Goal: Task Accomplishment & Management: Complete application form

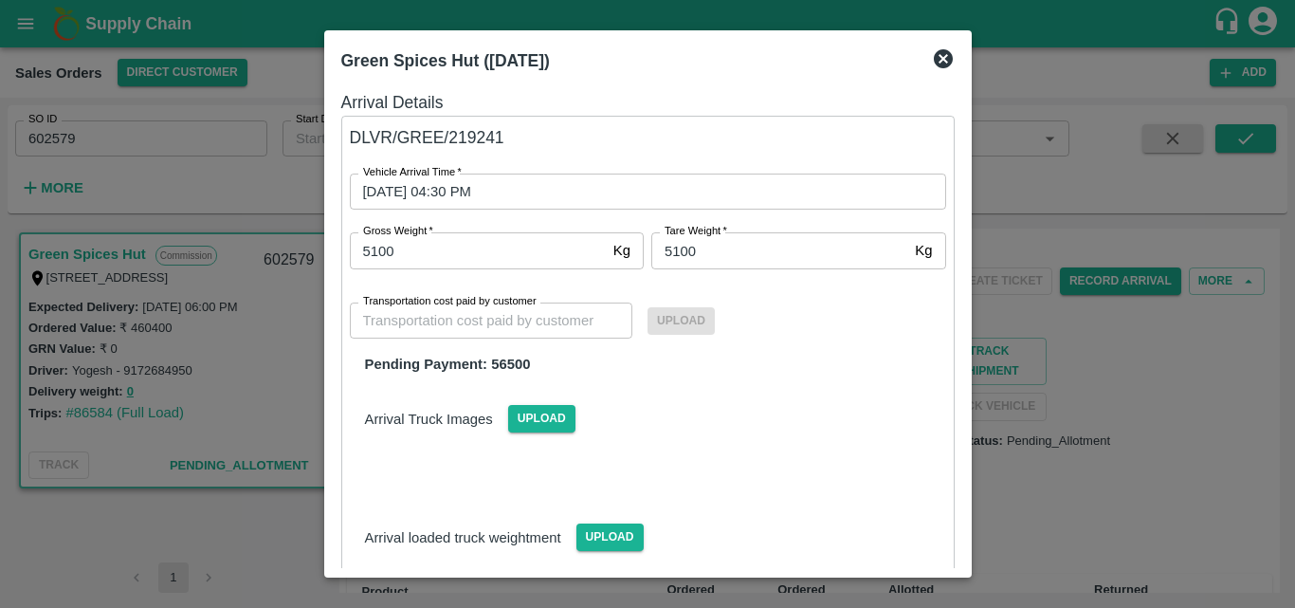
scroll to position [131, 0]
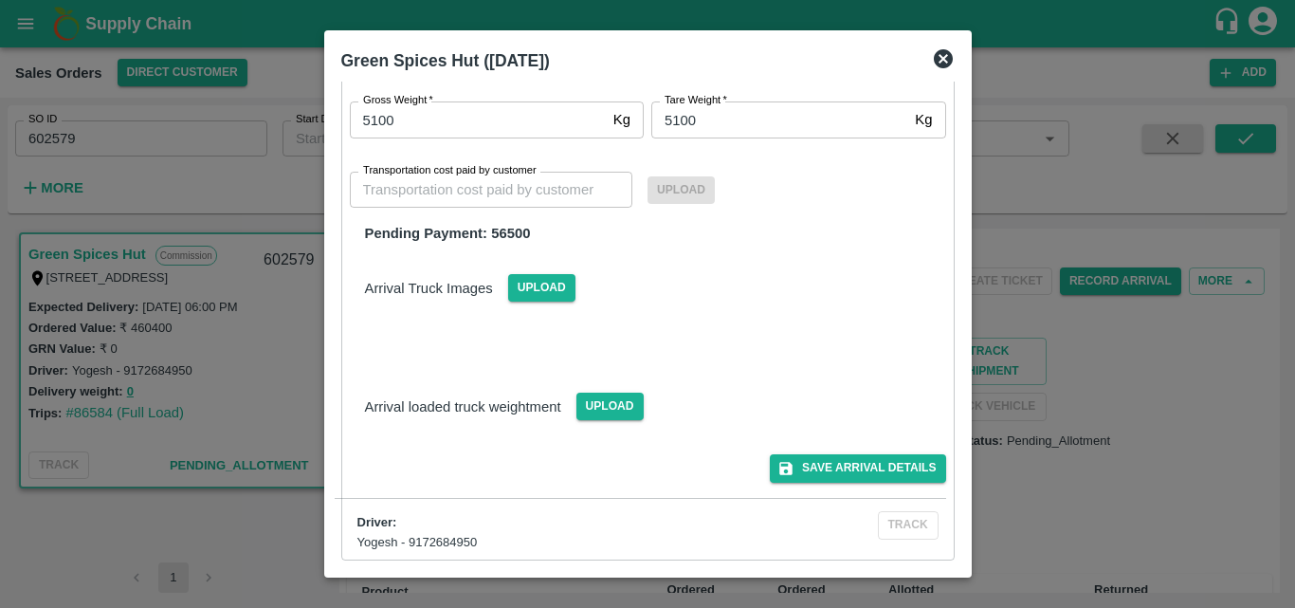
click at [942, 59] on icon at bounding box center [943, 58] width 19 height 19
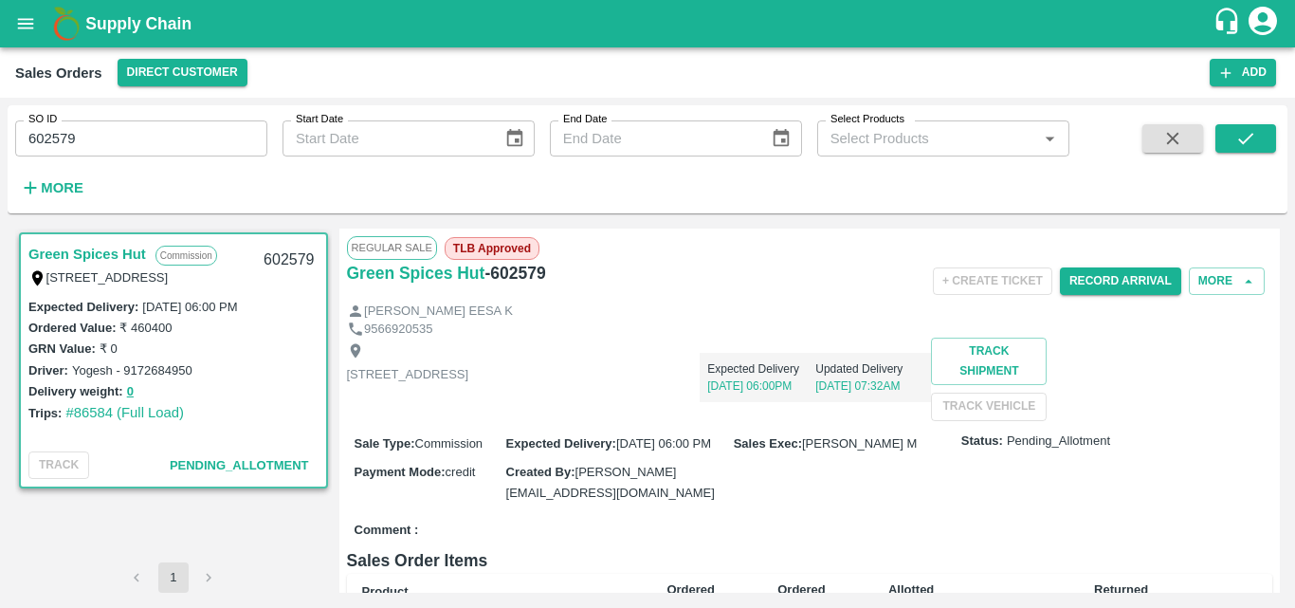
click at [662, 420] on div "Shop no 74, MADURAI MATTUTHAVANI FRUIT MARKET, Madurai, Madurai, Tamil Nadu, 62…" at bounding box center [810, 379] width 926 height 82
click at [624, 420] on div "Shop no 74, MADURAI MATTUTHAVANI FRUIT MARKET, Madurai, Madurai, Tamil Nadu, 62…" at bounding box center [810, 379] width 926 height 82
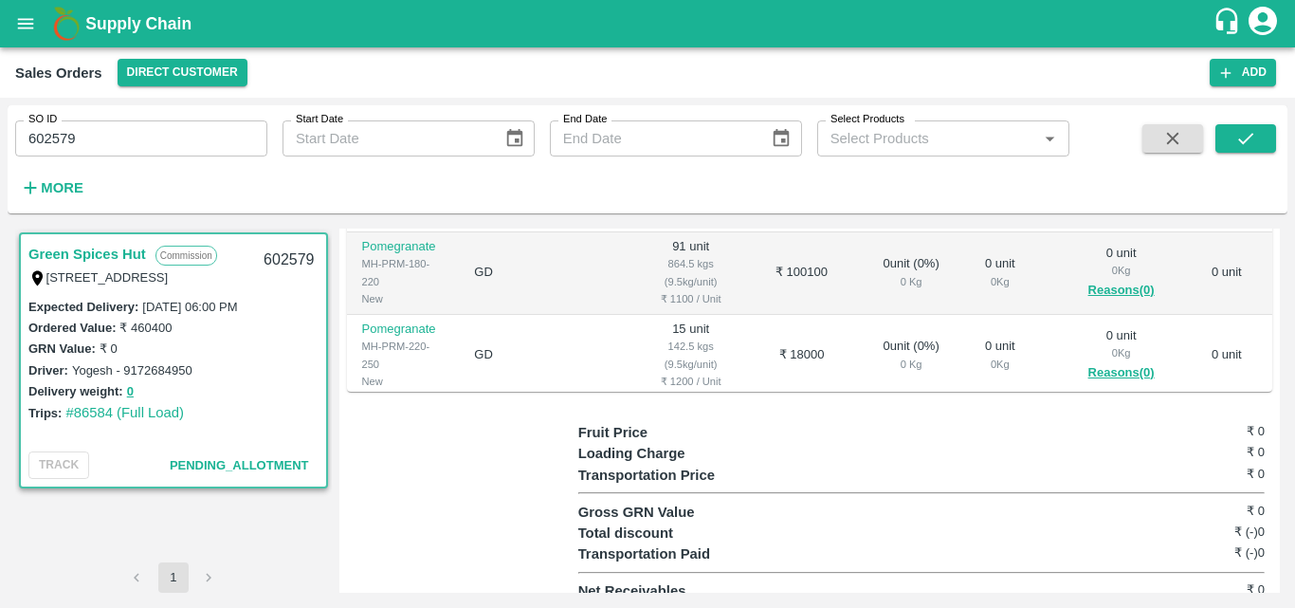
scroll to position [569, 0]
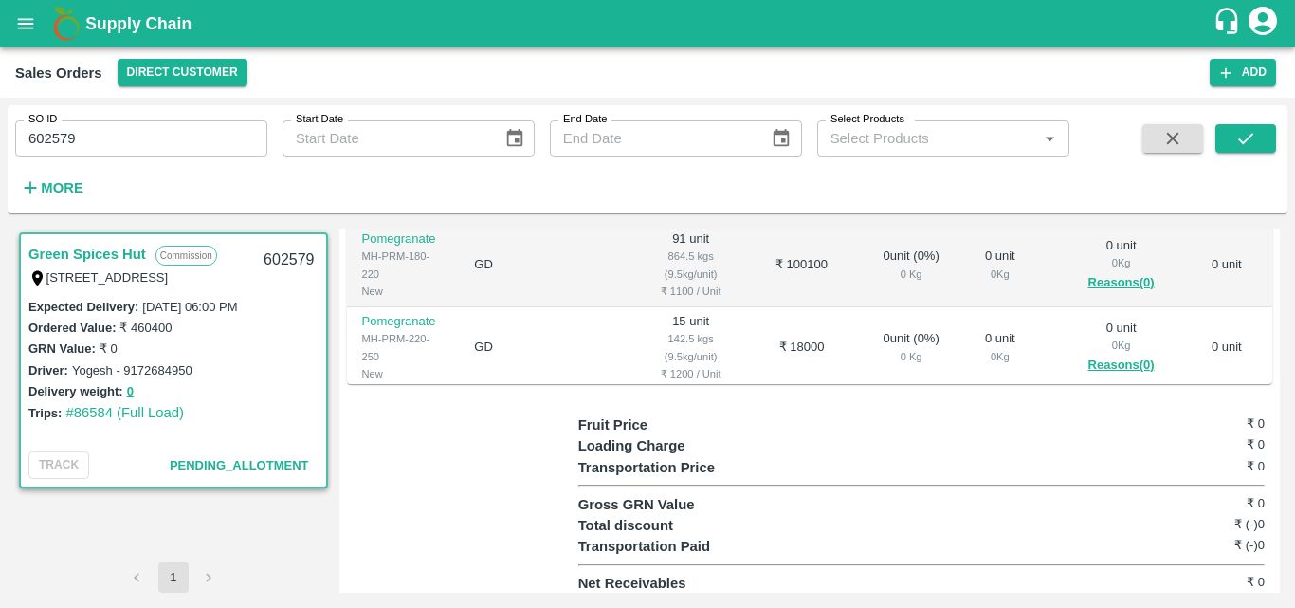
click at [648, 358] on div "142.5 kgs (9.5kg/unit)" at bounding box center [691, 347] width 87 height 35
click at [750, 390] on td "₹ 18000" at bounding box center [801, 348] width 103 height 82
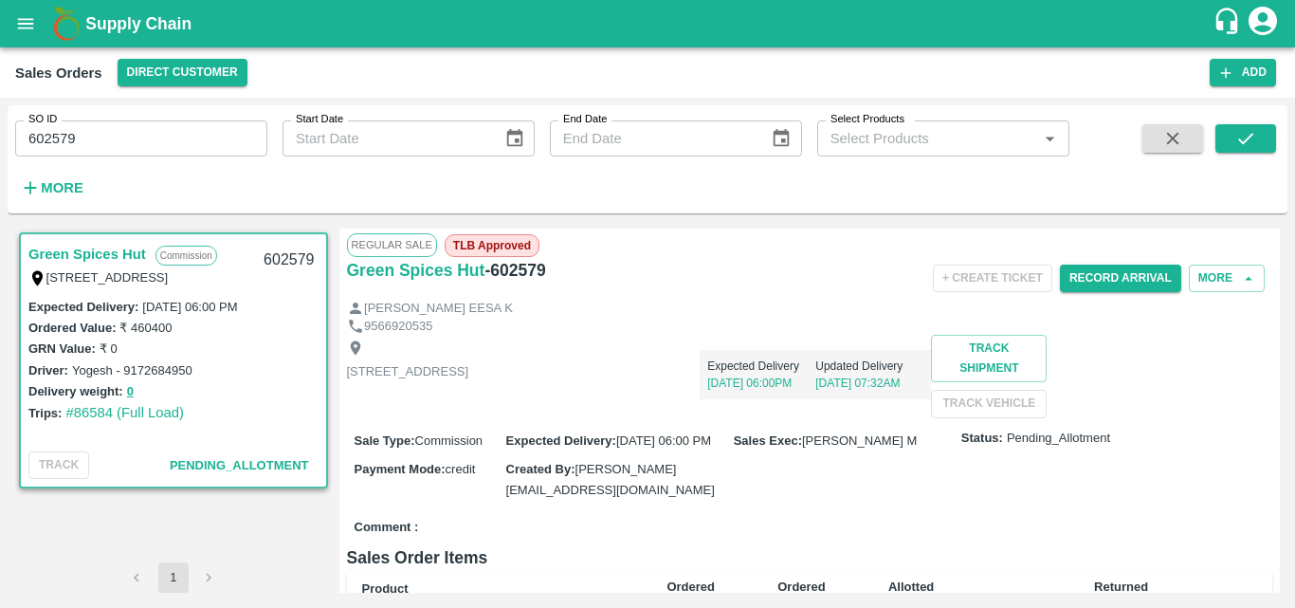
scroll to position [0, 0]
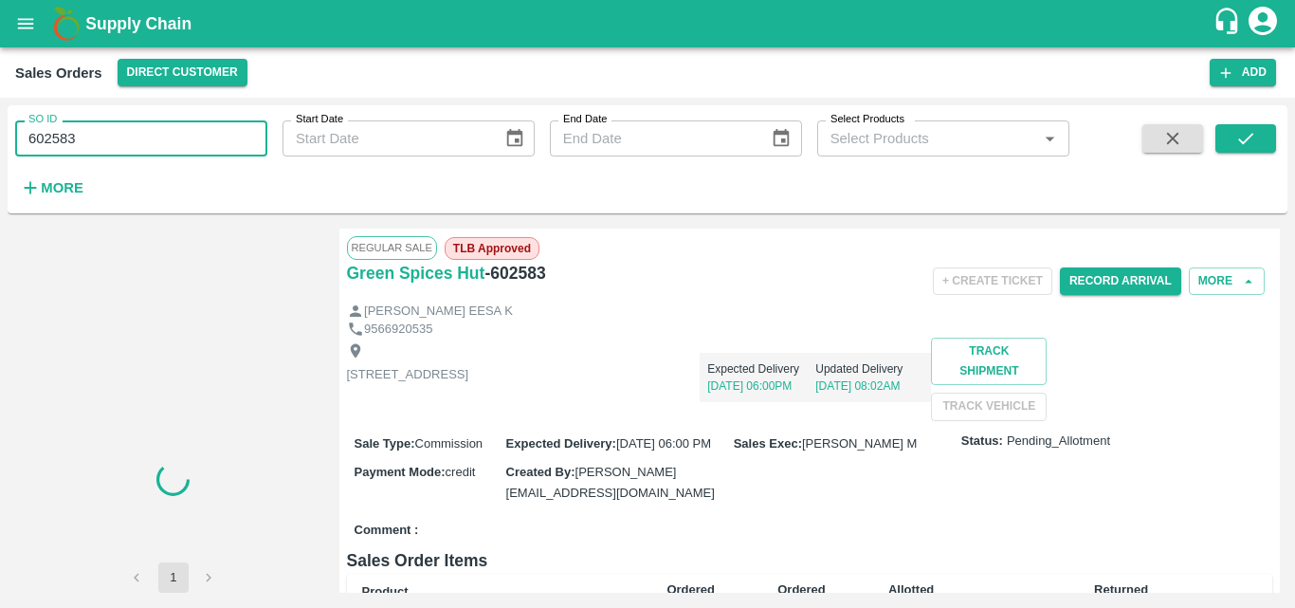
click at [108, 143] on input "602583" at bounding box center [141, 138] width 252 height 36
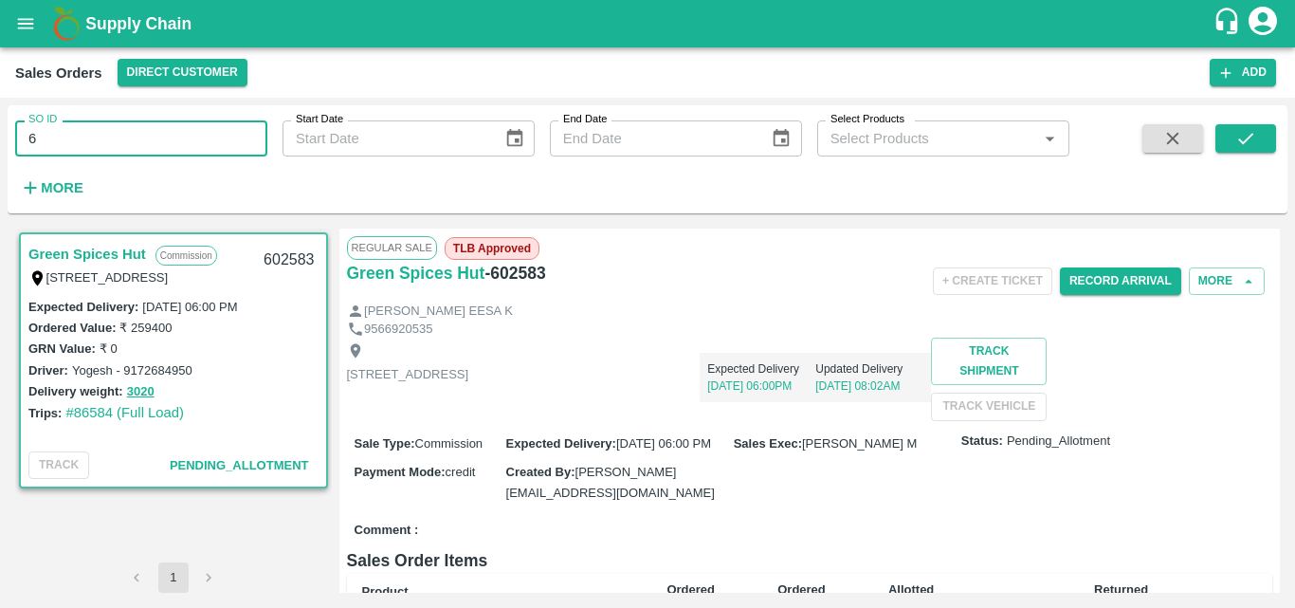
type input "6"
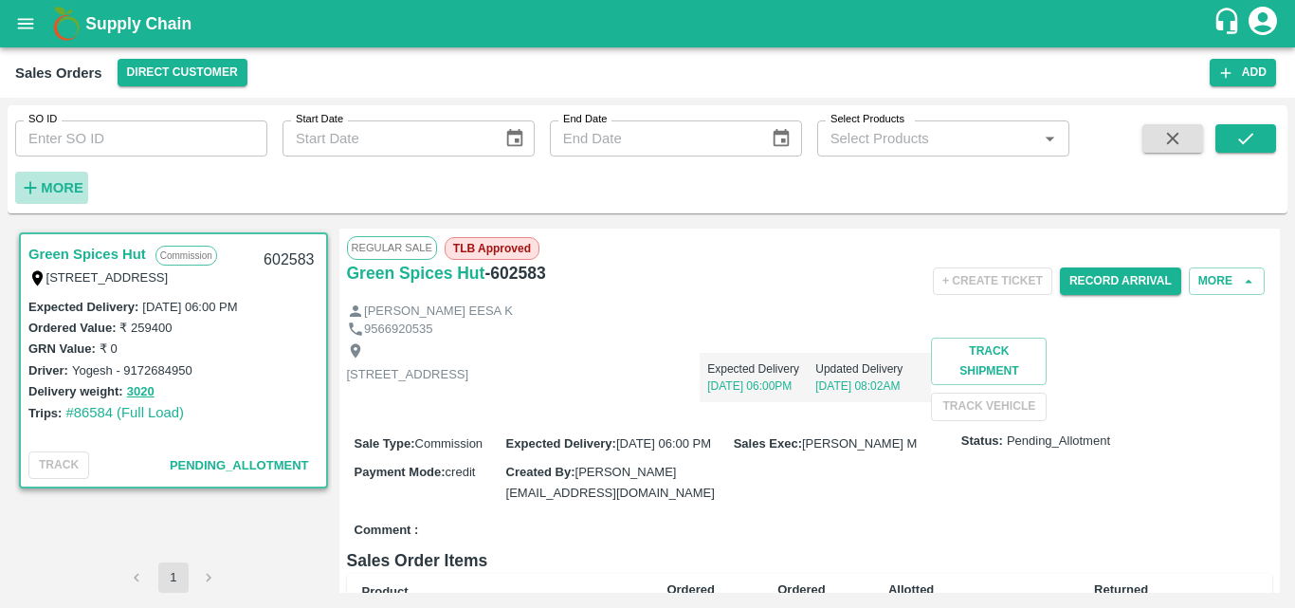
click at [56, 192] on strong "More" at bounding box center [62, 187] width 43 height 15
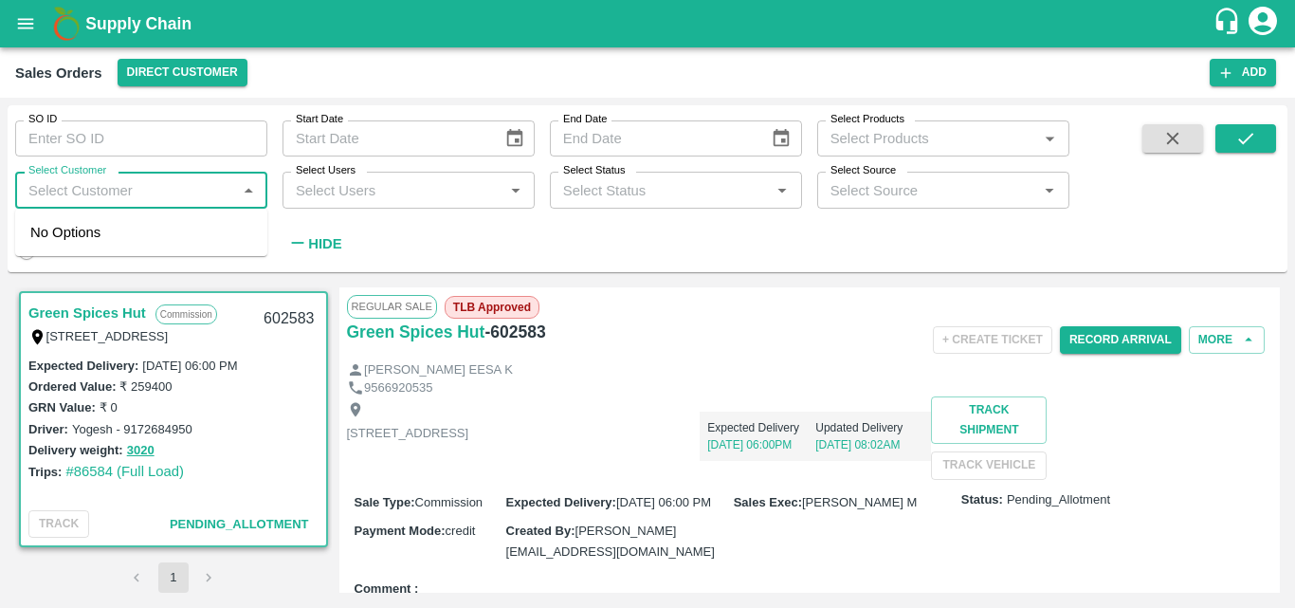
click at [101, 196] on input "Select Customer" at bounding box center [126, 189] width 210 height 25
type input "green"
type input "602583"
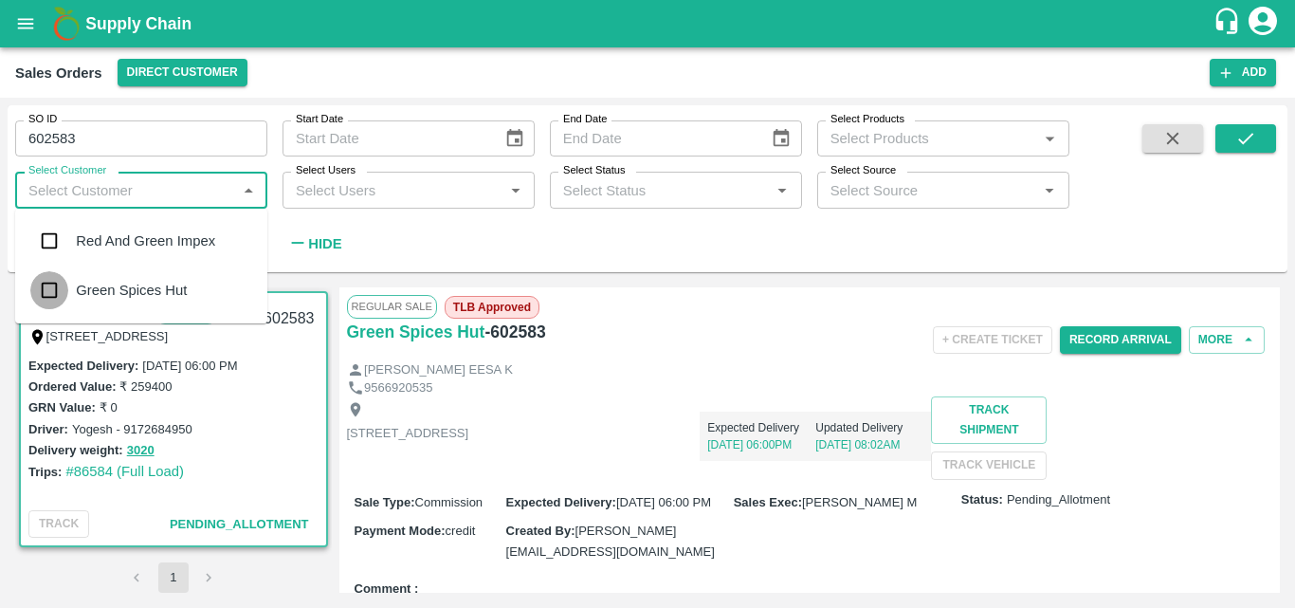
click at [49, 296] on input "checkbox" at bounding box center [49, 290] width 38 height 38
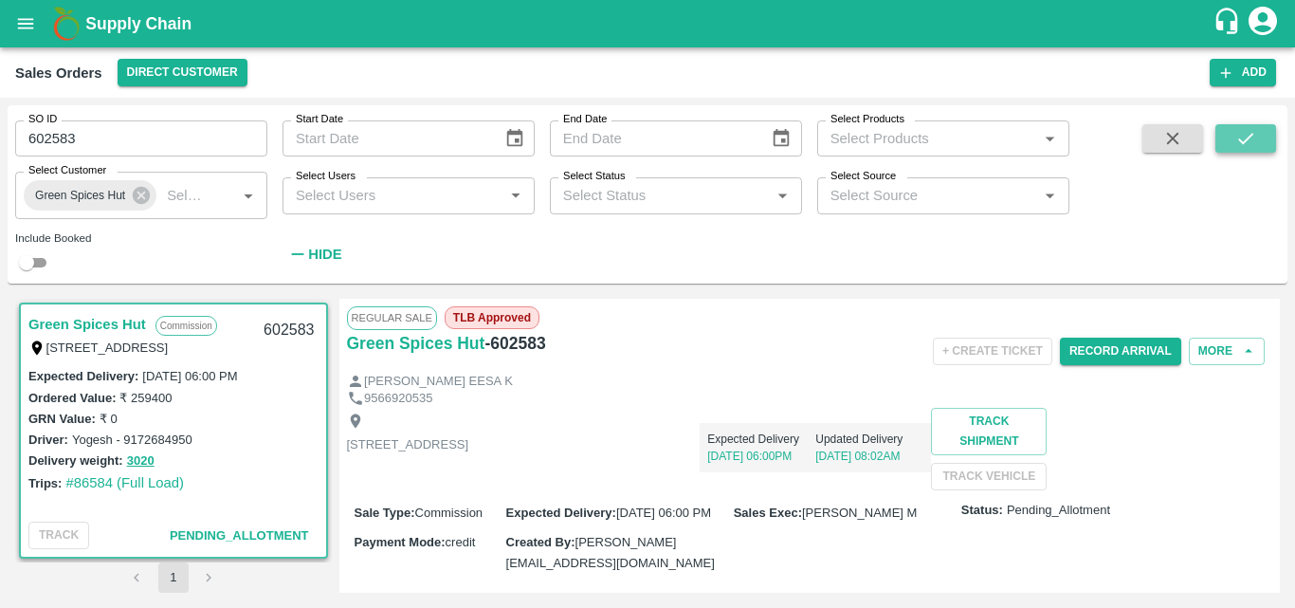
click at [1253, 142] on icon "submit" at bounding box center [1245, 138] width 21 height 21
click at [262, 450] on div "Delivery weight: 3020" at bounding box center [173, 460] width 290 height 22
click at [193, 79] on button "Direct Customer" at bounding box center [183, 72] width 130 height 27
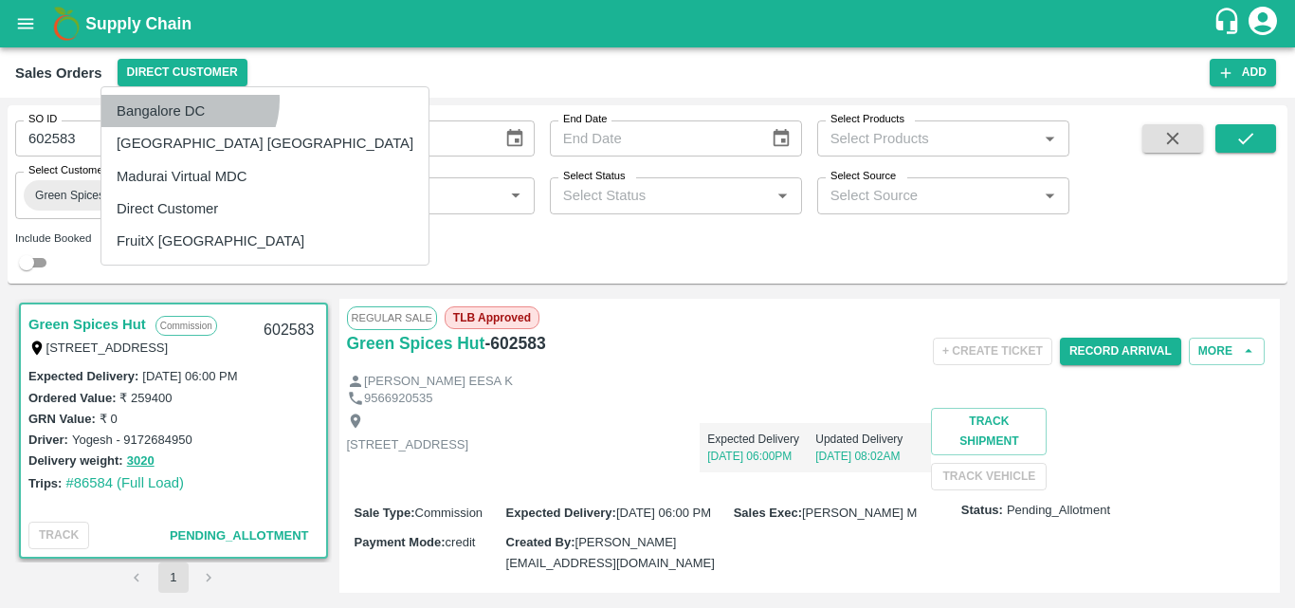
click at [188, 100] on li "Bangalore DC" at bounding box center [264, 111] width 327 height 32
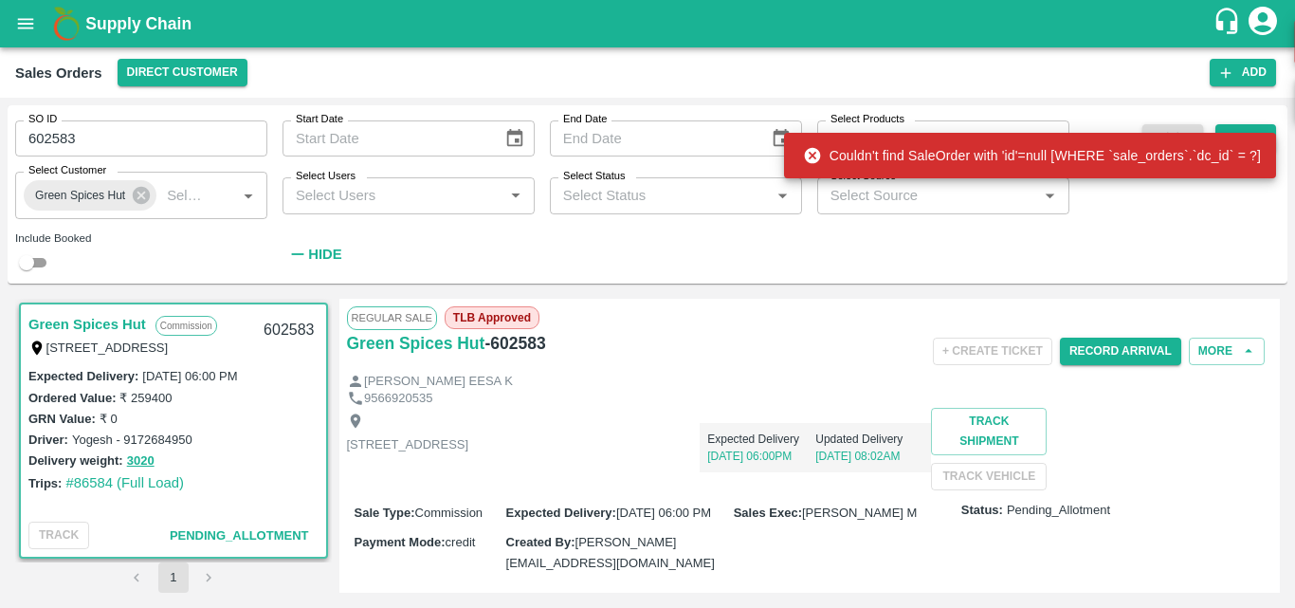
click at [706, 490] on div "Shop no 74, MADURAI MATTUTHAVANI FRUIT MARKET, Madurai, Madurai, Tamil Nadu, 62…" at bounding box center [810, 449] width 926 height 82
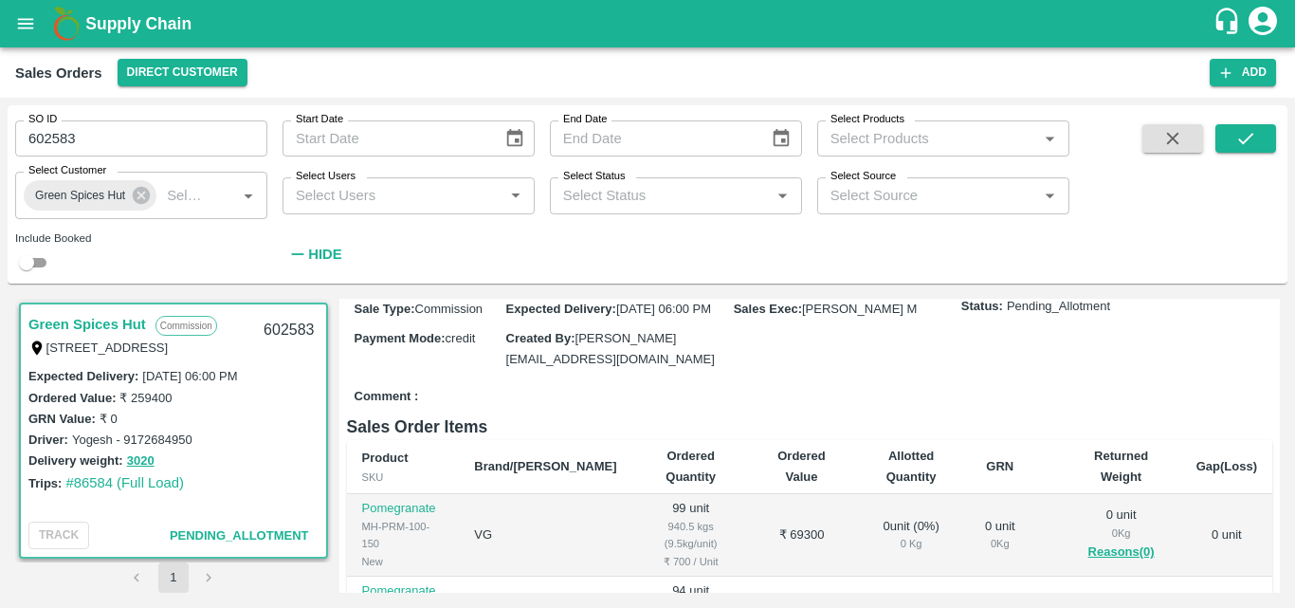
scroll to position [38, 0]
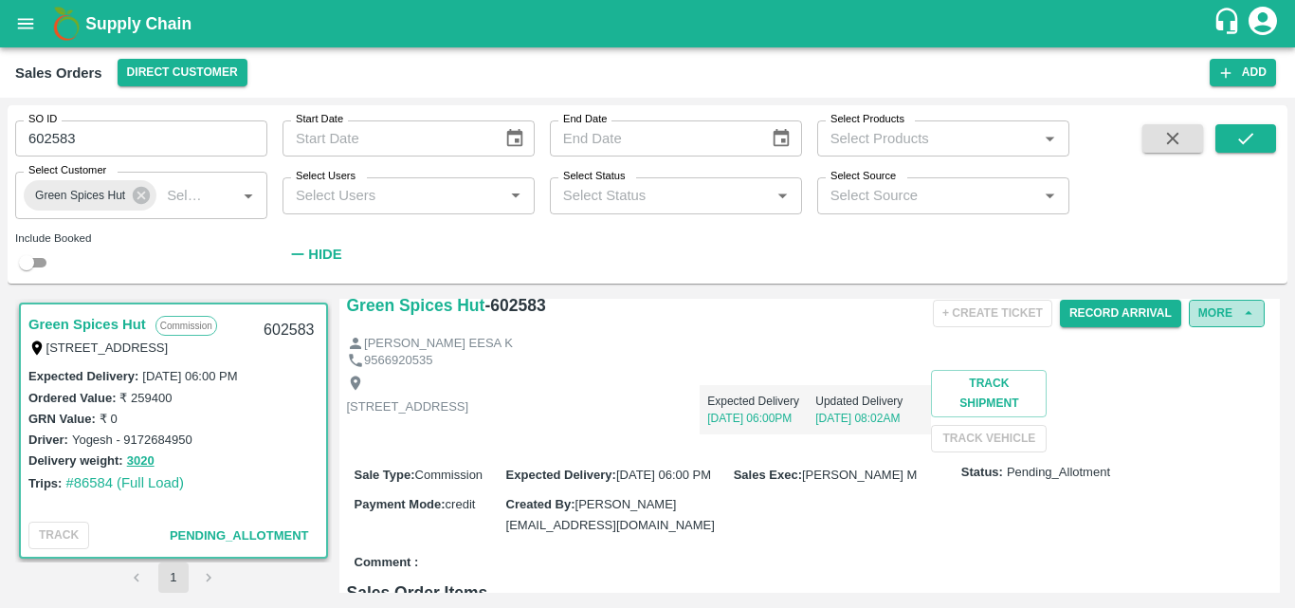
click at [1205, 316] on button "More" at bounding box center [1227, 313] width 76 height 27
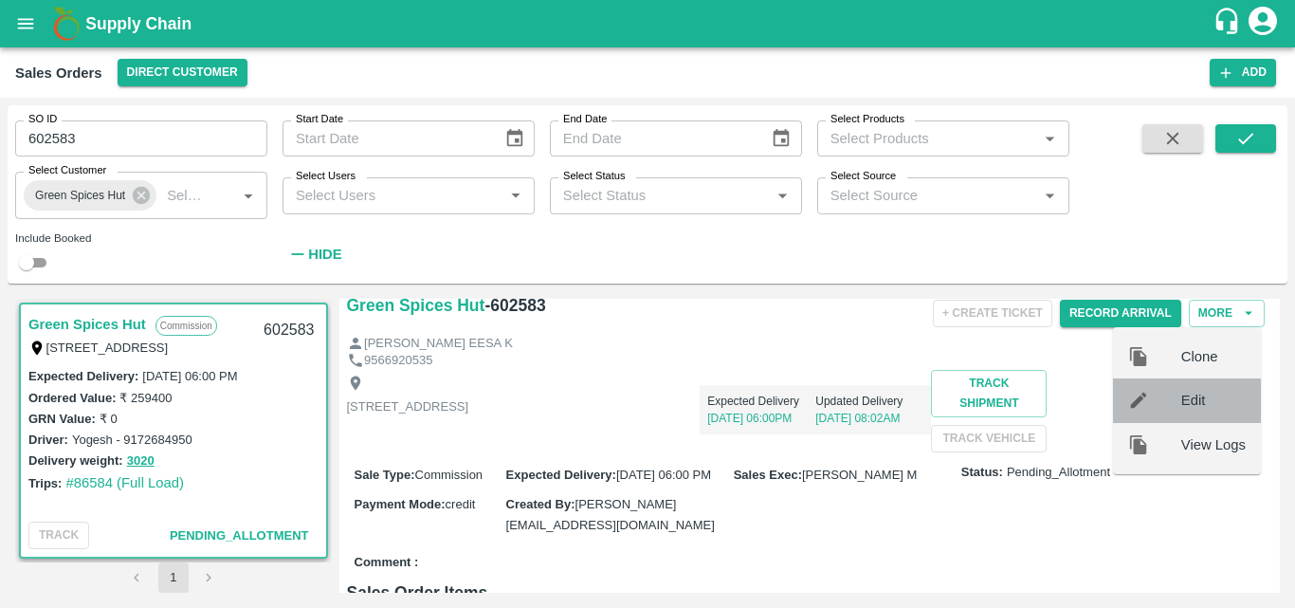
click at [1189, 404] on span "Edit" at bounding box center [1213, 400] width 64 height 21
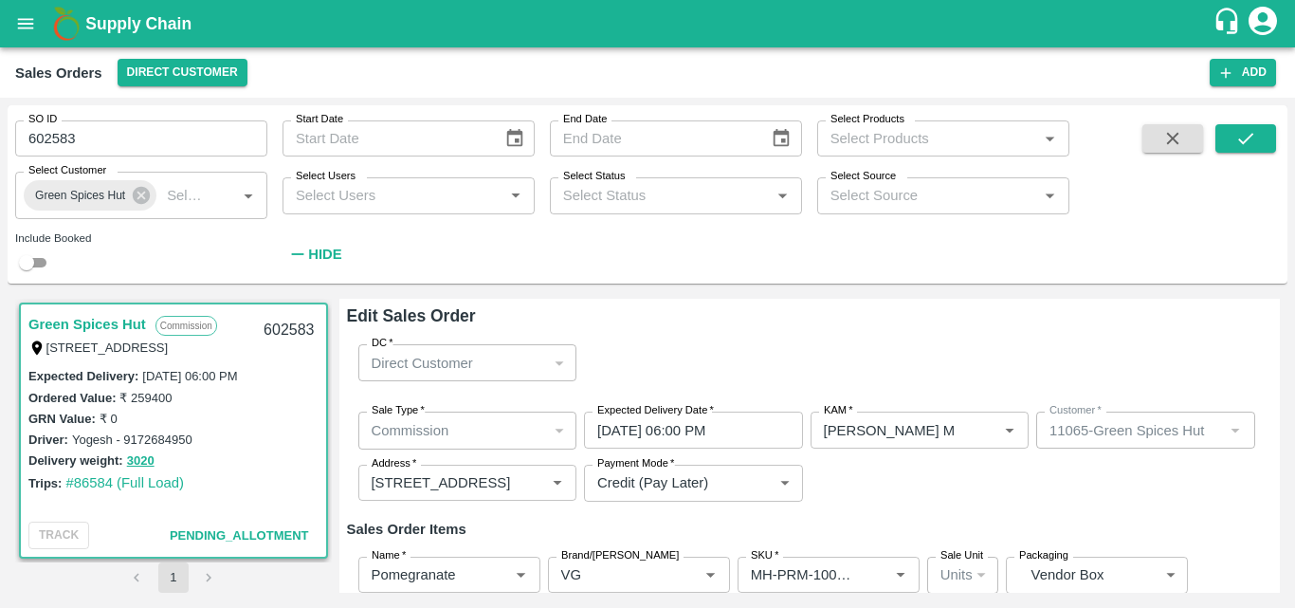
click at [1119, 469] on div "Sale Type   * Commission 2 Sale Type Expected Delivery Date   * 26/08/2025 06:0…" at bounding box center [810, 456] width 926 height 120
click at [792, 319] on h6 "Edit Sales Order" at bounding box center [810, 315] width 926 height 27
click at [161, 442] on label "Yogesh - 9172684950" at bounding box center [132, 439] width 120 height 14
click at [231, 410] on div "GRN Value: ₹ 0" at bounding box center [173, 418] width 290 height 21
click at [86, 307] on div "Green Spices Hut Commission Shop no 74, MADURAI MATTUTHAVANI FRUIT MARKET, Madu…" at bounding box center [173, 334] width 305 height 61
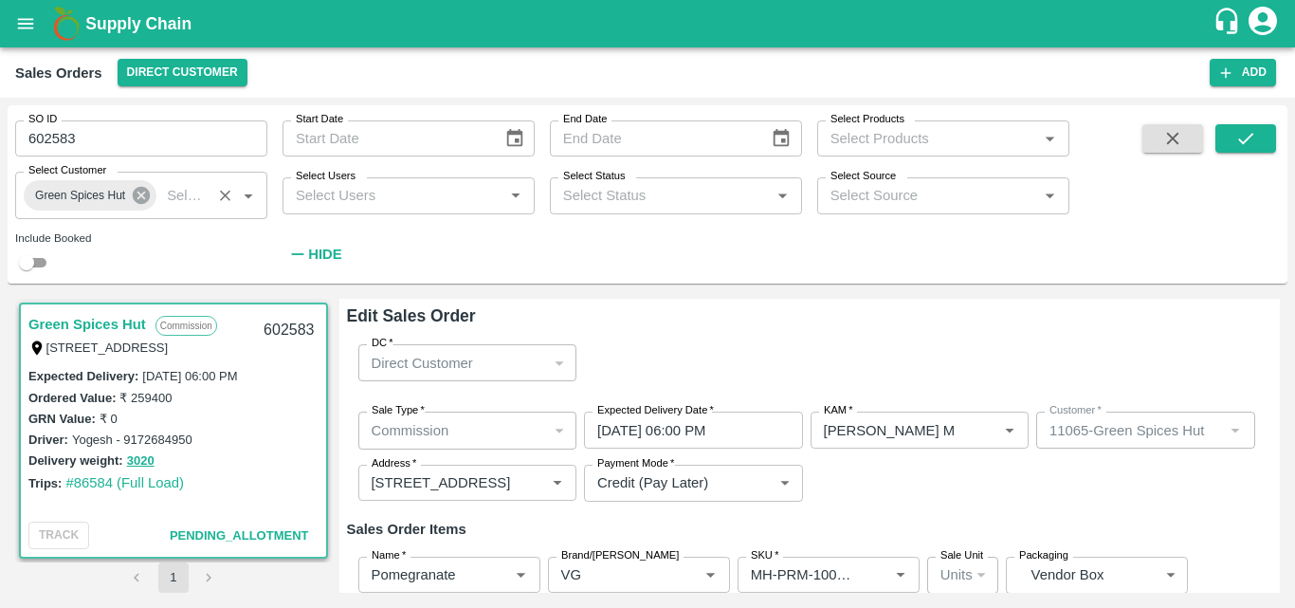
click at [145, 196] on icon at bounding box center [141, 195] width 17 height 17
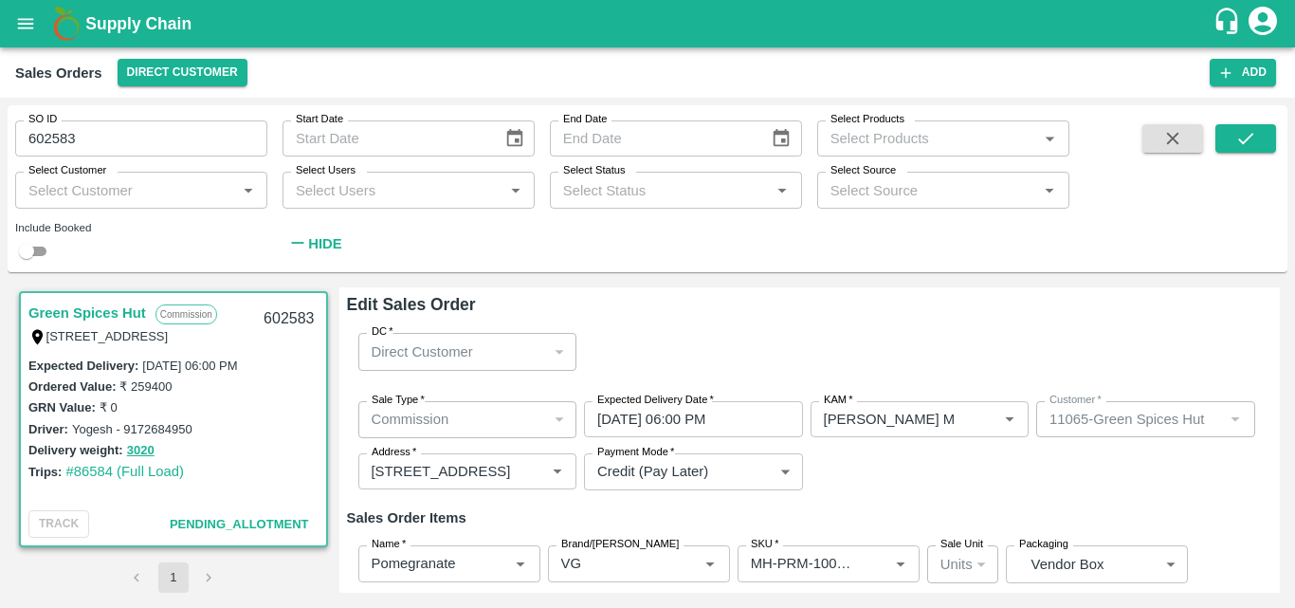
click at [167, 191] on input "Select Customer" at bounding box center [126, 189] width 210 height 25
click at [110, 155] on input "602583" at bounding box center [141, 138] width 252 height 36
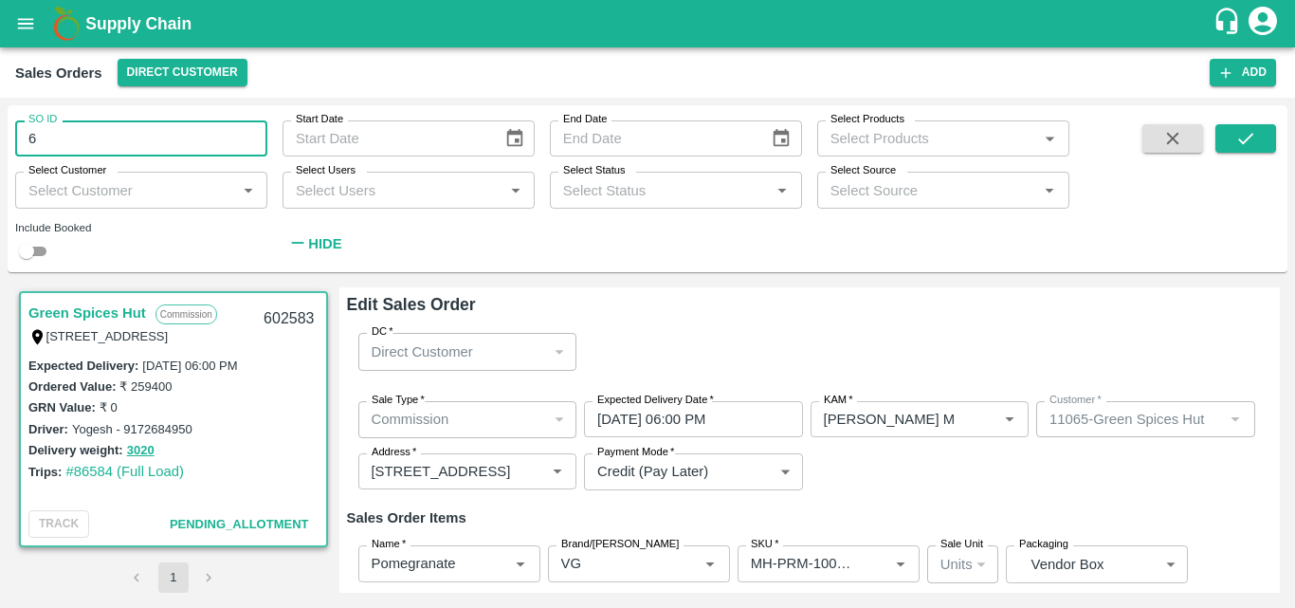
type input "6"
click at [110, 305] on link "Green Spices Hut" at bounding box center [87, 313] width 118 height 25
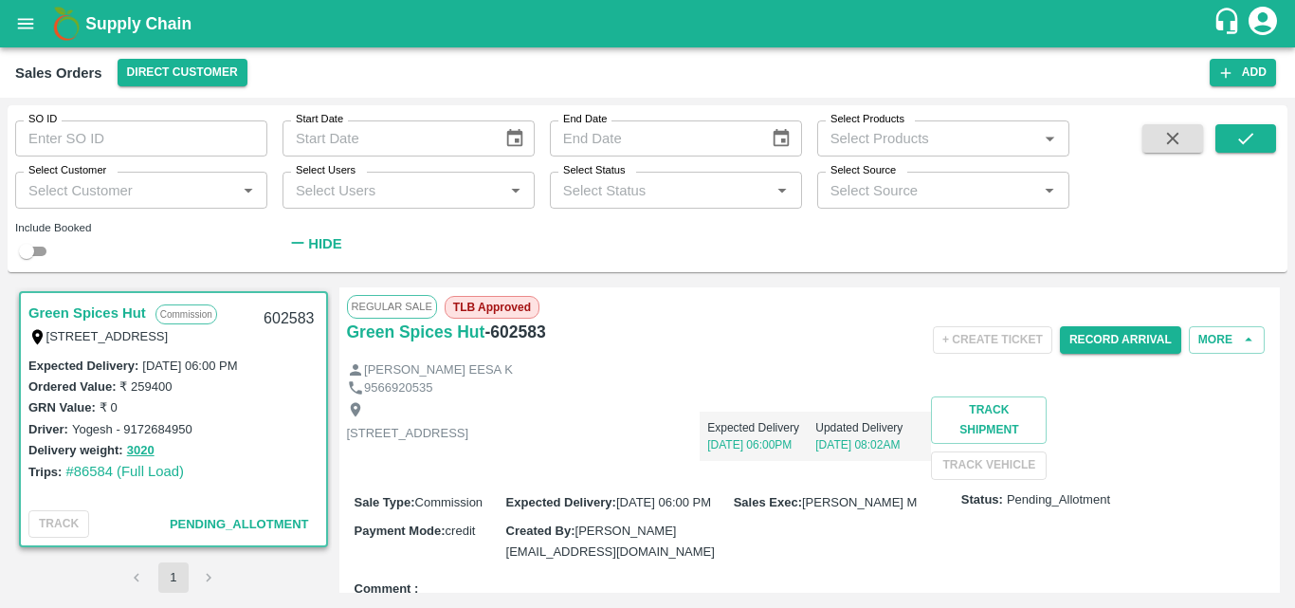
click at [469, 443] on p "[STREET_ADDRESS]" at bounding box center [408, 434] width 122 height 18
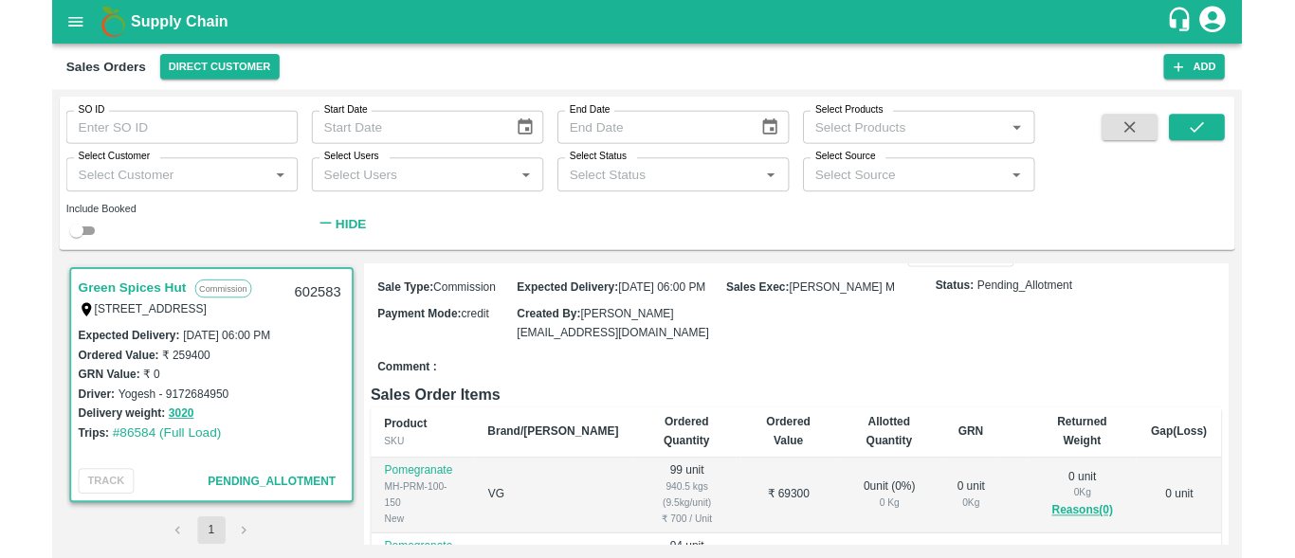
scroll to position [190, 0]
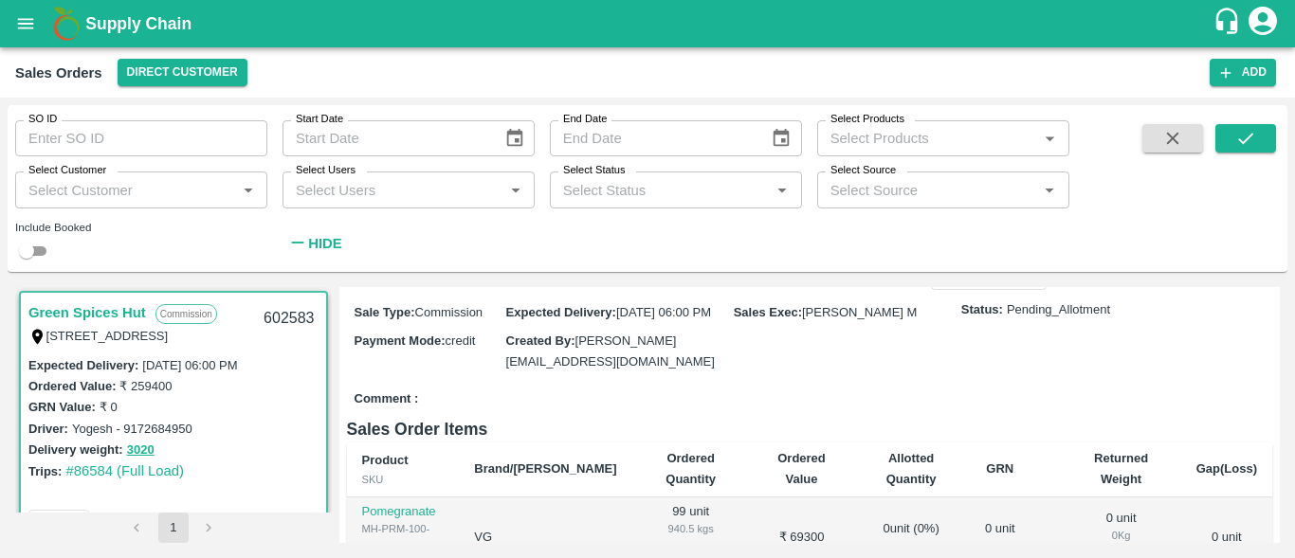
click at [727, 416] on div "Comment :" at bounding box center [810, 399] width 926 height 33
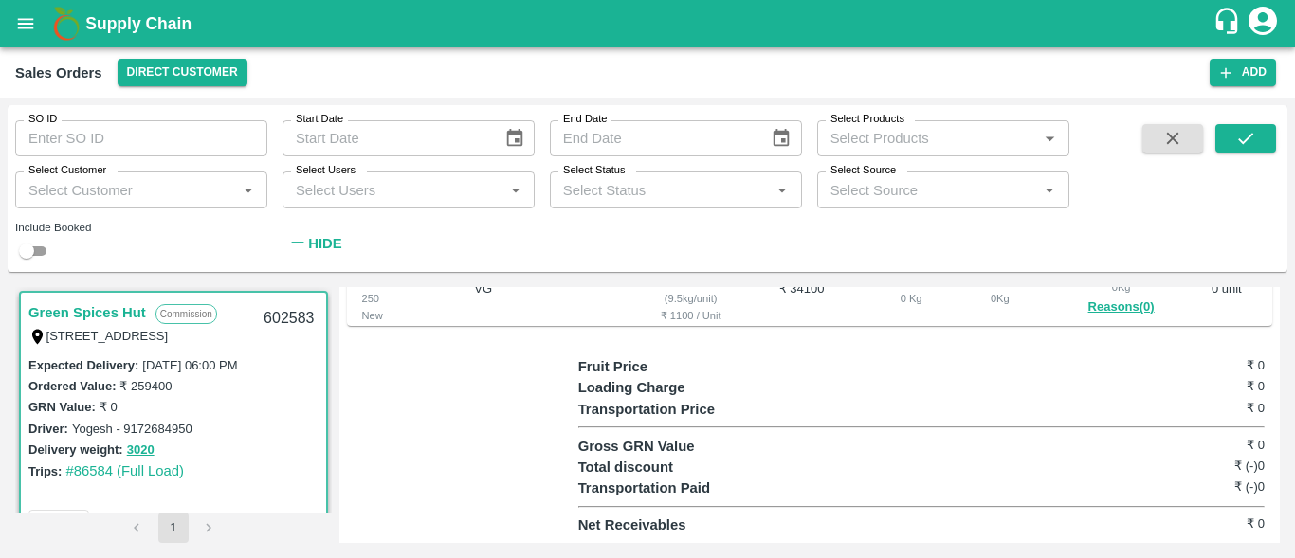
scroll to position [751, 0]
click at [231, 435] on div "Driver: Yogesh - 9172684950" at bounding box center [173, 428] width 290 height 21
click at [236, 433] on div "Driver: Yogesh - 9172684950" at bounding box center [173, 428] width 290 height 21
click at [543, 429] on div at bounding box center [462, 447] width 231 height 180
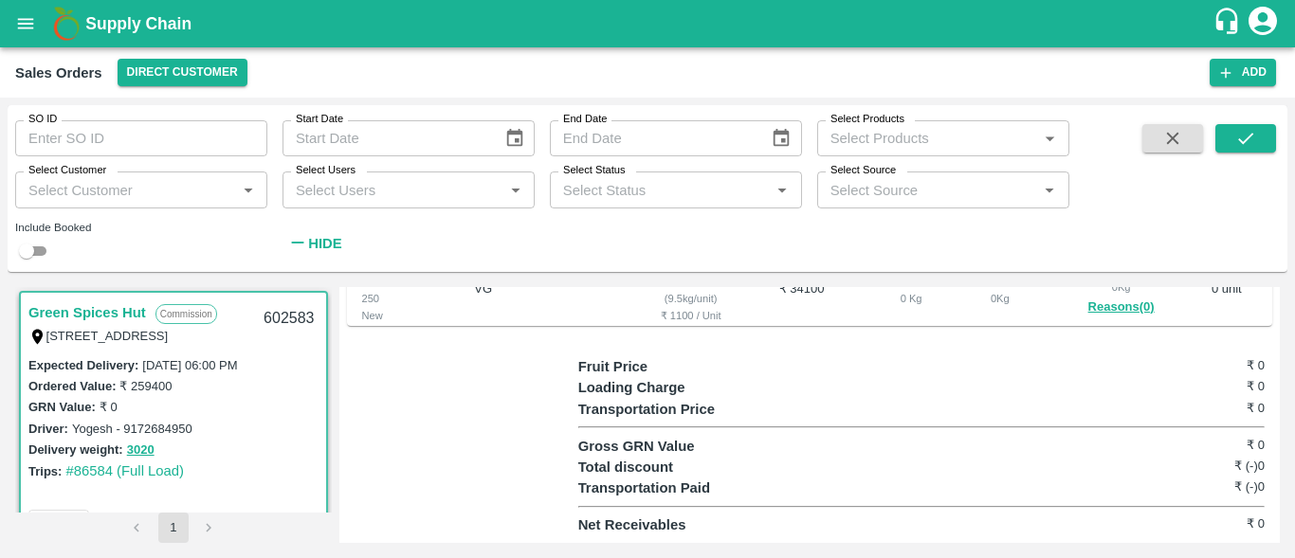
scroll to position [751, 0]
click at [973, 442] on div "Gross GRN Value ₹ 0" at bounding box center [921, 446] width 686 height 21
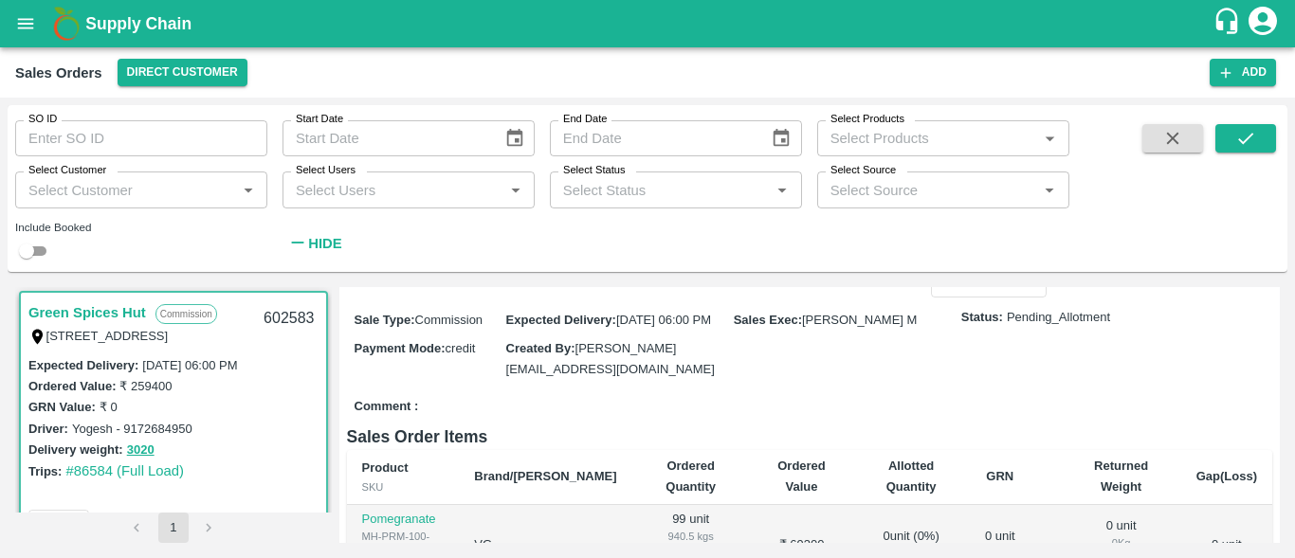
scroll to position [0, 0]
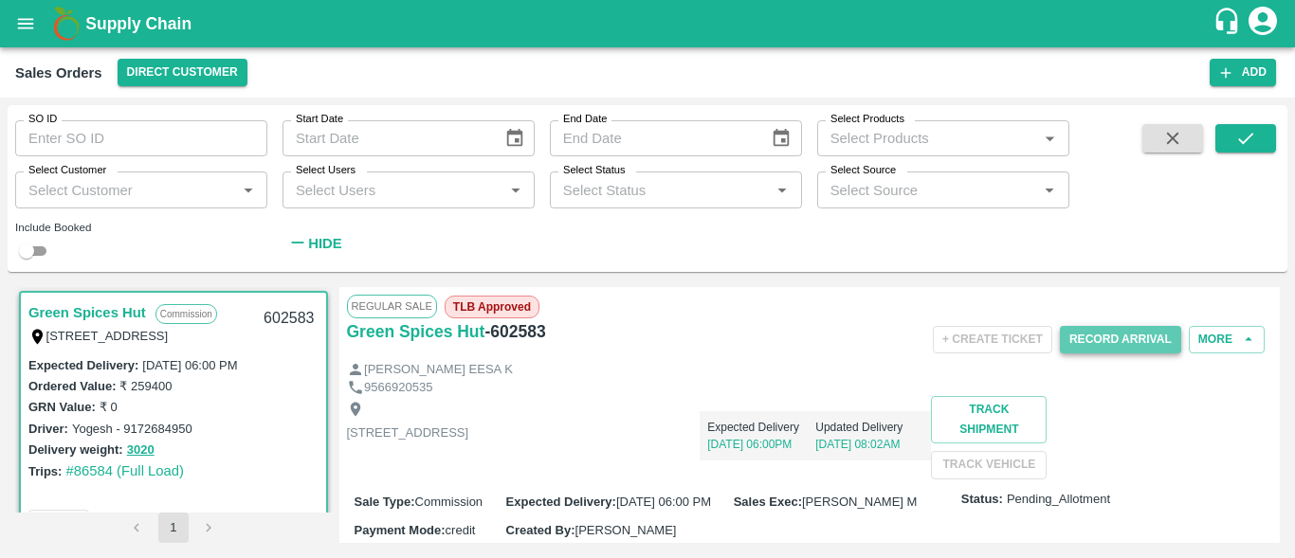
click at [1111, 344] on button "Record Arrival" at bounding box center [1120, 339] width 121 height 27
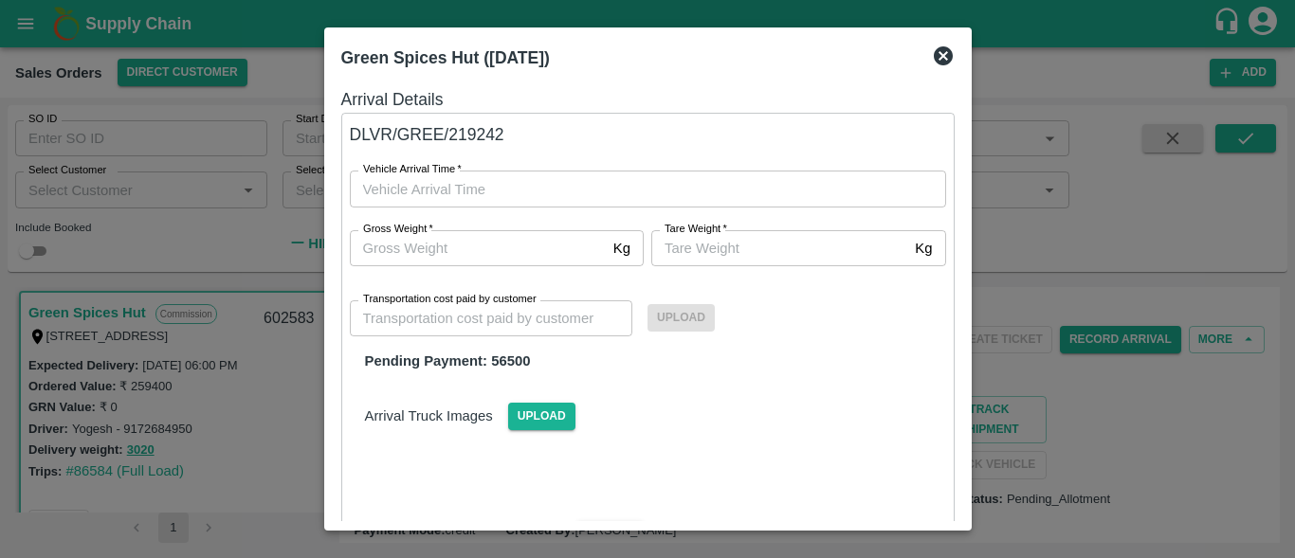
type input "DD/MM/YYYY hh:mm aa"
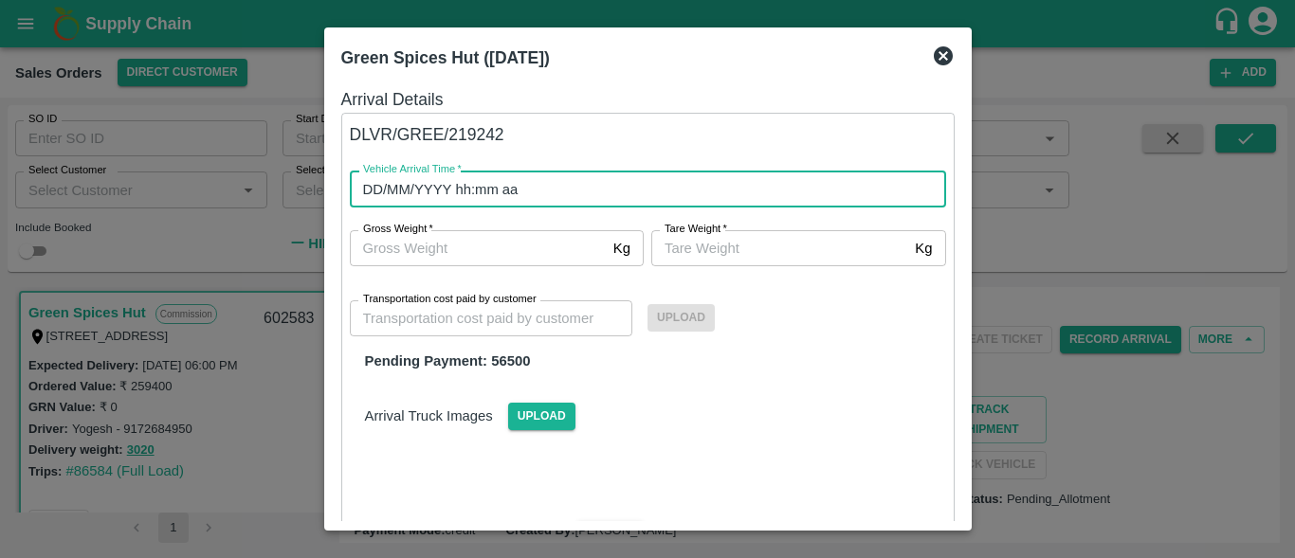
click at [642, 191] on input "DD/MM/YYYY hh:mm aa" at bounding box center [641, 189] width 583 height 36
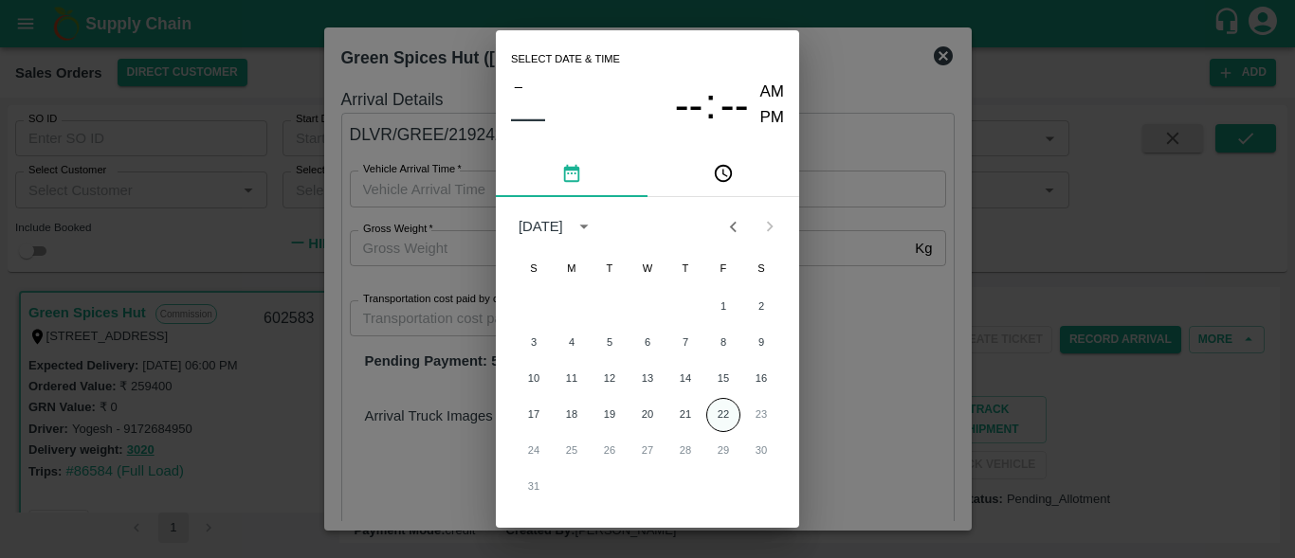
click at [723, 412] on button "22" at bounding box center [723, 415] width 34 height 34
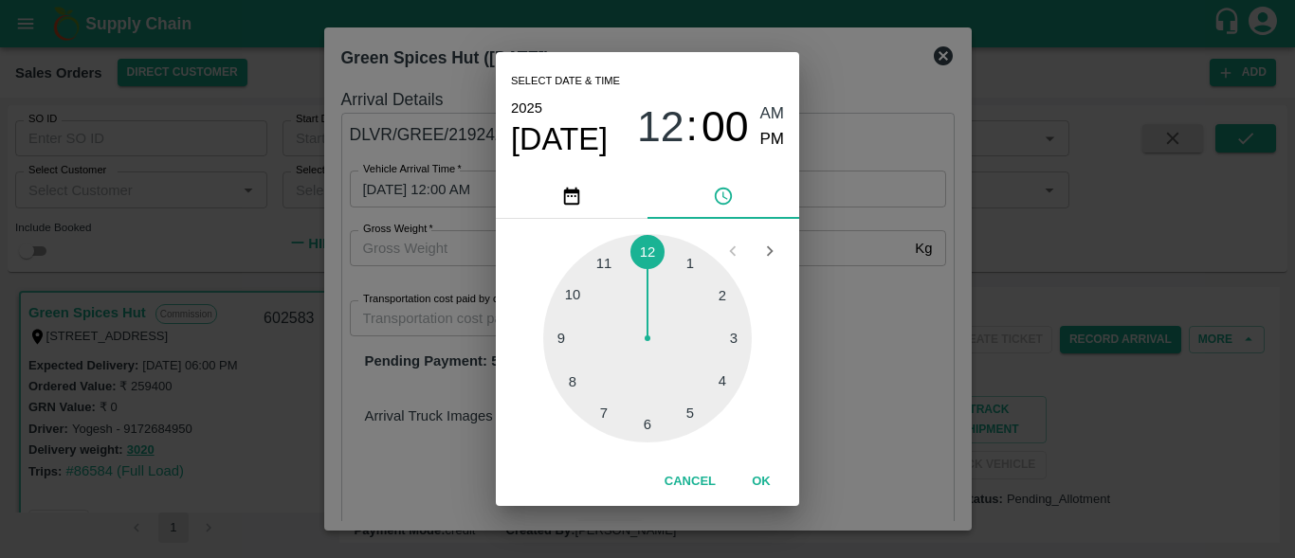
click at [650, 419] on div at bounding box center [647, 338] width 209 height 209
type input "22/08/2025 06:00 AM"
click at [760, 486] on button "OK" at bounding box center [761, 482] width 61 height 33
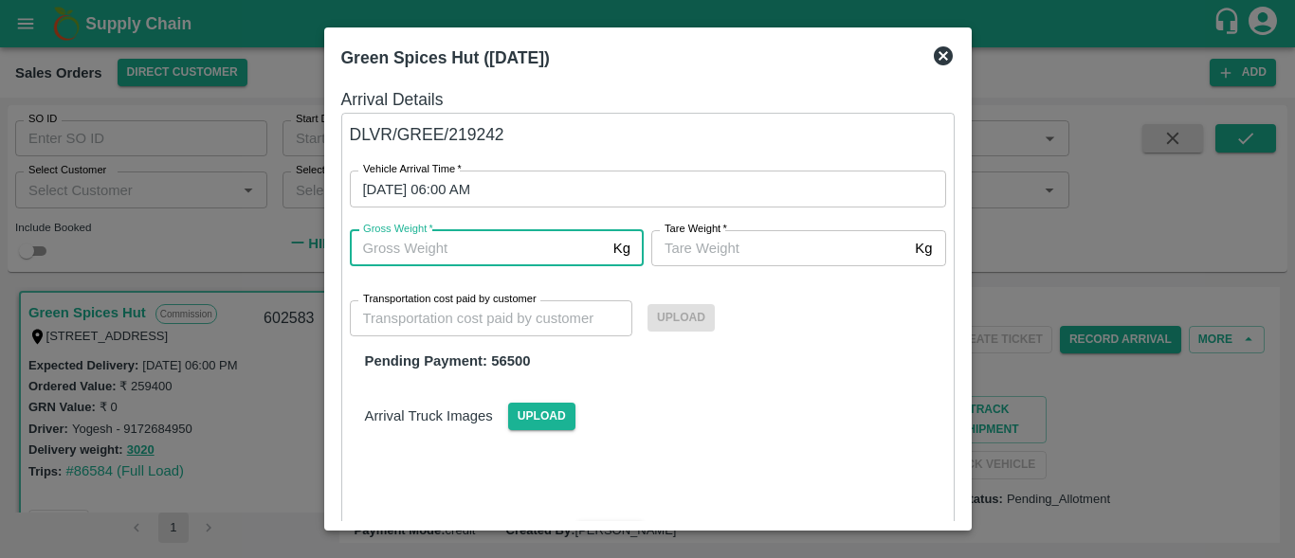
click at [475, 258] on input "Gross Weight   *" at bounding box center [478, 248] width 256 height 36
click at [474, 257] on input "Gross Weight   *" at bounding box center [478, 248] width 256 height 36
type input "3020"
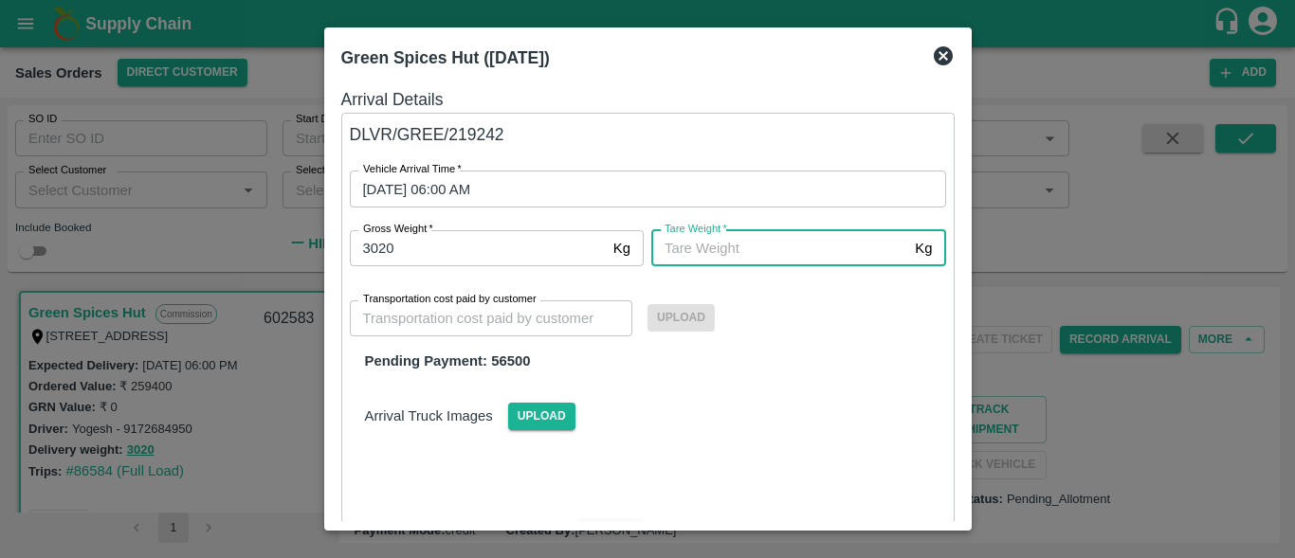
click at [784, 249] on input "[PERSON_NAME]   *" at bounding box center [779, 248] width 256 height 36
type input "3500"
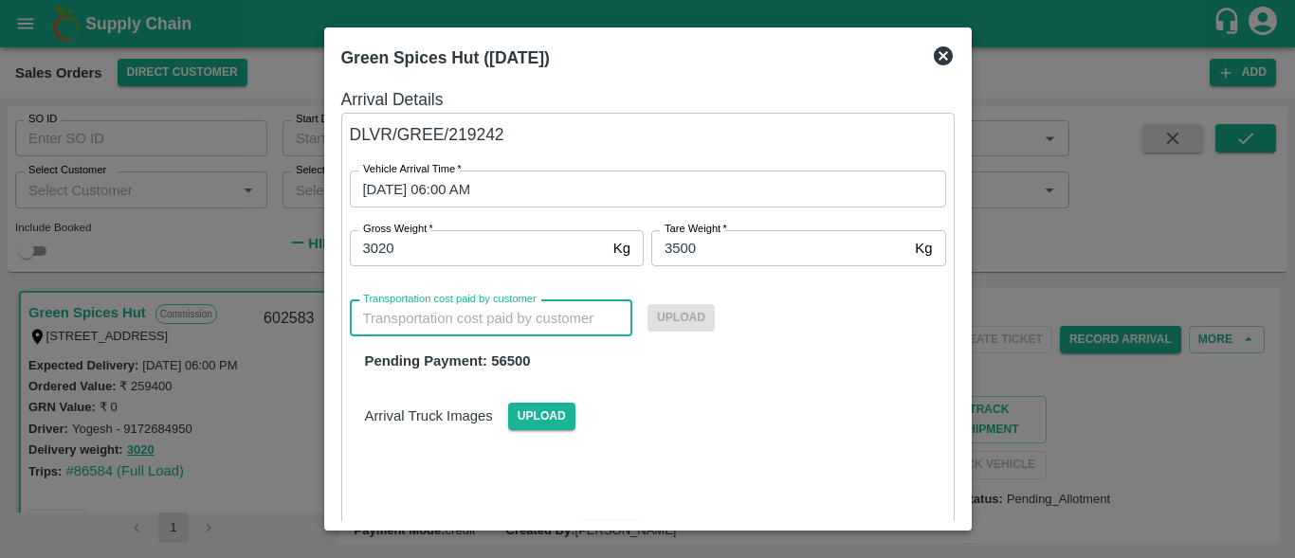
click at [546, 335] on input "Transportation cost paid by customer" at bounding box center [491, 319] width 283 height 36
type input "0"
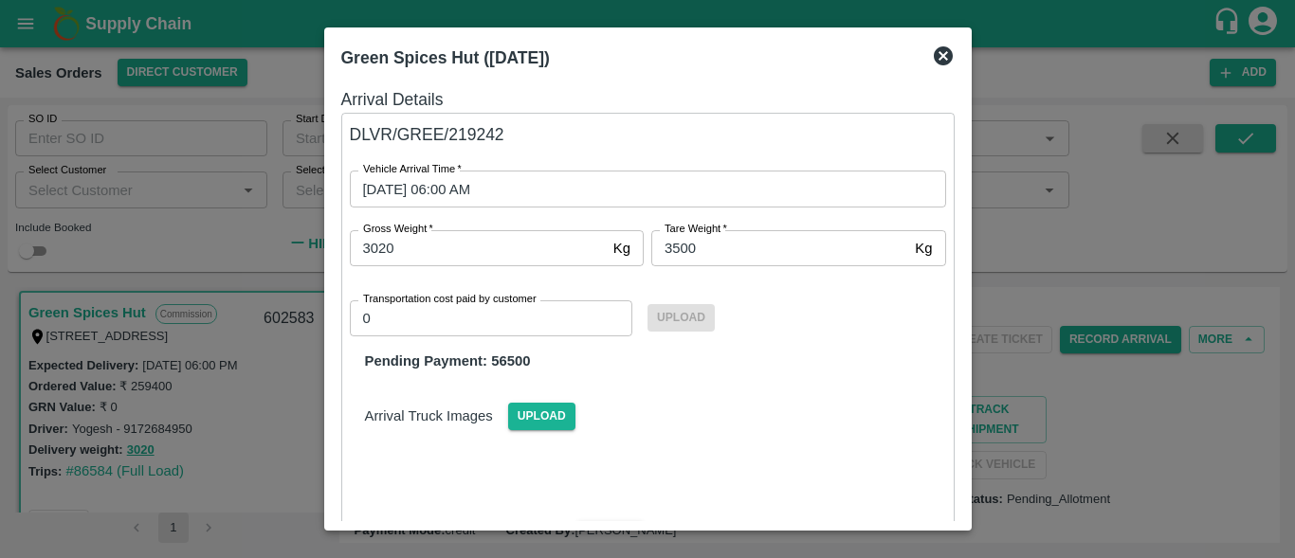
scroll to position [174, 0]
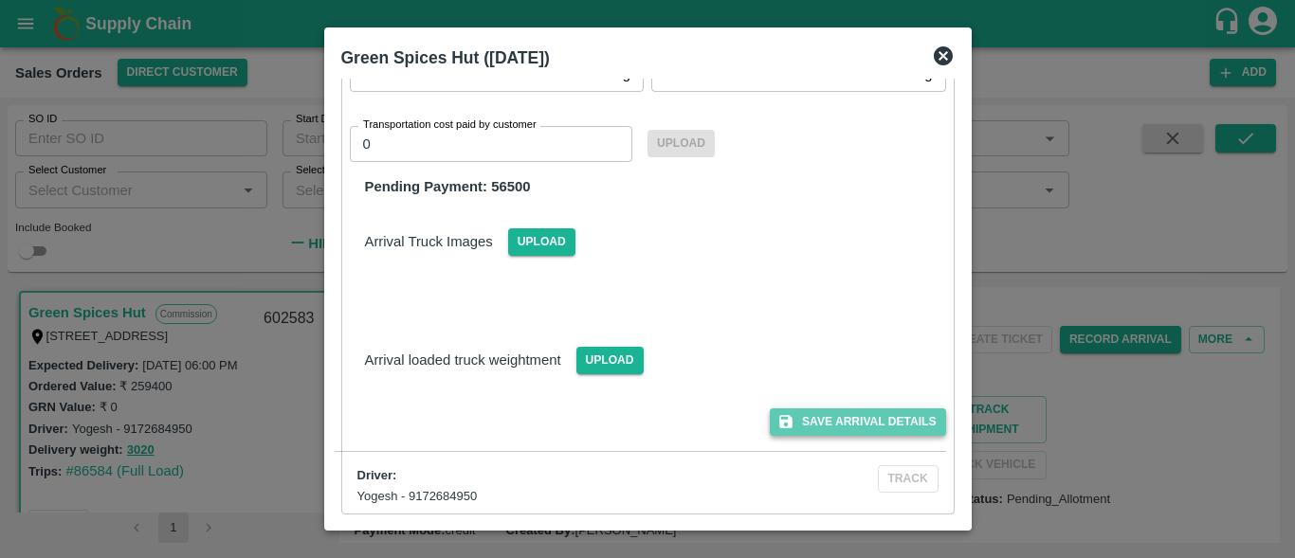
click at [875, 423] on button "Save Arrival Details" at bounding box center [857, 422] width 175 height 27
click at [869, 413] on button "Save Arrival Details" at bounding box center [857, 422] width 175 height 27
click at [939, 53] on icon at bounding box center [943, 56] width 23 height 23
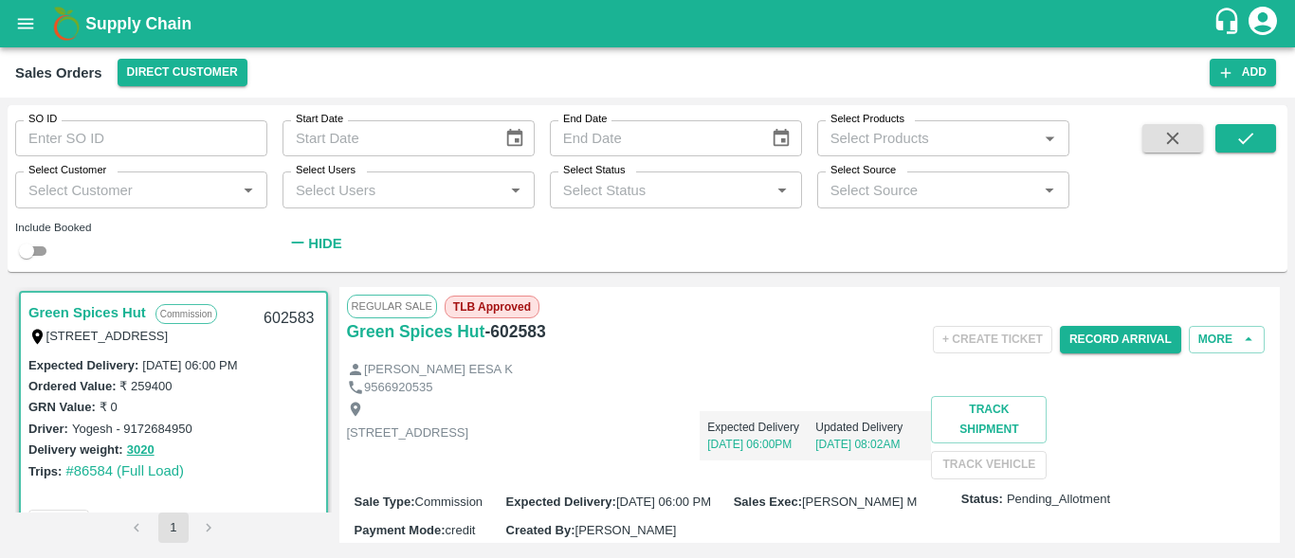
click at [209, 462] on div "Trips: #86584 (Full Load)" at bounding box center [173, 471] width 290 height 21
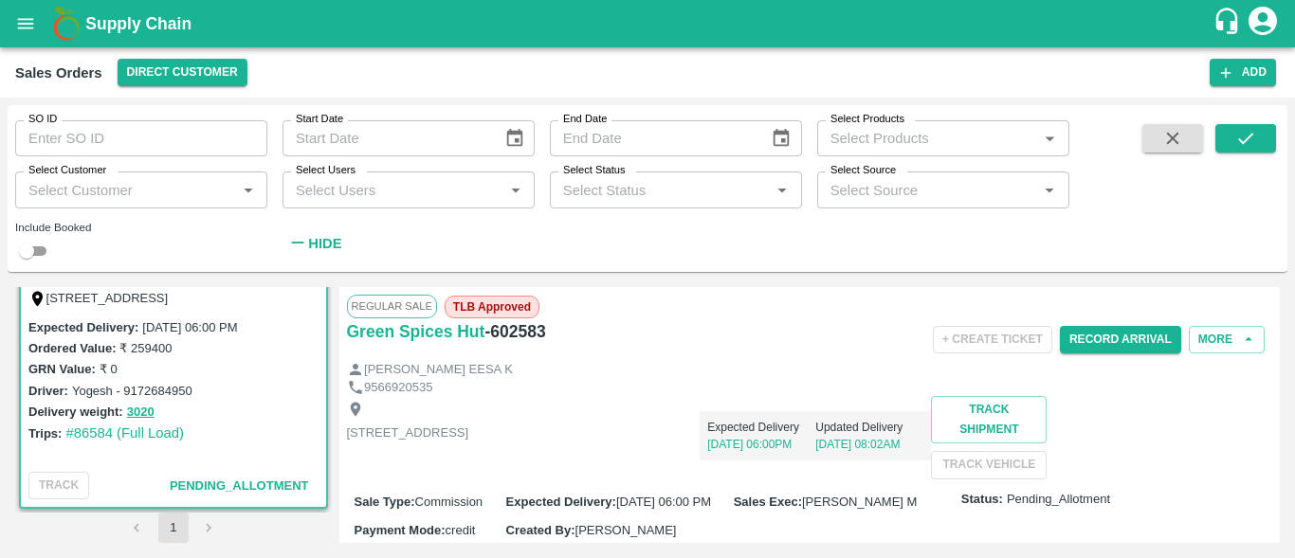
scroll to position [0, 0]
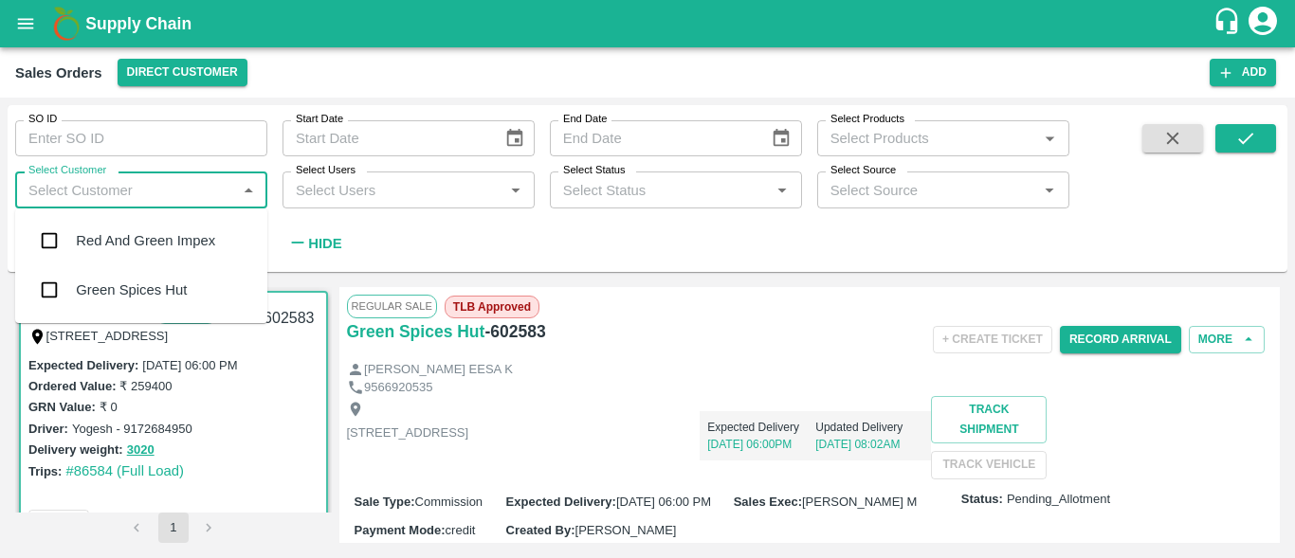
click at [152, 194] on input "Select Customer" at bounding box center [126, 189] width 210 height 25
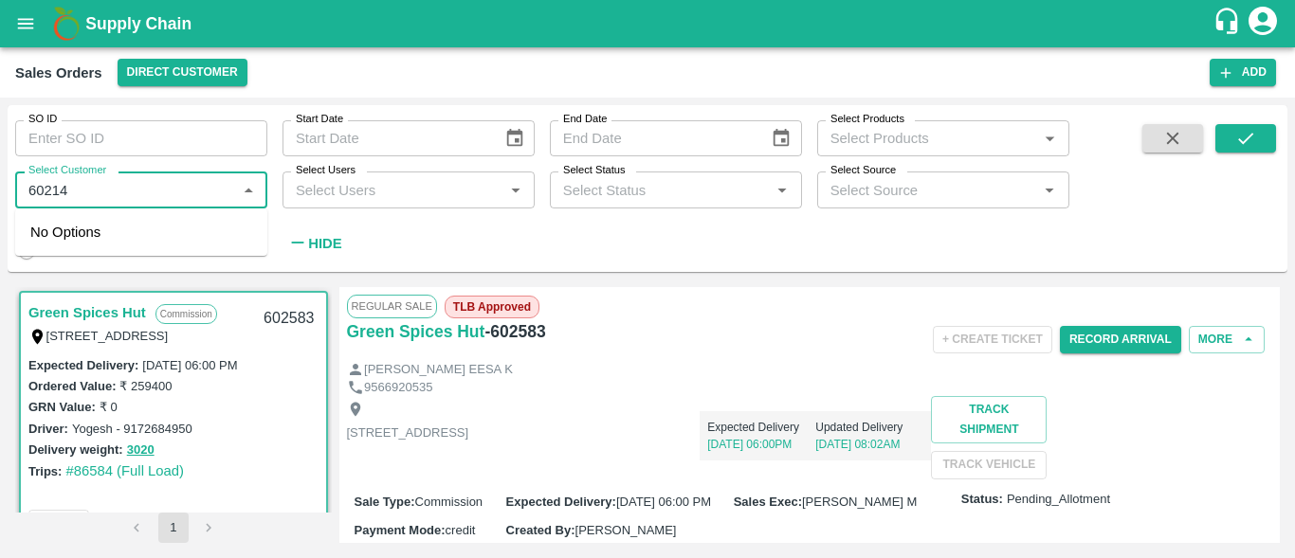
type input "602144"
type input "602583"
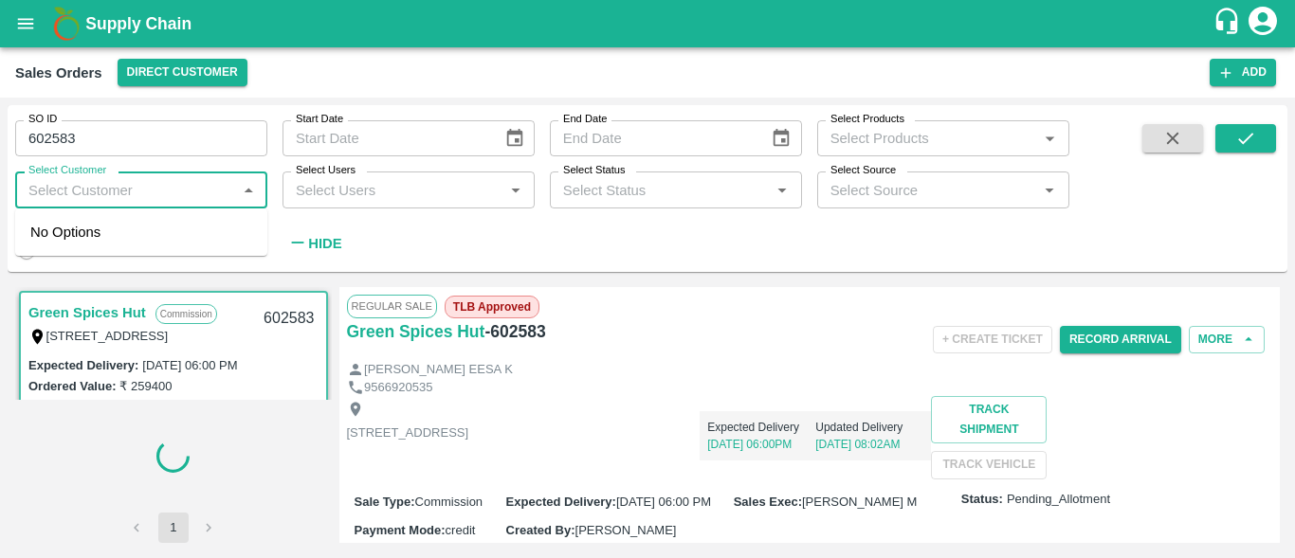
scroll to position [4, 0]
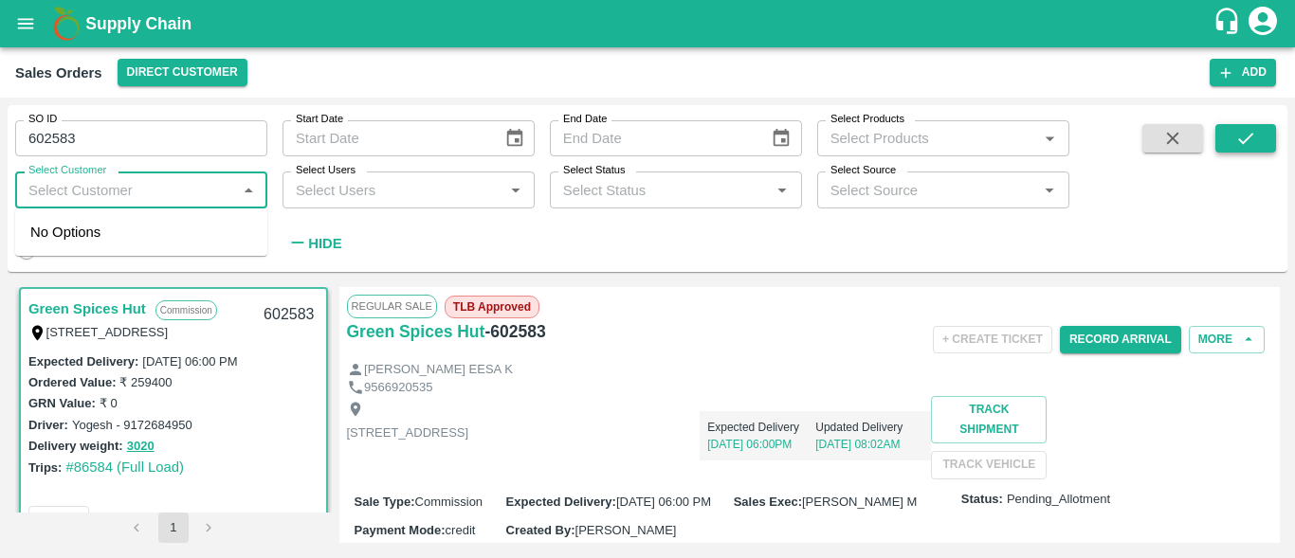
click at [1239, 145] on icon "submit" at bounding box center [1245, 138] width 21 height 21
click at [82, 305] on link "Green Spices Hut" at bounding box center [87, 309] width 118 height 25
click at [829, 425] on div "Expected Delivery 26 Aug, 06:00PM Updated Delivery 18 Aug, 08:02AM" at bounding box center [699, 428] width 463 height 64
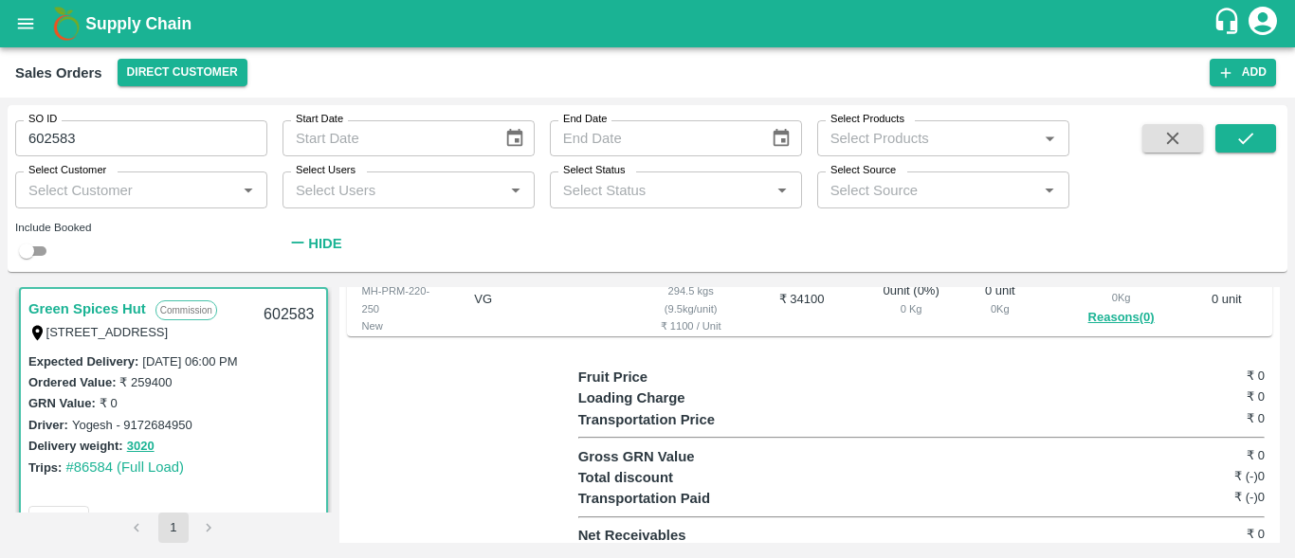
scroll to position [751, 0]
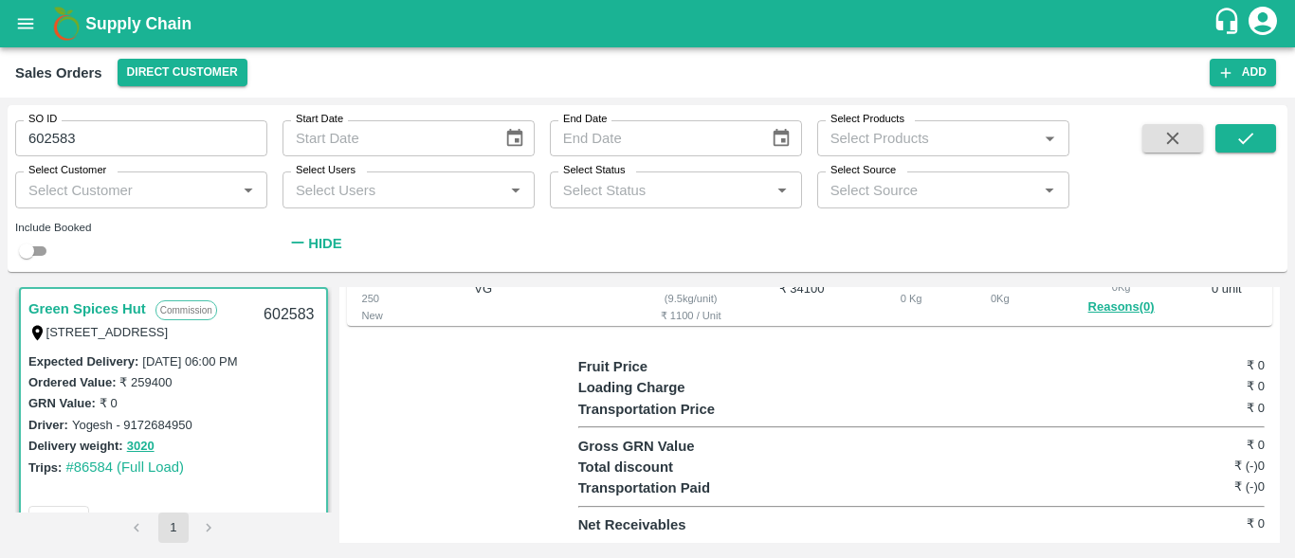
click at [210, 412] on div "GRN Value: ₹ 0" at bounding box center [173, 403] width 290 height 21
click at [82, 137] on input "602583" at bounding box center [141, 138] width 252 height 36
click at [1246, 135] on icon "submit" at bounding box center [1245, 138] width 21 height 21
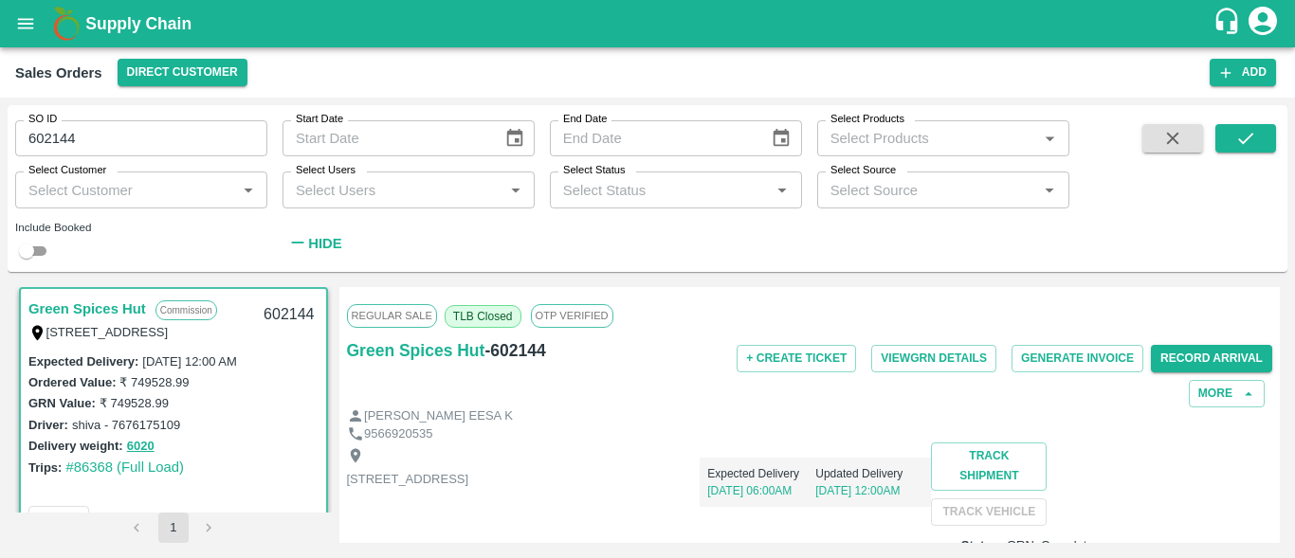
scroll to position [4, 0]
click at [683, 414] on div "[PERSON_NAME] EESA K" at bounding box center [810, 417] width 926 height 18
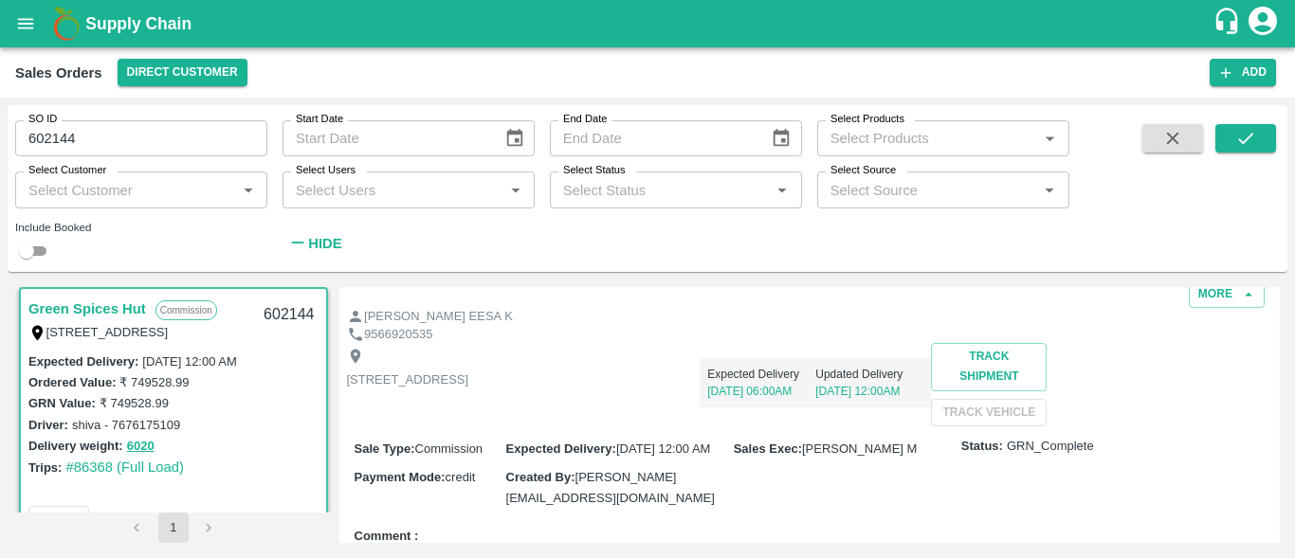
scroll to position [76, 0]
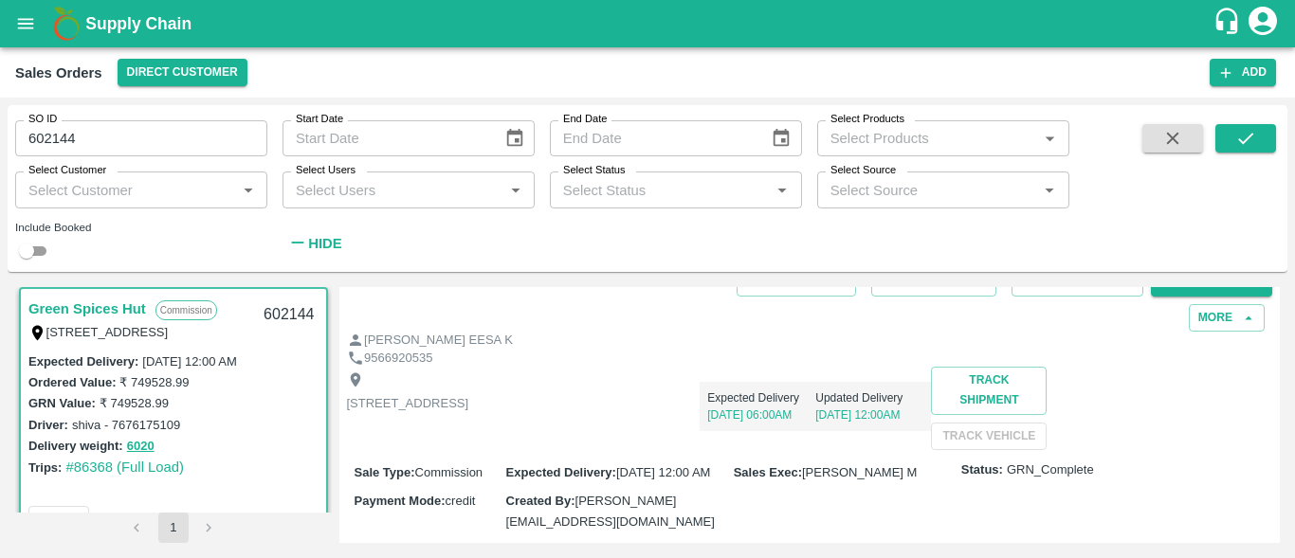
click at [931, 370] on div "Expected Delivery 15 Aug, 06:00AM Updated Delivery 14 Aug, 12:00AM" at bounding box center [699, 399] width 463 height 64
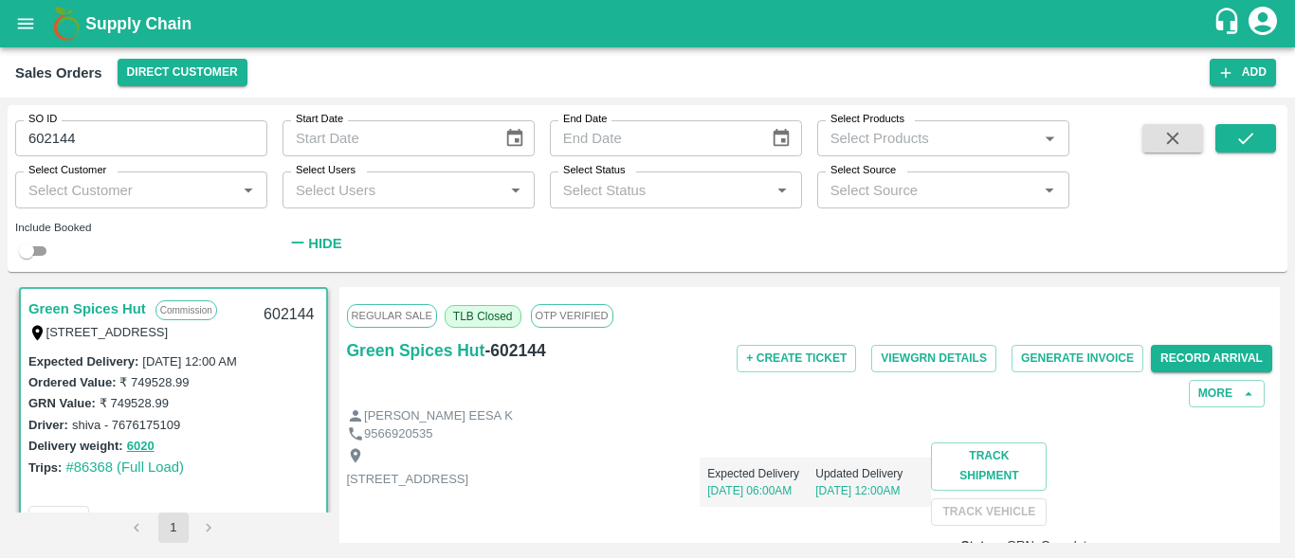
scroll to position [0, 0]
click at [892, 465] on div "Expected Delivery 15 Aug, 06:00AM Updated Delivery 14 Aug, 12:00AM" at bounding box center [699, 475] width 463 height 64
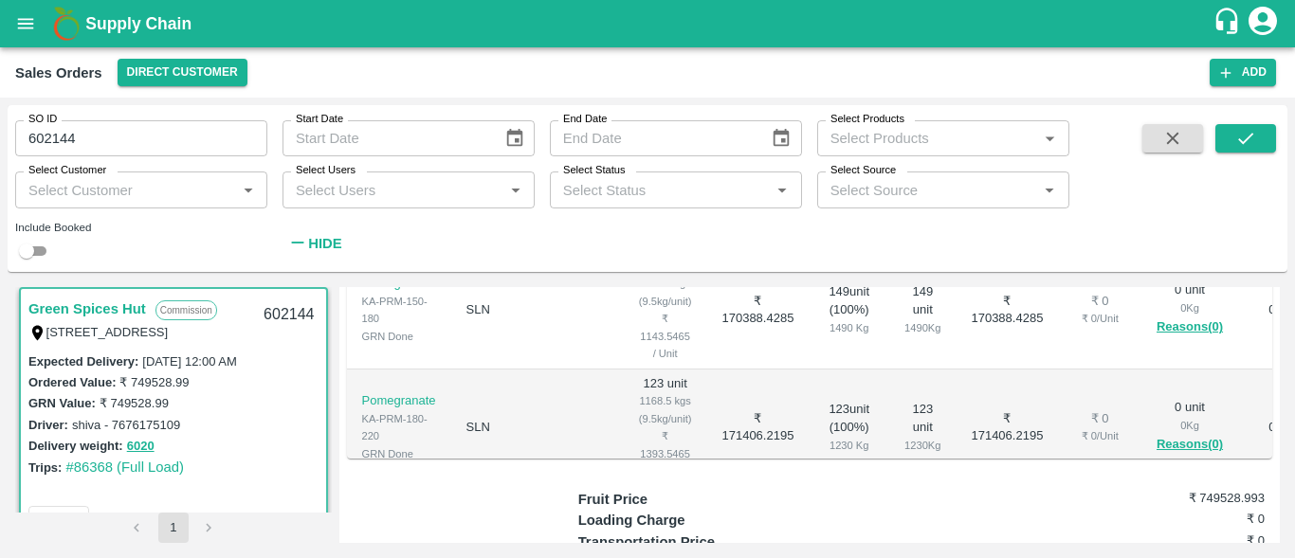
scroll to position [607, 0]
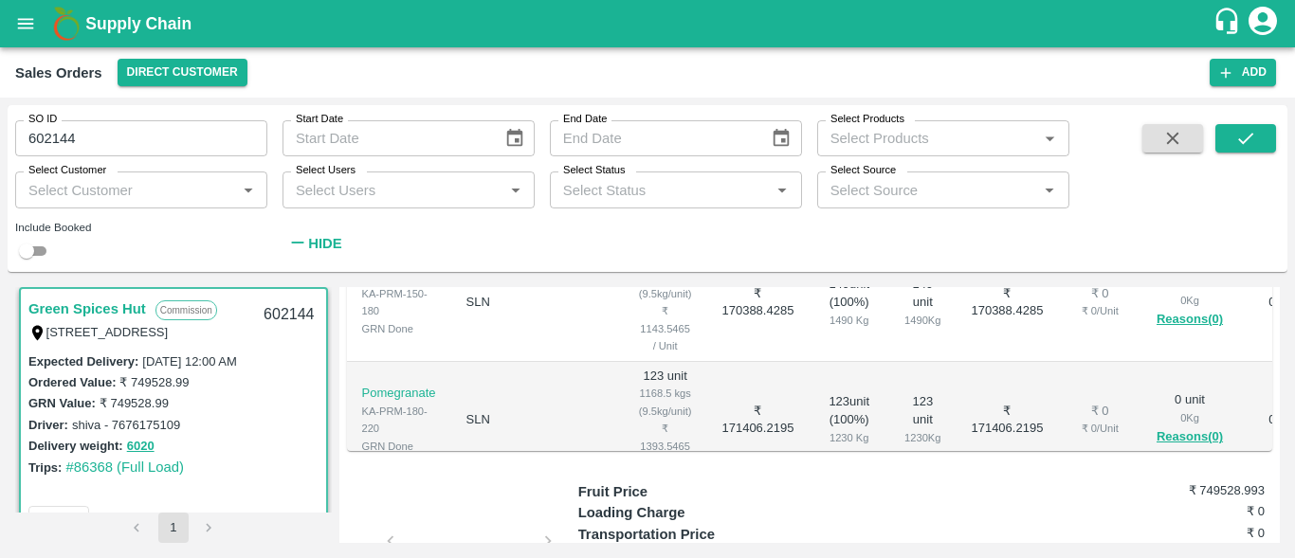
click at [285, 423] on div "Driver: shiva - 7676175109" at bounding box center [173, 424] width 290 height 21
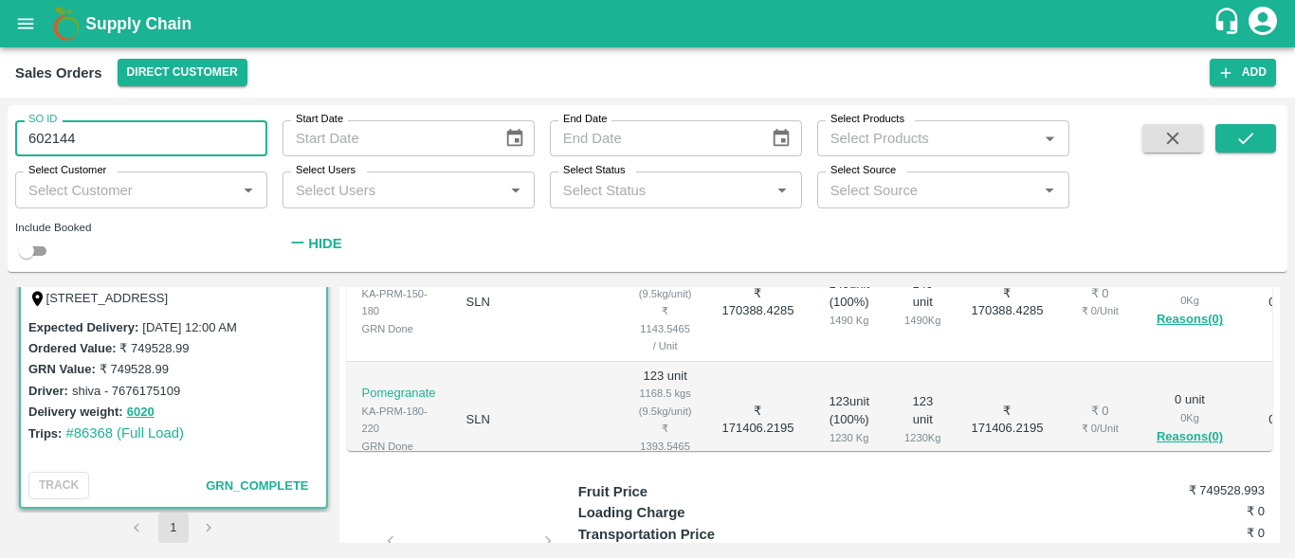
click at [73, 144] on input "602144" at bounding box center [141, 138] width 252 height 36
type input "6"
click at [1240, 134] on icon "submit" at bounding box center [1245, 138] width 21 height 21
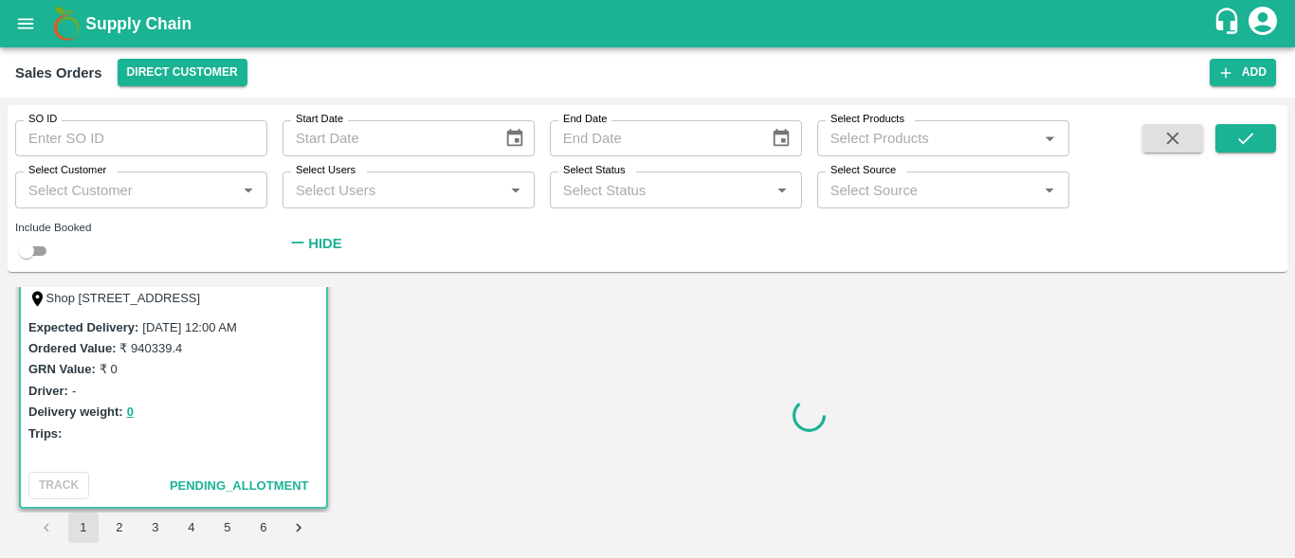
scroll to position [4, 0]
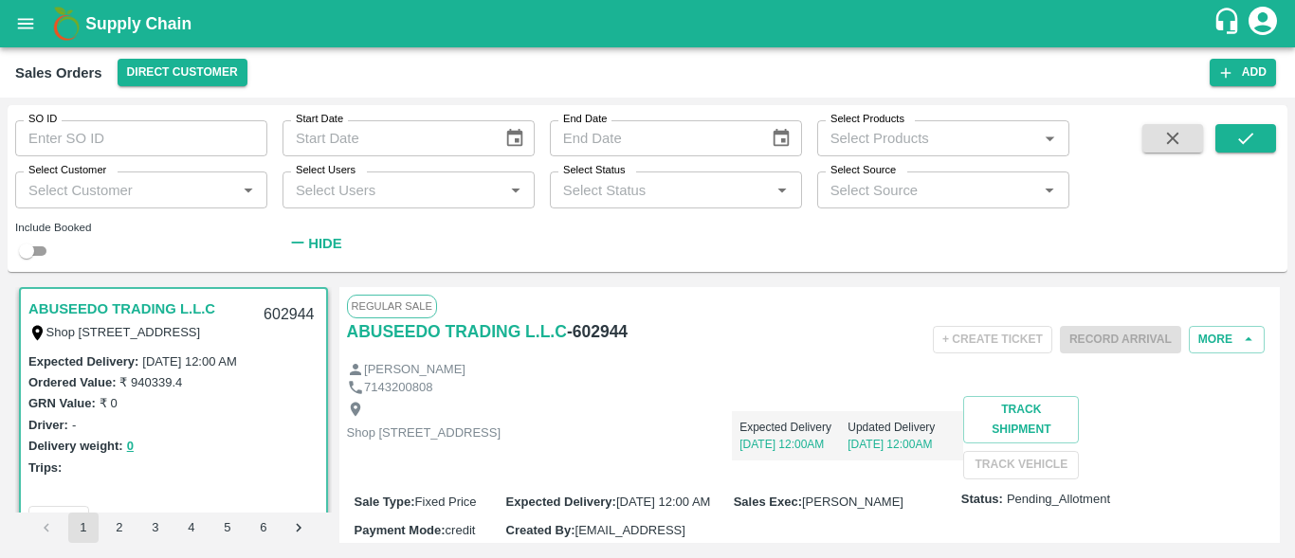
click at [192, 442] on div "Delivery weight: 0" at bounding box center [173, 446] width 290 height 22
click at [152, 198] on input "Select Customer" at bounding box center [126, 189] width 210 height 25
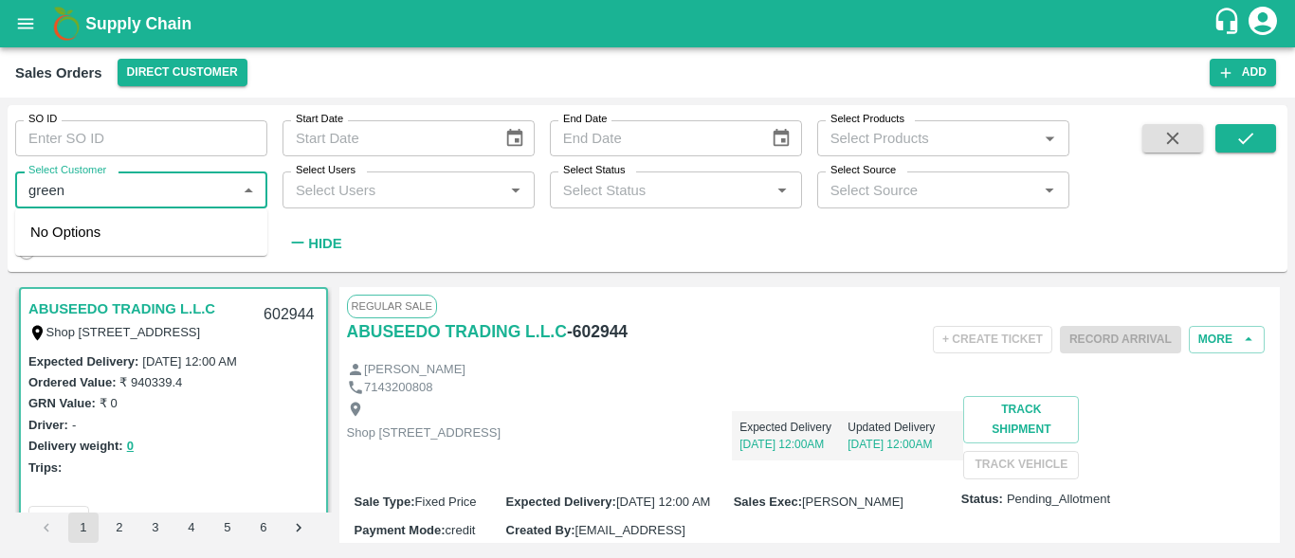
type input "green"
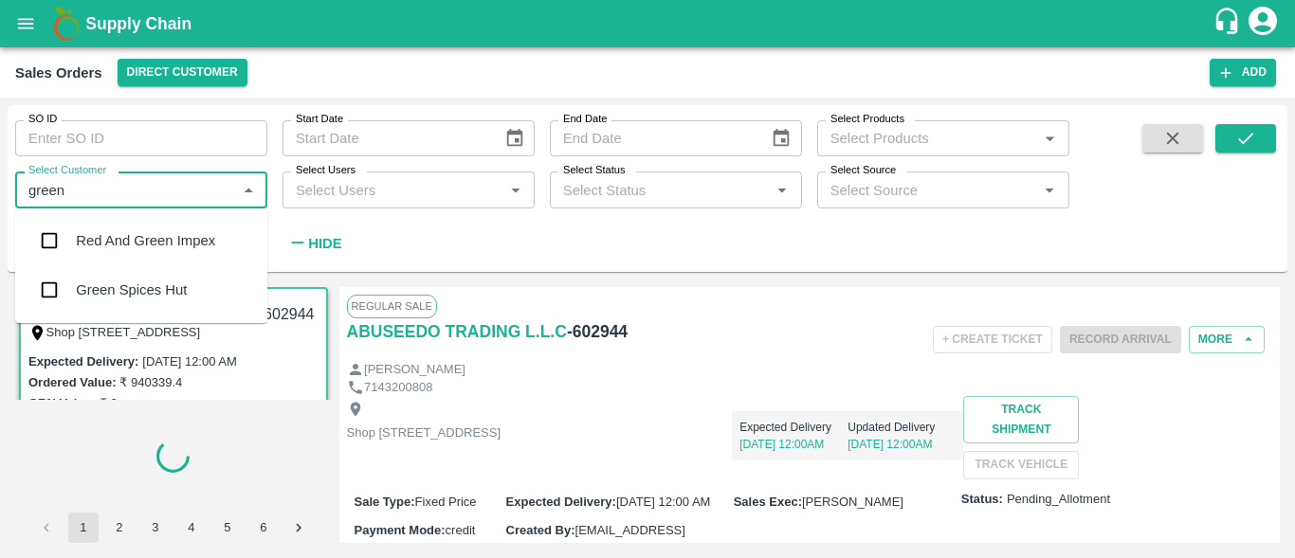
type input "602583"
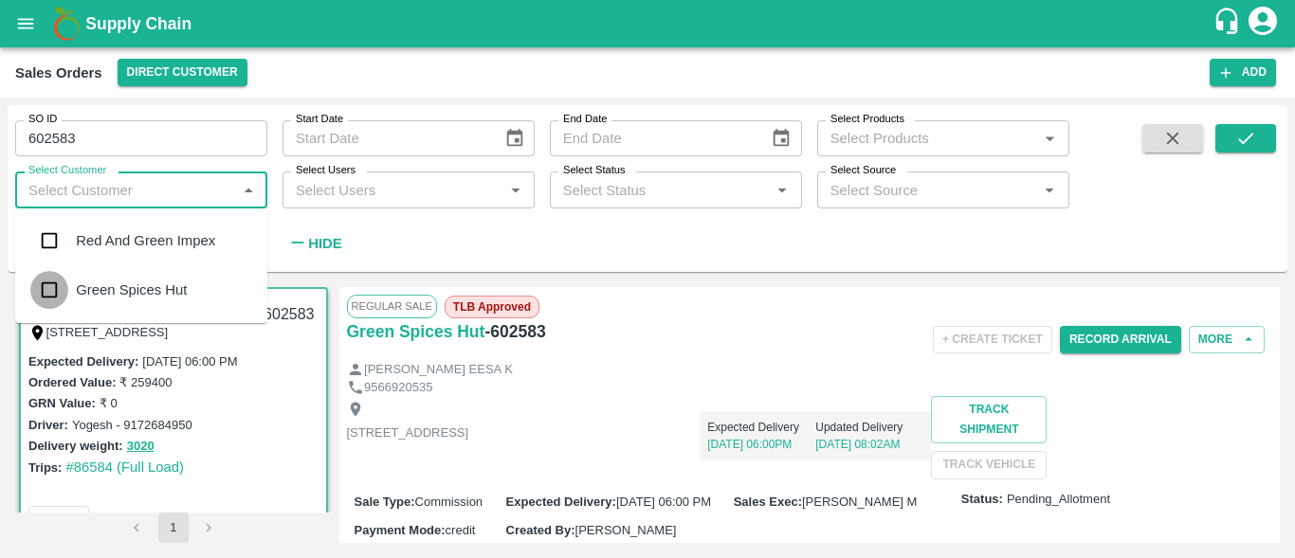
click at [45, 302] on input "checkbox" at bounding box center [49, 290] width 38 height 38
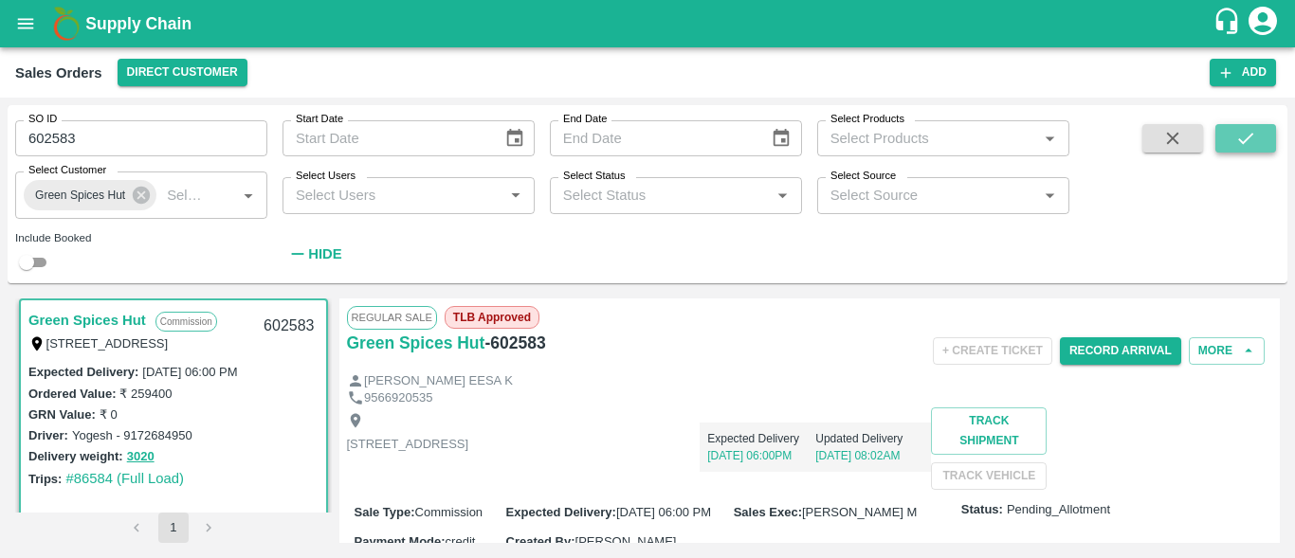
click at [1232, 143] on button "submit" at bounding box center [1246, 138] width 61 height 28
click at [225, 443] on div "Driver: Yogesh - 9172684950" at bounding box center [173, 435] width 290 height 21
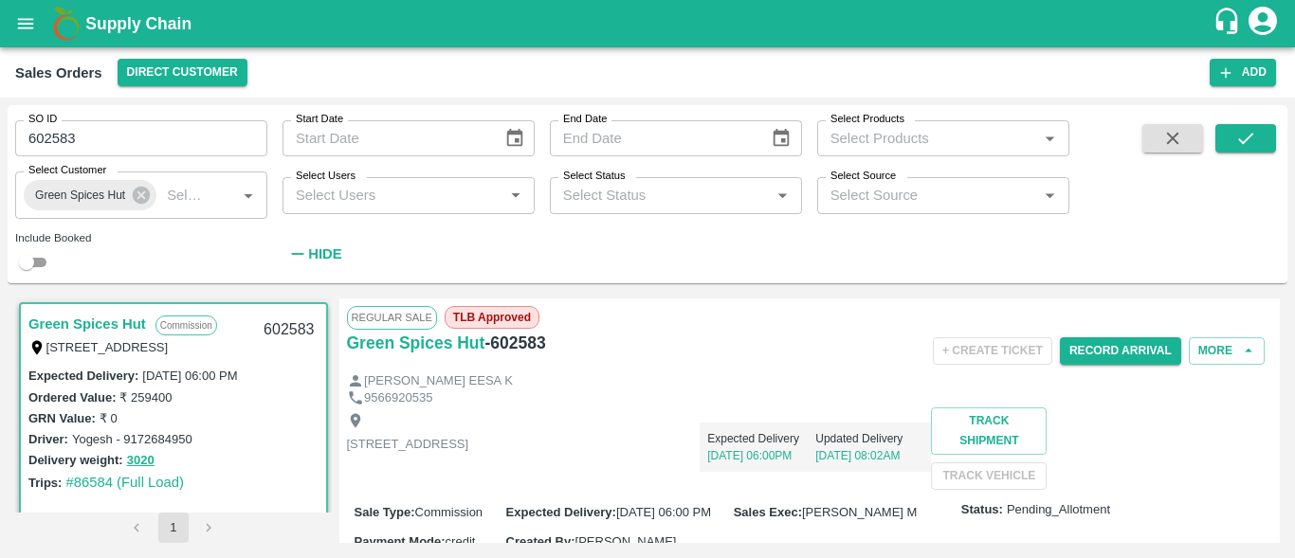
click at [570, 485] on div "Shop no 74, MADURAI MATTUTHAVANI FRUIT MARKET, Madurai, Madurai, Tamil Nadu, 62…" at bounding box center [810, 449] width 926 height 82
click at [1107, 350] on button "Record Arrival" at bounding box center [1120, 351] width 121 height 27
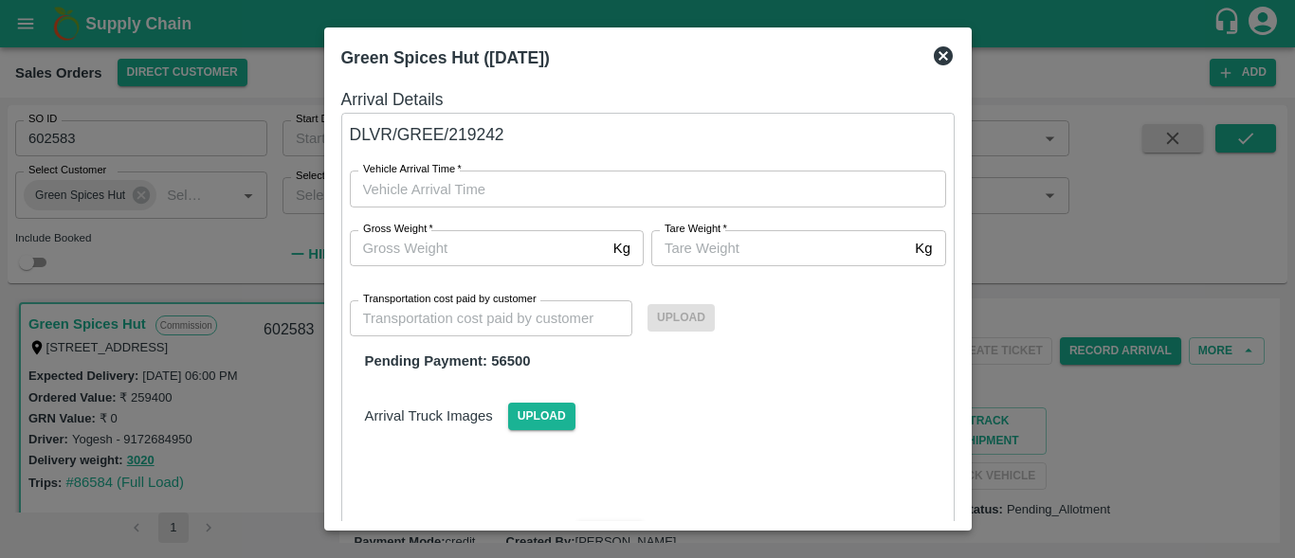
click at [942, 56] on icon at bounding box center [943, 56] width 23 height 23
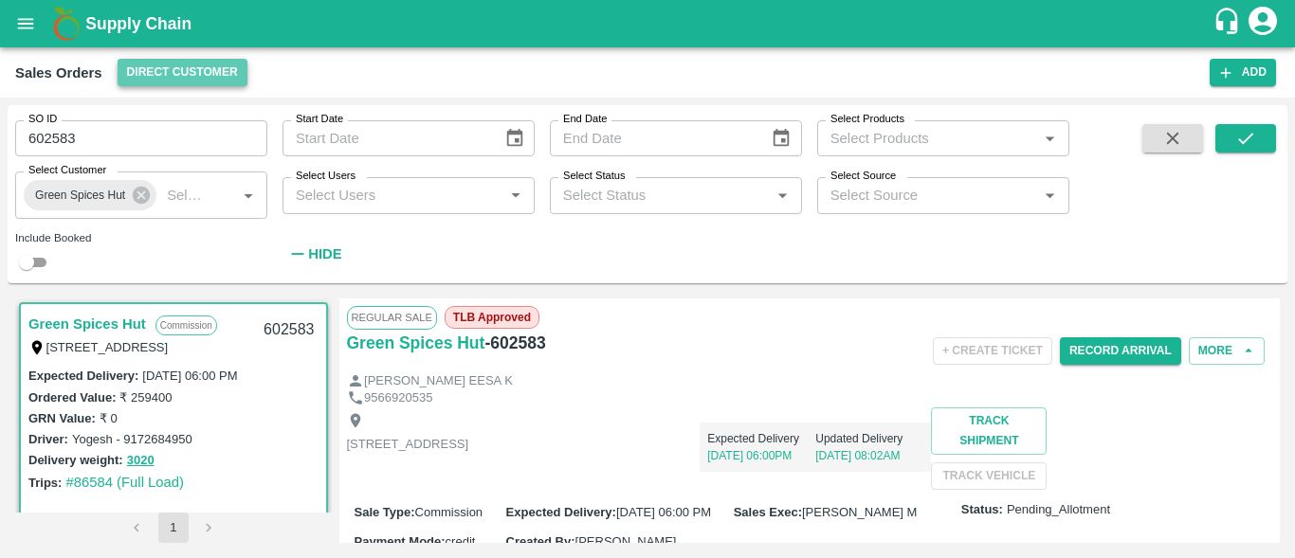
click at [198, 65] on button "Direct Customer" at bounding box center [183, 72] width 130 height 27
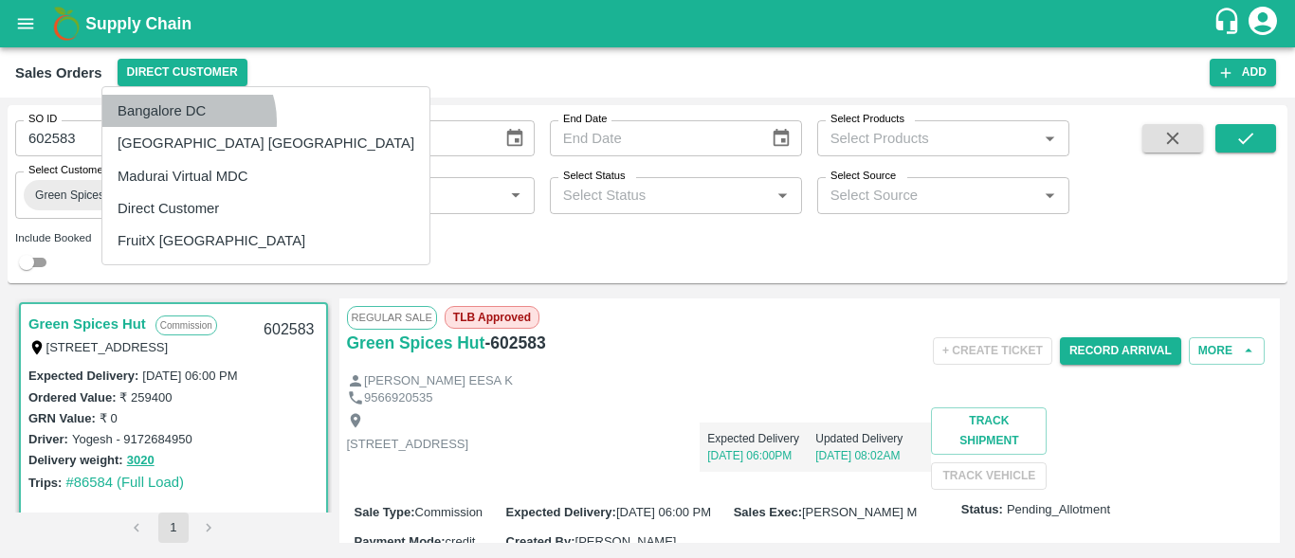
click at [187, 121] on li "Bangalore DC" at bounding box center [265, 111] width 327 height 32
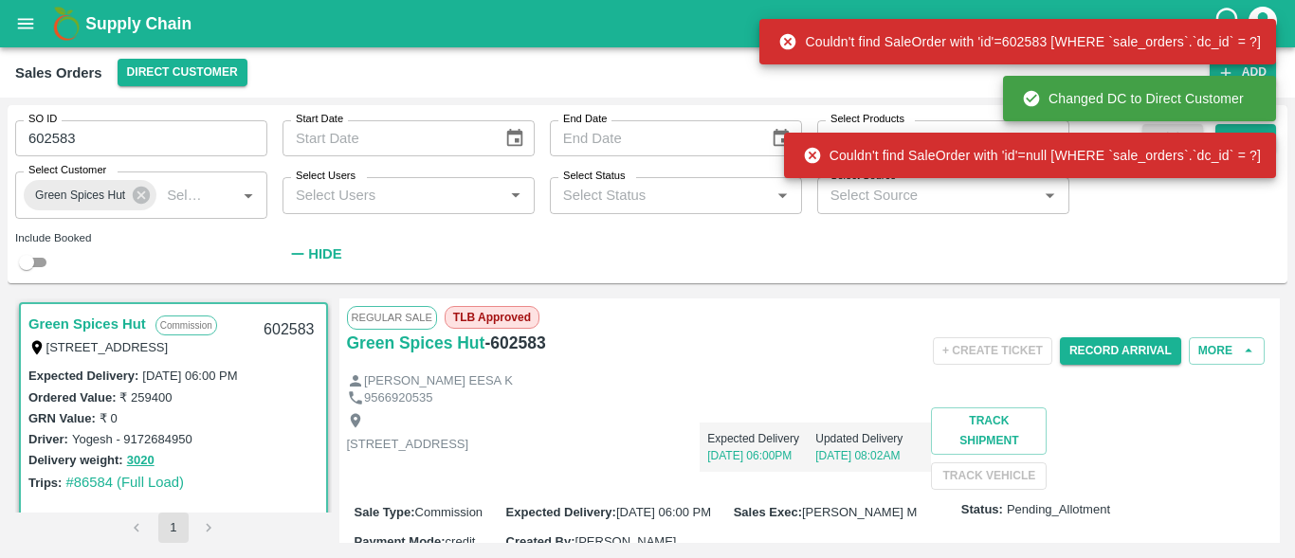
click at [118, 137] on input "602583" at bounding box center [141, 138] width 252 height 36
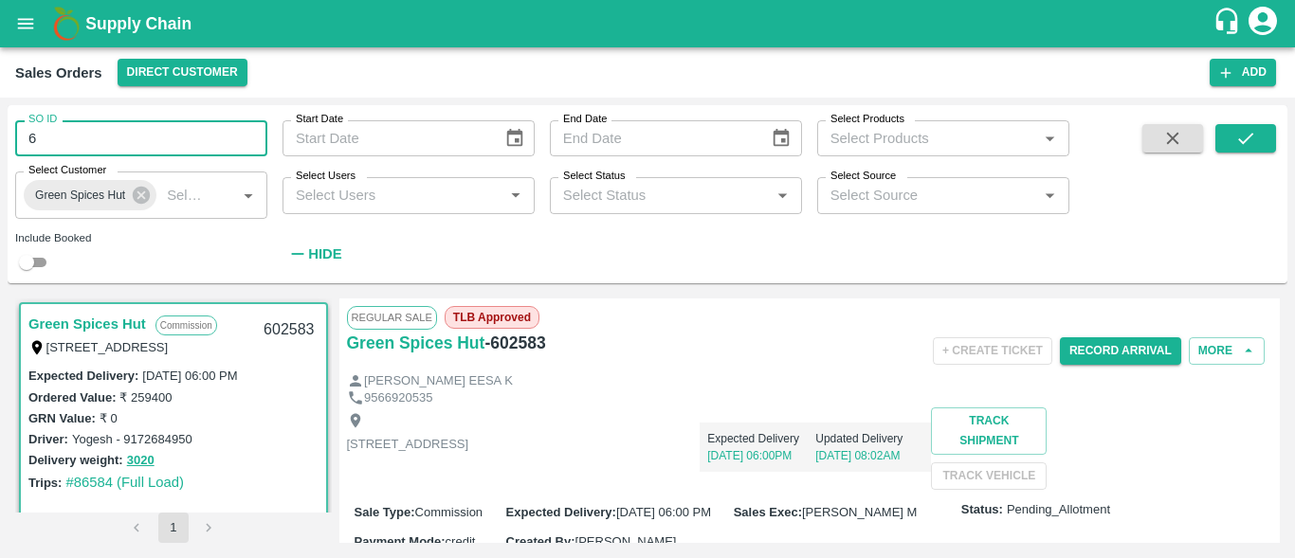
type input "6"
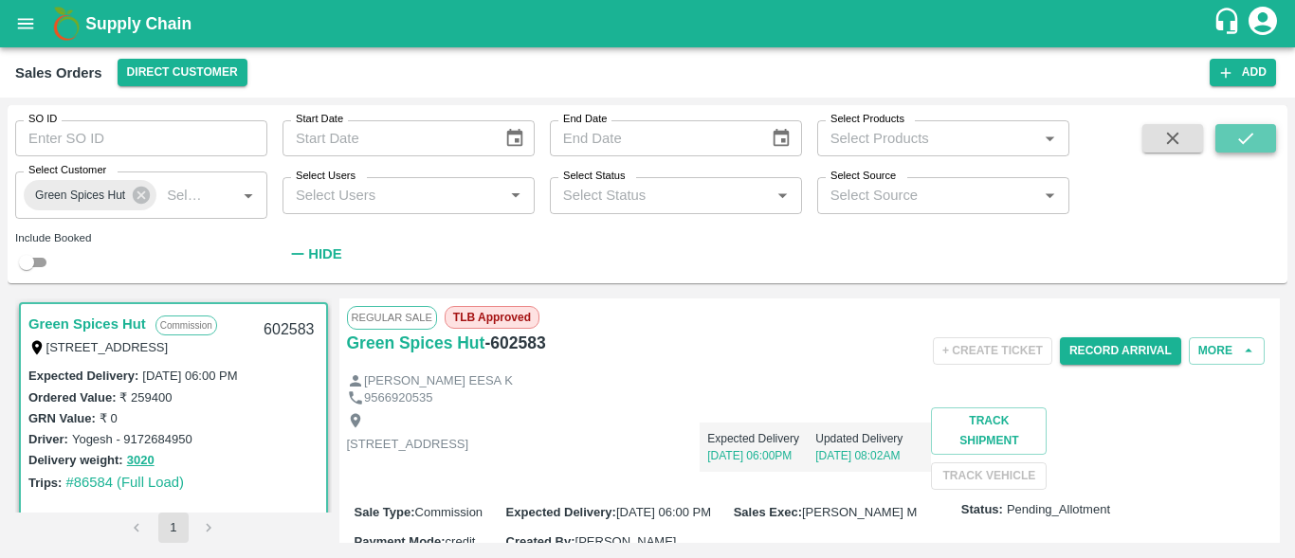
click at [1235, 138] on icon "submit" at bounding box center [1245, 138] width 21 height 21
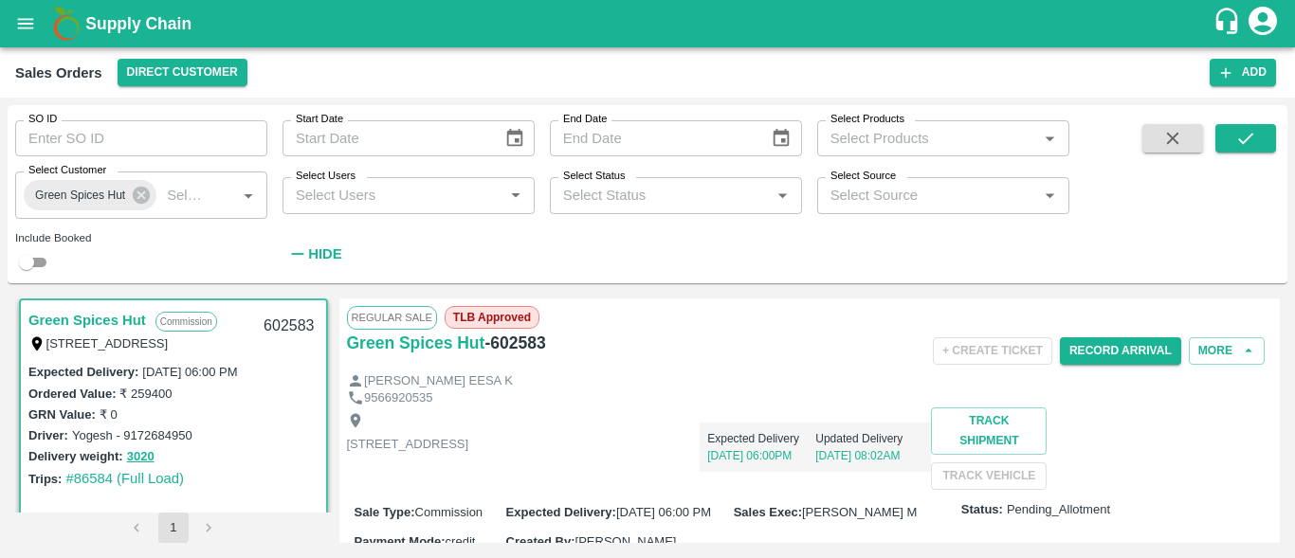
click at [235, 481] on div "Trips: #86584 (Full Load)" at bounding box center [173, 478] width 290 height 21
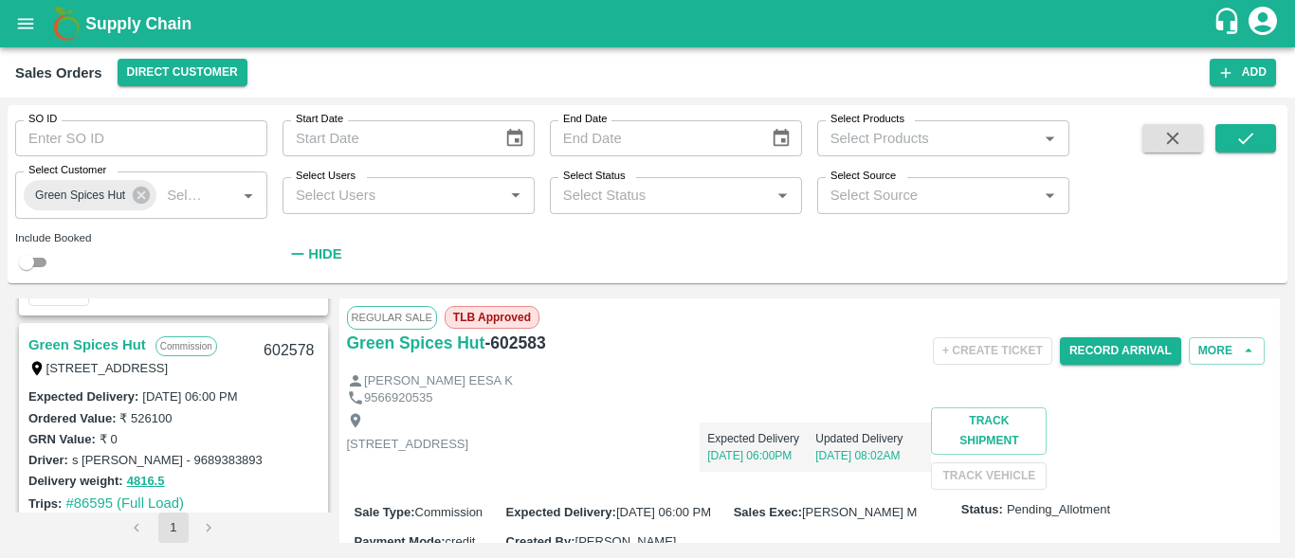
scroll to position [497, 0]
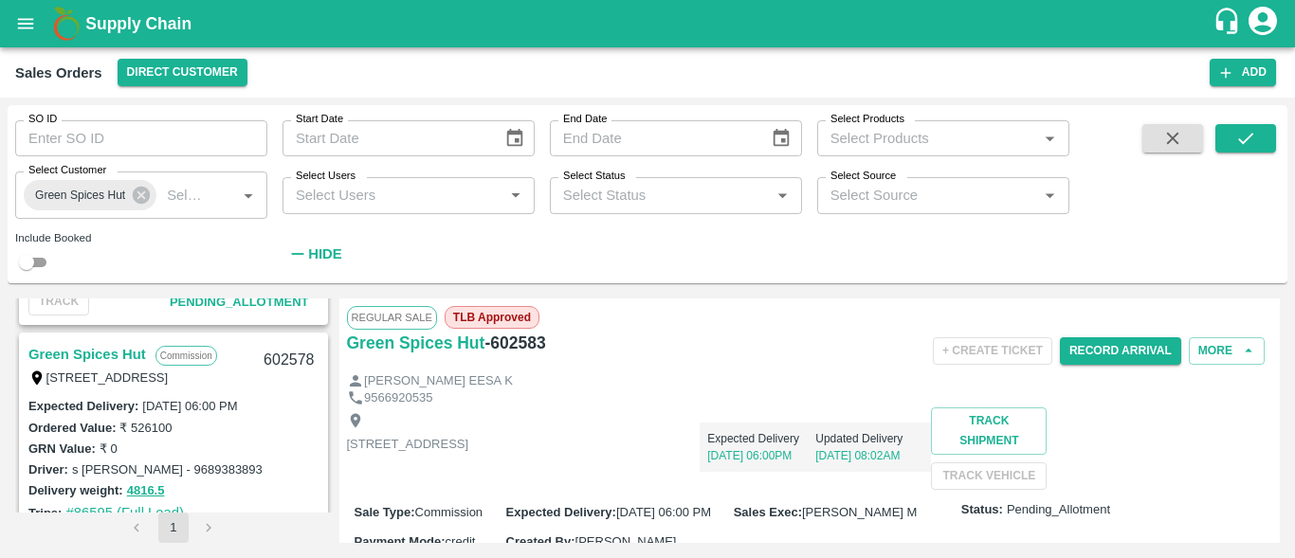
click at [120, 351] on link "Green Spices Hut" at bounding box center [87, 354] width 118 height 25
click at [901, 467] on div "Expected Delivery 24 Aug, 06:00PM Updated Delivery 17 Aug, 09:41AM" at bounding box center [699, 440] width 463 height 64
click at [250, 452] on div "GRN Value: ₹ 0" at bounding box center [173, 448] width 290 height 21
click at [138, 357] on link "Green Spices Hut" at bounding box center [87, 356] width 118 height 25
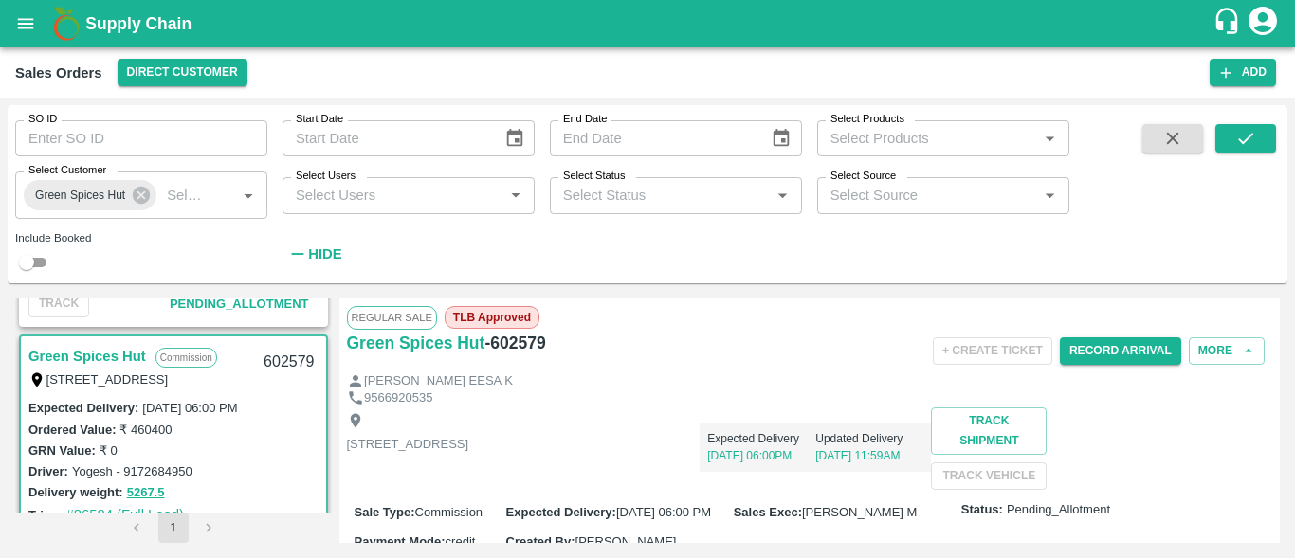
click at [904, 464] on div "Expected Delivery 26 Aug, 06:00PM Updated Delivery 18 Aug, 11:59AM" at bounding box center [699, 440] width 463 height 64
click at [256, 454] on div "GRN Value: ₹ 0" at bounding box center [173, 450] width 290 height 21
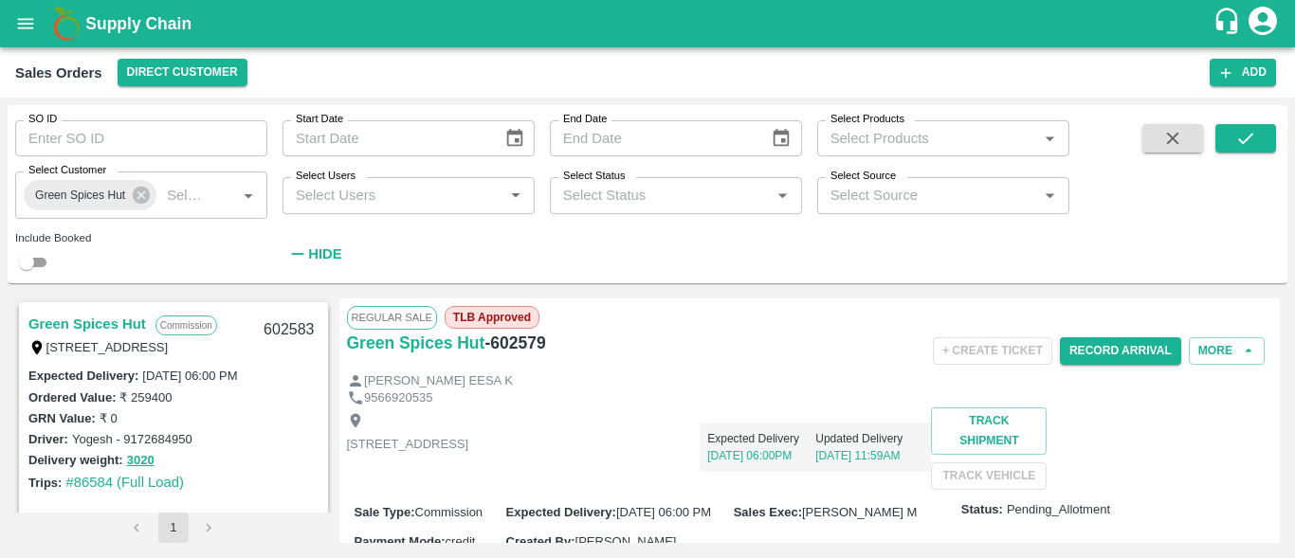
click at [123, 315] on link "Green Spices Hut" at bounding box center [87, 324] width 118 height 25
click at [917, 422] on div "Expected Delivery 26 Aug, 06:00PM Updated Delivery 18 Aug, 08:02AM" at bounding box center [699, 440] width 463 height 64
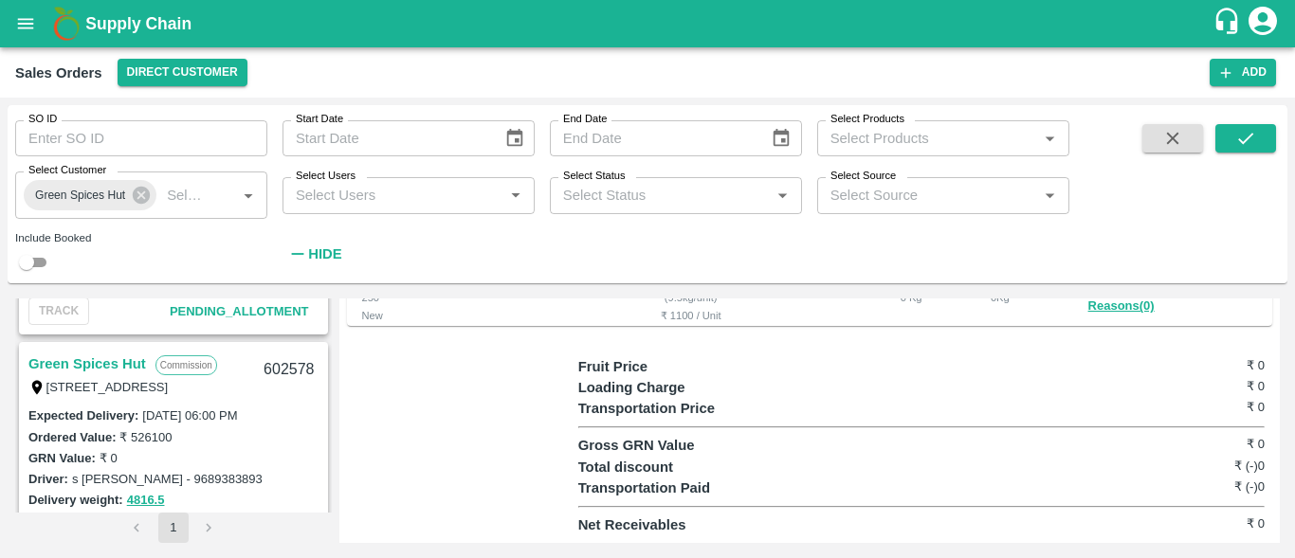
scroll to position [750, 0]
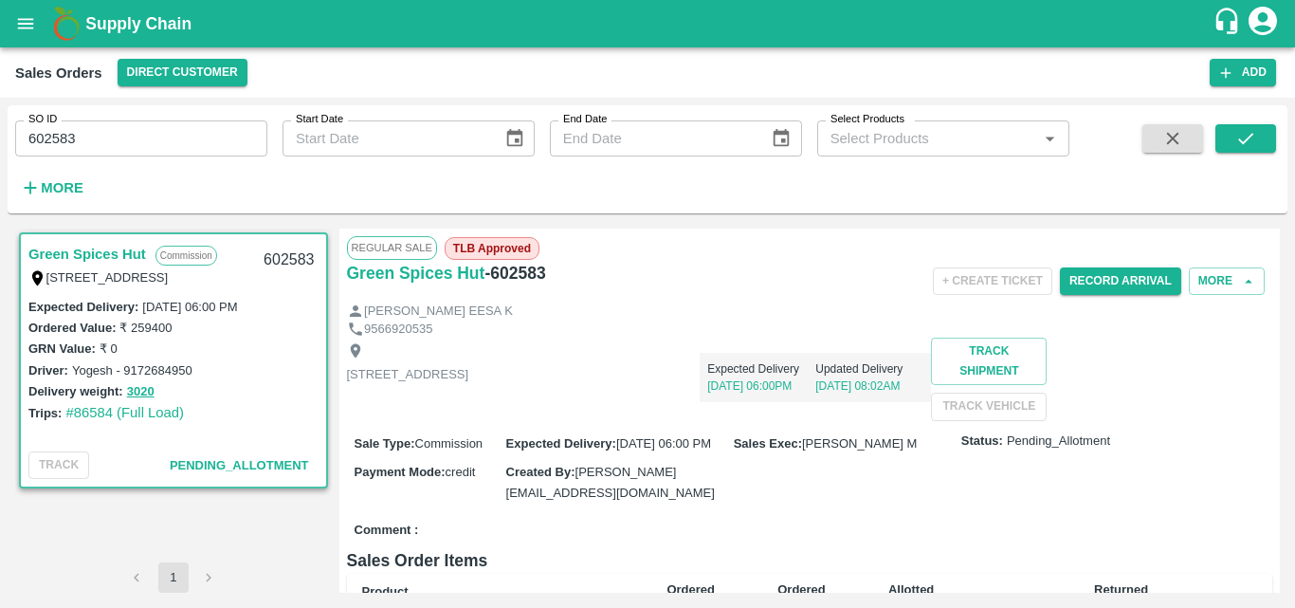
click at [582, 420] on div "[STREET_ADDRESS] Expected Delivery [DATE] 06:00PM Updated Delivery [DATE] 08:02…" at bounding box center [810, 379] width 926 height 82
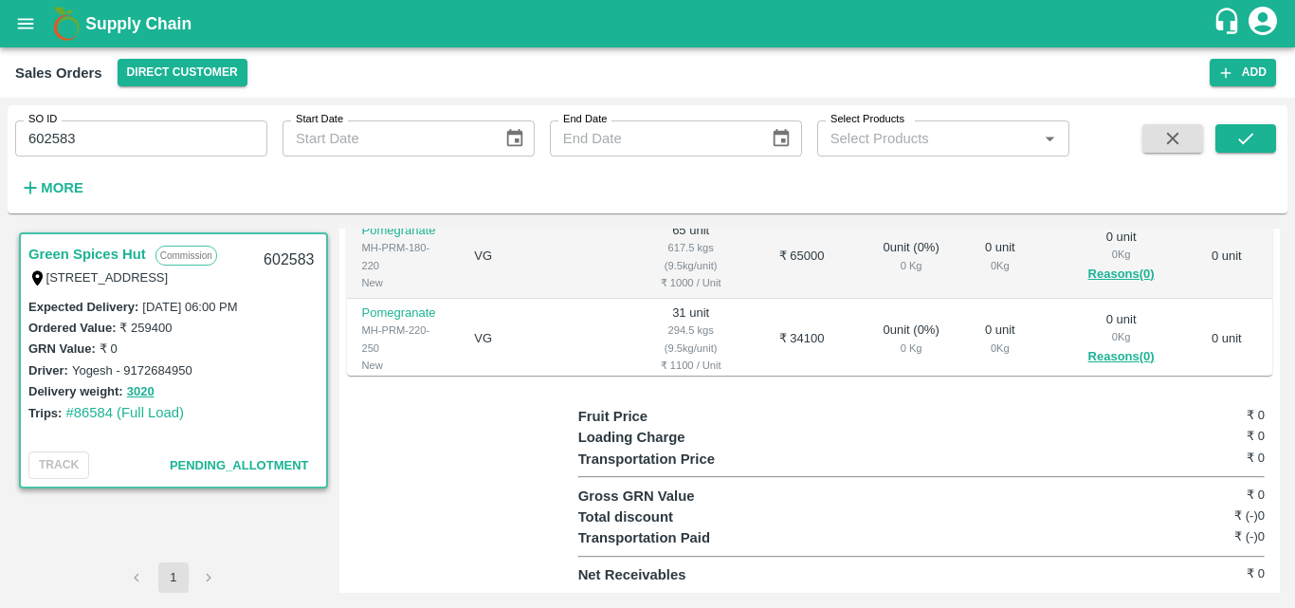
scroll to position [646, 0]
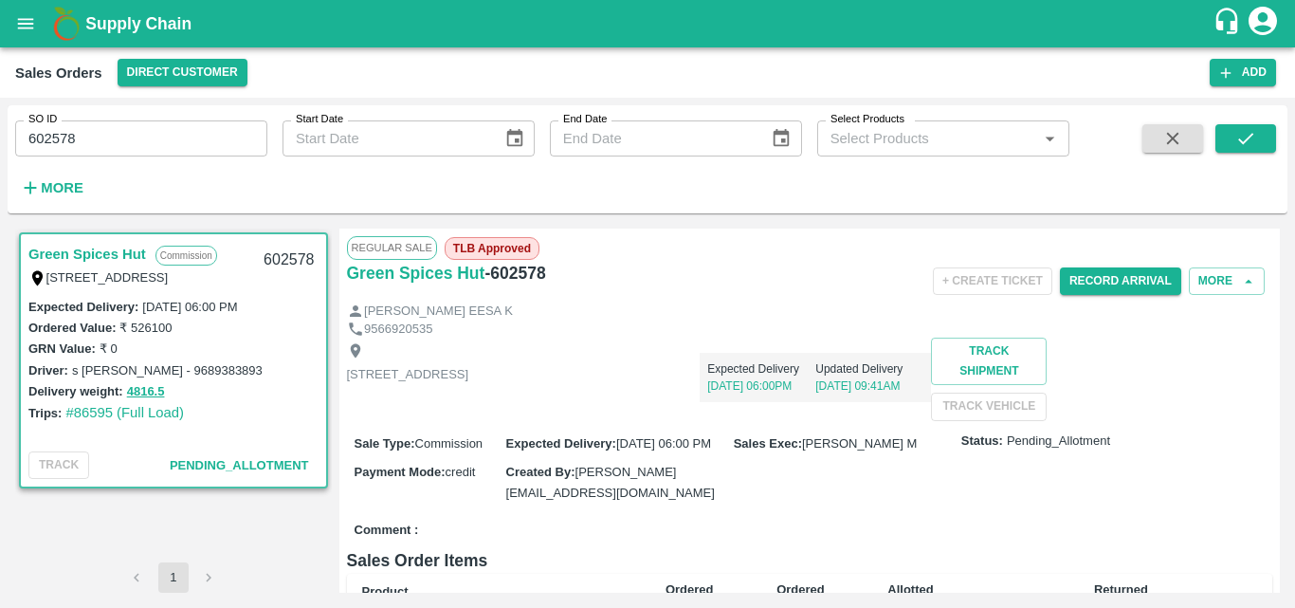
click at [847, 412] on div "Shop no 74, MADURAI MATTUTHAVANI FRUIT MARKET, Madurai, Madurai, Tamil Nadu, 62…" at bounding box center [810, 379] width 926 height 82
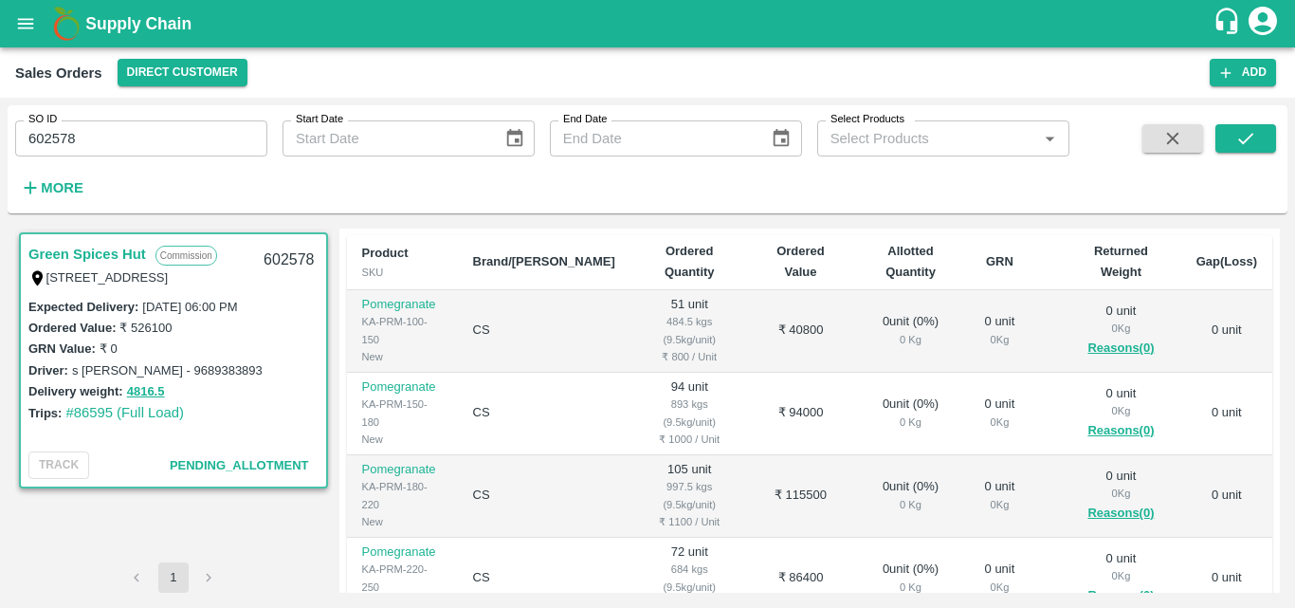
scroll to position [341, 0]
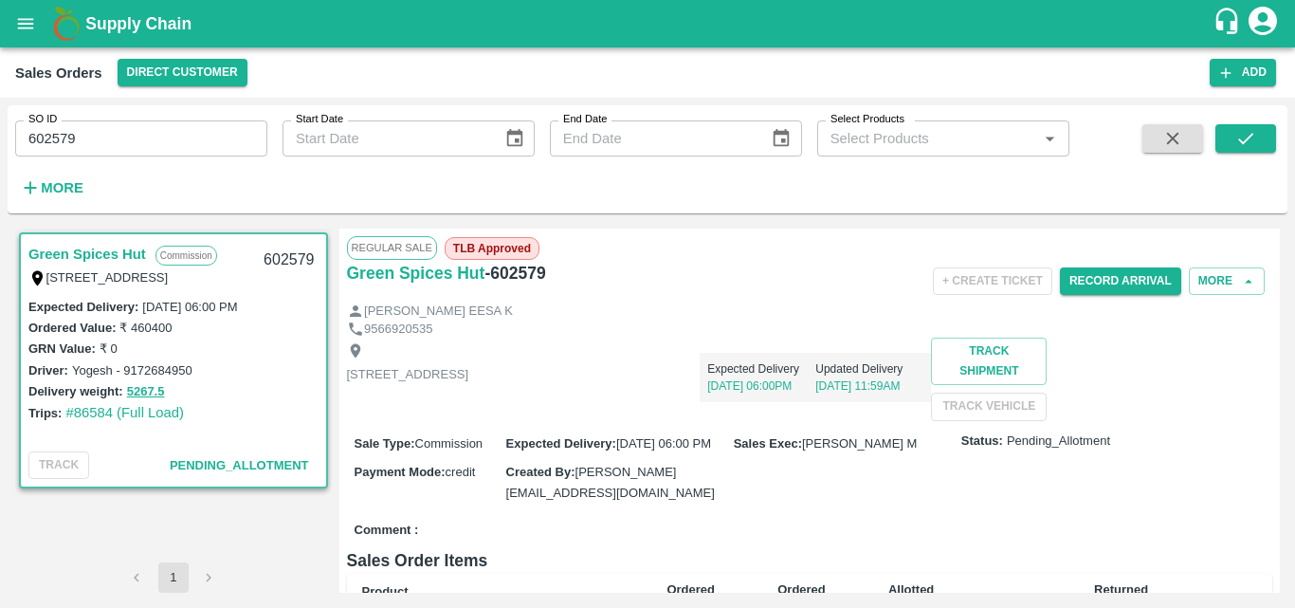
click at [869, 420] on div "[STREET_ADDRESS] Expected Delivery [DATE] 06:00PM Updated Delivery [DATE] 11:59…" at bounding box center [810, 379] width 926 height 82
click at [1091, 280] on button "Record Arrival" at bounding box center [1120, 280] width 121 height 27
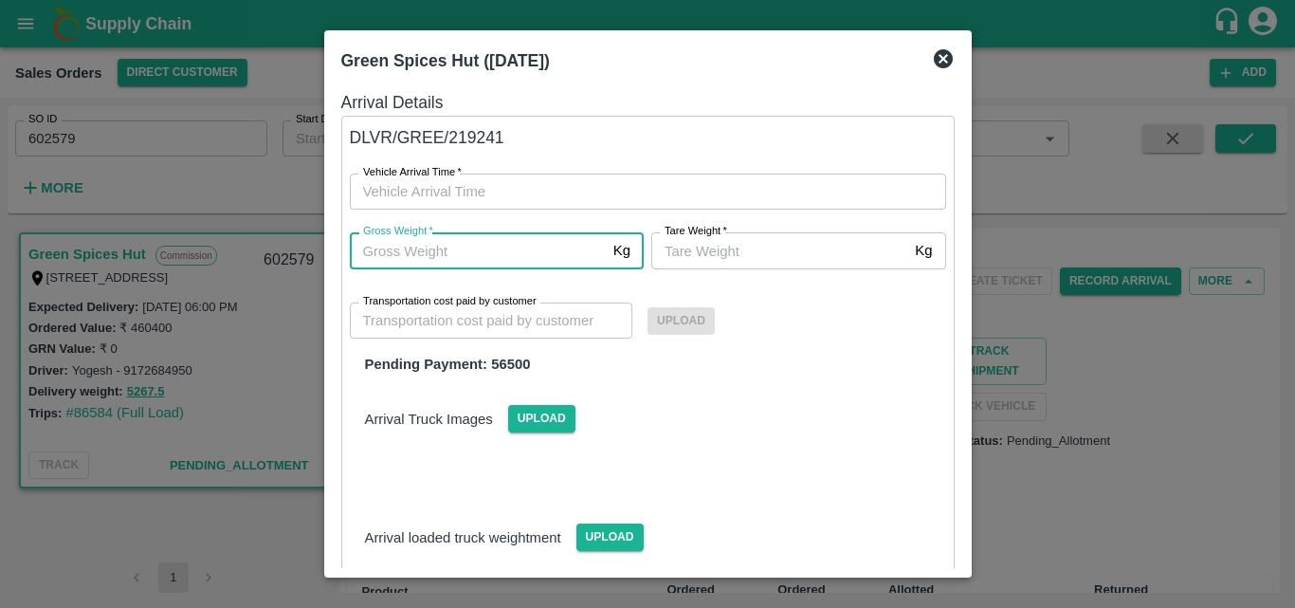
click at [495, 251] on input "Gross Weight   *" at bounding box center [478, 250] width 256 height 36
type input "5270"
click at [709, 253] on input "[PERSON_NAME]   *" at bounding box center [779, 250] width 256 height 36
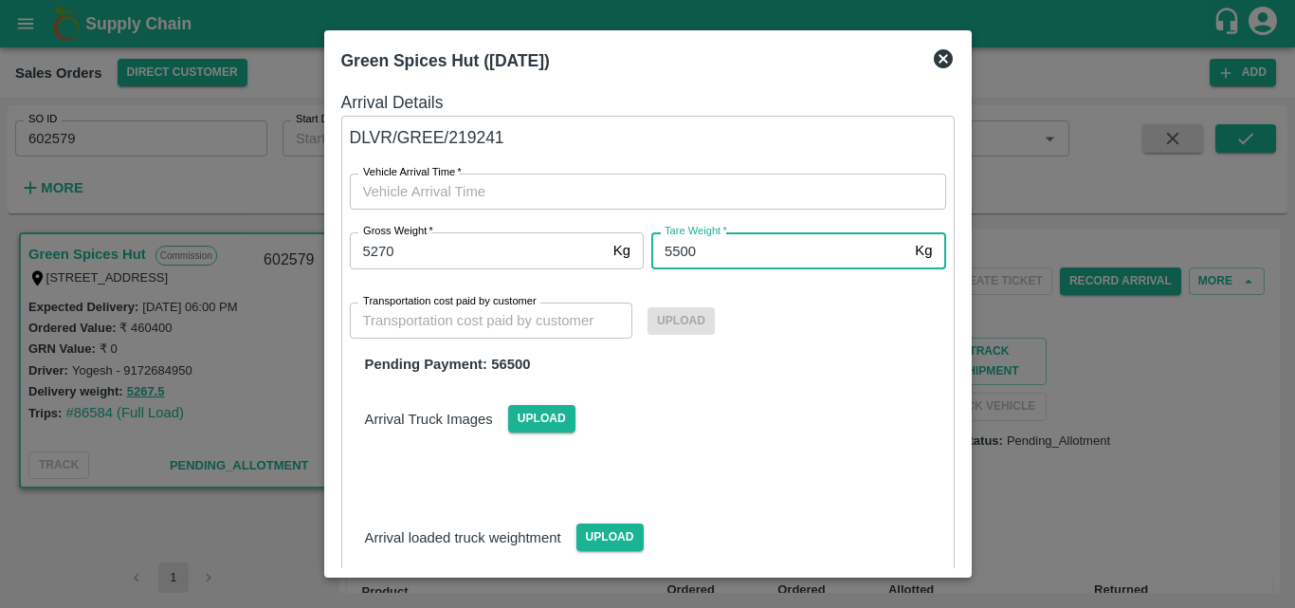
type input "5500"
type input "DD/MM/YYYY hh:mm aa"
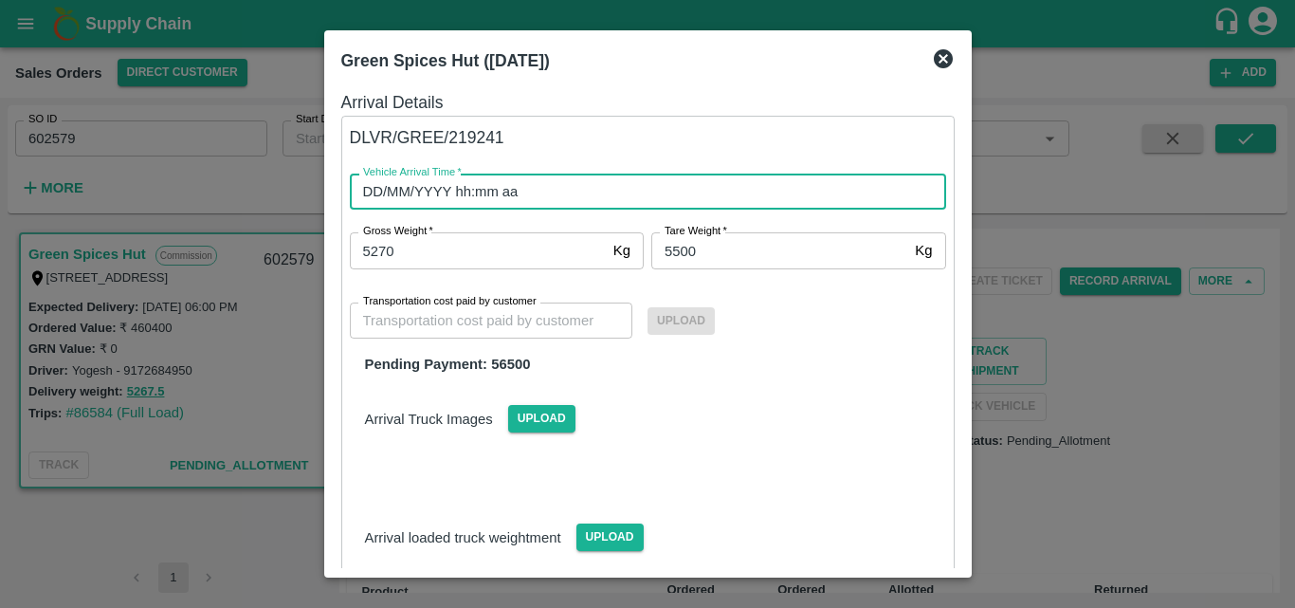
click at [654, 188] on input "DD/MM/YYYY hh:mm aa" at bounding box center [641, 192] width 583 height 36
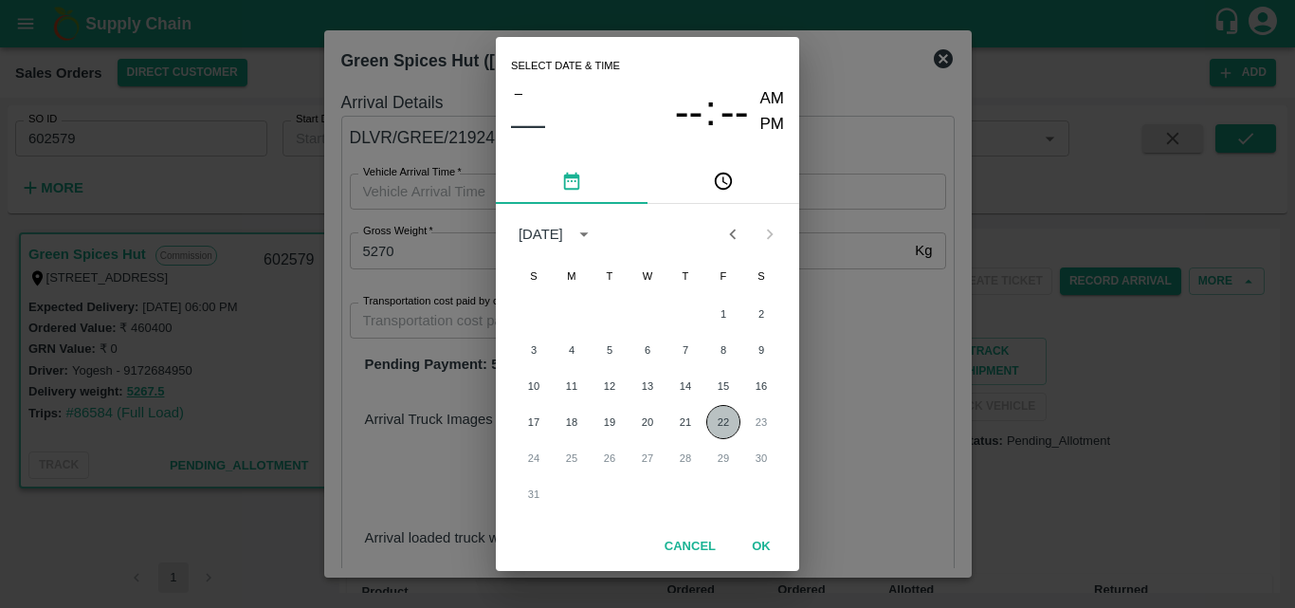
click at [718, 430] on button "22" at bounding box center [723, 422] width 34 height 34
type input "[DATE] 12:00 AM"
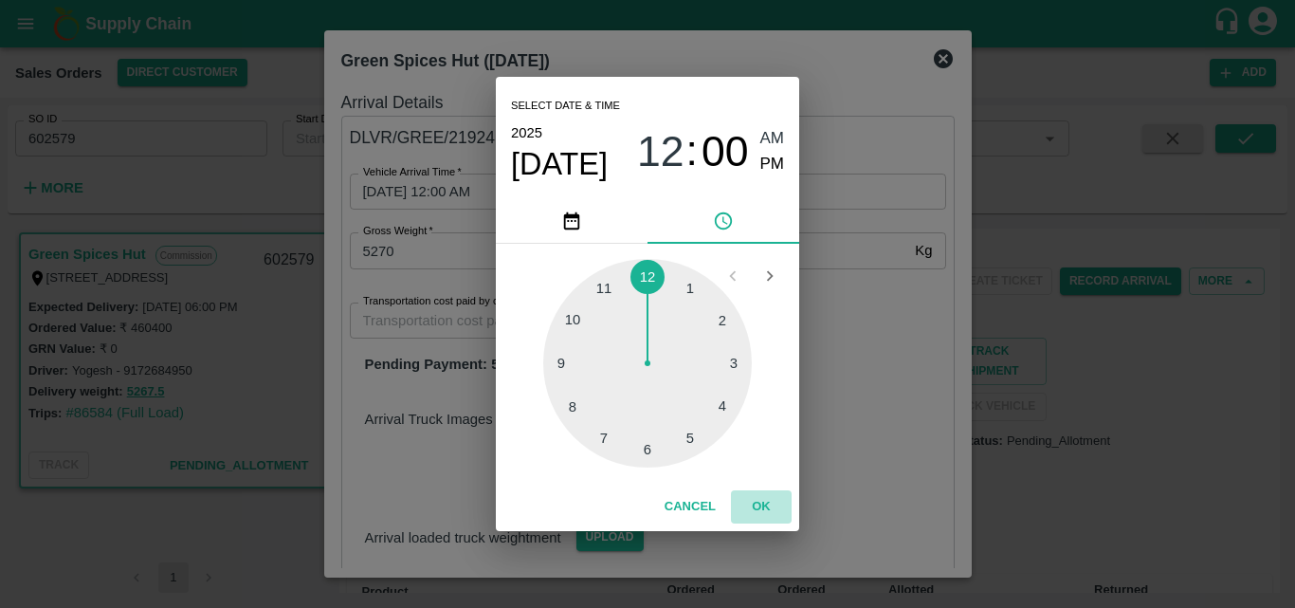
click at [760, 498] on button "OK" at bounding box center [761, 506] width 61 height 33
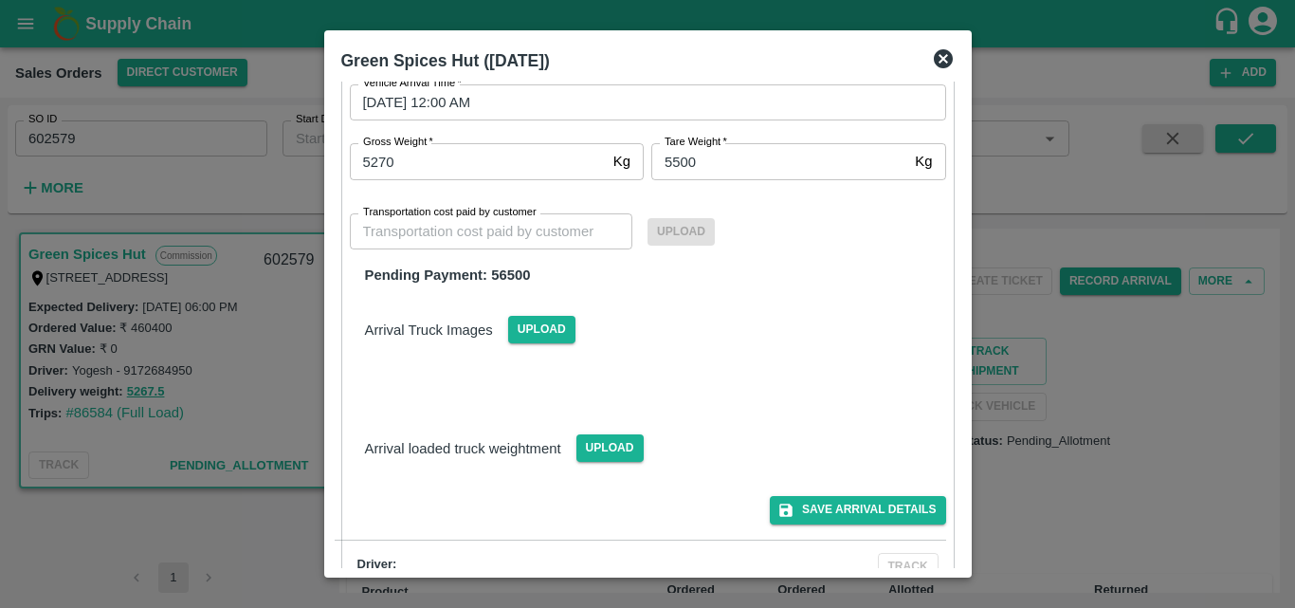
scroll to position [131, 0]
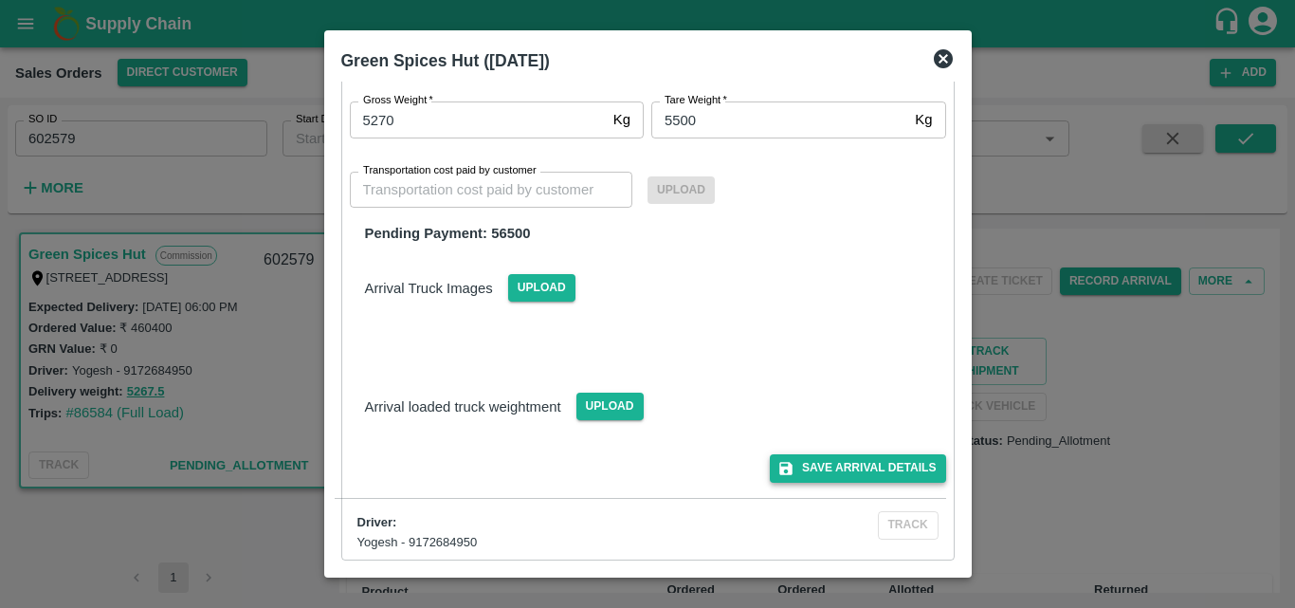
click at [861, 467] on button "Save Arrival Details" at bounding box center [857, 467] width 175 height 27
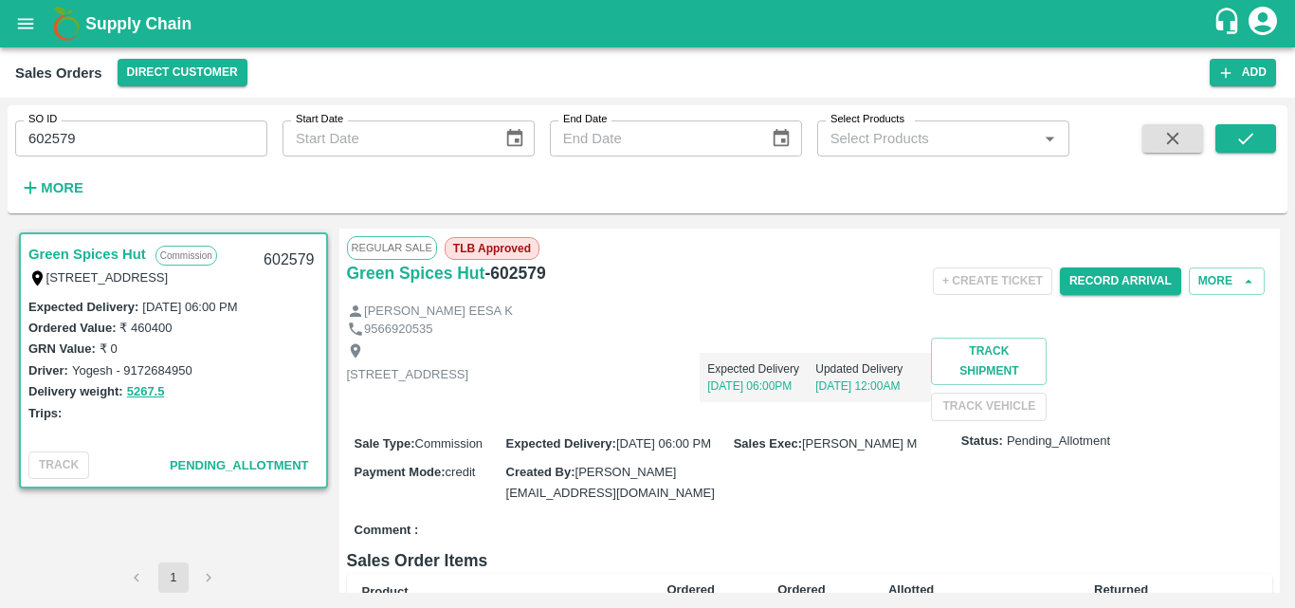
click at [920, 420] on div "[STREET_ADDRESS] Expected Delivery [DATE] 06:00PM Updated Delivery [DATE] 12:00…" at bounding box center [810, 379] width 926 height 82
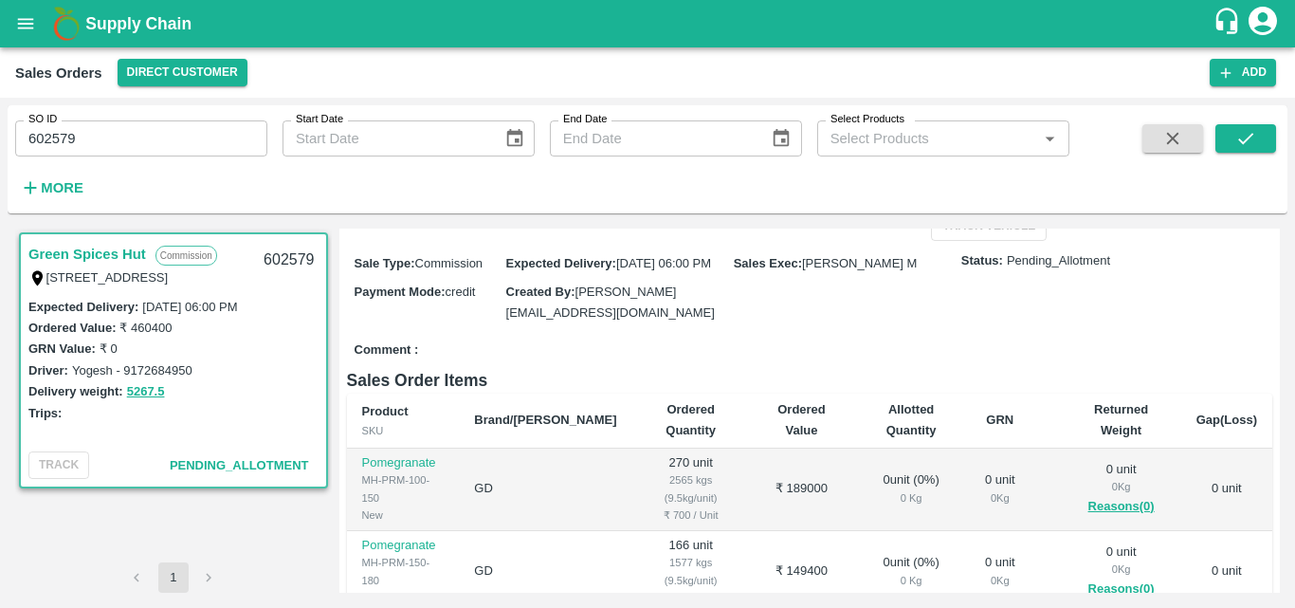
scroll to position [0, 0]
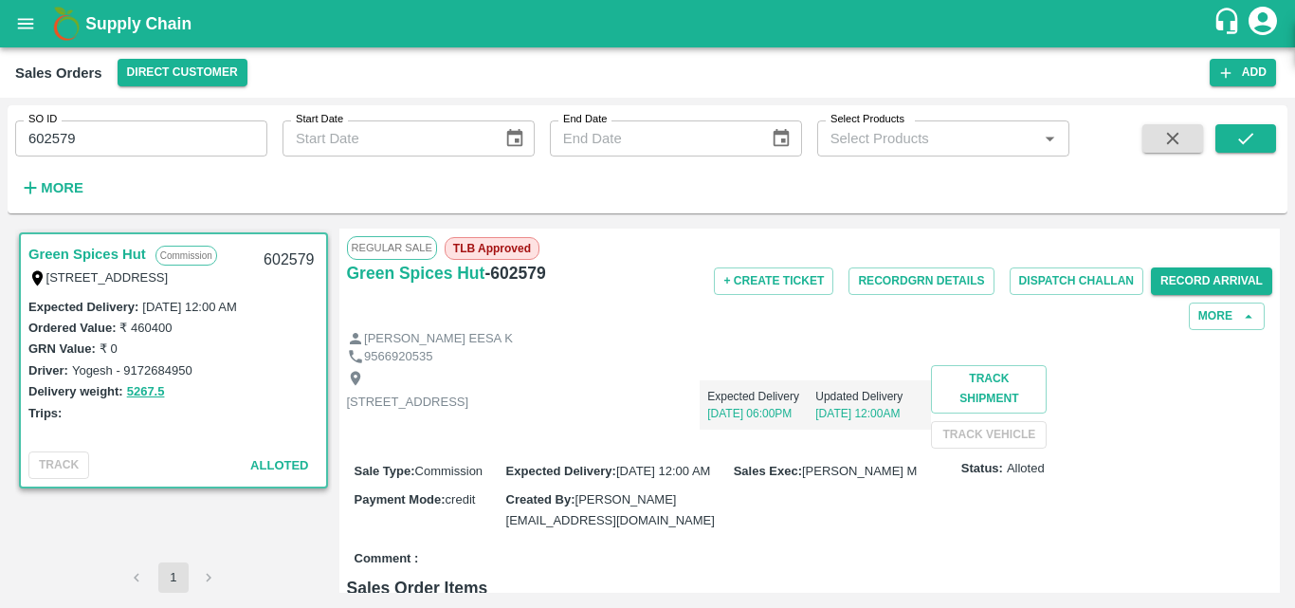
click at [868, 448] on div "[STREET_ADDRESS] Expected Delivery [DATE] 06:00PM Updated Delivery [DATE] 12:00…" at bounding box center [810, 406] width 926 height 82
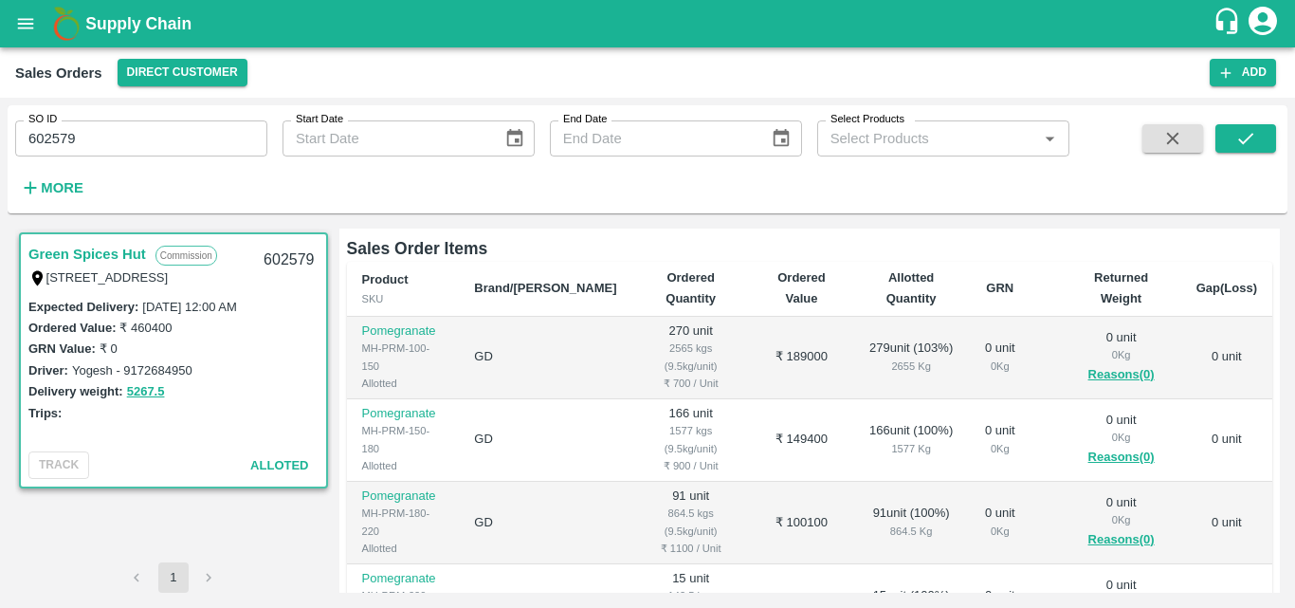
scroll to position [341, 0]
click at [695, 201] on div "Sale Type : Commission Expected Delivery : [DATE] 12:00 AM Sales Exec : [PERSON…" at bounding box center [810, 154] width 926 height 94
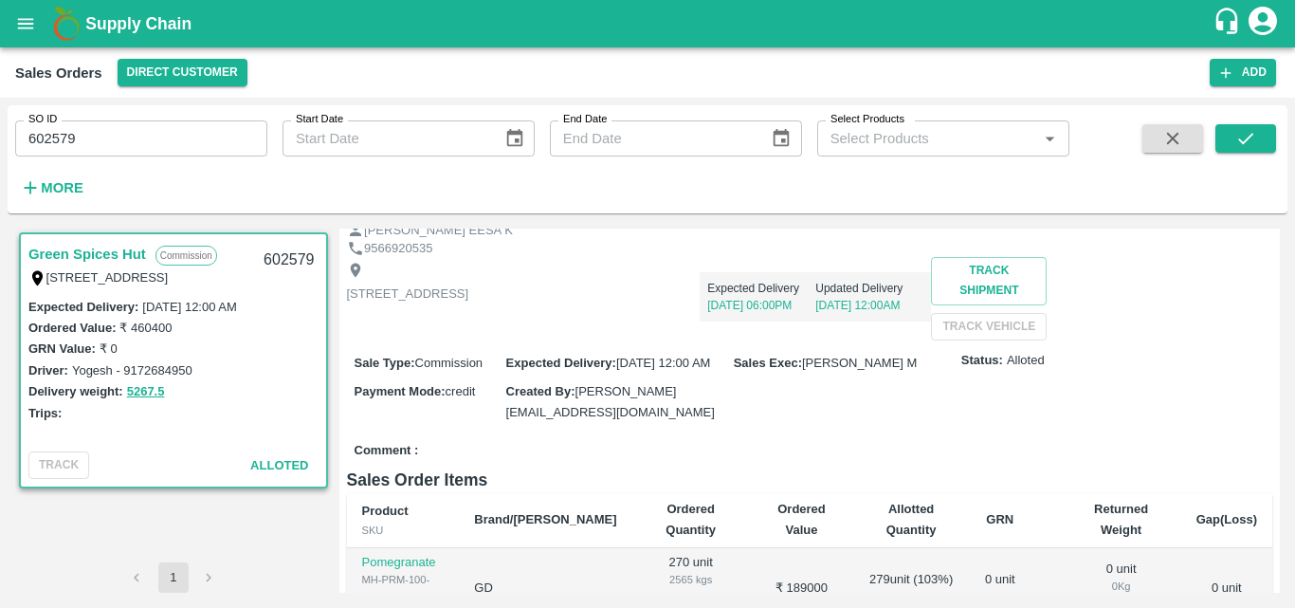
scroll to position [0, 0]
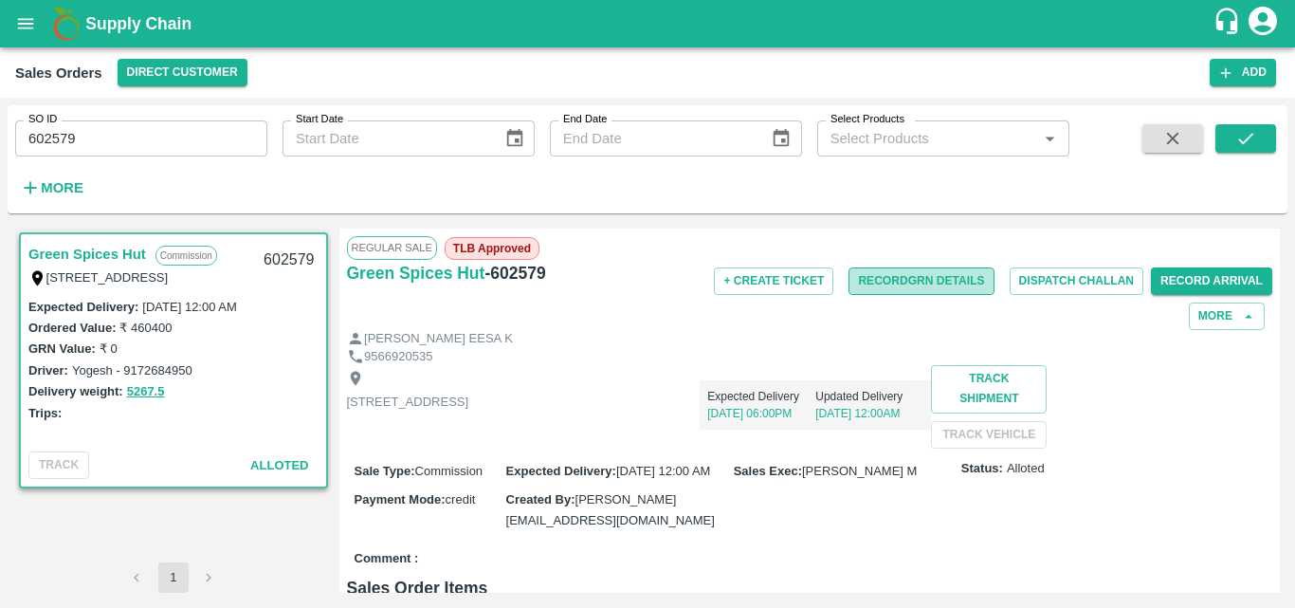
click at [903, 287] on button "Record GRN Details" at bounding box center [921, 280] width 145 height 27
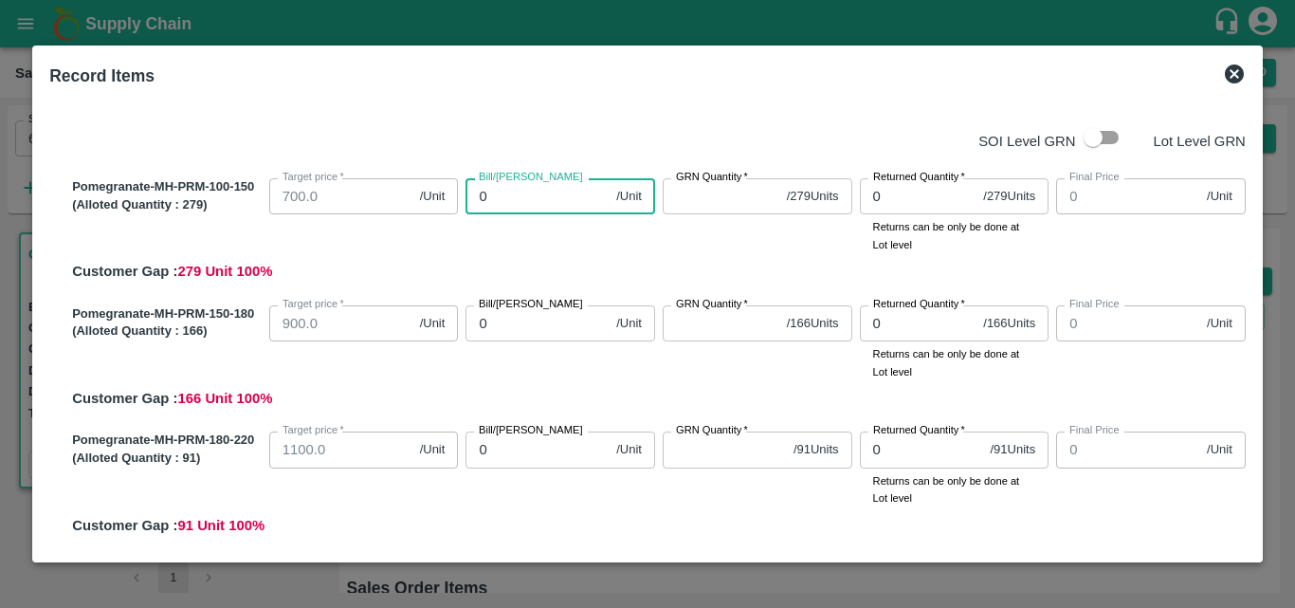
click at [515, 205] on input "0" at bounding box center [537, 196] width 143 height 36
type input "80"
type input "800"
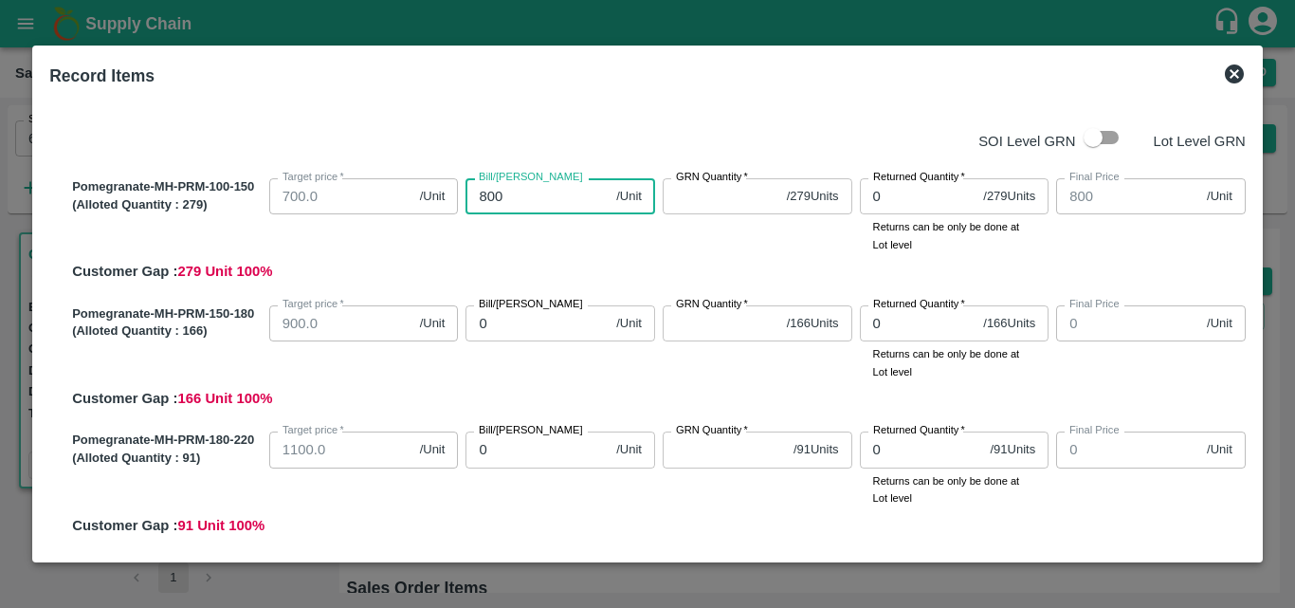
type input "800"
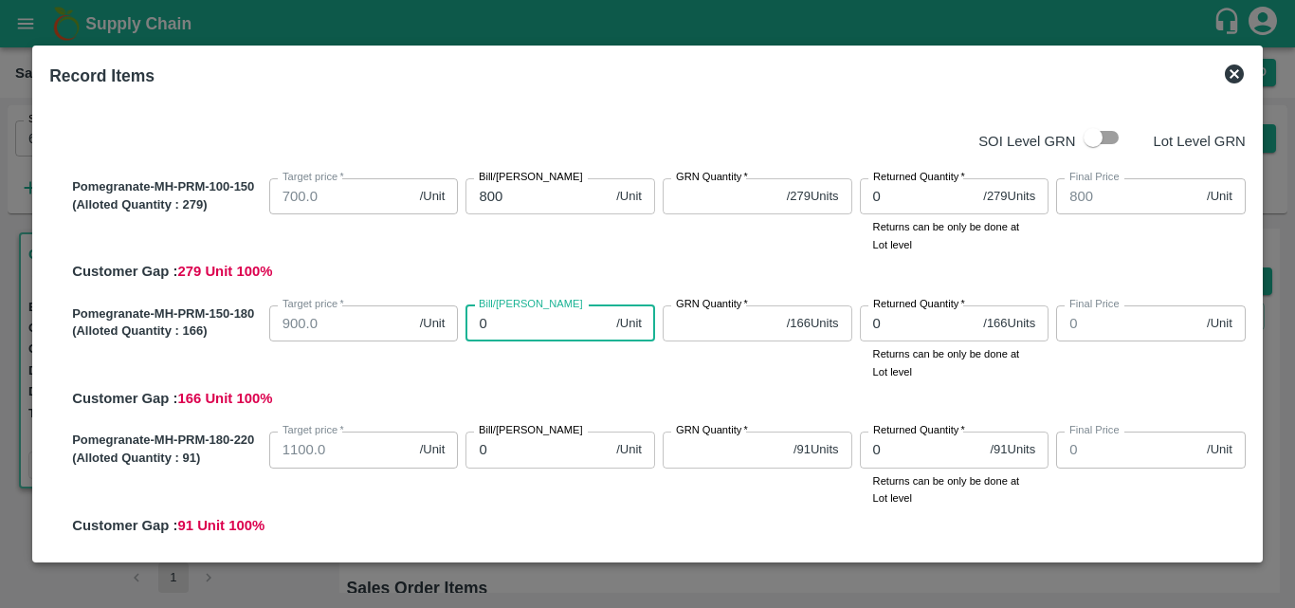
click at [500, 319] on input "0" at bounding box center [537, 323] width 143 height 36
click at [503, 322] on input "Bill/[PERSON_NAME]" at bounding box center [537, 323] width 143 height 36
type input "10"
type input "105"
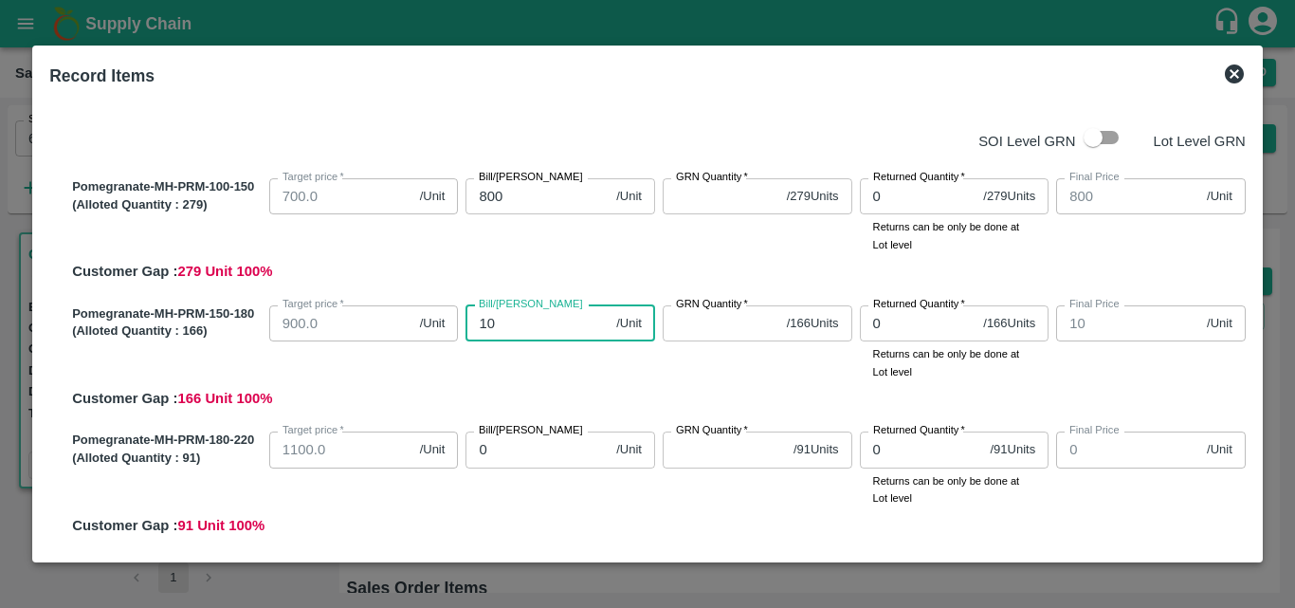
type input "105"
type input "1050"
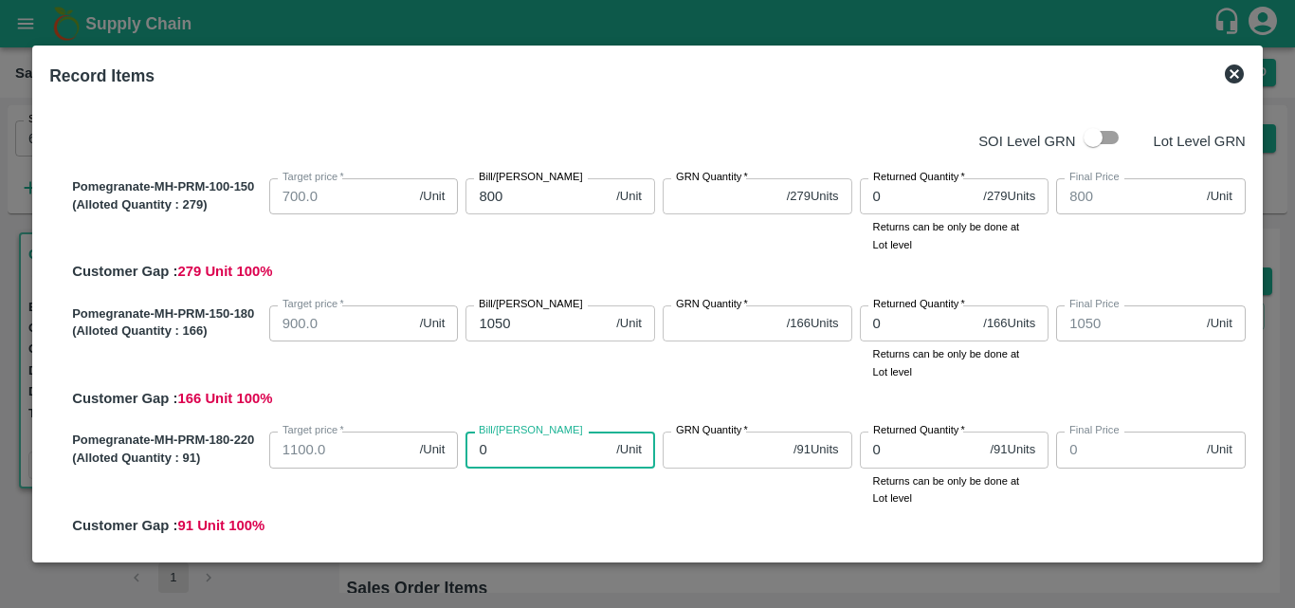
click at [563, 455] on input "0" at bounding box center [537, 449] width 143 height 36
click at [1229, 70] on icon at bounding box center [1234, 73] width 19 height 19
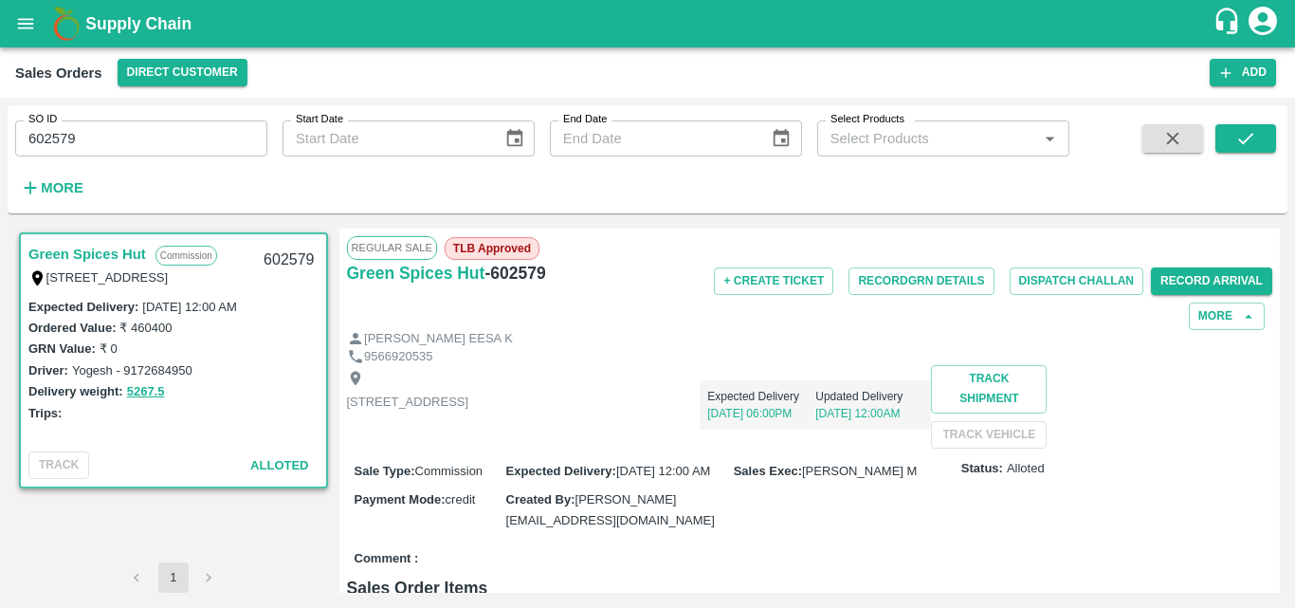
click at [887, 448] on div "[STREET_ADDRESS] Expected Delivery [DATE] 06:00PM Updated Delivery [DATE] 12:00…" at bounding box center [810, 406] width 926 height 82
click at [887, 283] on button "Record GRN Details" at bounding box center [921, 280] width 145 height 27
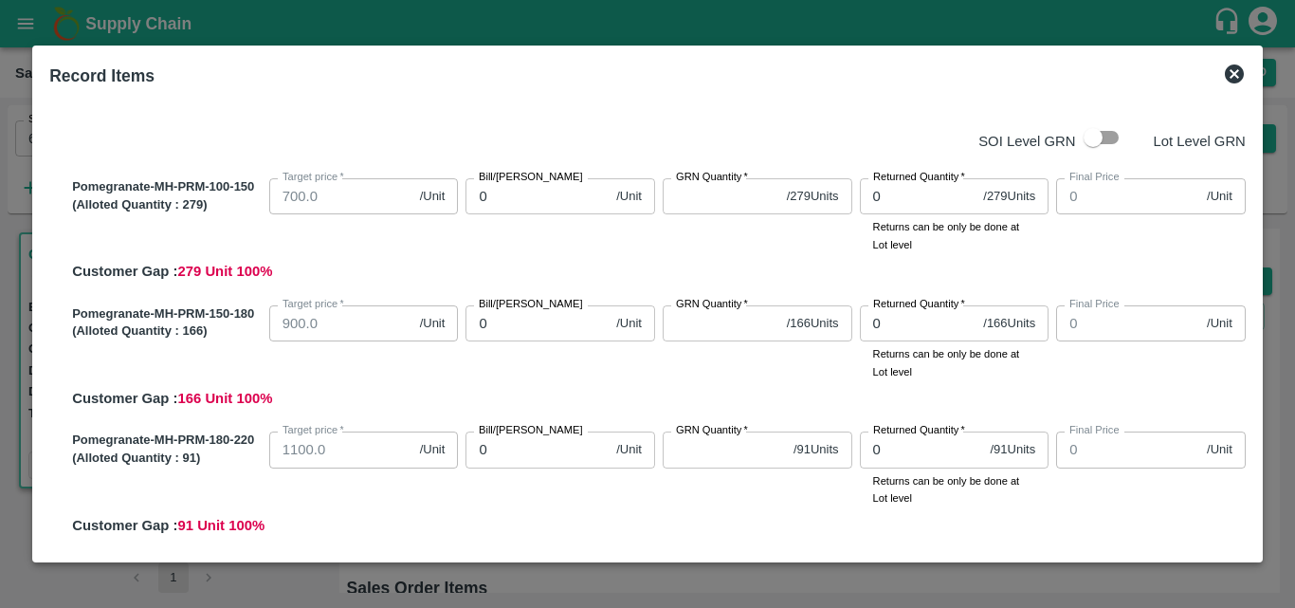
click at [518, 198] on input "0" at bounding box center [537, 196] width 143 height 36
type input "80"
type input "800"
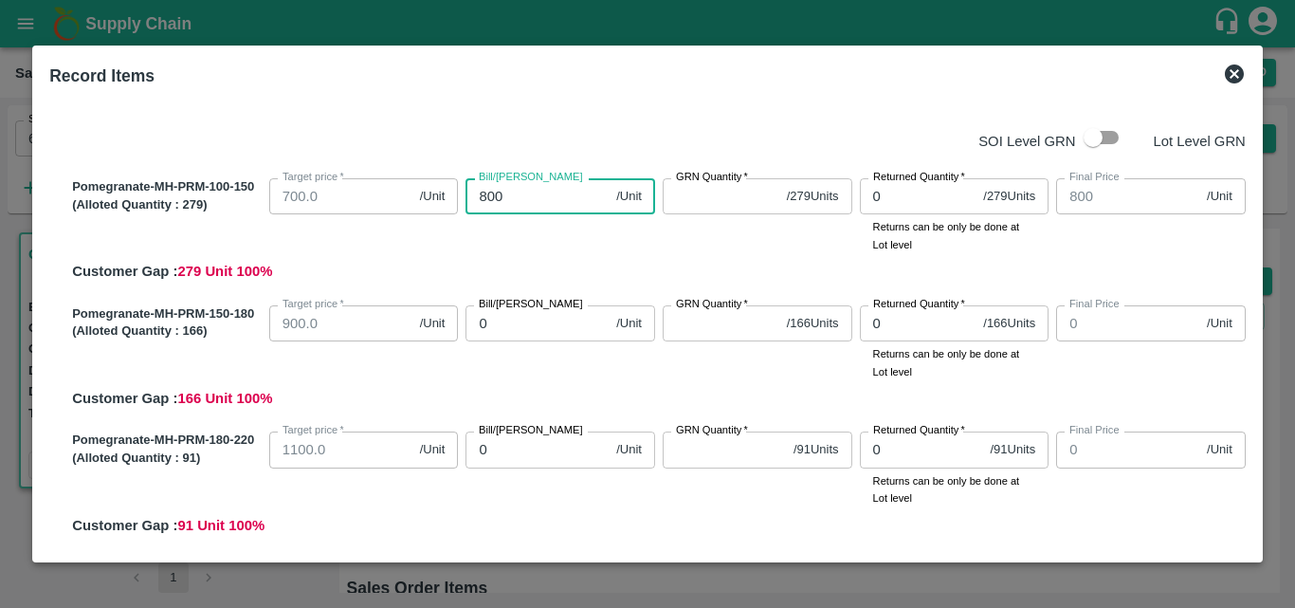
type input "800"
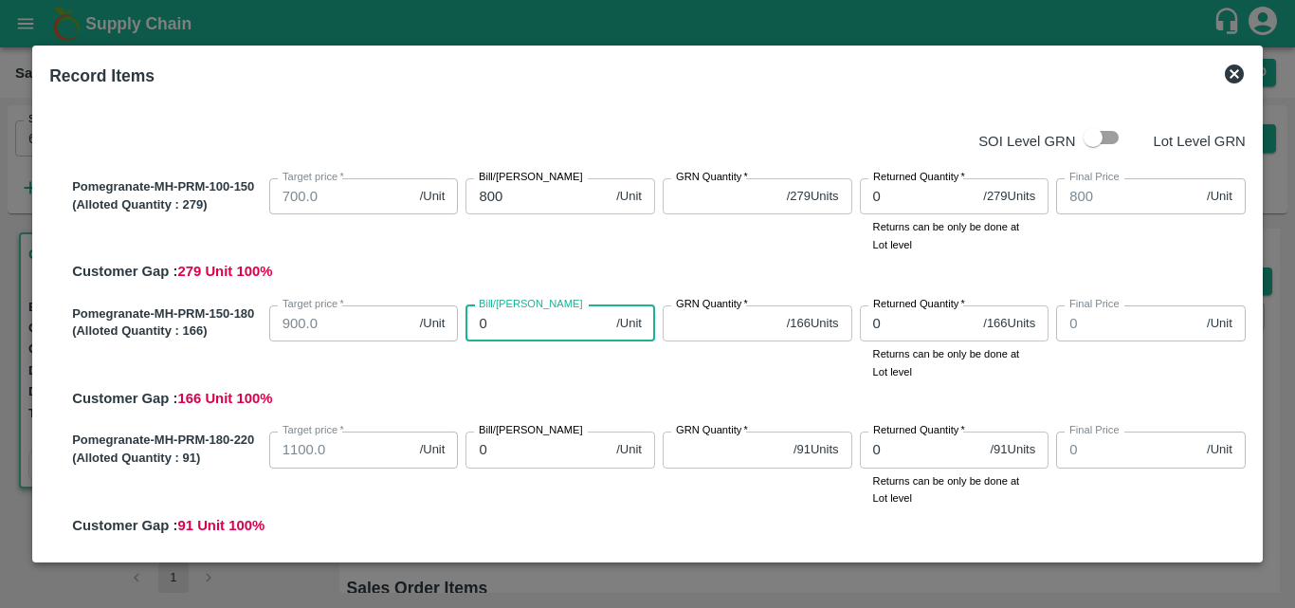
click at [496, 335] on input "0" at bounding box center [537, 323] width 143 height 36
type input "10"
type input "105"
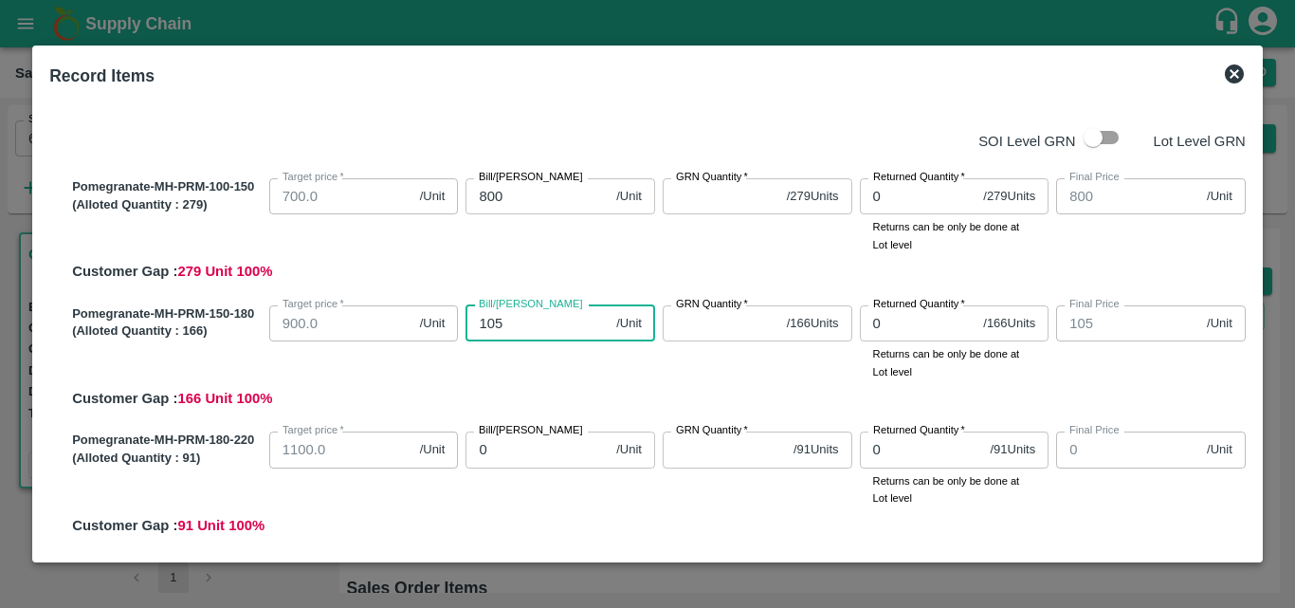
type input "1050"
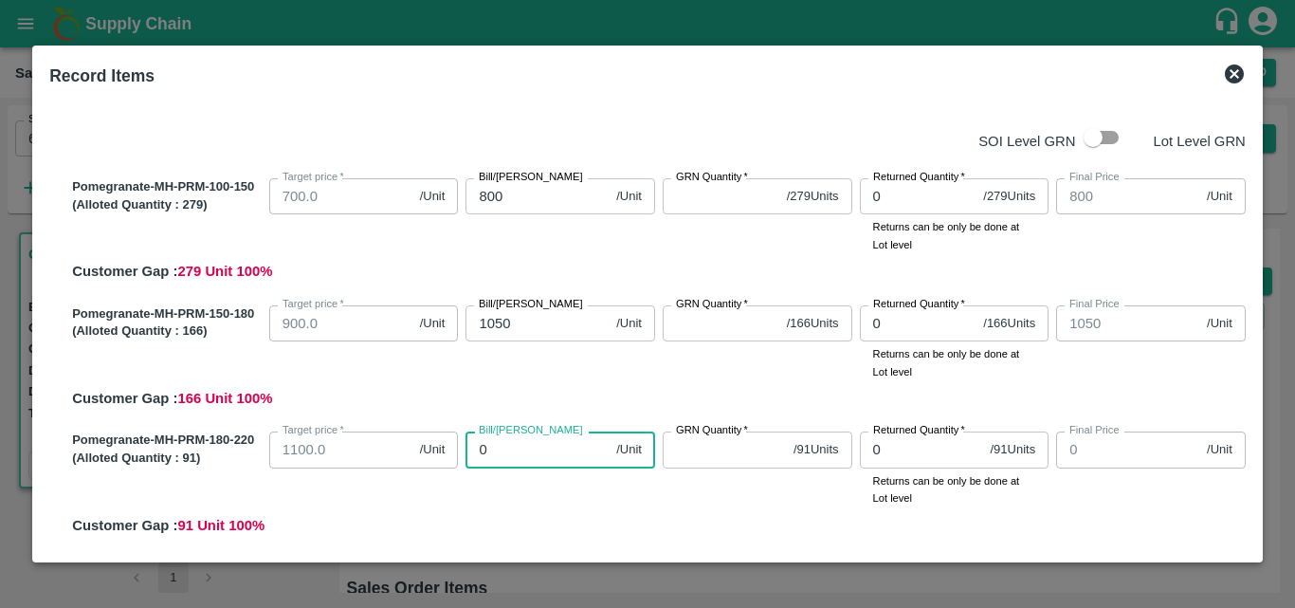
click at [512, 448] on input "0" at bounding box center [537, 449] width 143 height 36
type input "14"
type input "142"
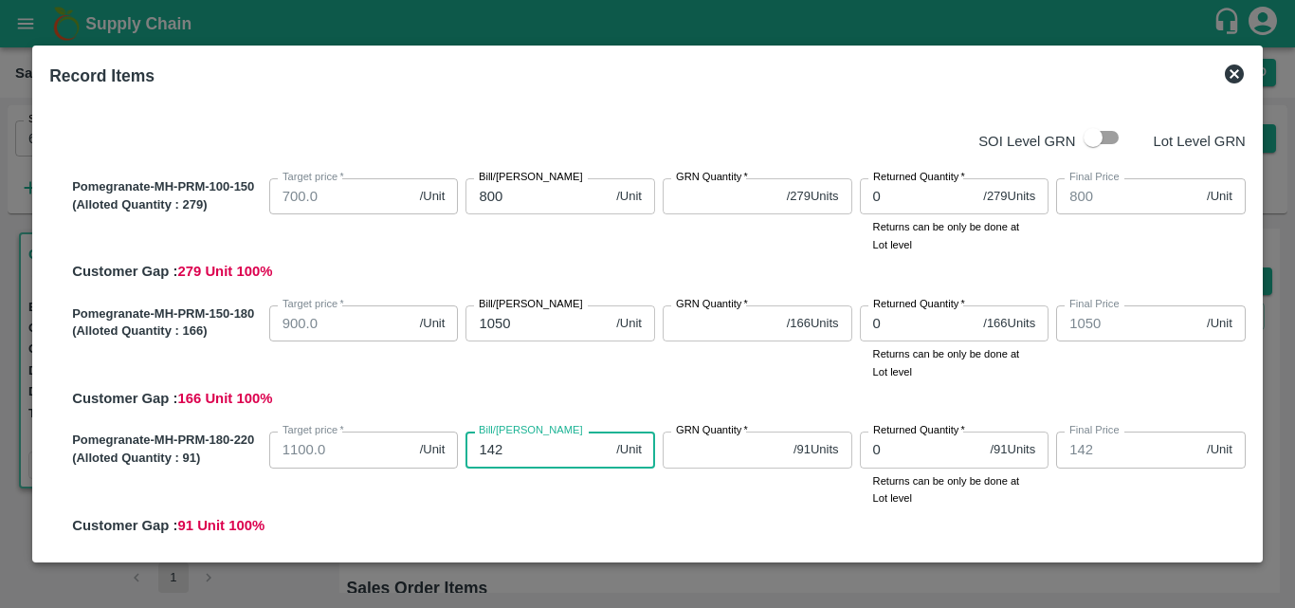
type input "1425"
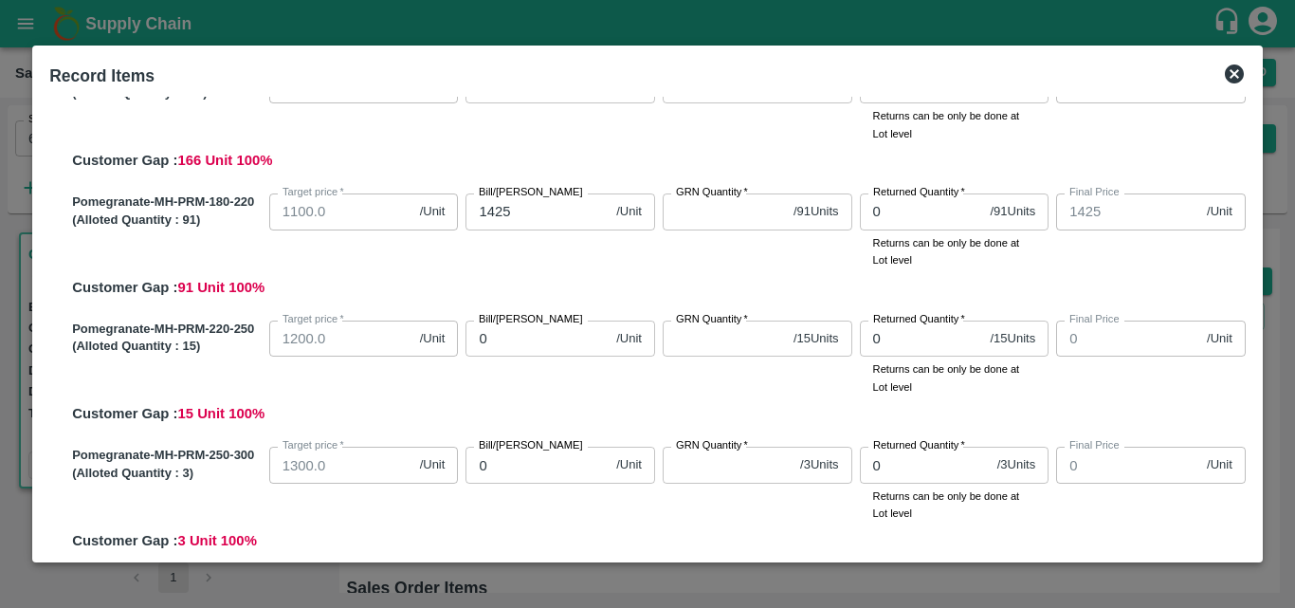
scroll to position [239, 0]
click at [553, 344] on input "0" at bounding box center [537, 338] width 143 height 36
type input "16"
type input "160"
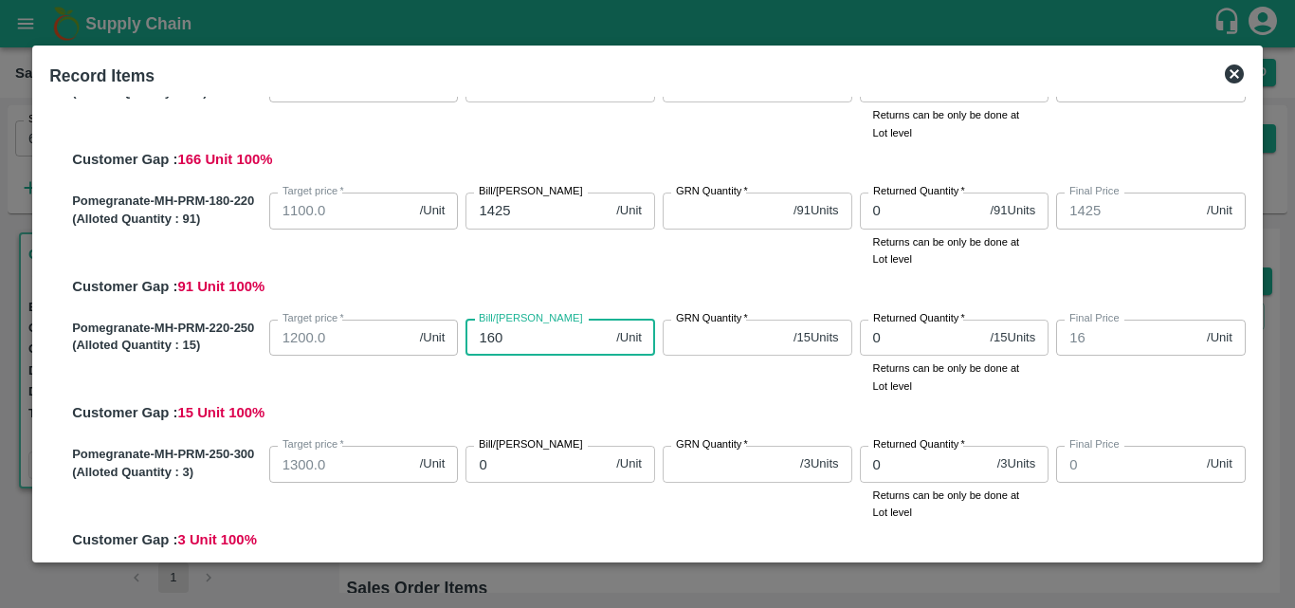
type input "160"
type input "1600"
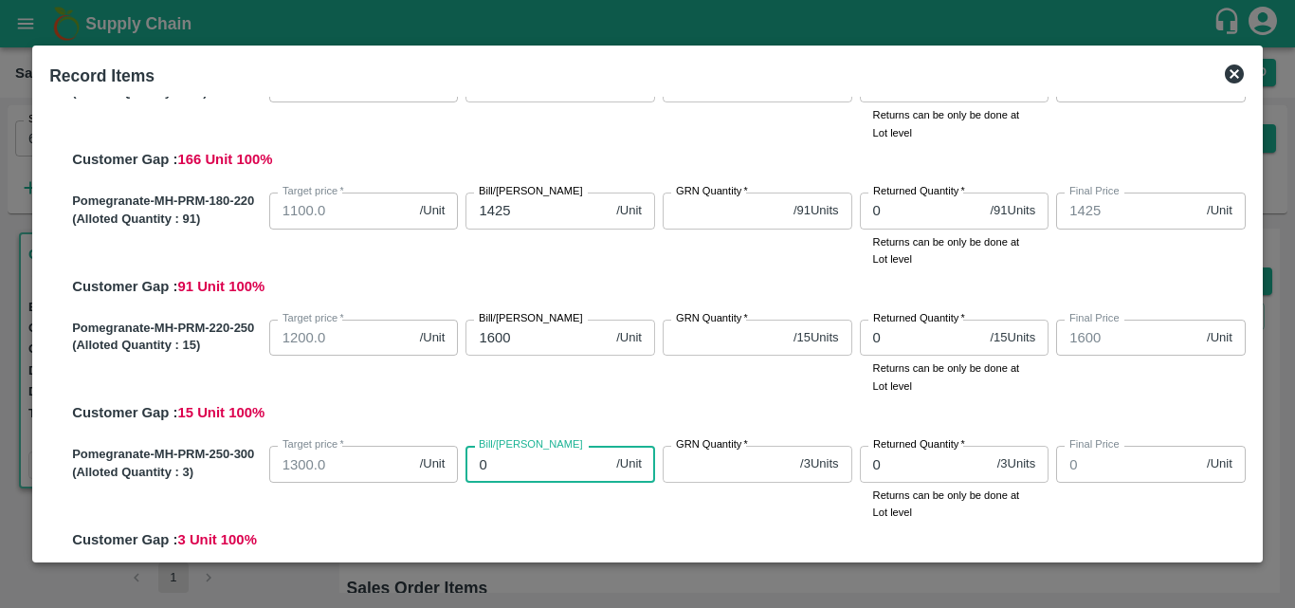
click at [531, 467] on input "0" at bounding box center [537, 464] width 143 height 36
type input "17"
type input "170"
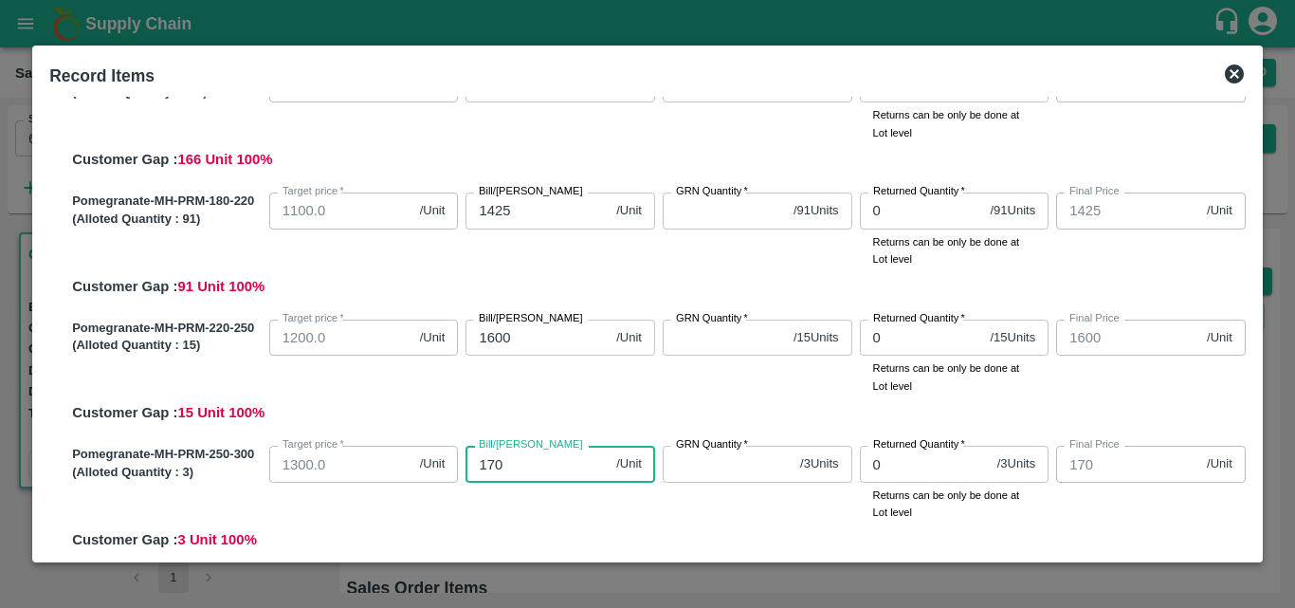
type input "1700"
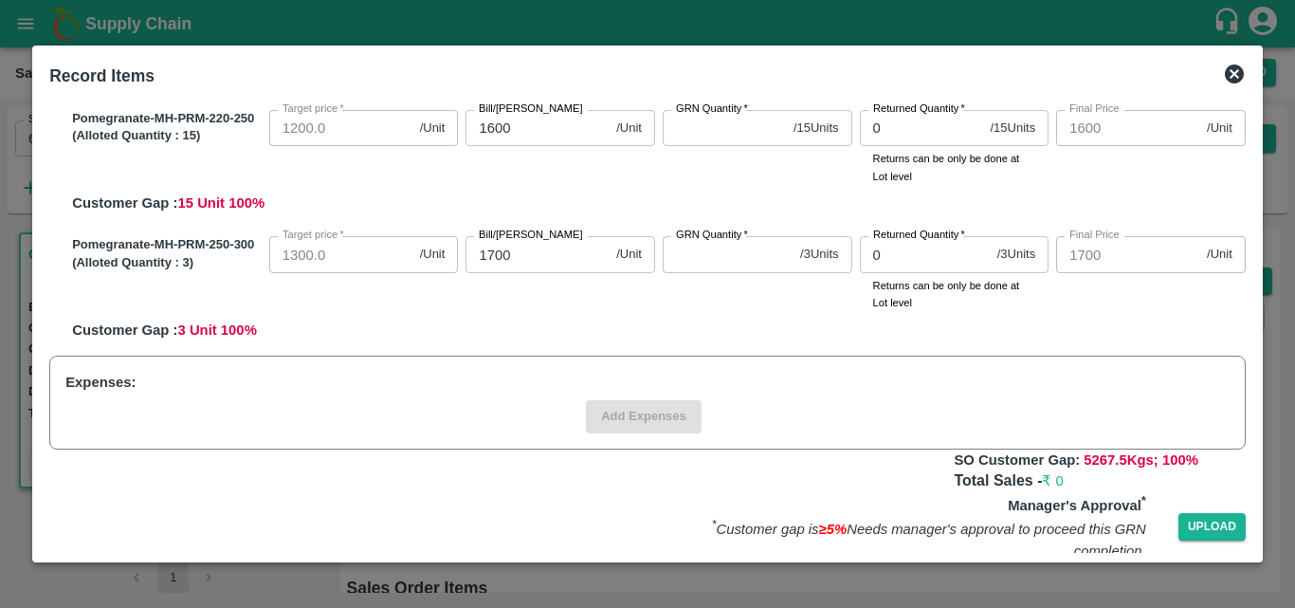
scroll to position [452, 0]
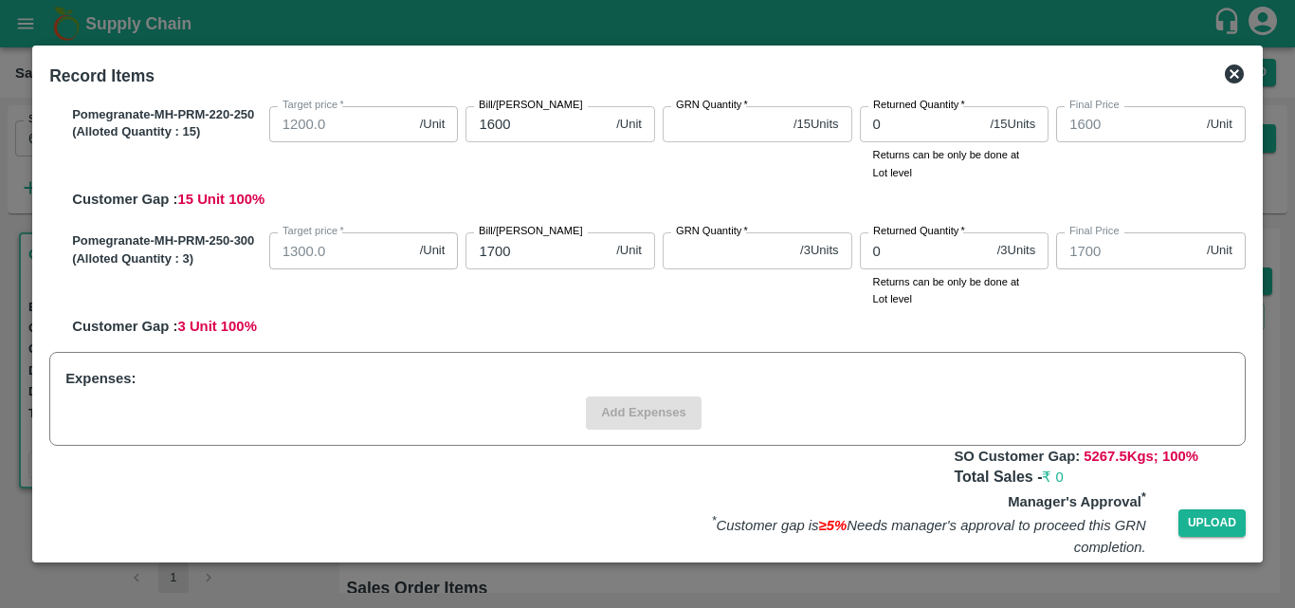
click at [662, 311] on div "Pomegranate-MH-PRM-250-300 (Alloted Quantity : 3 ) Target price   * 1300.0 /Uni…" at bounding box center [654, 281] width 1181 height 112
click at [709, 237] on label "GRN Quantity   *" at bounding box center [712, 231] width 72 height 15
click at [709, 237] on input "GRN Quantity   *" at bounding box center [728, 250] width 130 height 36
drag, startPoint x: 1248, startPoint y: 338, endPoint x: 1240, endPoint y: 263, distance: 76.2
click at [1240, 263] on div "SOI Level GRN Lot Level GRN Pomegranate-MH-PRM-100-150 (Alloted Quantity : 279 …" at bounding box center [648, 325] width 1212 height 456
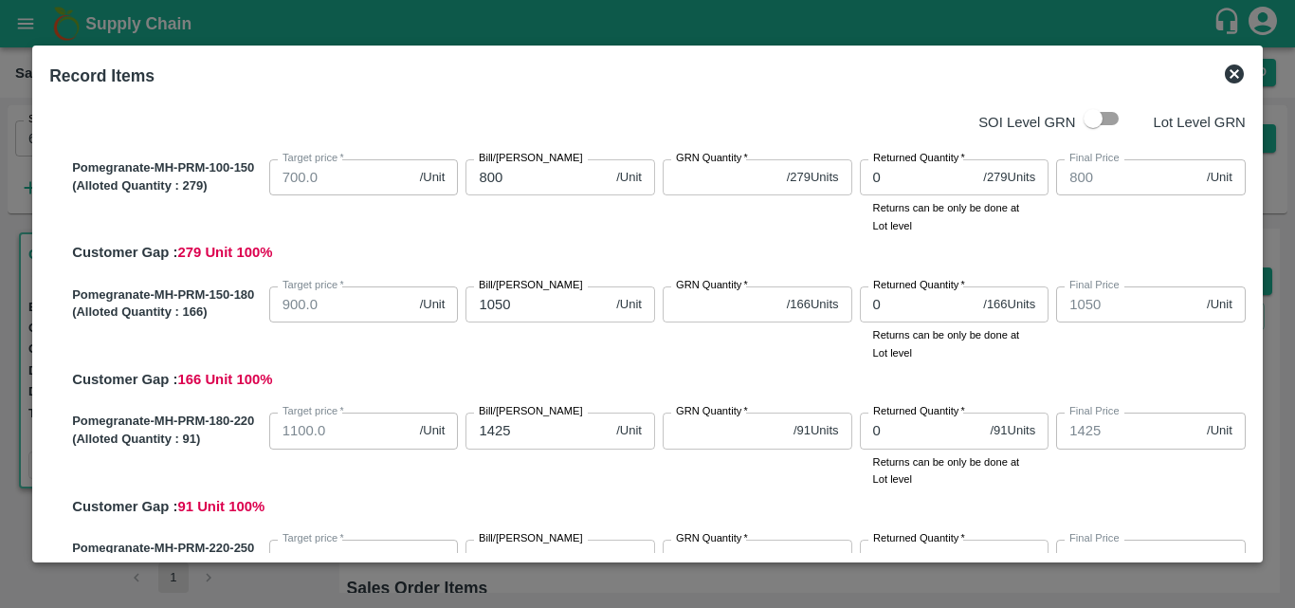
scroll to position [0, 0]
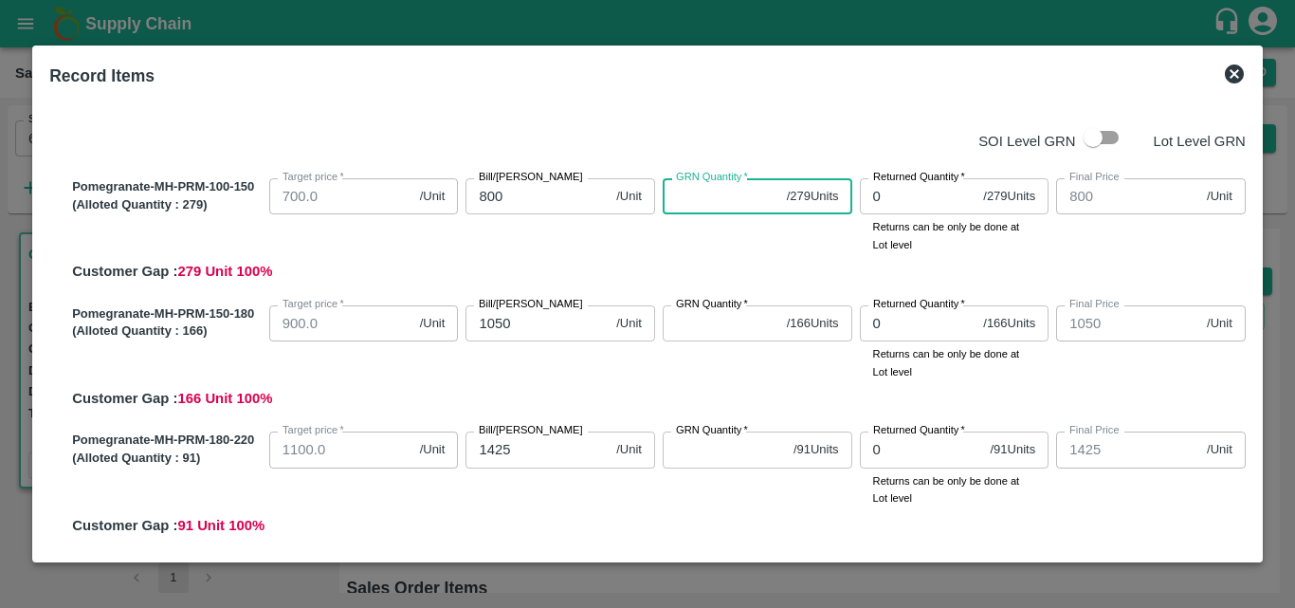
click at [717, 209] on input "GRN Quantity   *" at bounding box center [721, 196] width 117 height 36
type input "278"
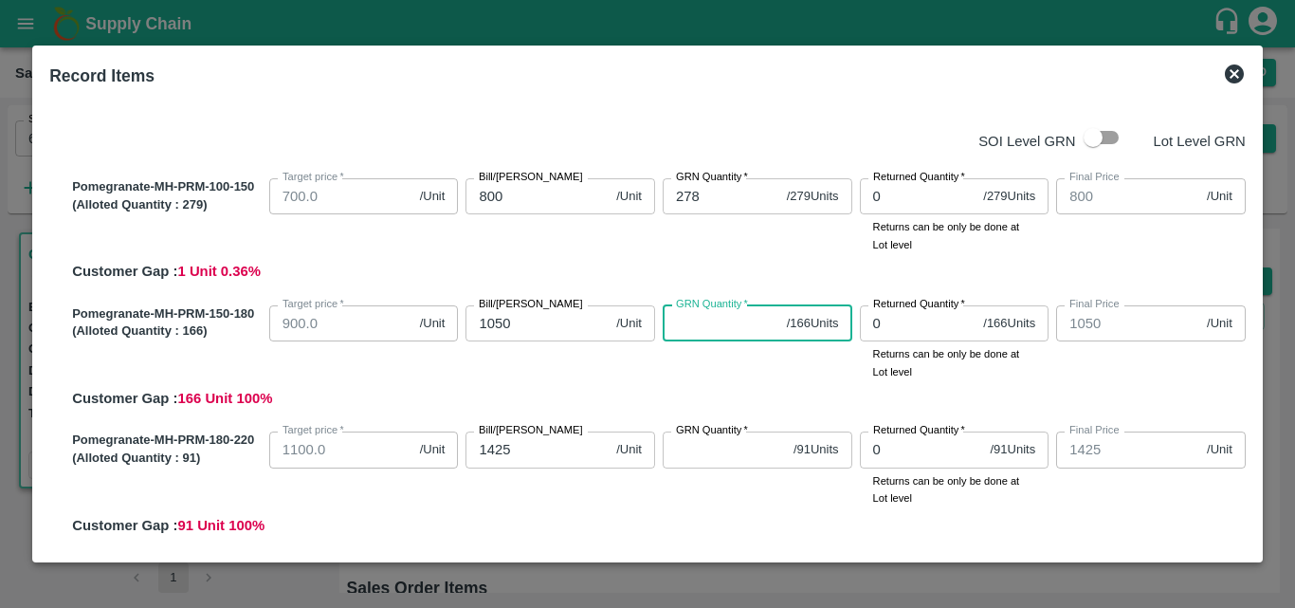
click at [694, 319] on input "GRN Quantity   *" at bounding box center [721, 323] width 117 height 36
type input "166"
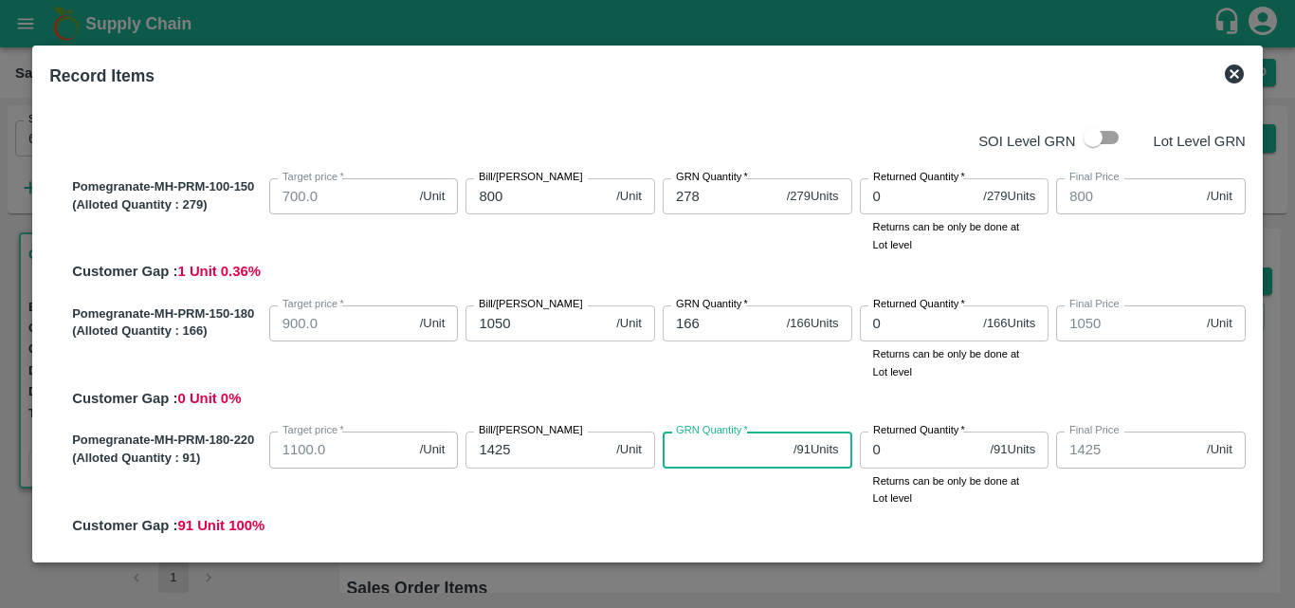
click at [692, 448] on input "GRN Quantity   *" at bounding box center [724, 449] width 123 height 36
type input "91"
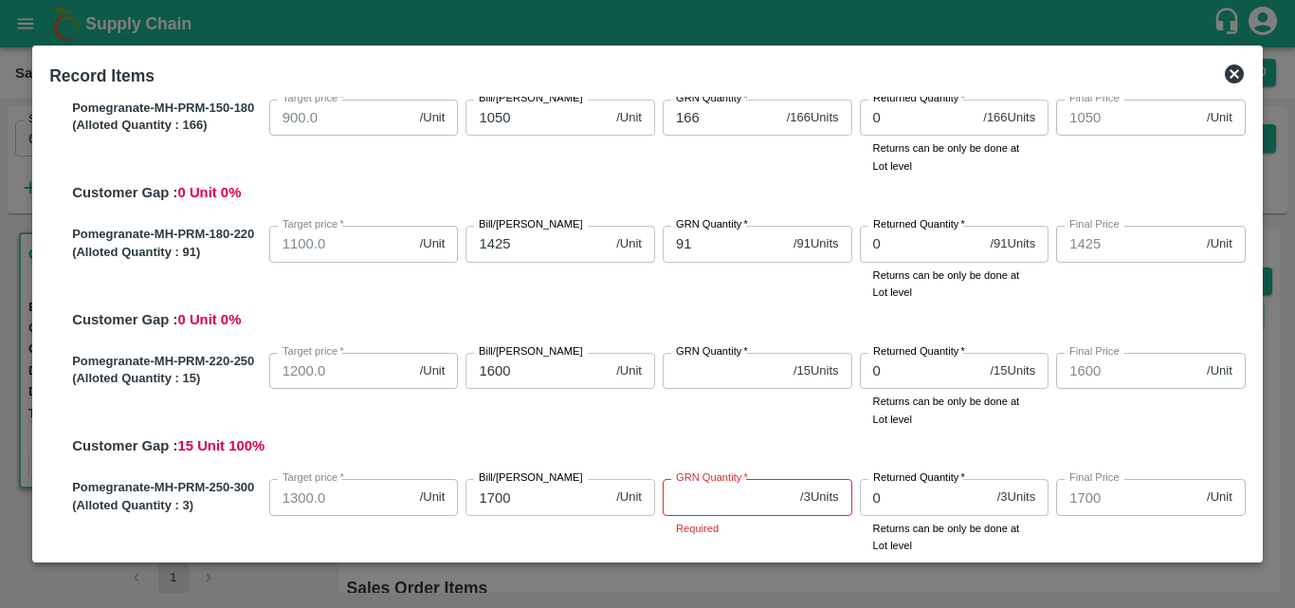
scroll to position [219, 0]
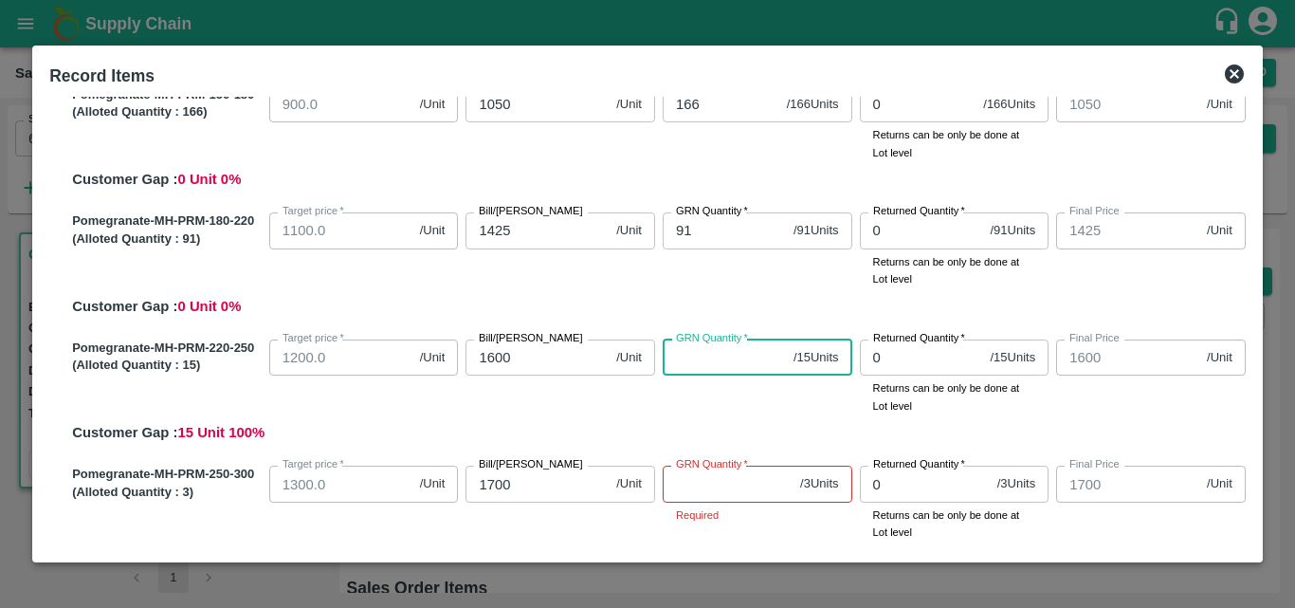
click at [693, 352] on input "GRN Quantity   *" at bounding box center [724, 357] width 123 height 36
type input "15"
click at [702, 479] on input "GRN Quantity   *" at bounding box center [728, 484] width 130 height 36
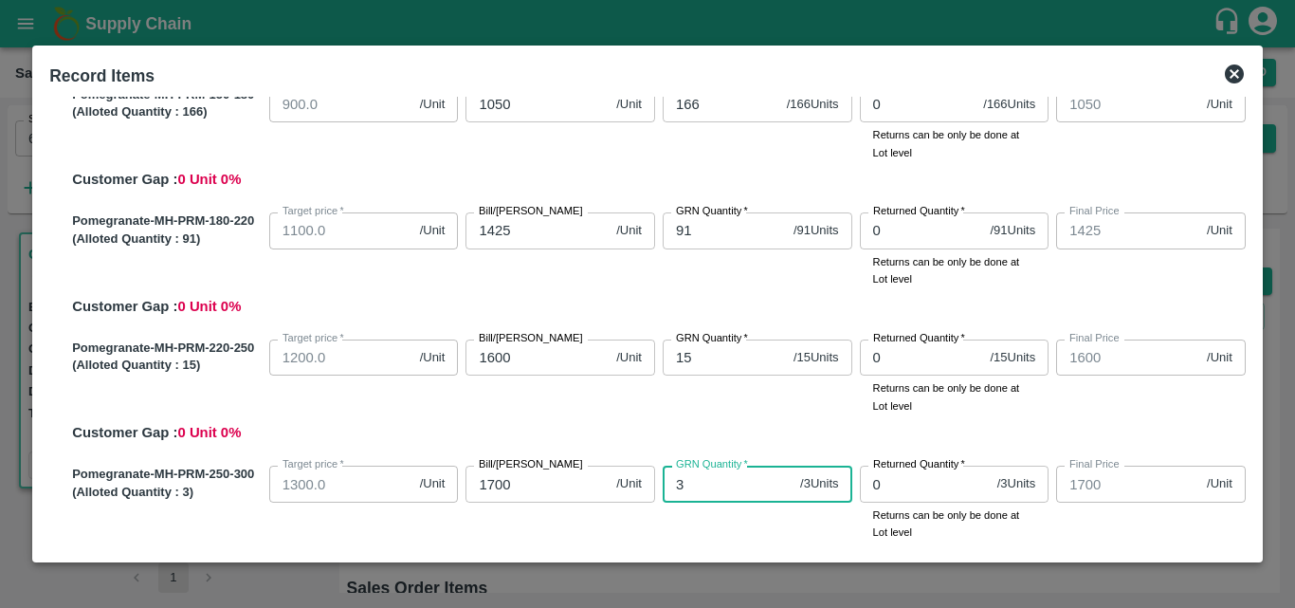
type input "3"
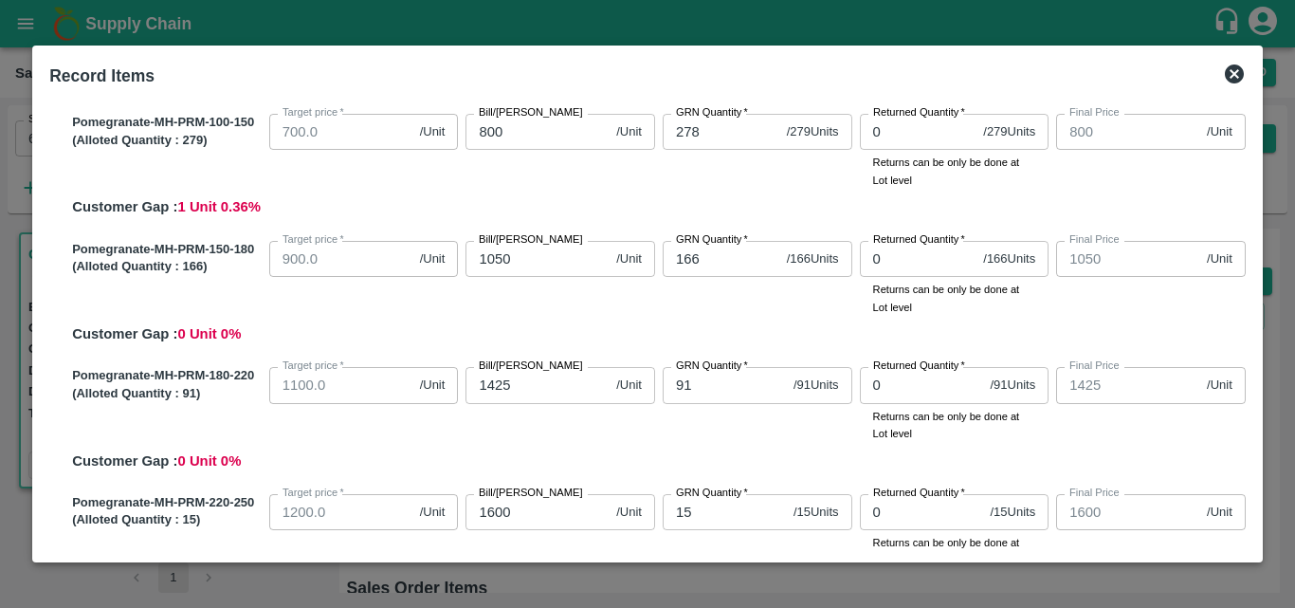
scroll to position [0, 0]
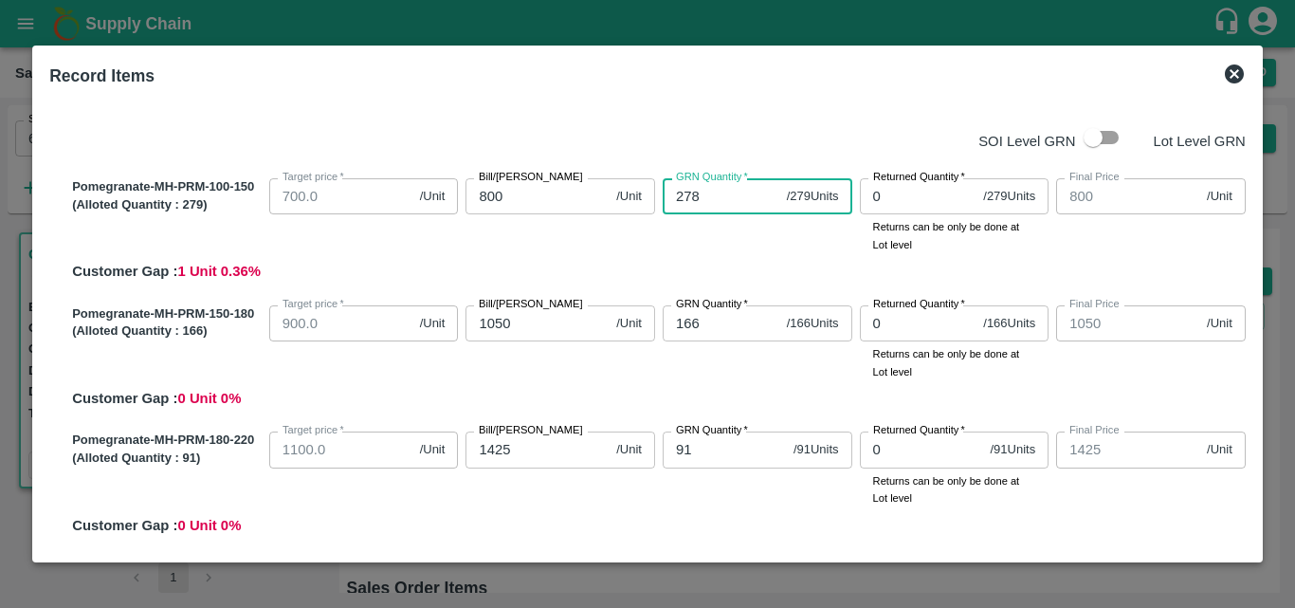
click at [723, 196] on input "278" at bounding box center [721, 196] width 117 height 36
type input "279"
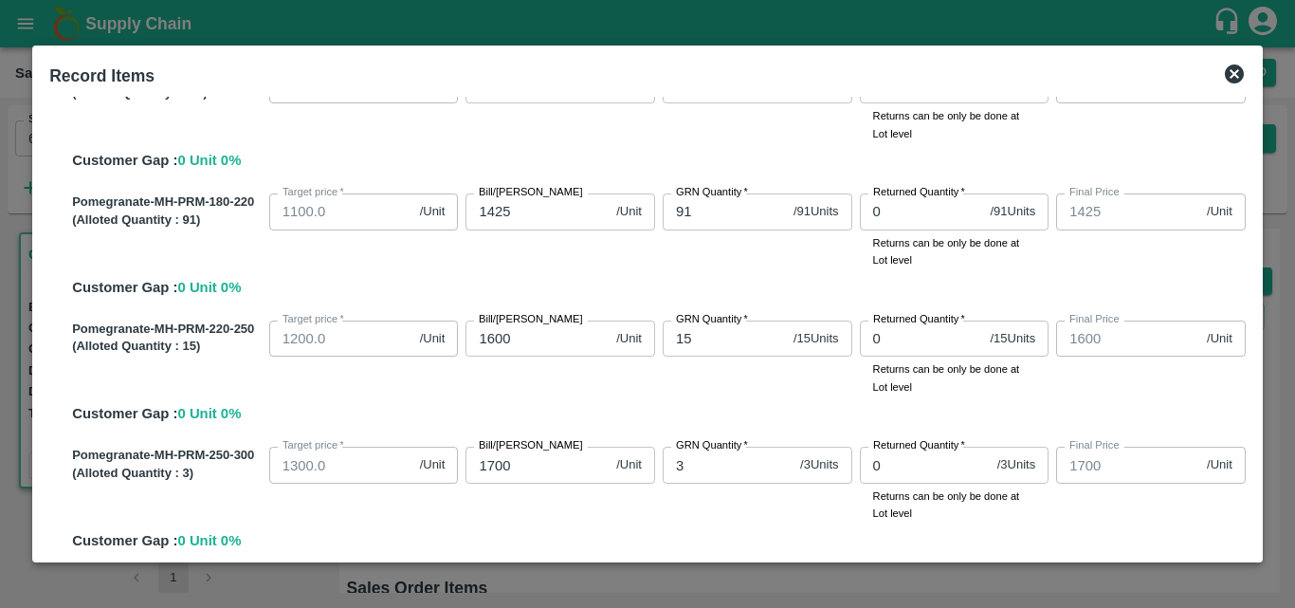
scroll to position [461, 0]
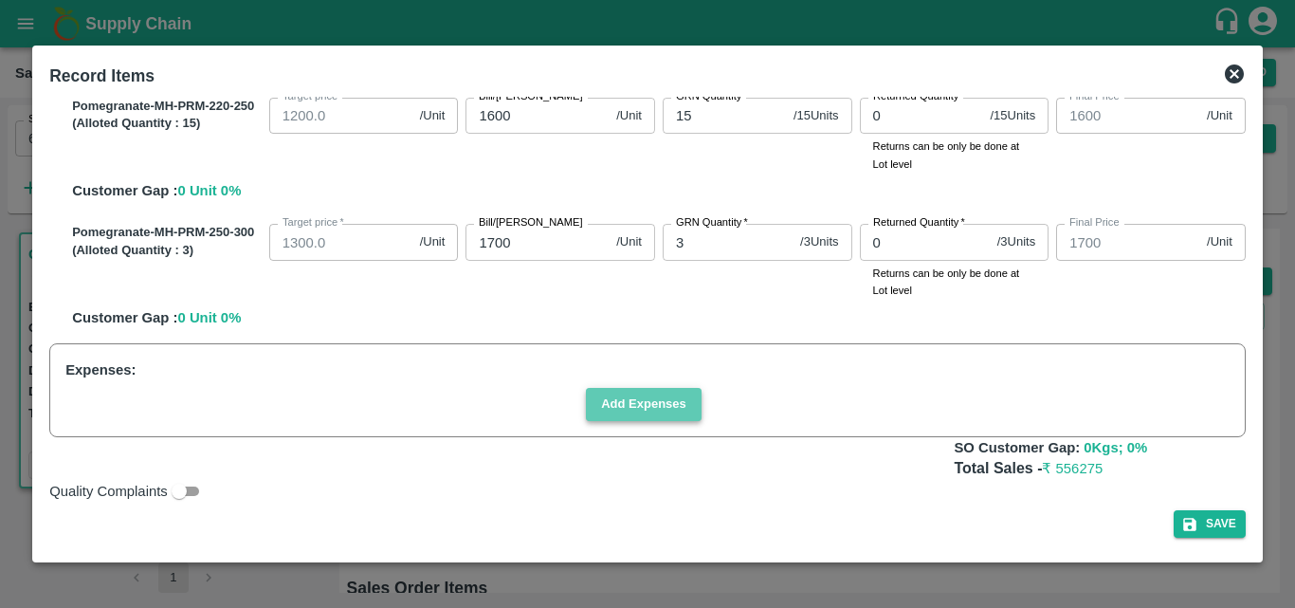
click at [667, 404] on button "Add Expenses" at bounding box center [644, 404] width 116 height 33
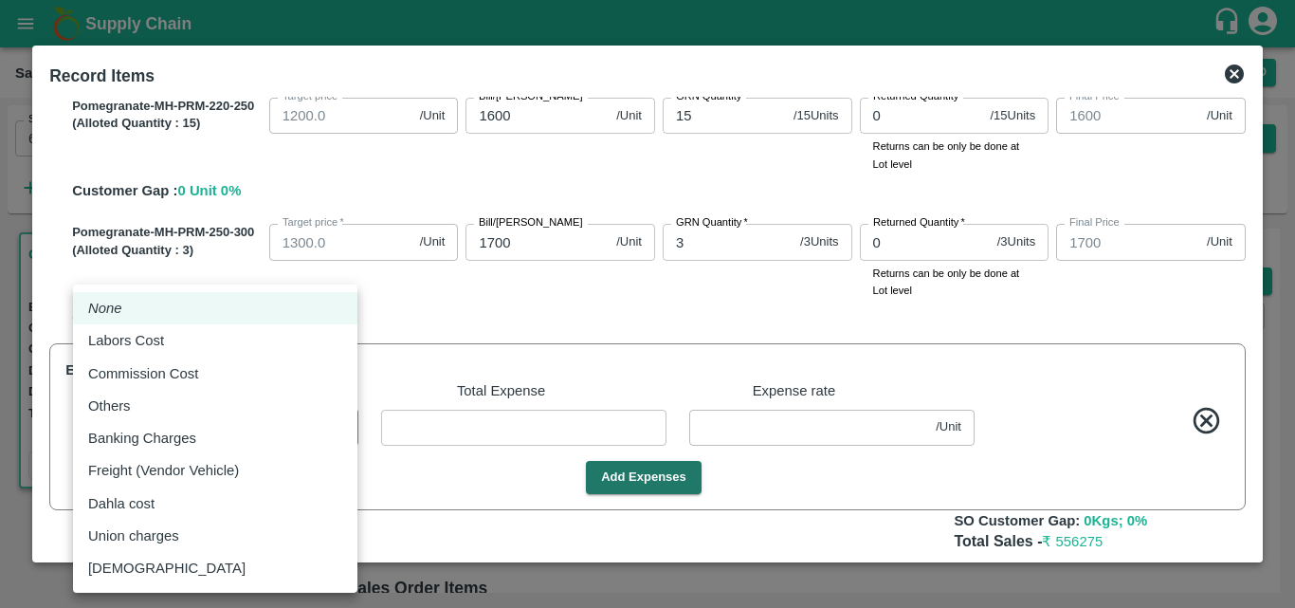
click at [243, 417] on body "Supply Chain Sales Orders Direct Customer Add SO ID 602579 SO ID Start Date Sta…" at bounding box center [647, 304] width 1295 height 608
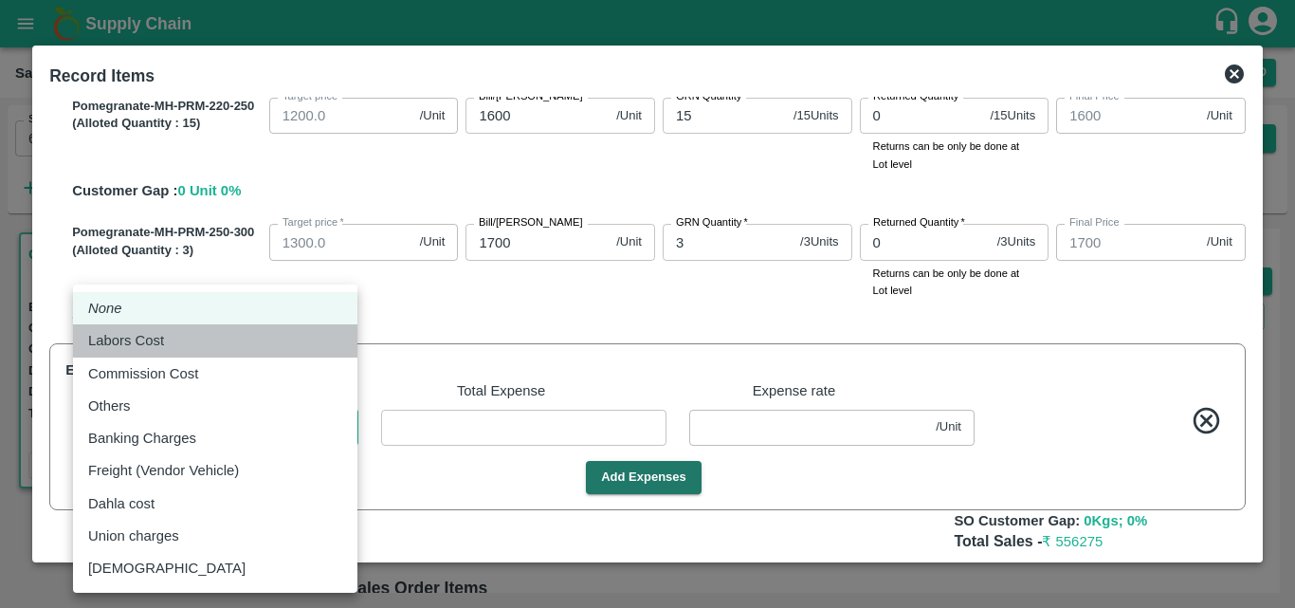
click at [166, 327] on li "Labors Cost" at bounding box center [215, 340] width 284 height 32
type input "Labors Cost"
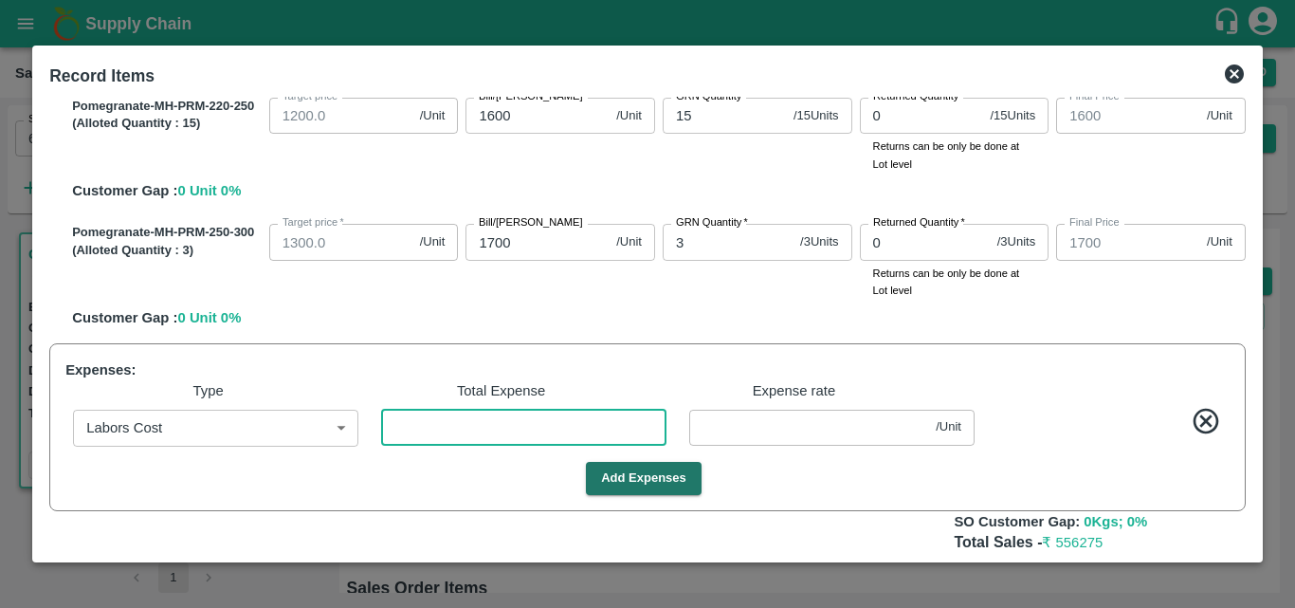
click at [467, 420] on input "number" at bounding box center [523, 428] width 285 height 36
type input "799.9964"
type input "1049.9964"
type input "1424.9964"
type input "1599.9964"
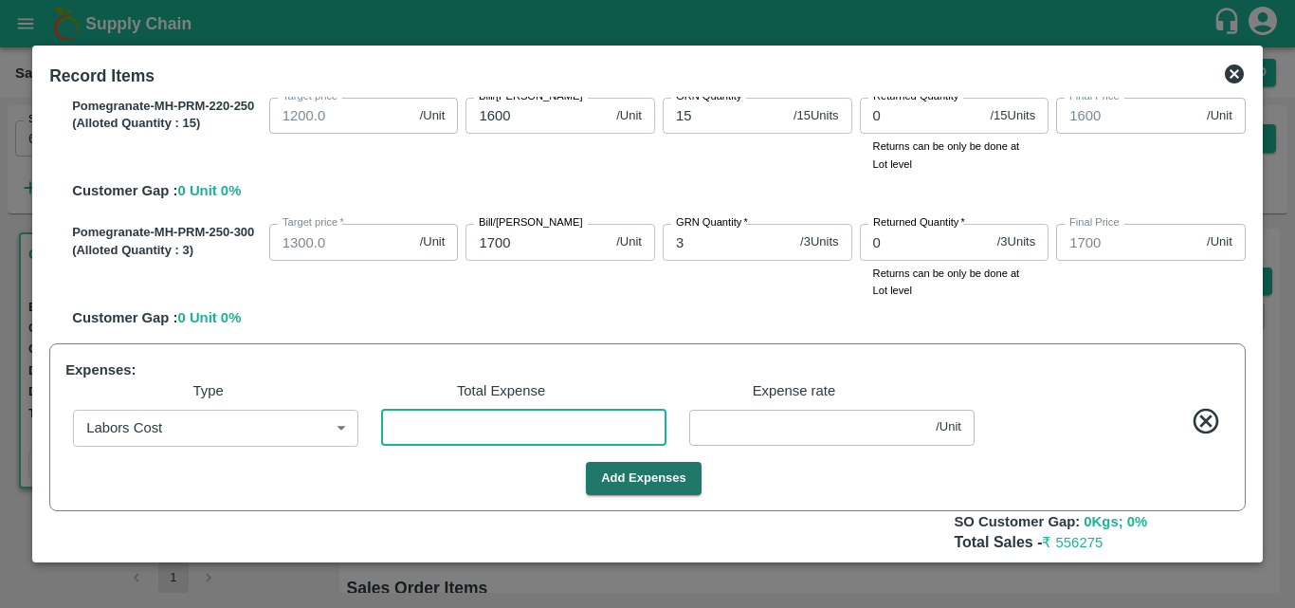
type input "1699.9964"
type input "2"
type input "0.00361"
type input "799.9513"
type input "1049.9513"
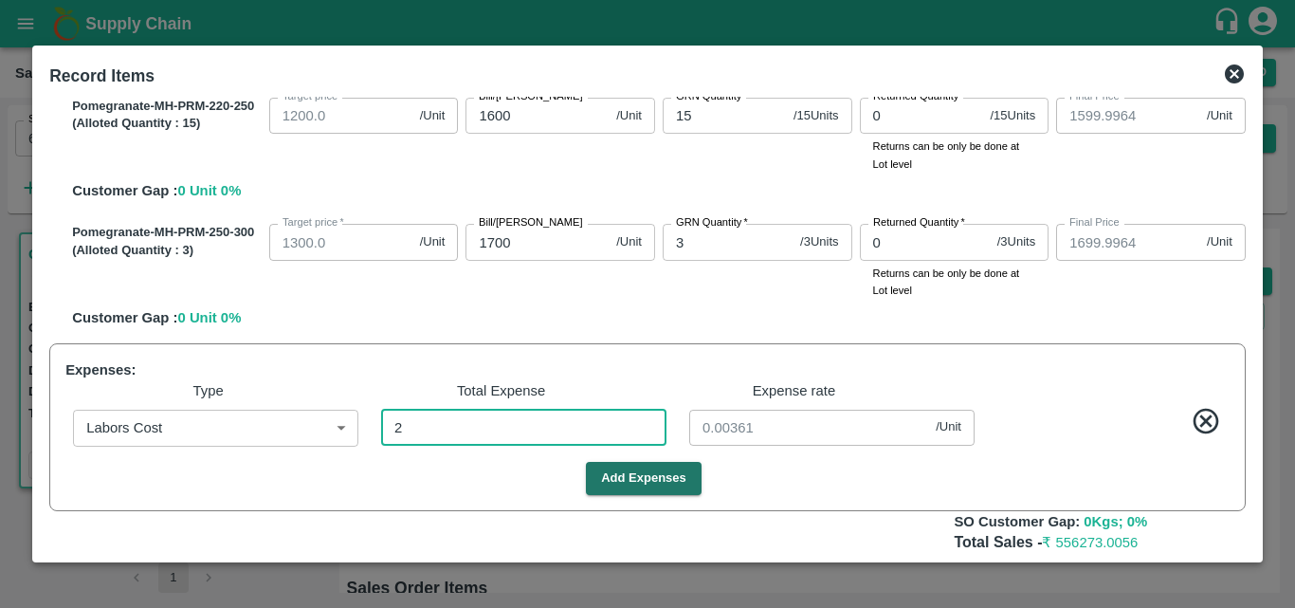
type input "1424.9513"
type input "1599.9513"
type input "1699.9513"
type input "27"
type input "0.04874"
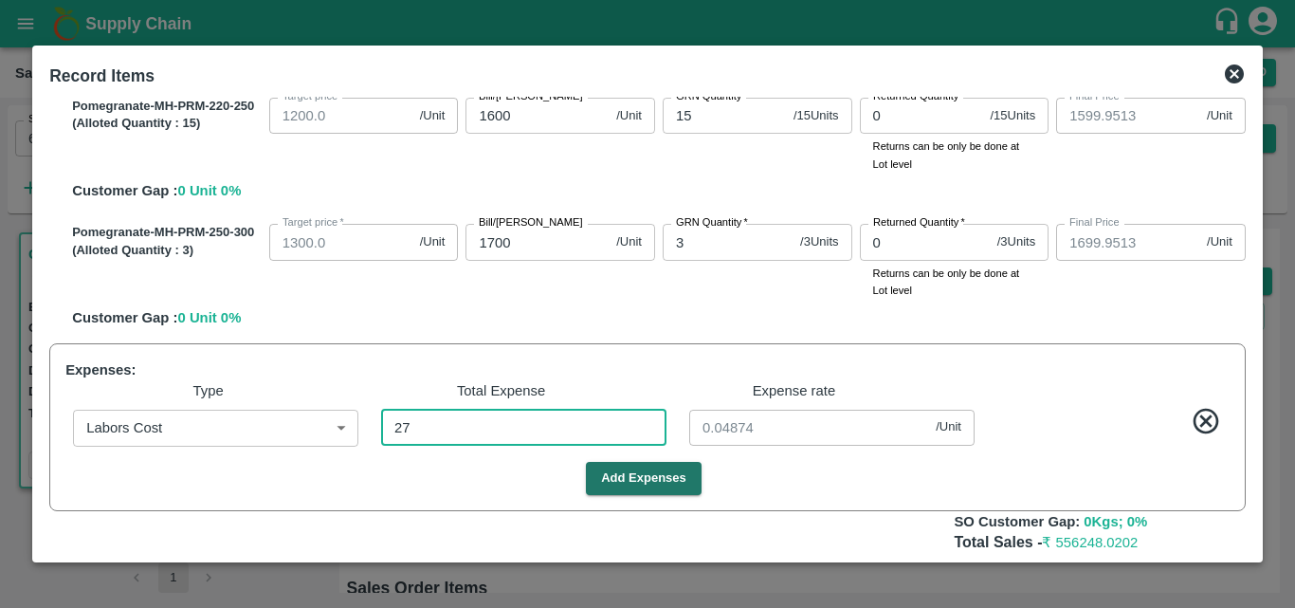
type input "272"
type input "799.509"
type input "1049.509"
type input "1424.509"
type input "1599.509"
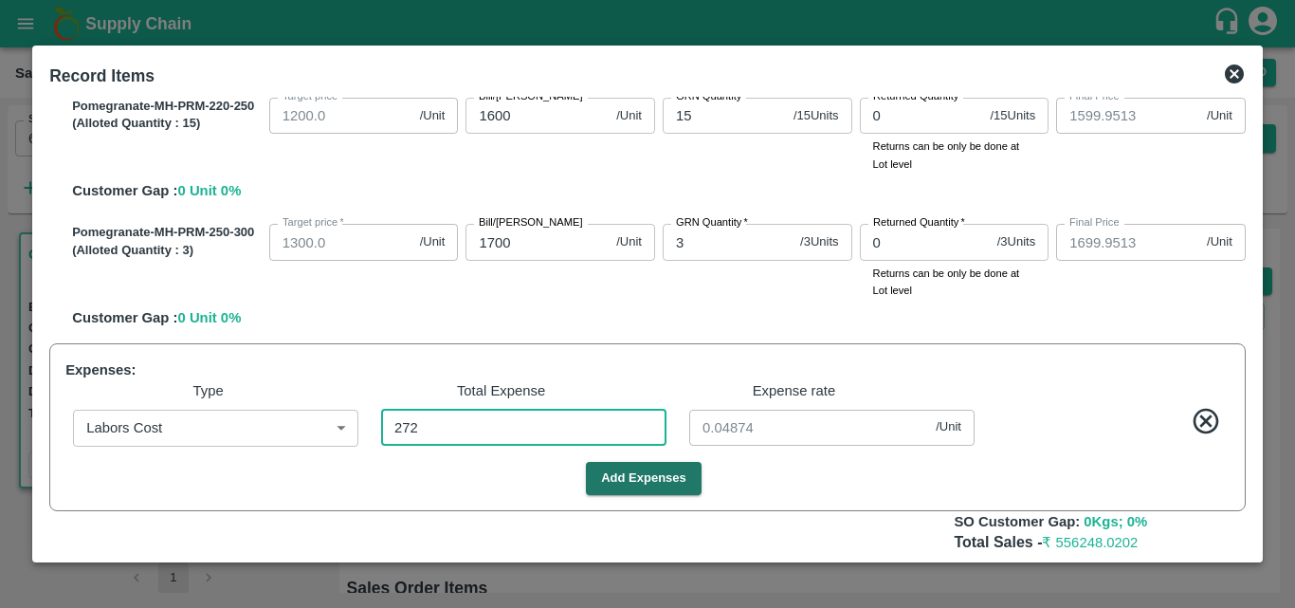
type input "1699.509"
type input "0.49097"
type input "795.0812"
type input "1045.0812"
type input "1420.0812"
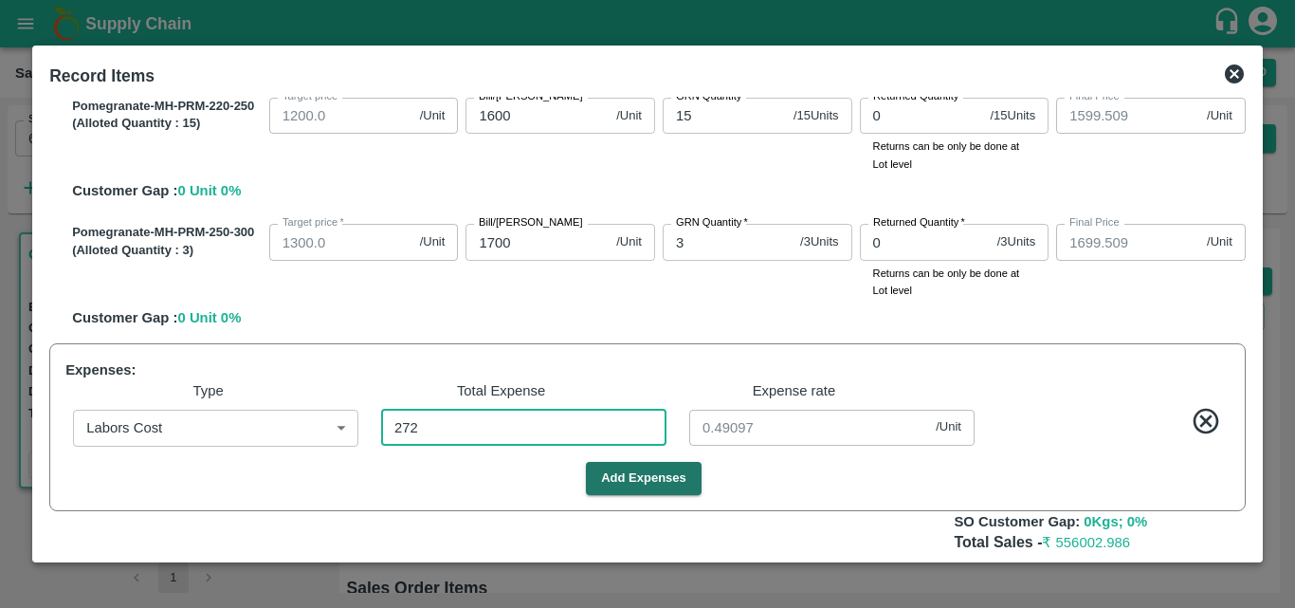
type input "1595.0812"
type input "1695.0812"
type input "2725"
type input "4.91877"
type input "2725"
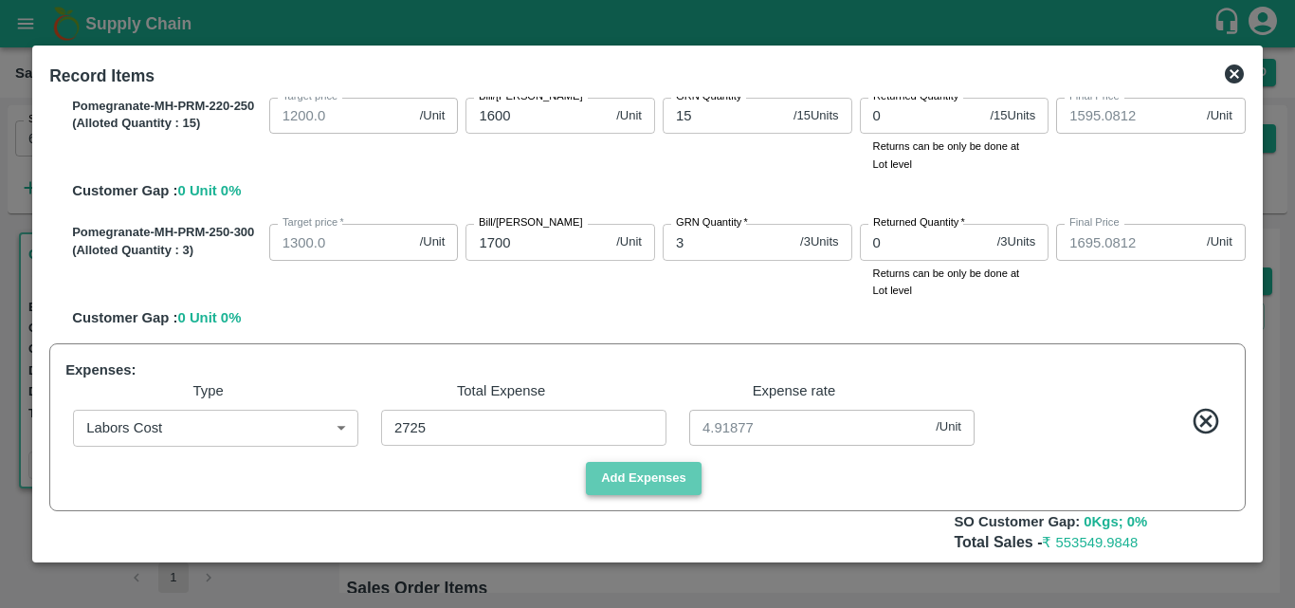
click at [678, 471] on button "Add Expenses" at bounding box center [644, 478] width 116 height 33
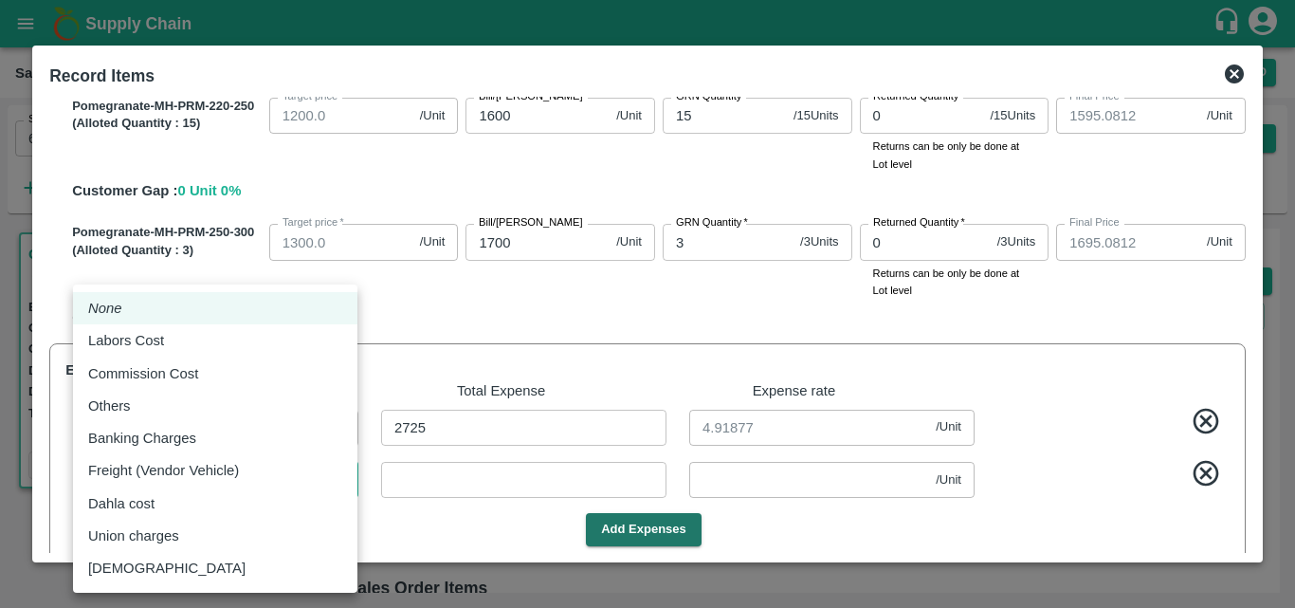
click at [274, 479] on body "Supply Chain Sales Orders Direct Customer Add SO ID 602579 SO ID Start Date Sta…" at bounding box center [647, 304] width 1295 height 608
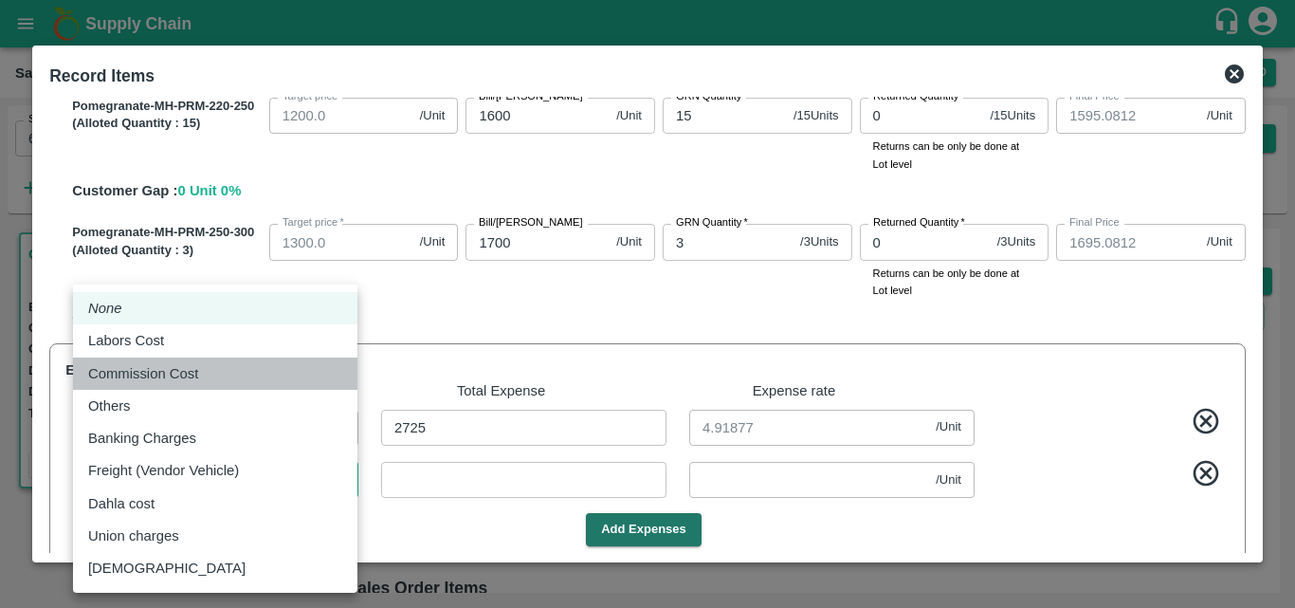
click at [192, 386] on li "Commission Cost" at bounding box center [215, 373] width 284 height 32
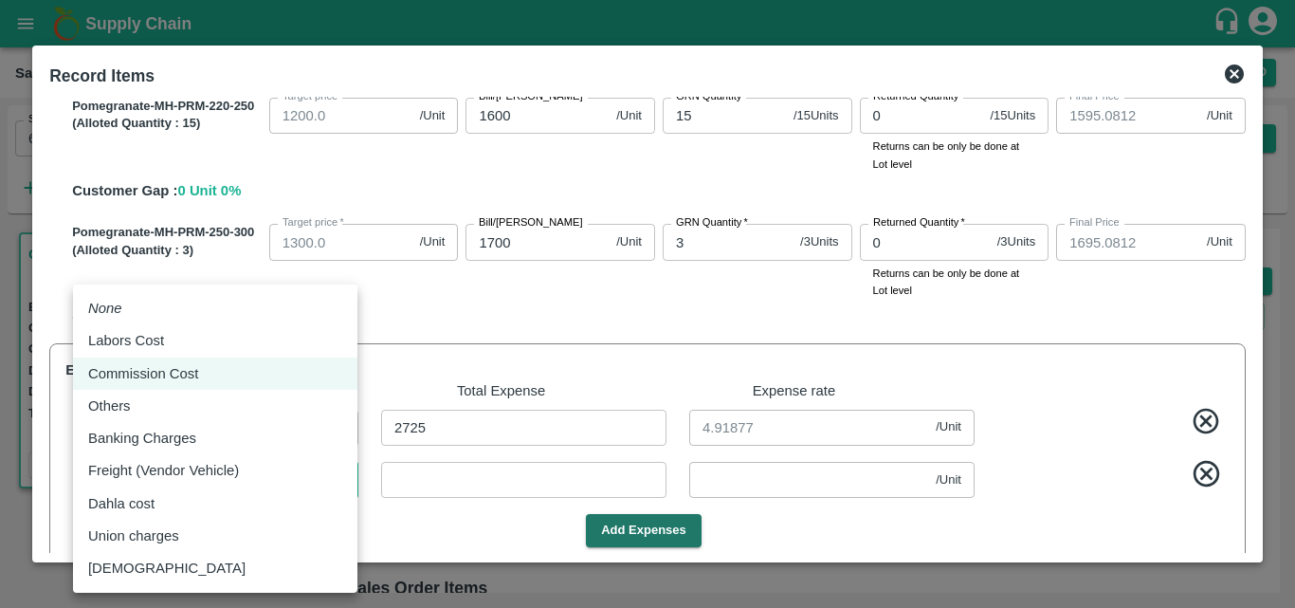
click at [226, 489] on body "Supply Chain Sales Orders Direct Customer Add SO ID 602579 SO ID Start Date Sta…" at bounding box center [647, 304] width 1295 height 608
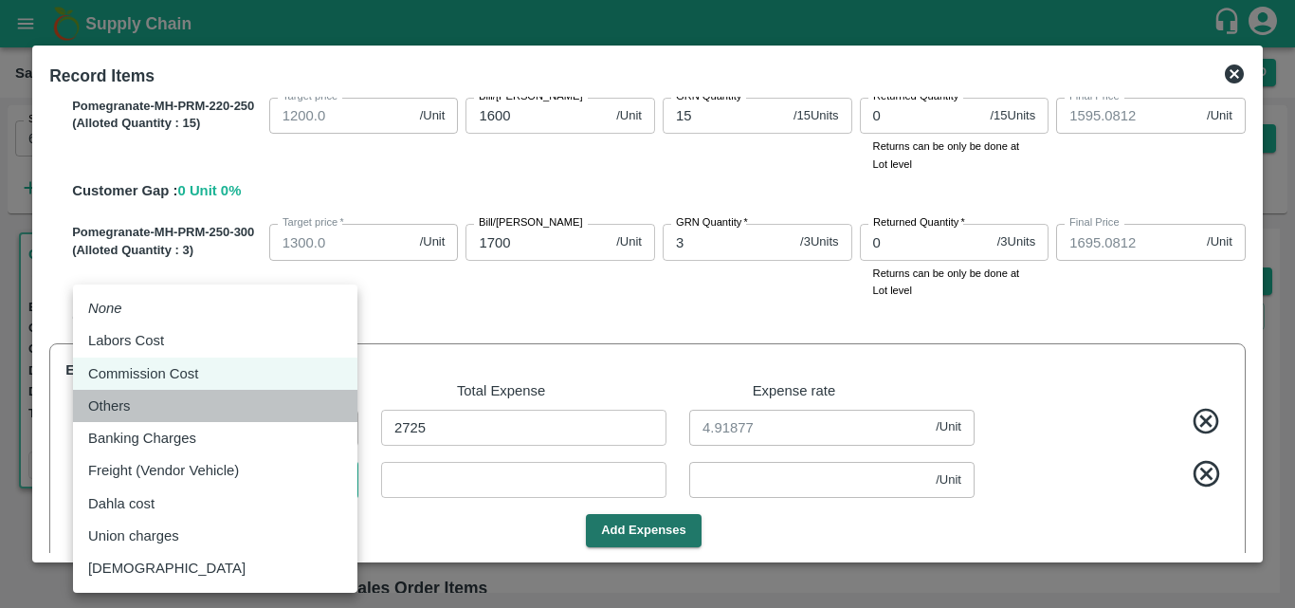
click at [157, 416] on div "Others" at bounding box center [215, 405] width 254 height 21
type input "Others"
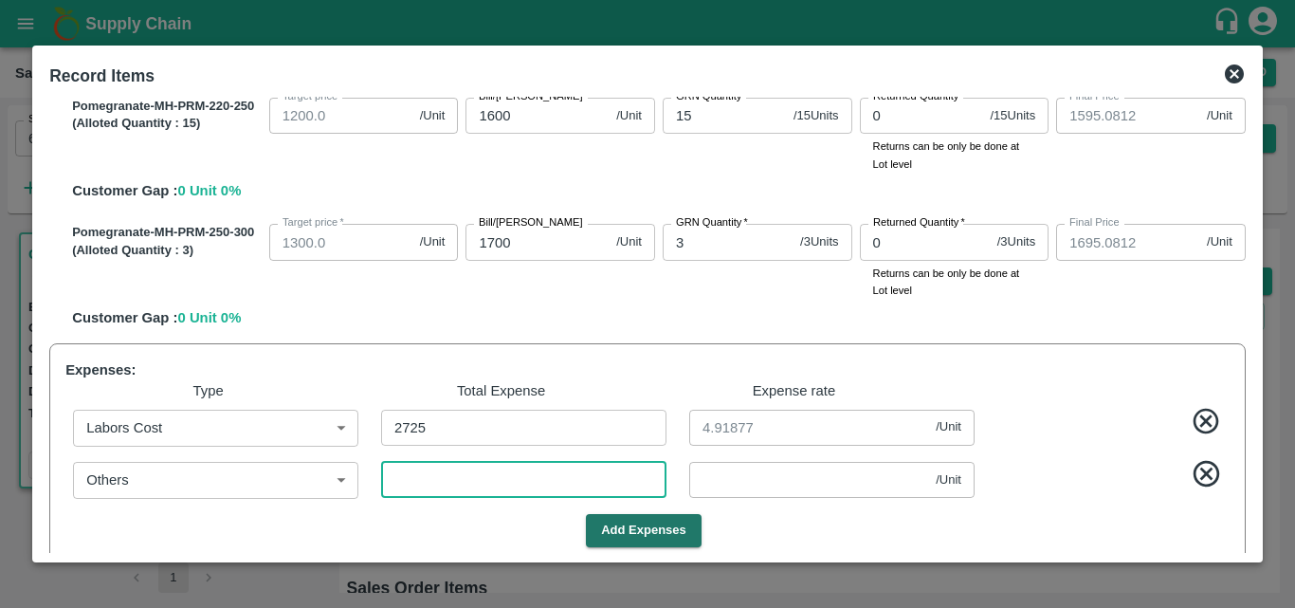
click at [424, 488] on input "number" at bounding box center [523, 480] width 285 height 36
type input "795.0758"
type input "1045.0758"
type input "1420.0758"
type input "1595.0758"
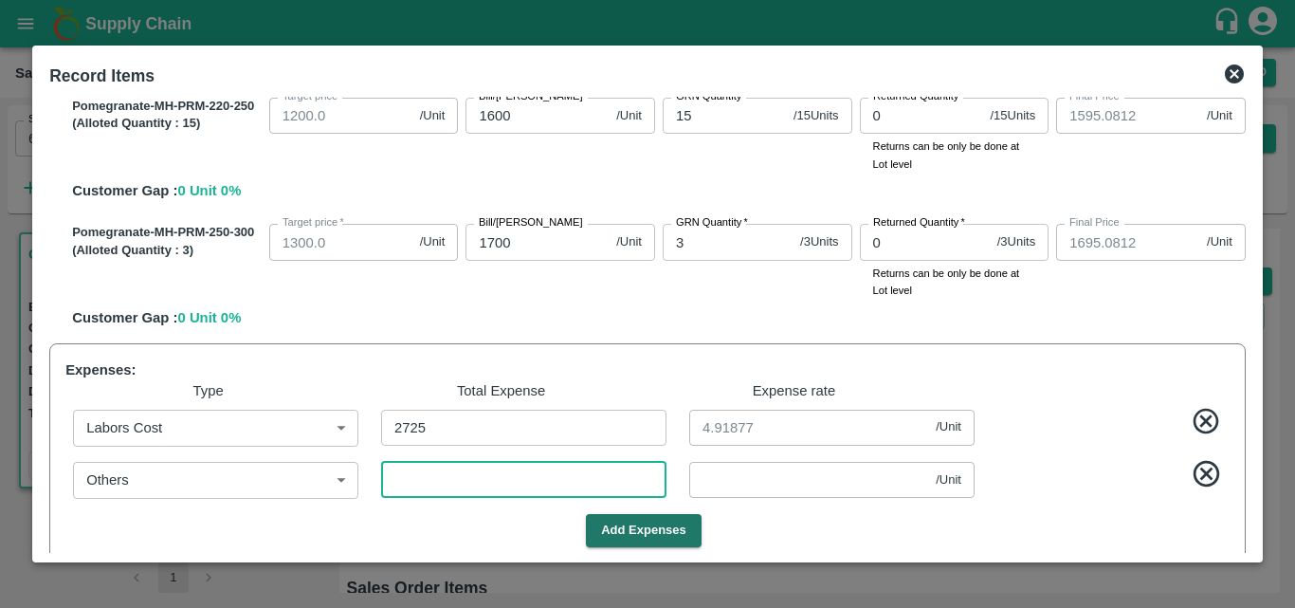
type input "1695.0758"
type input "3"
type input "0.00542"
type input "30"
type input "795.0271"
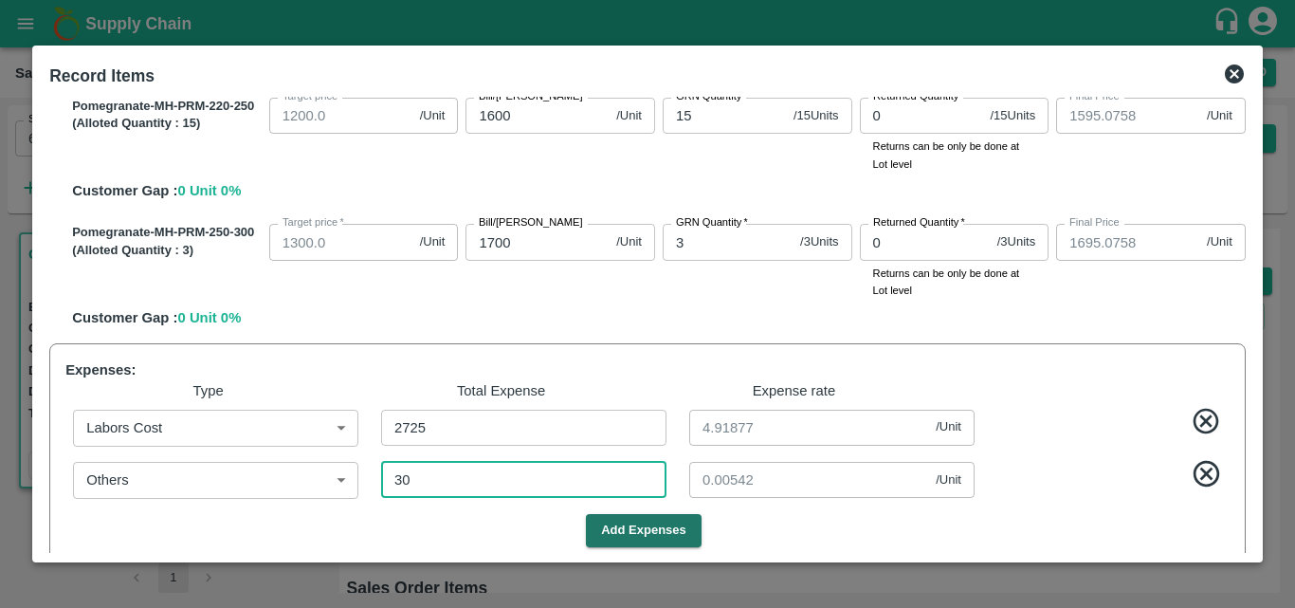
type input "1045.0271"
type input "1420.0271"
type input "1595.0271"
type input "1695.0271"
type input "0.05415"
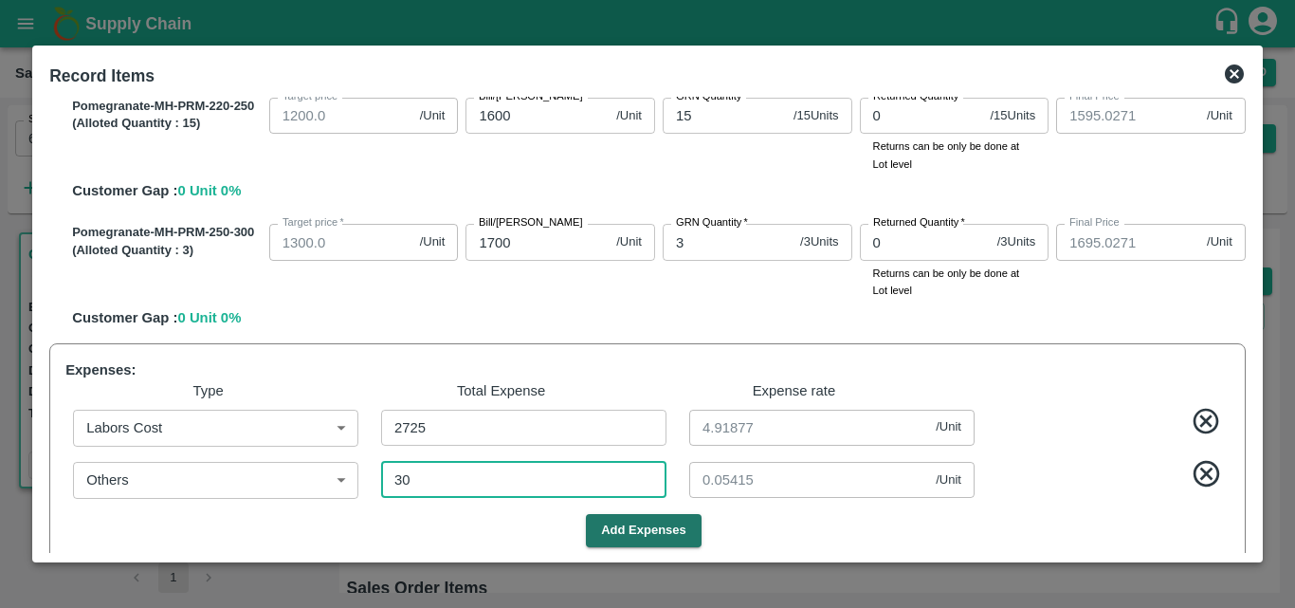
type input "300"
type input "794.5397"
type input "1044.5397"
type input "1419.5397"
type input "1594.5397"
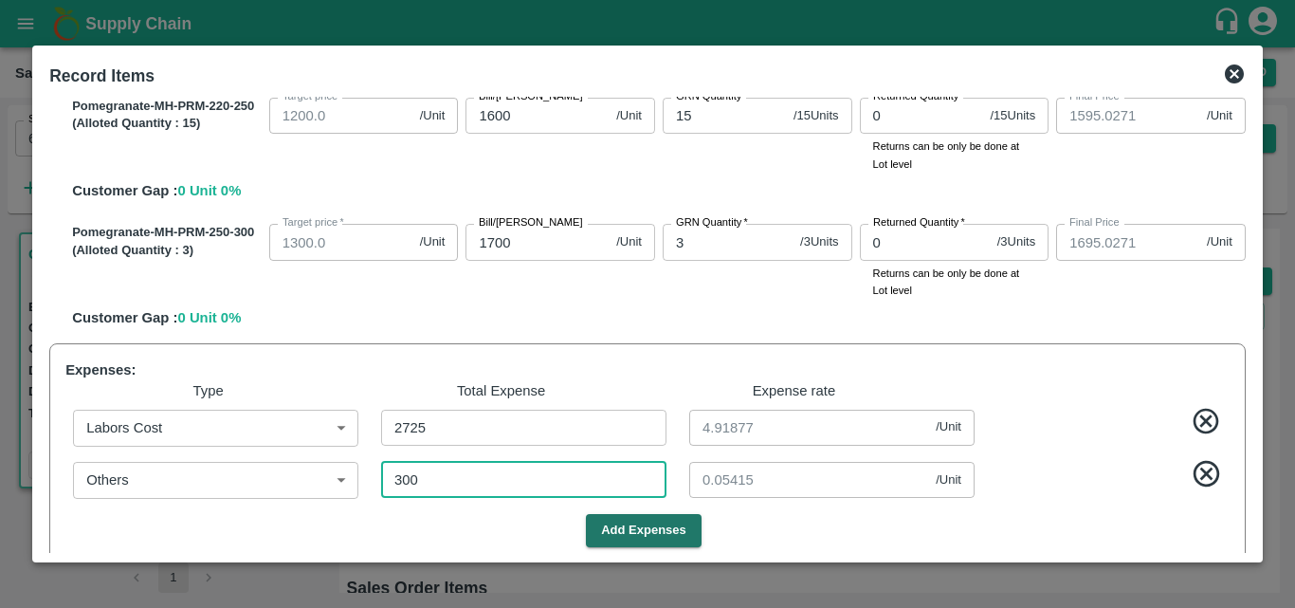
type input "1694.5397"
type input "0.54152"
type input "300"
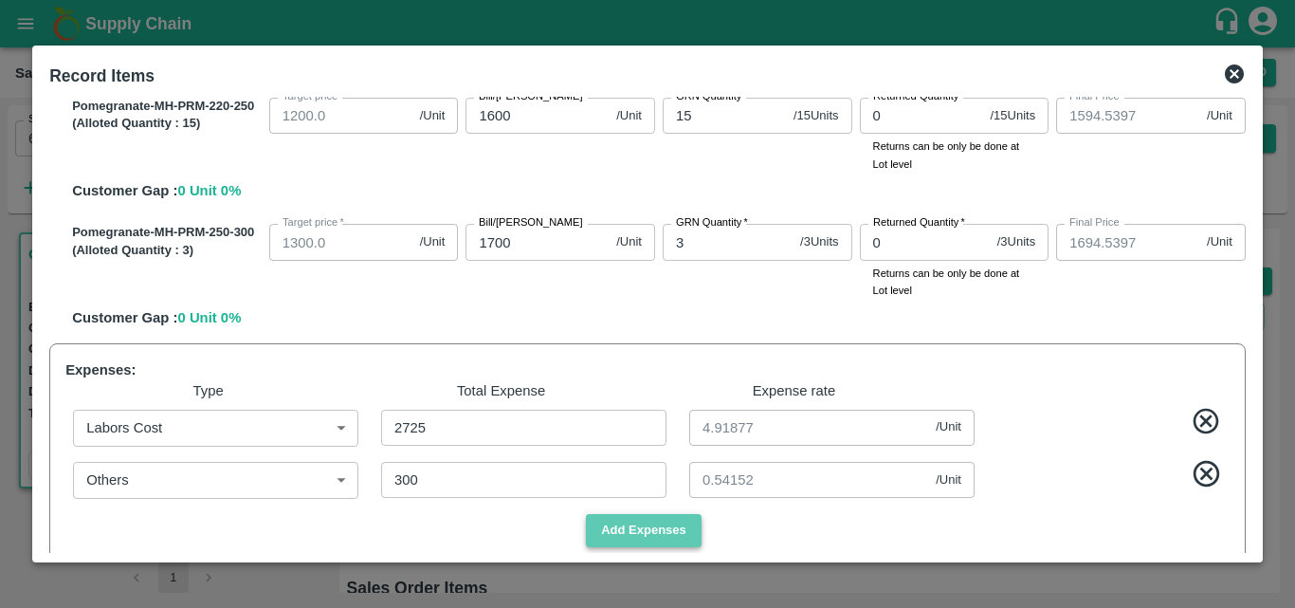
click at [668, 534] on button "Add Expenses" at bounding box center [644, 530] width 116 height 33
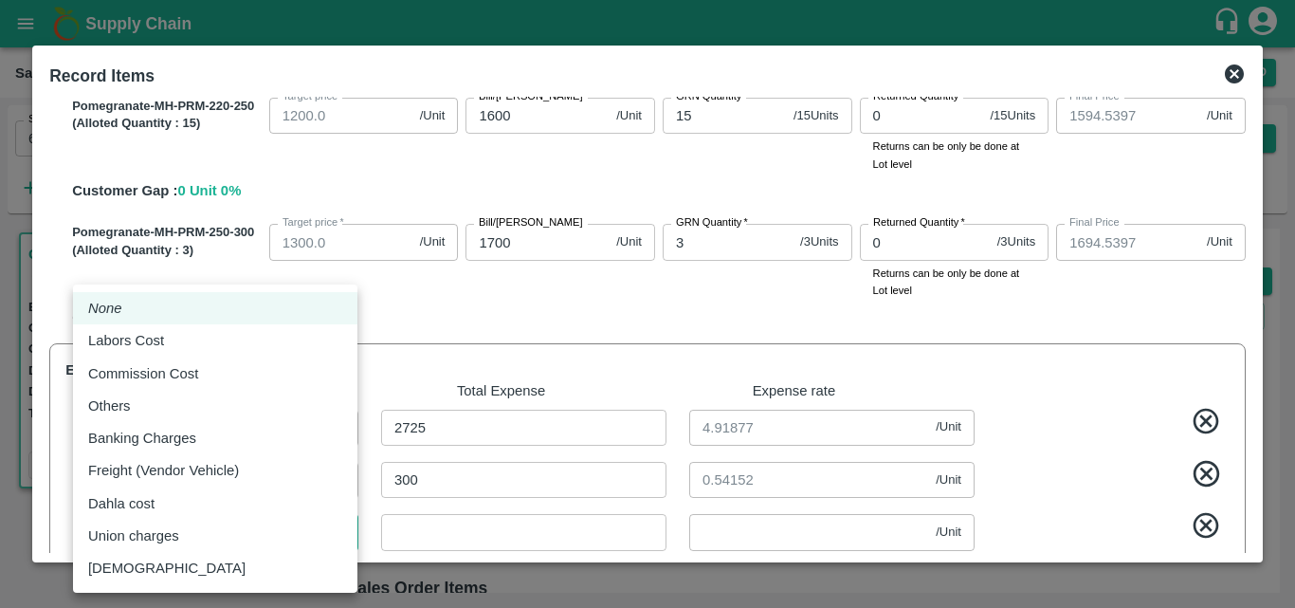
click at [289, 531] on body "Supply Chain Sales Orders Direct Customer Add SO ID 602579 SO ID Start Date Sta…" at bounding box center [647, 304] width 1295 height 608
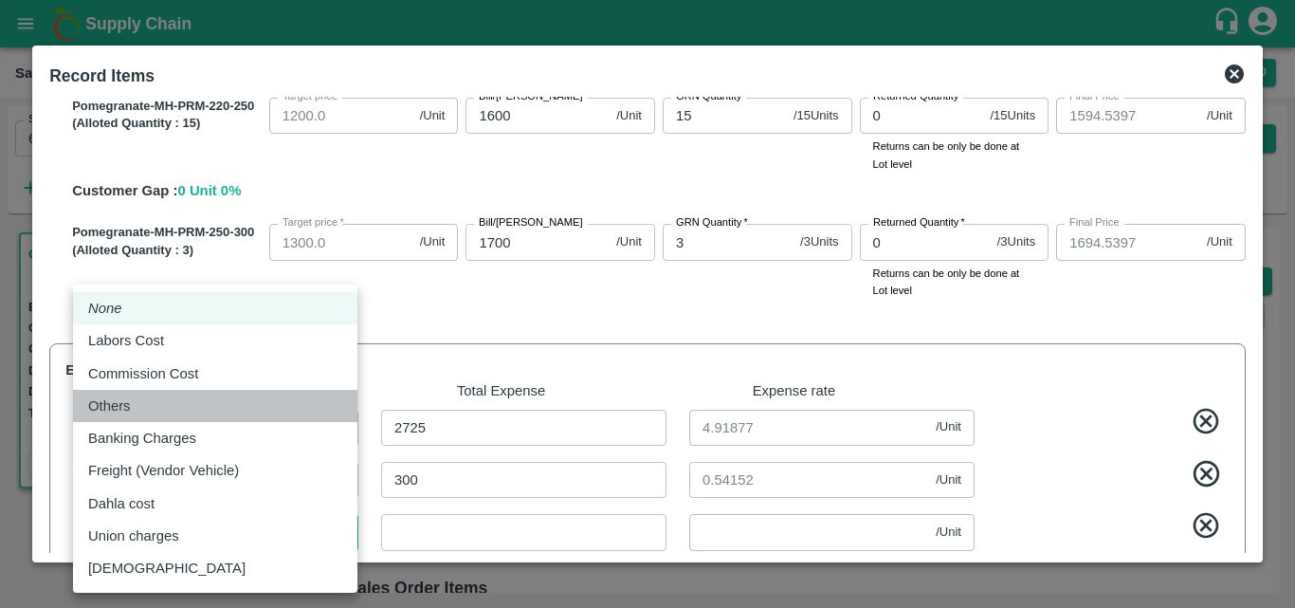
click at [157, 397] on div "Others" at bounding box center [215, 405] width 254 height 21
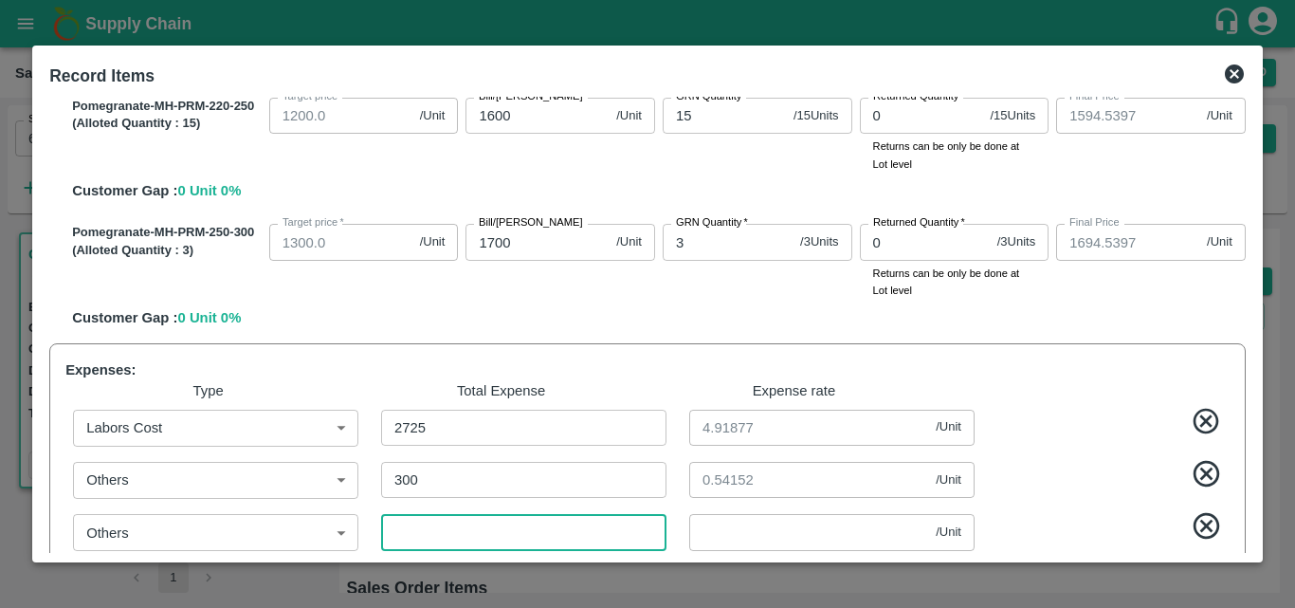
click at [420, 537] on input "number" at bounding box center [523, 532] width 285 height 36
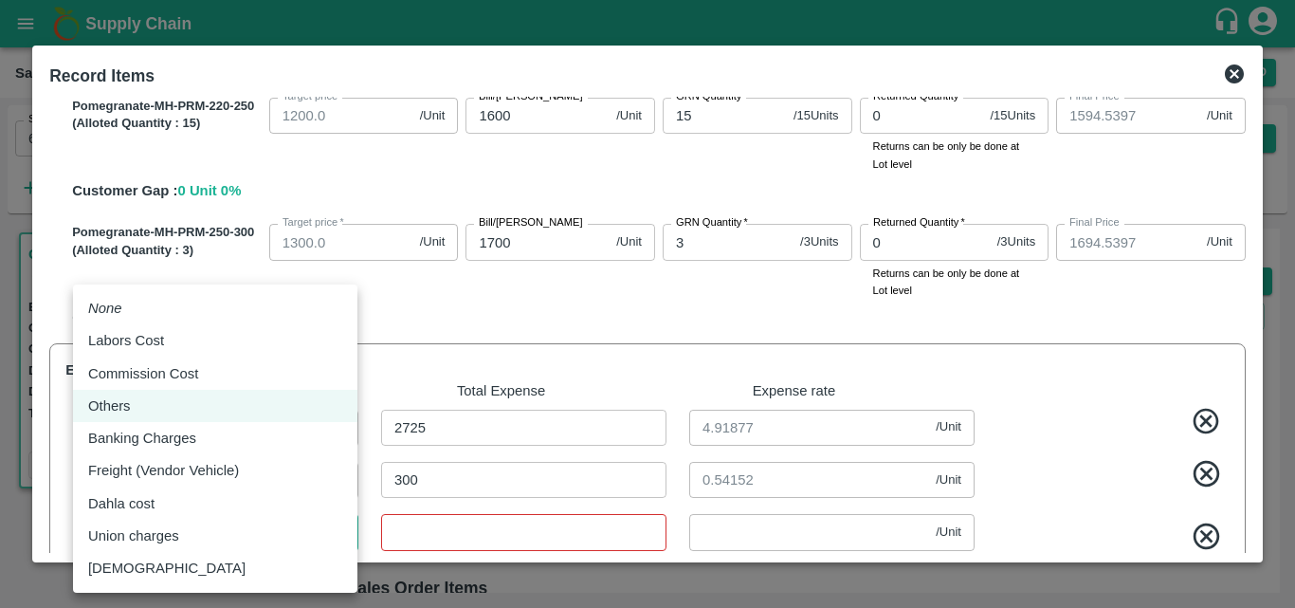
click at [249, 539] on body "Supply Chain Sales Orders Direct Customer Add SO ID 602579 SO ID Start Date Sta…" at bounding box center [647, 304] width 1295 height 608
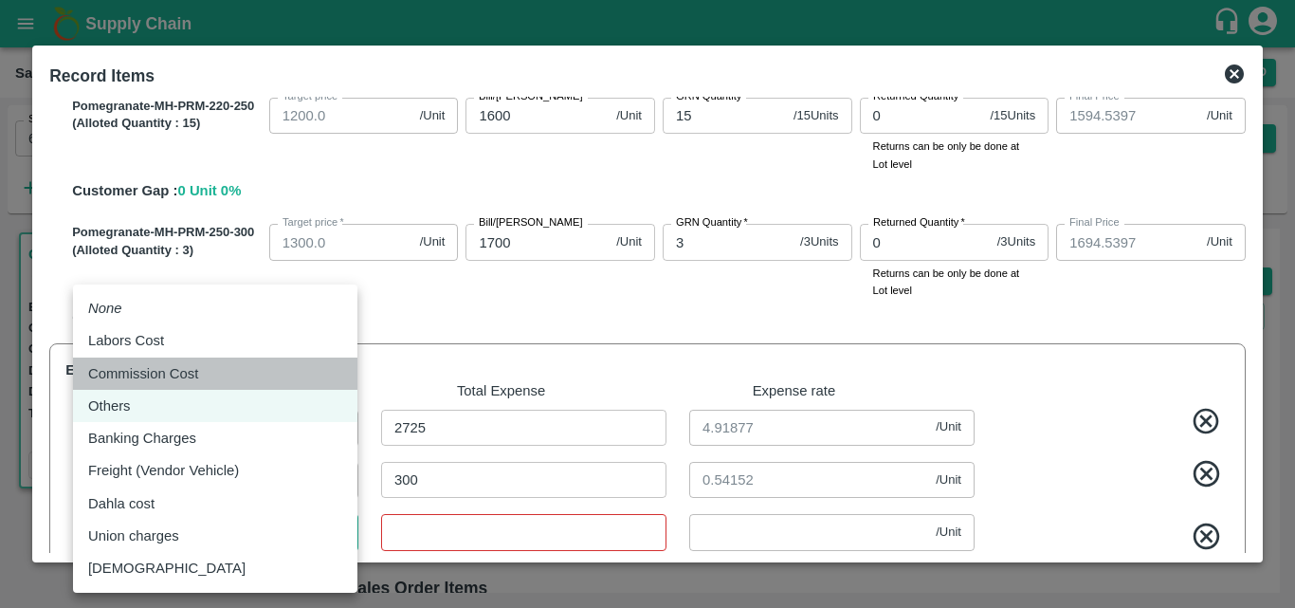
click at [208, 377] on div "Commission Cost" at bounding box center [147, 373] width 119 height 21
type input "Commission Cost"
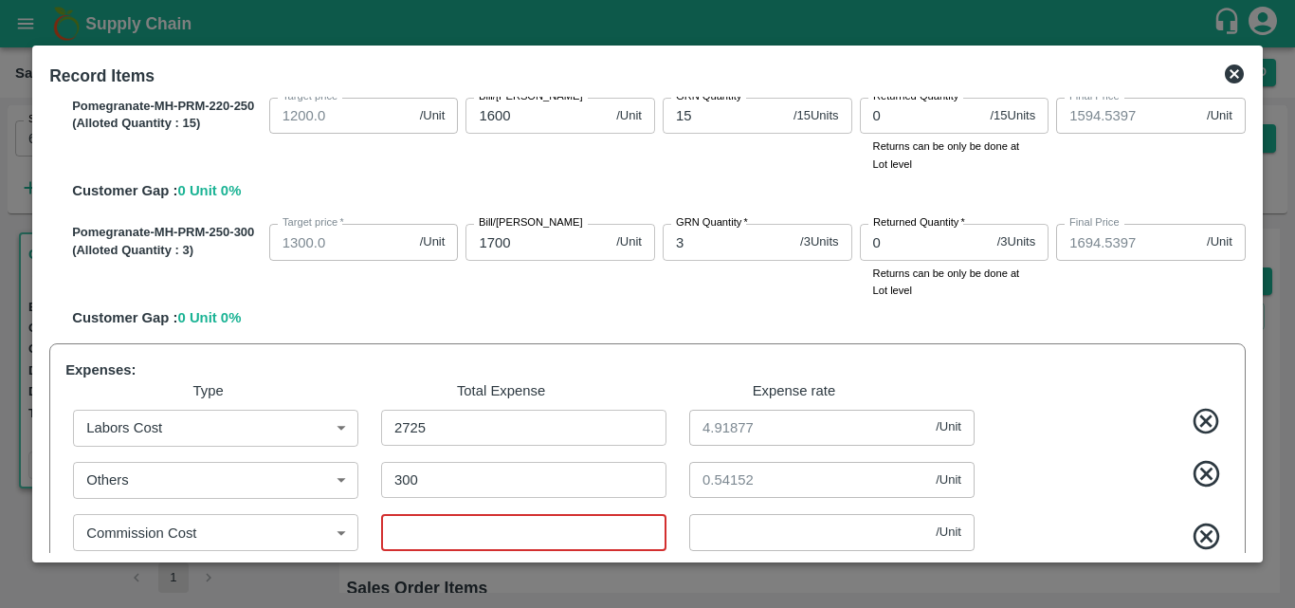
click at [445, 535] on input "number" at bounding box center [523, 532] width 285 height 36
type input "5"
type input "794.5307"
type input "1044.5307"
type input "1419.5307"
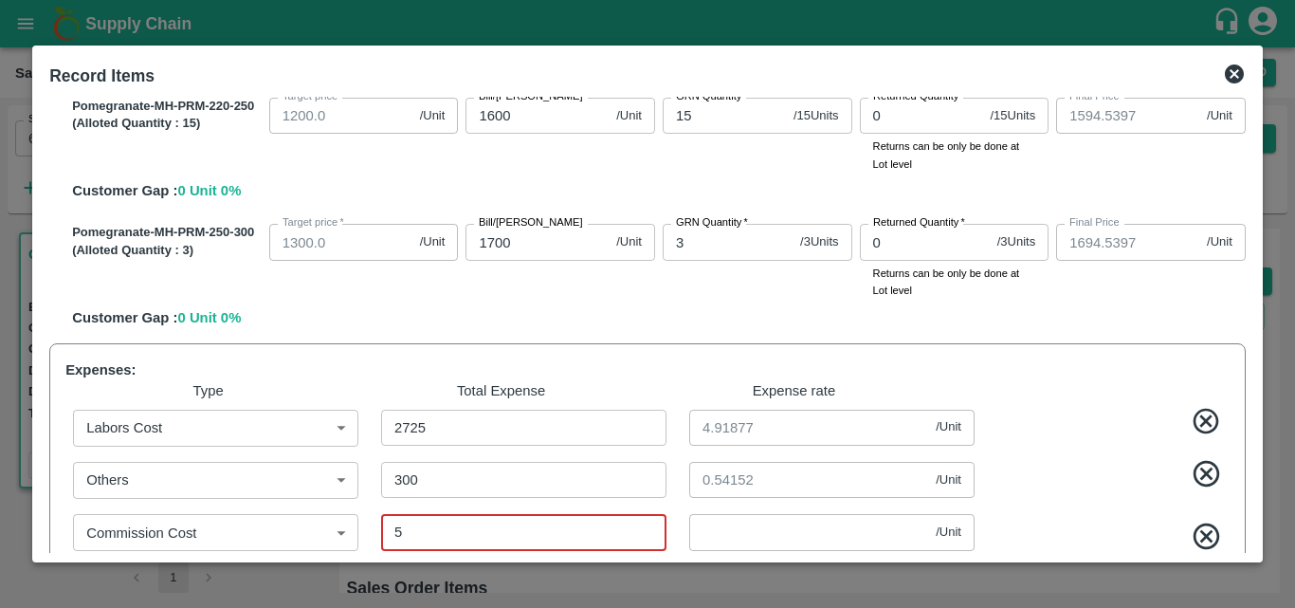
type input "1594.5307"
type input "1694.5307"
type input "0.00903"
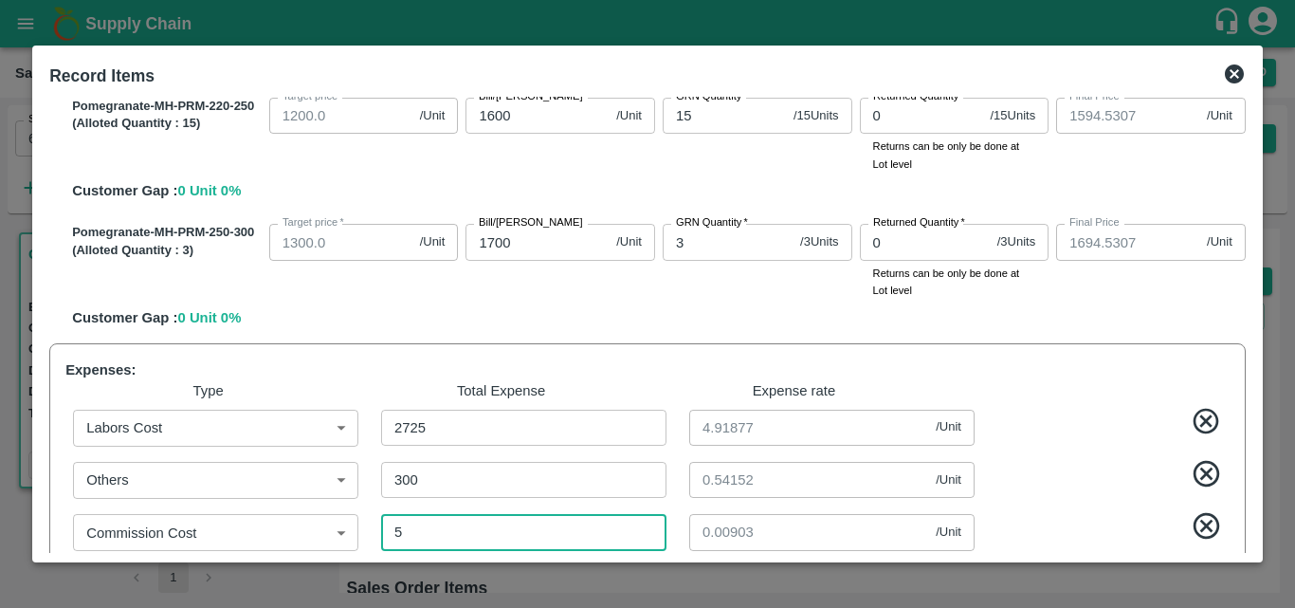
type input "794.4404"
type input "1044.4404"
type input "1419.4404"
type input "1594.4404"
type input "1694.4404"
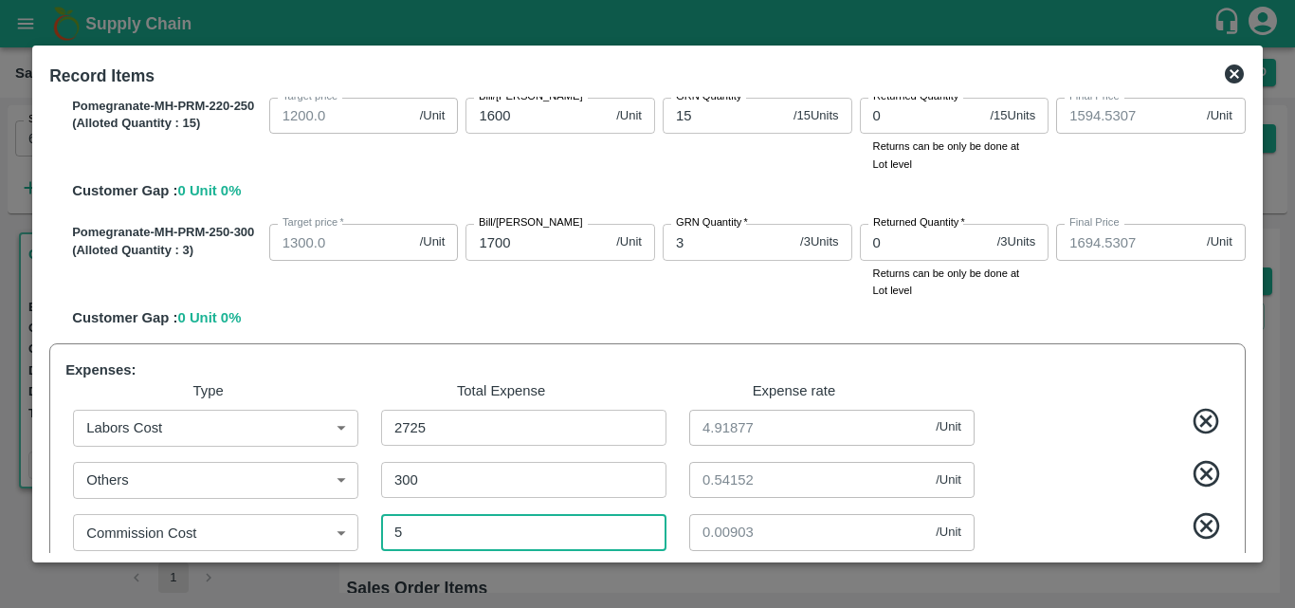
type input "55"
type input "0.09928"
type input "793.5469"
type input "1043.5469"
type input "1418.5469"
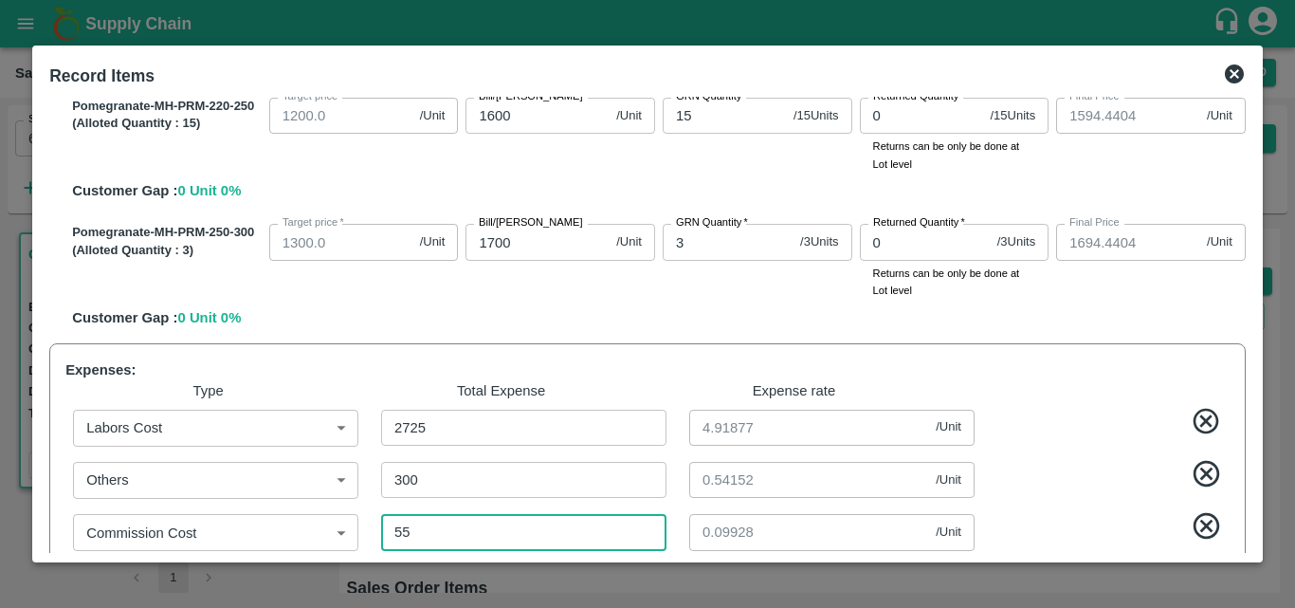
type input "1593.5469"
type input "1693.5469"
type input "550"
type input "0.99278"
type input "550"
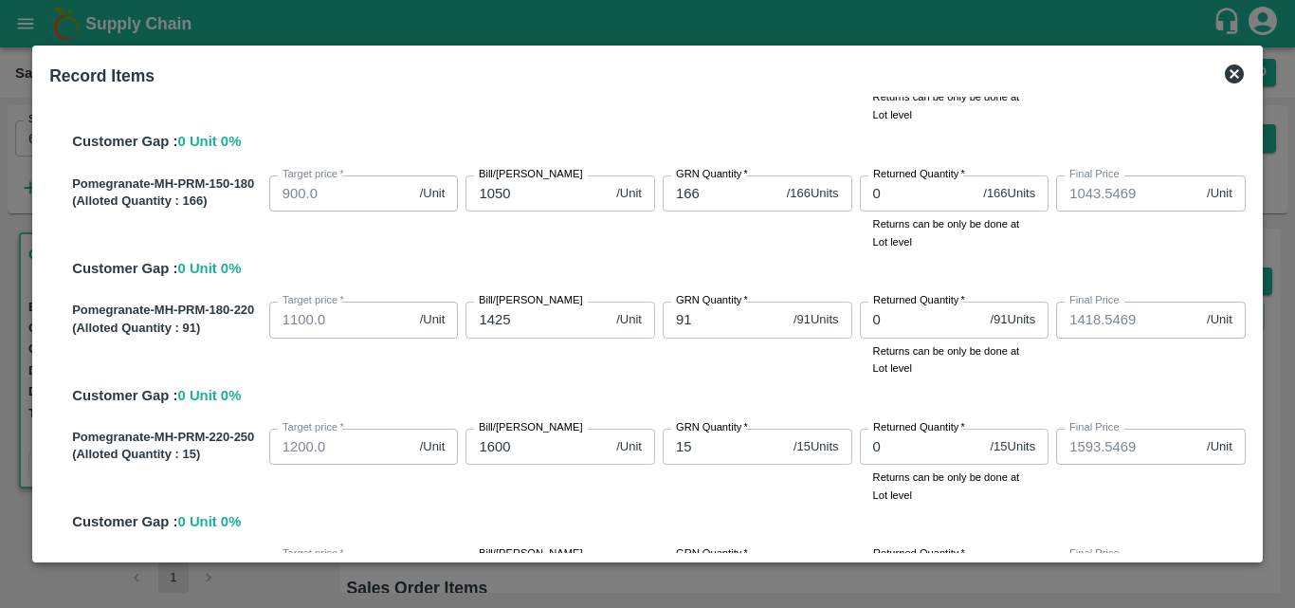
scroll to position [127, 0]
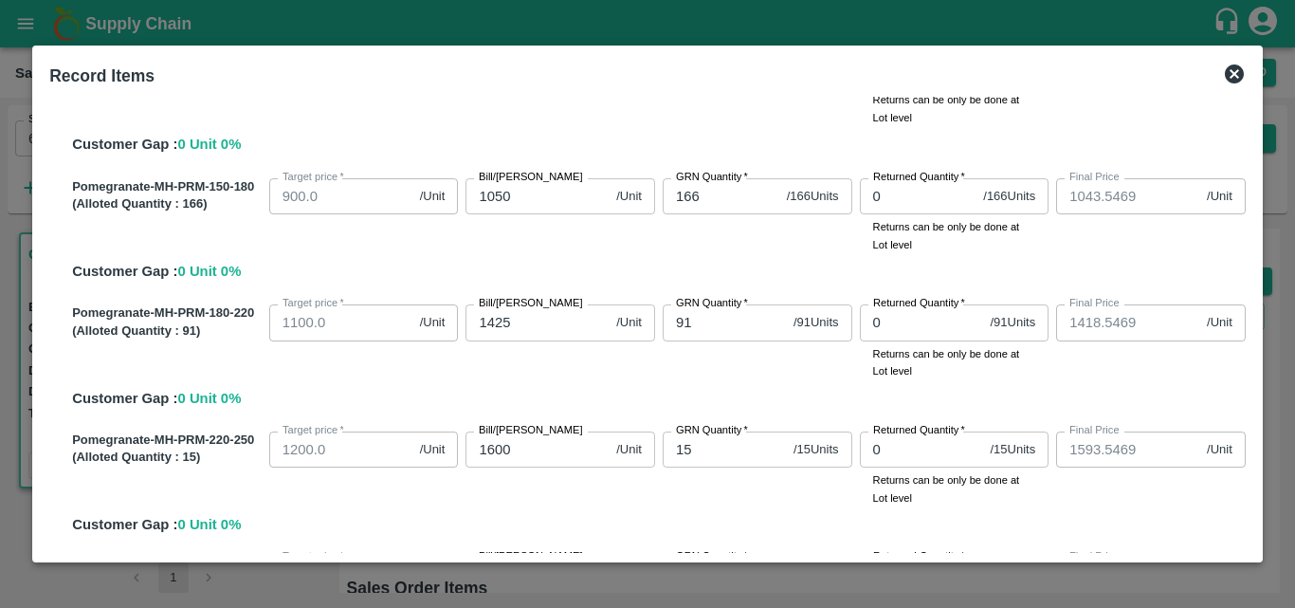
click at [786, 257] on div "Pomegranate-MH-PRM-150-180 (Alloted Quantity : 166 ) Target price   * 900.0 /Un…" at bounding box center [654, 227] width 1181 height 112
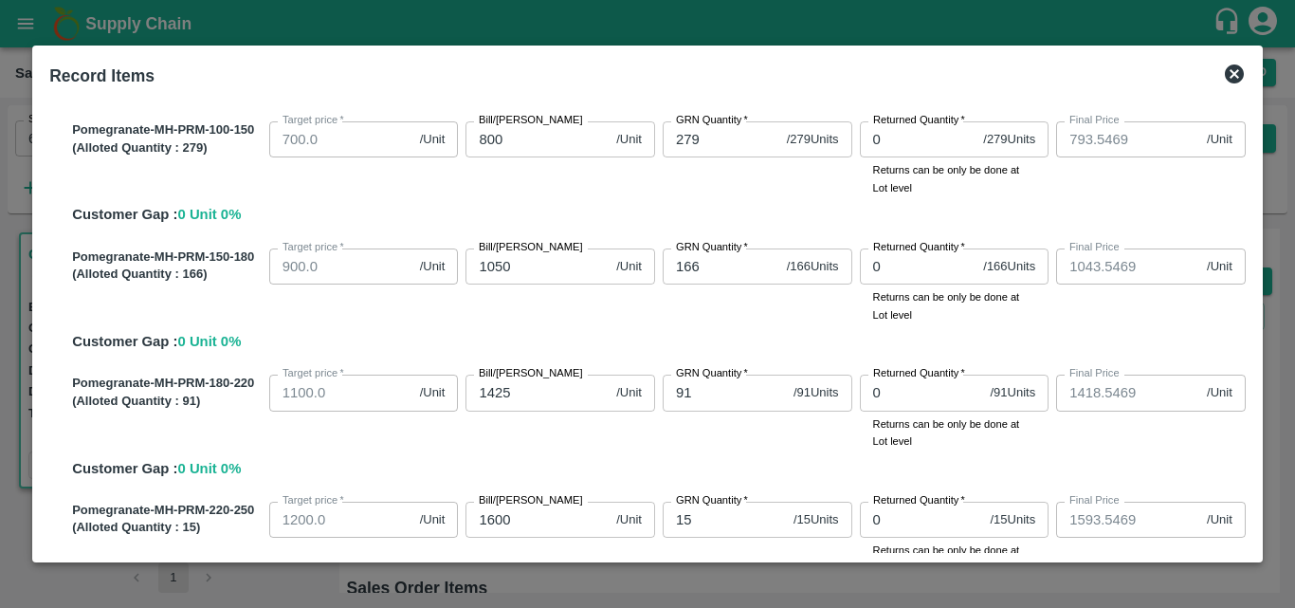
scroll to position [0, 0]
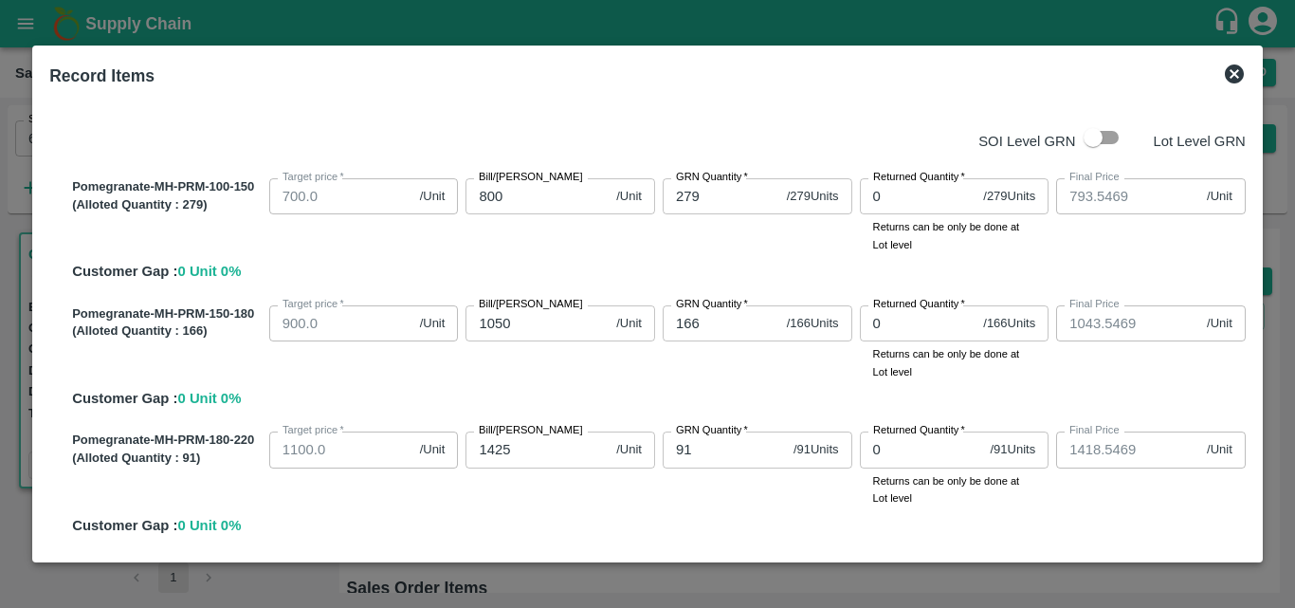
click at [766, 511] on div "Pomegranate-MH-PRM-180-220 (Alloted Quantity : 91 ) Target price   * 1100.0 /Un…" at bounding box center [654, 480] width 1181 height 112
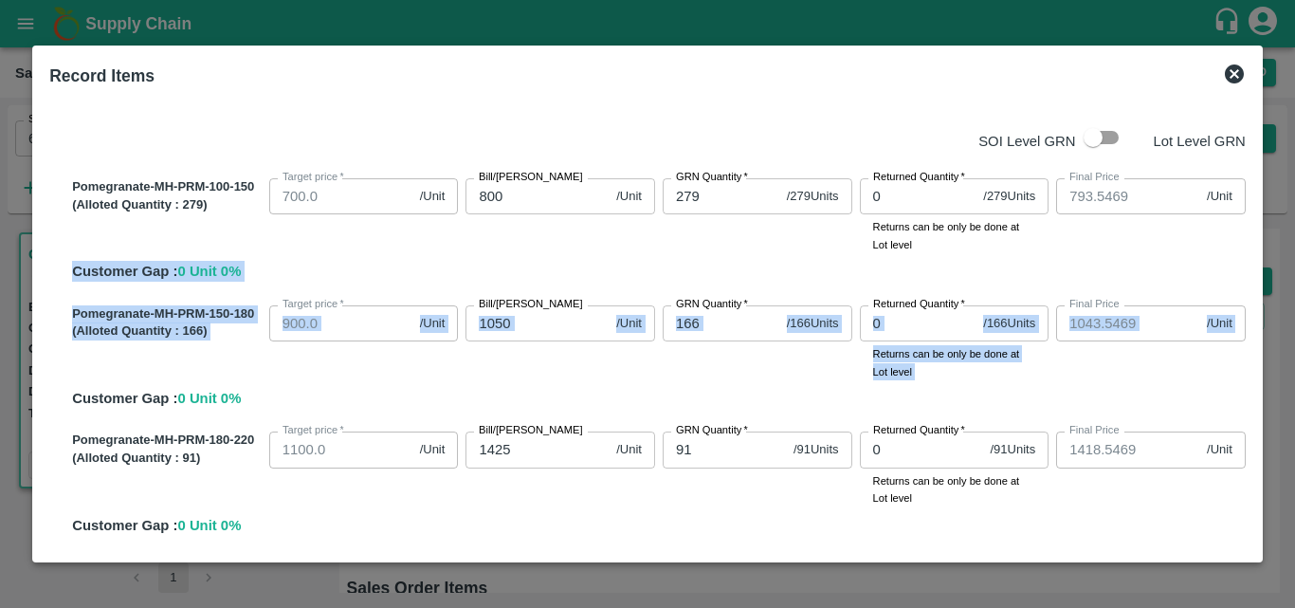
drag, startPoint x: 1247, startPoint y: 249, endPoint x: 1255, endPoint y: 356, distance: 106.5
click at [1255, 356] on div "Record Items SOI Level GRN Lot Level GRN Pomegranate-MH-PRM-100-150 (Alloted Qu…" at bounding box center [647, 304] width 1231 height 517
click at [1018, 390] on div "Pomegranate-MH-PRM-150-180 (Alloted Quantity : 166 ) Target price   * 900.0 /Un…" at bounding box center [654, 354] width 1181 height 112
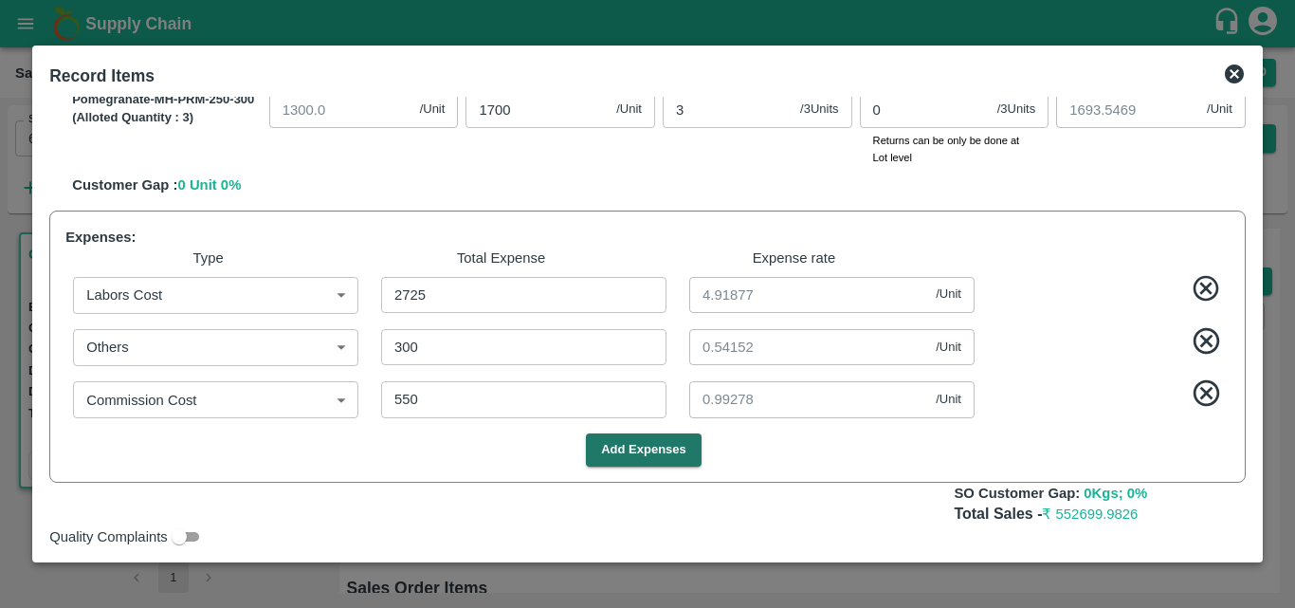
scroll to position [640, 0]
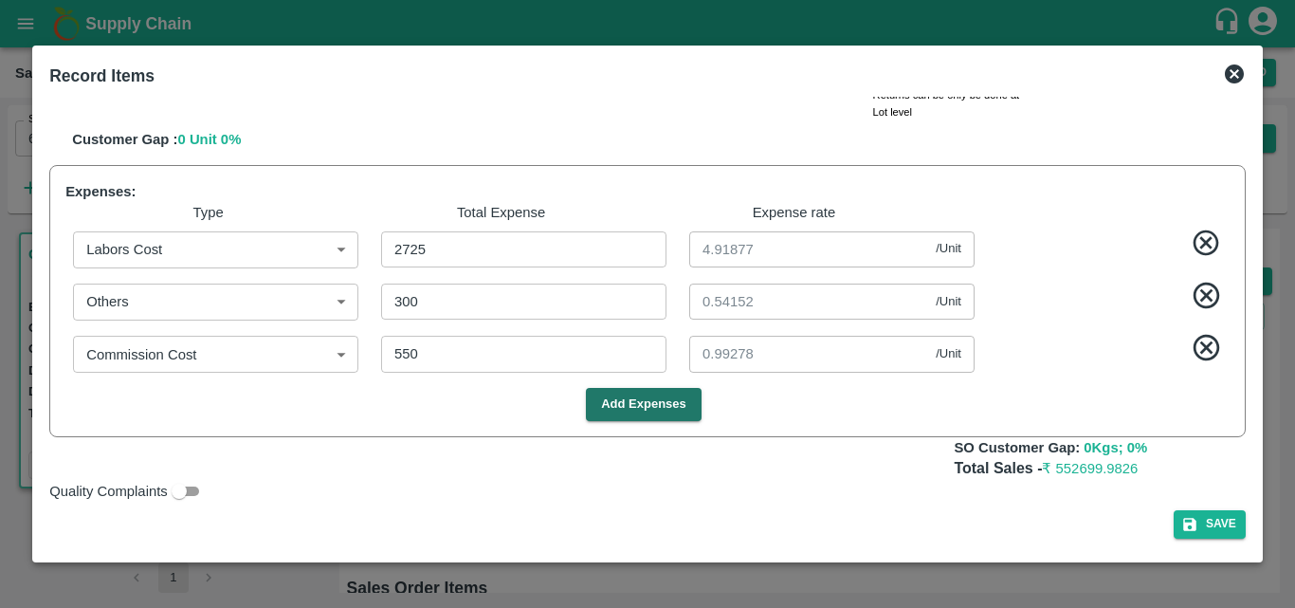
click at [1234, 63] on icon at bounding box center [1234, 74] width 23 height 23
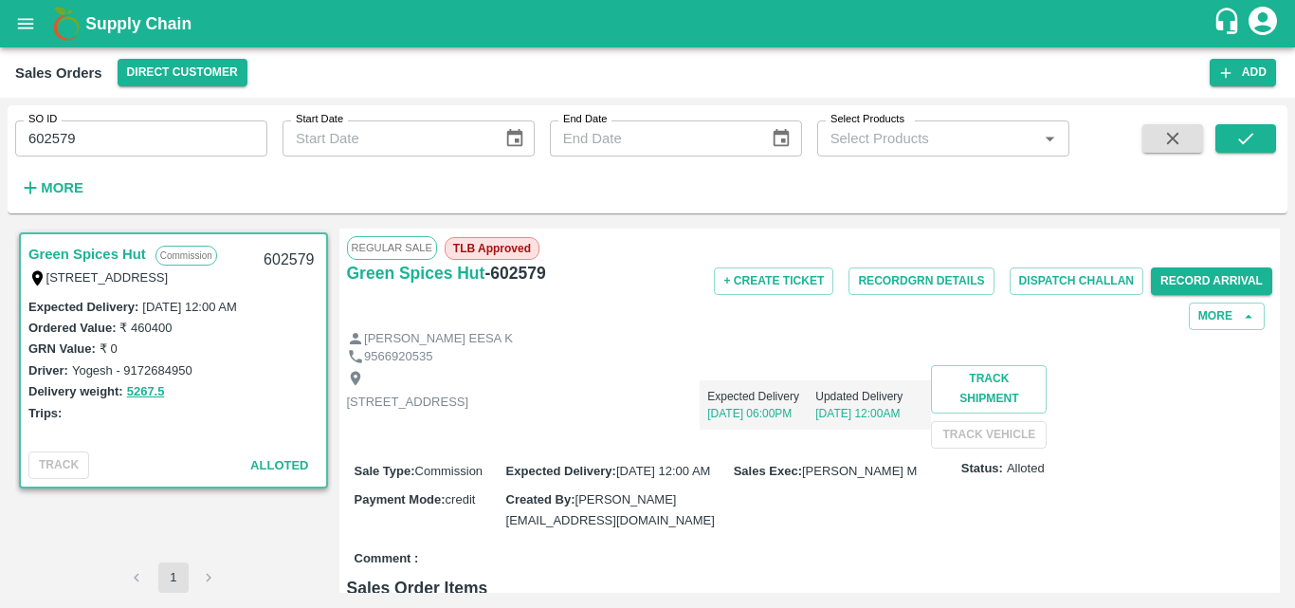
click at [931, 420] on div "Expected Delivery [DATE] 06:00PM Updated Delivery [DATE] 12:00AM" at bounding box center [699, 397] width 463 height 64
click at [912, 284] on button "Record GRN Details" at bounding box center [921, 280] width 145 height 27
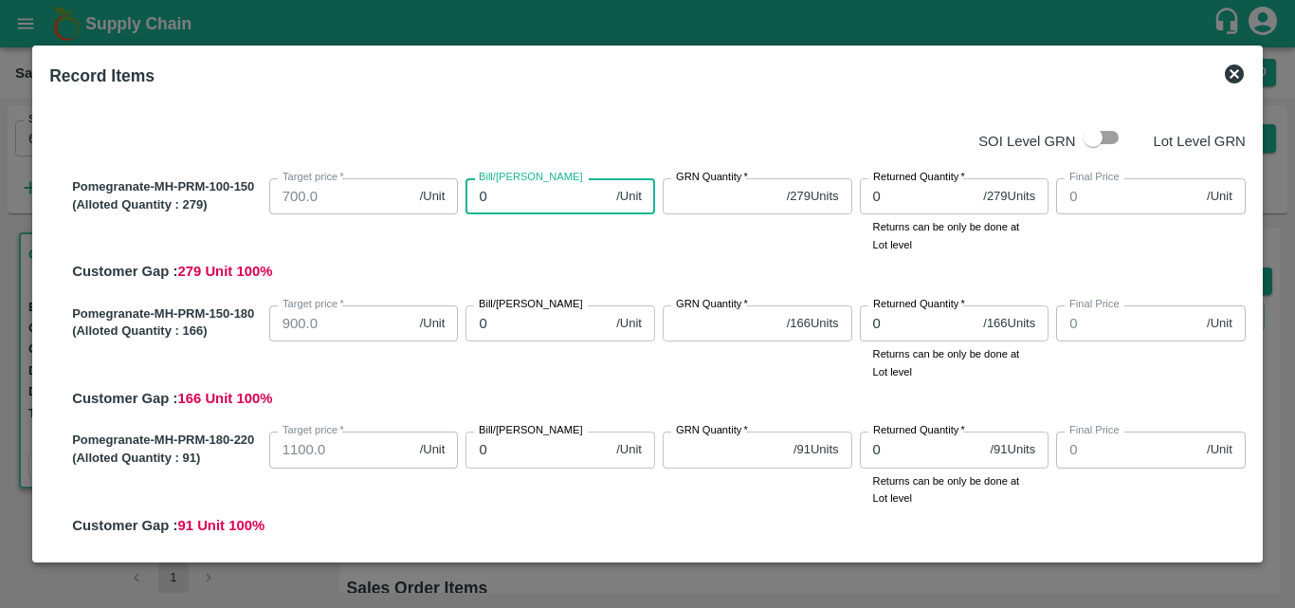
click at [535, 188] on input "0" at bounding box center [537, 196] width 143 height 36
type input "80"
type input "800"
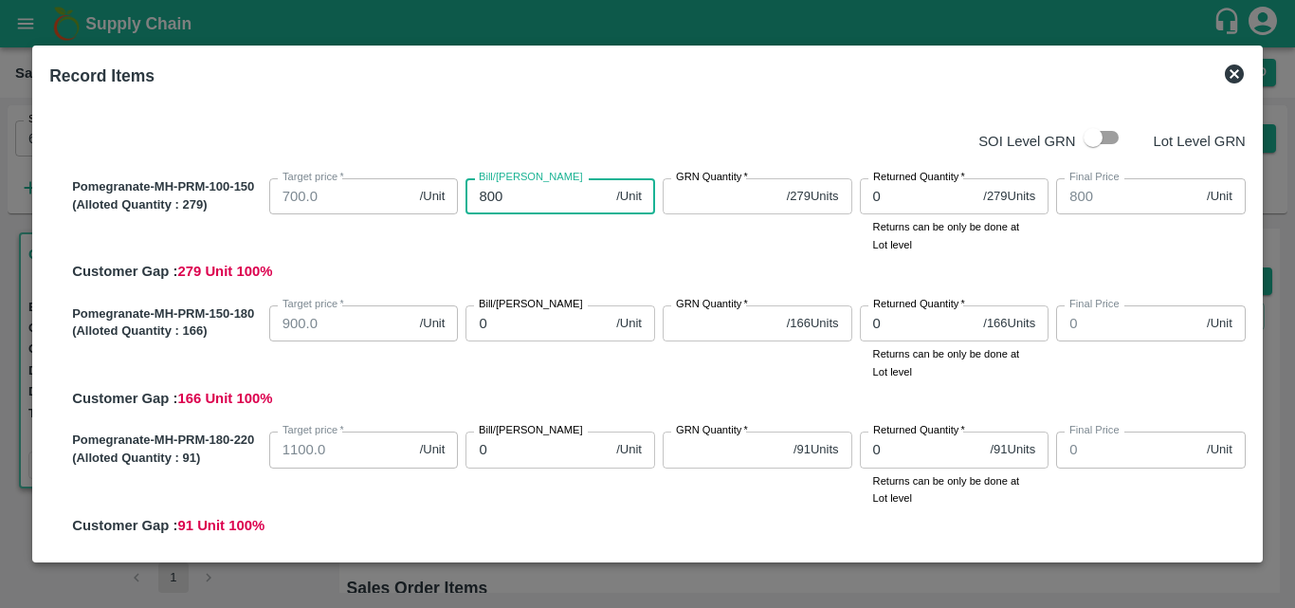
type input "800"
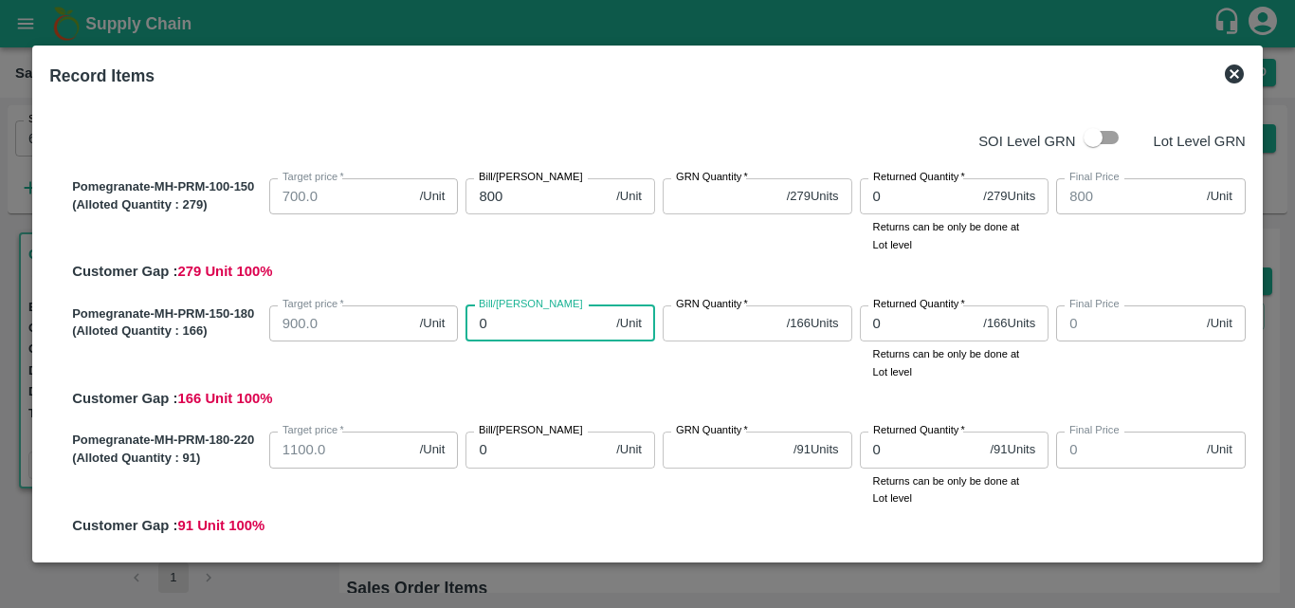
click at [497, 328] on input "0" at bounding box center [537, 323] width 143 height 36
type input "10"
type input "105"
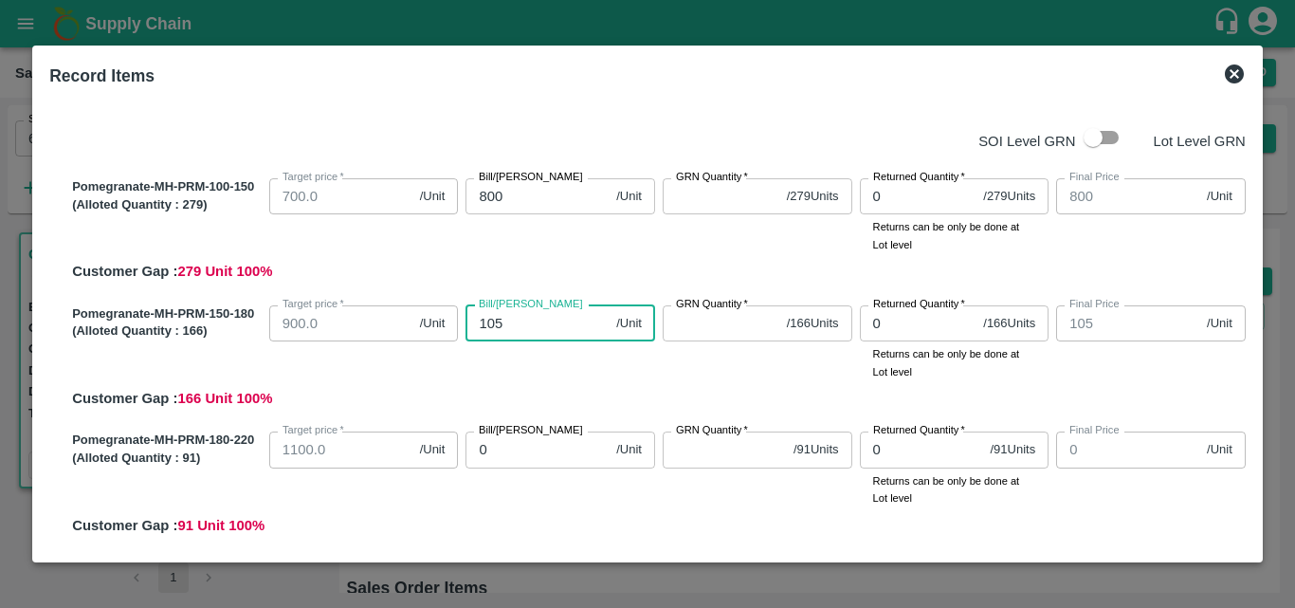
type input "1050"
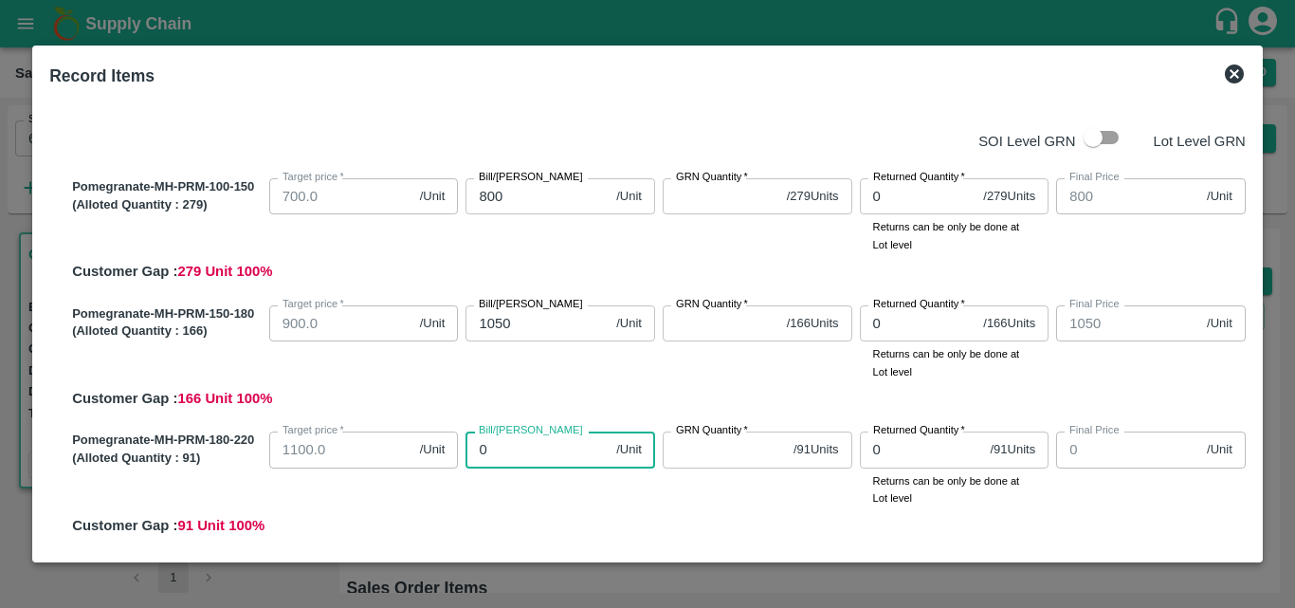
click at [491, 463] on input "0" at bounding box center [537, 449] width 143 height 36
type input "14"
type input "142"
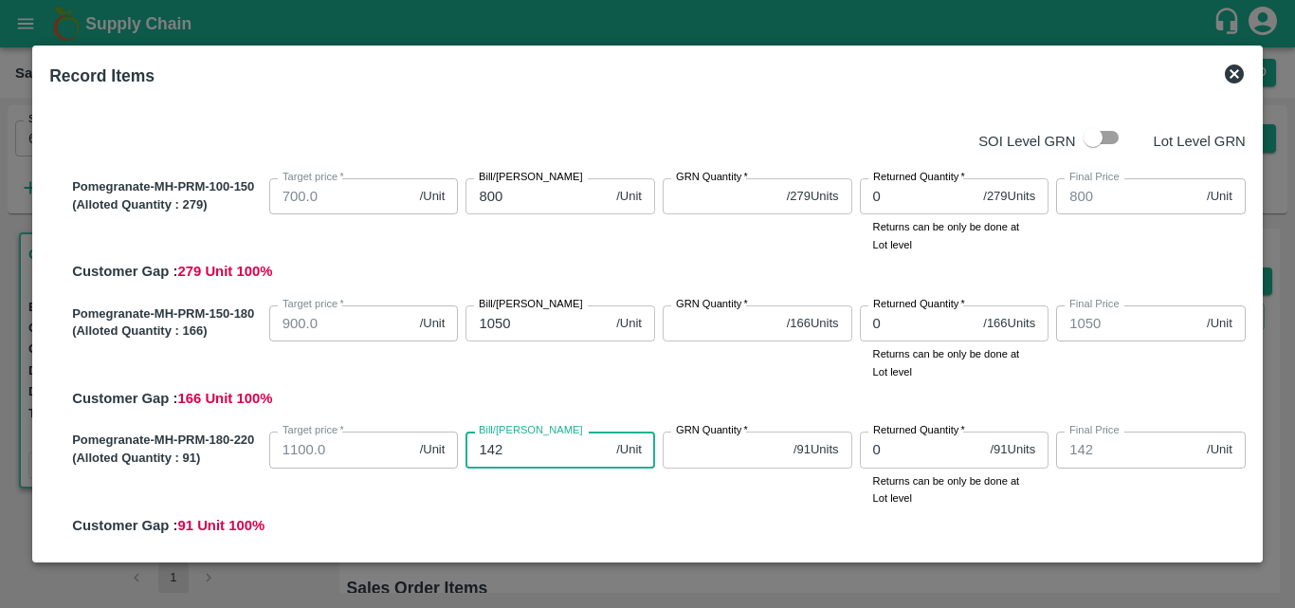
type input "1425"
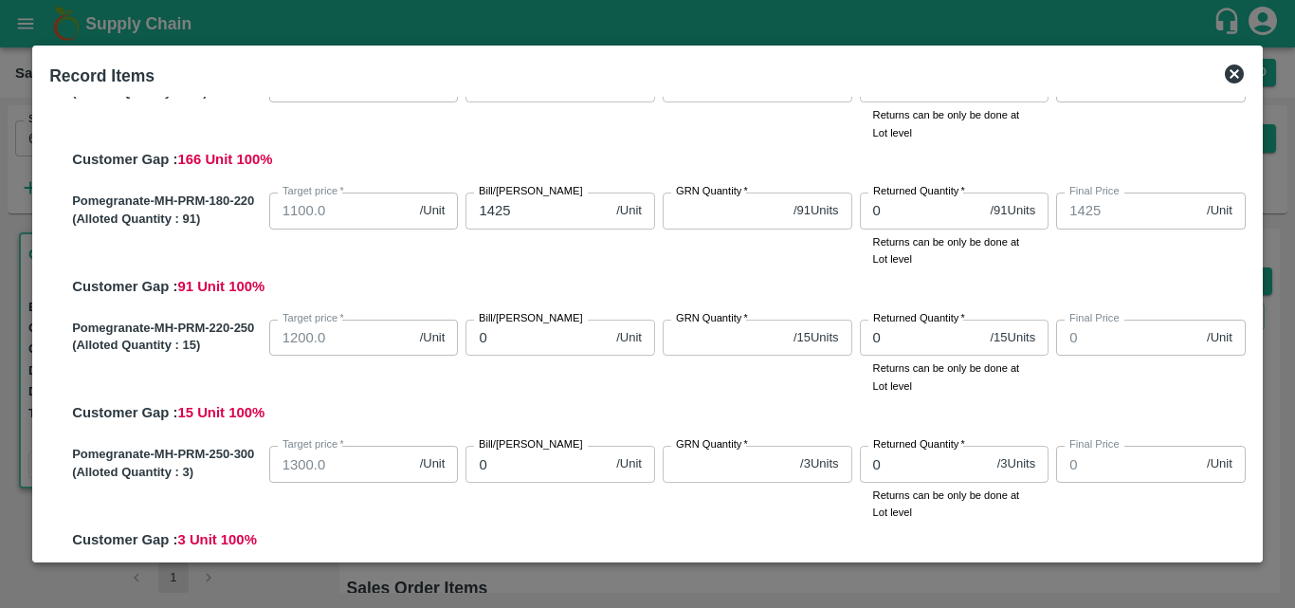
scroll to position [203, 0]
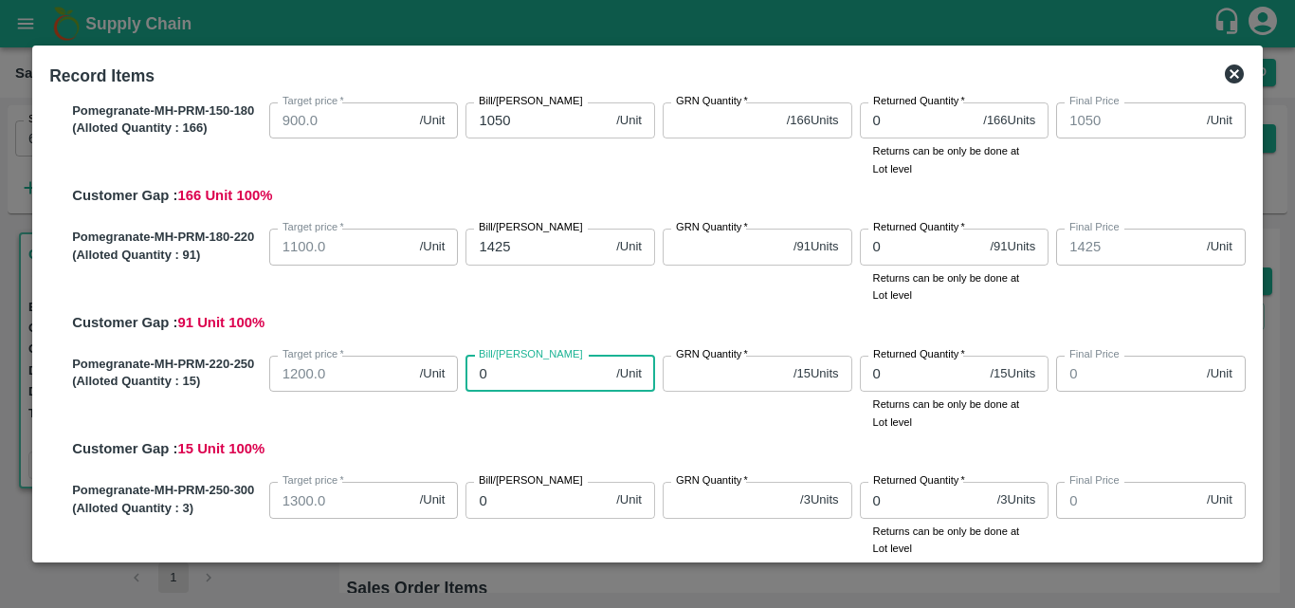
click at [503, 390] on input "0" at bounding box center [537, 374] width 143 height 36
type input "16"
type input "160"
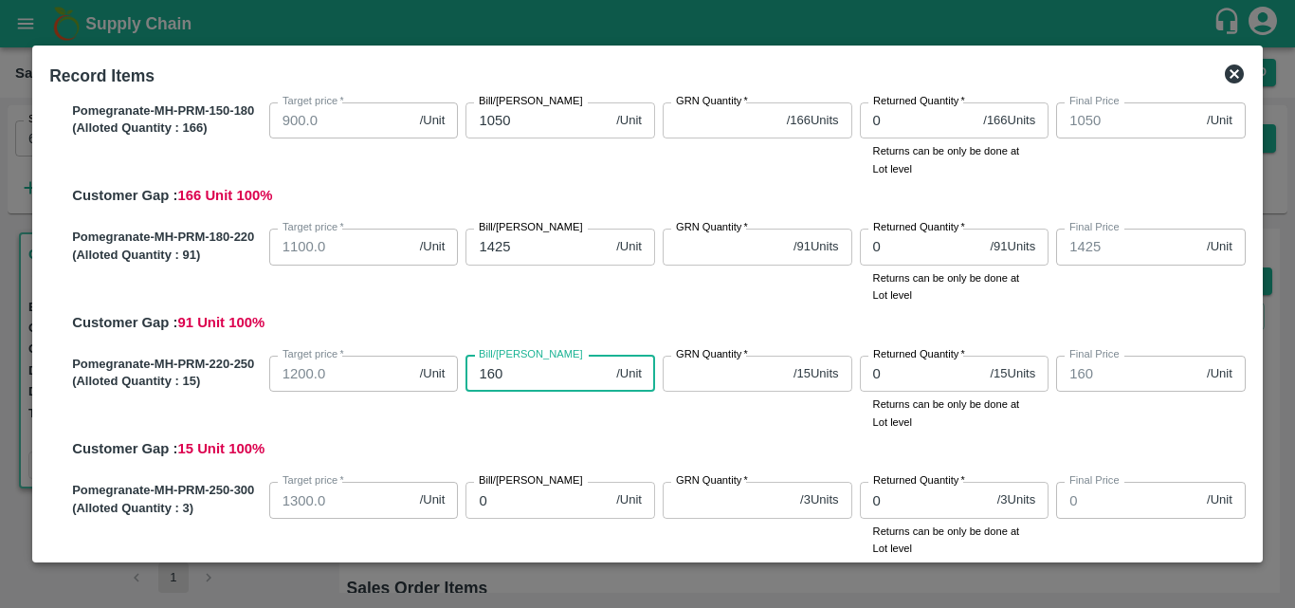
type input "1600"
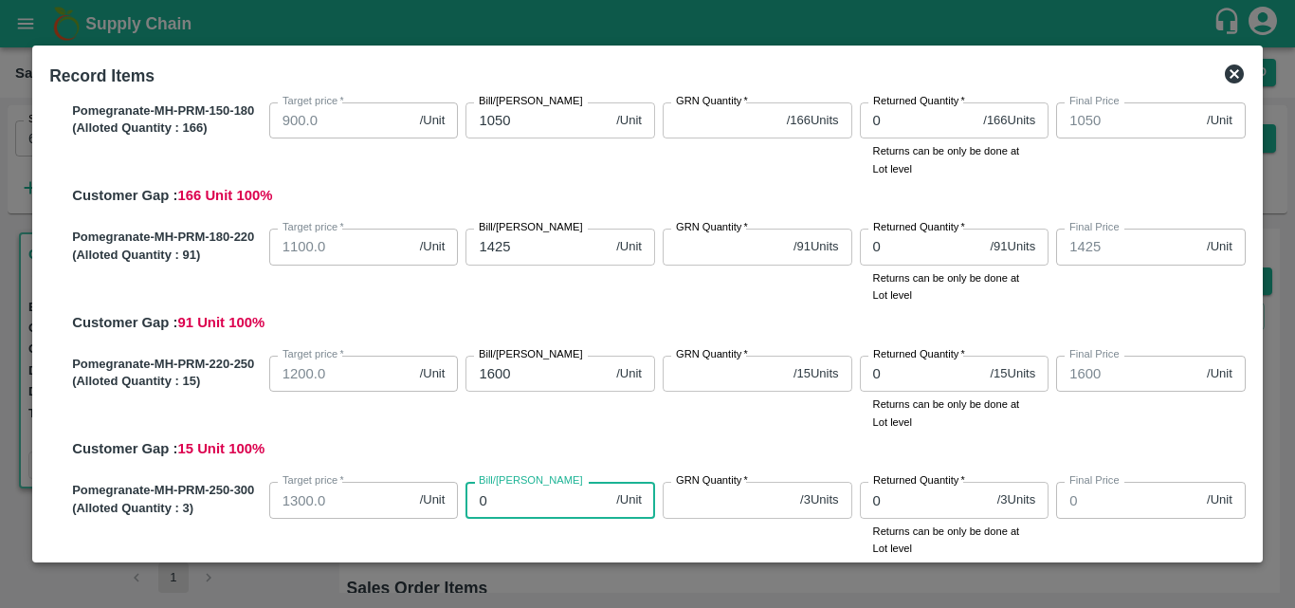
click at [514, 494] on input "0" at bounding box center [537, 500] width 143 height 36
type input "17"
type input "170"
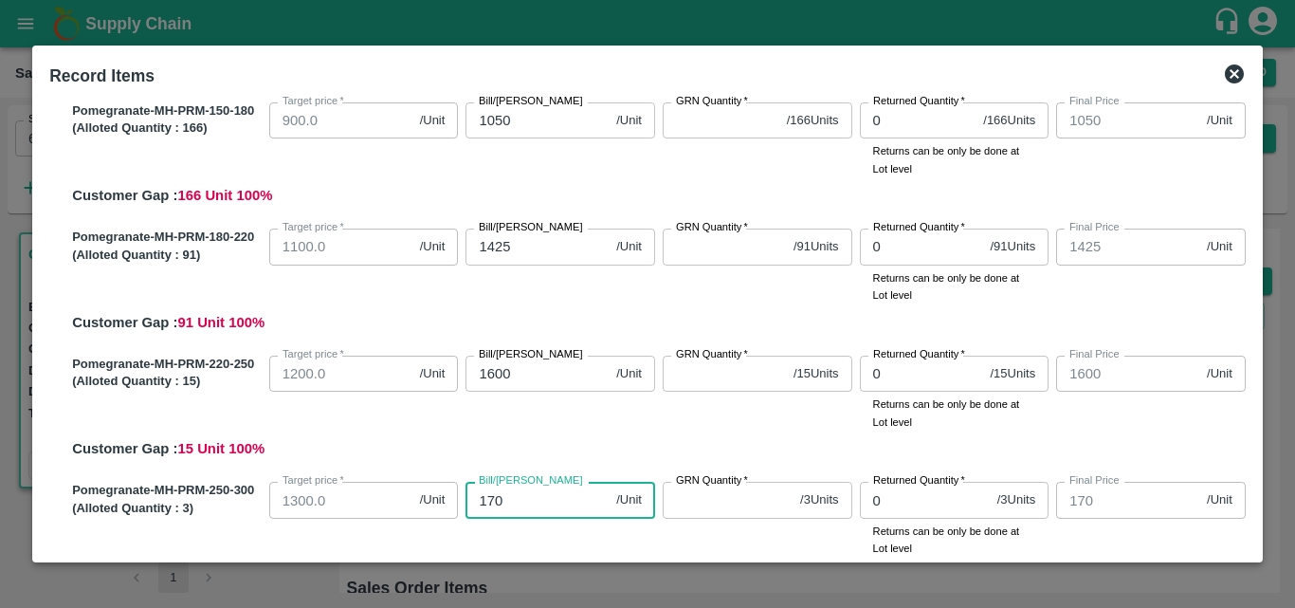
type input "1700"
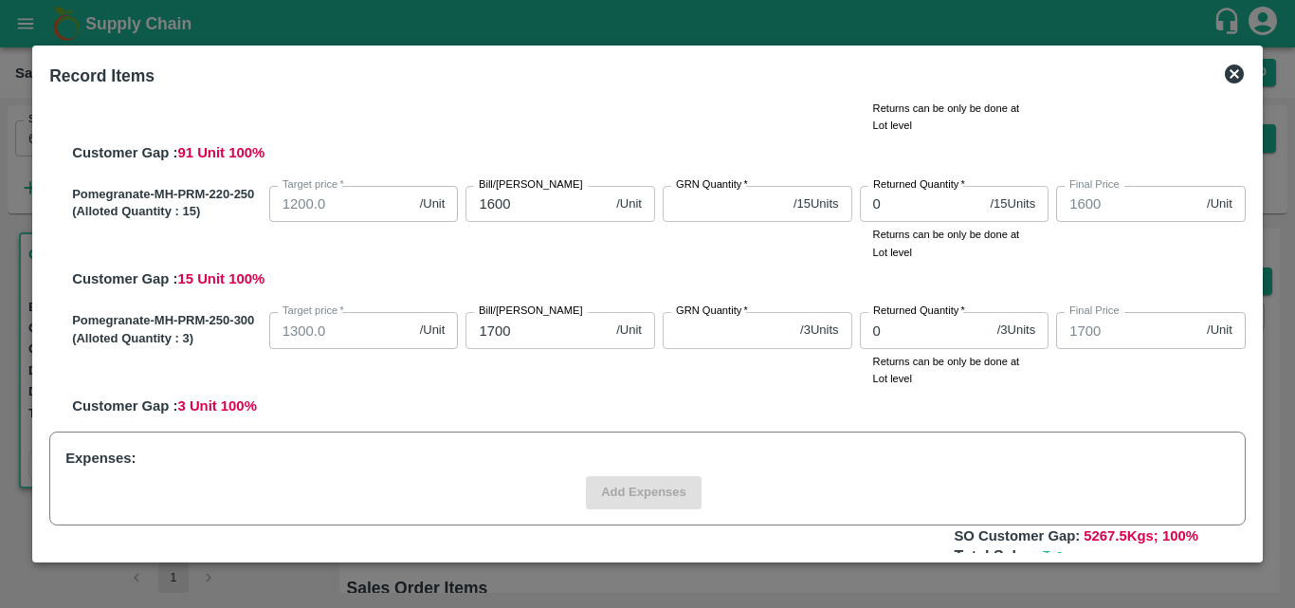
scroll to position [375, 0]
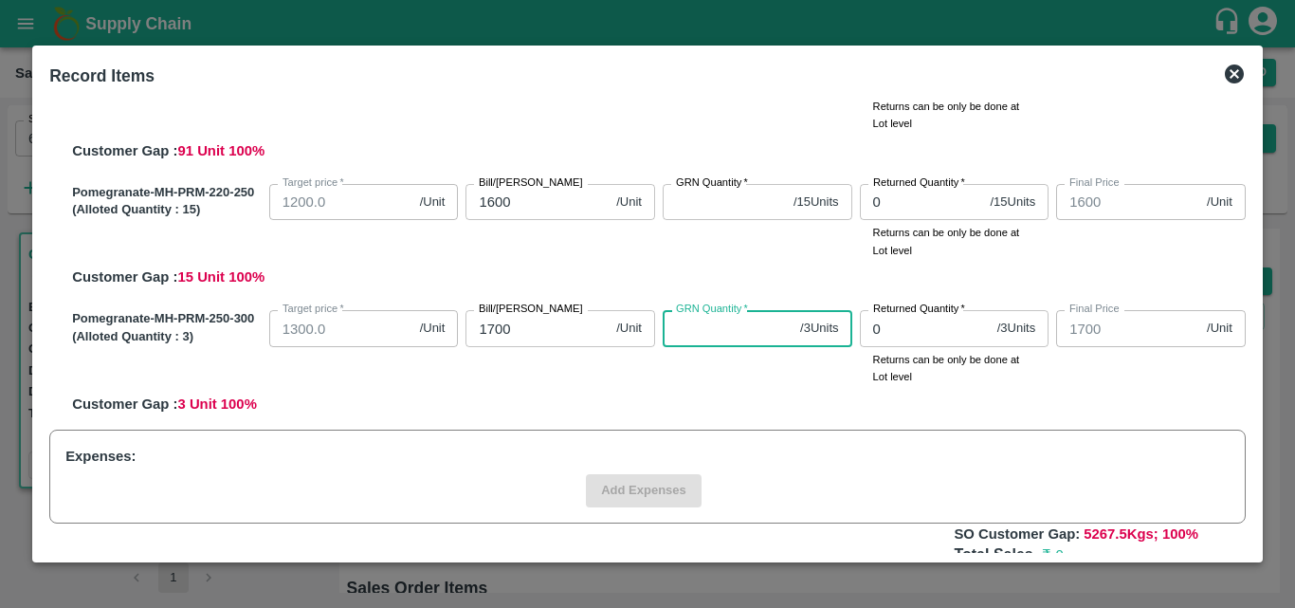
click at [759, 338] on input "GRN Quantity   *" at bounding box center [728, 328] width 130 height 36
type input "3"
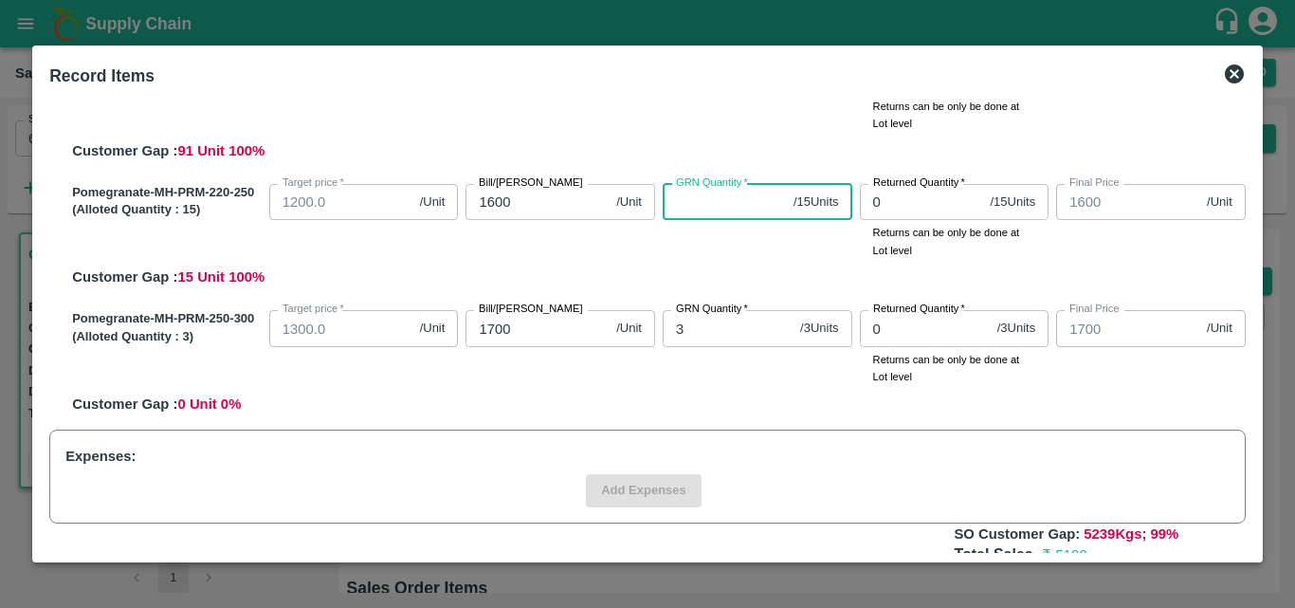
click at [722, 213] on input "GRN Quantity   *" at bounding box center [724, 202] width 123 height 36
type input "15"
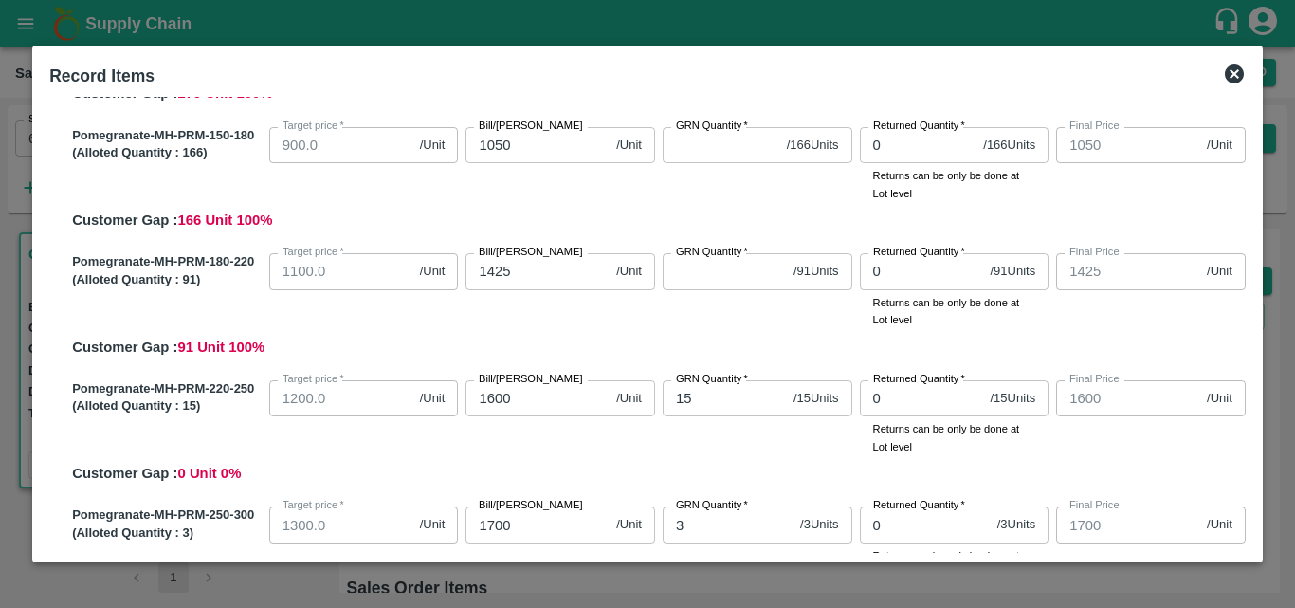
scroll to position [173, 0]
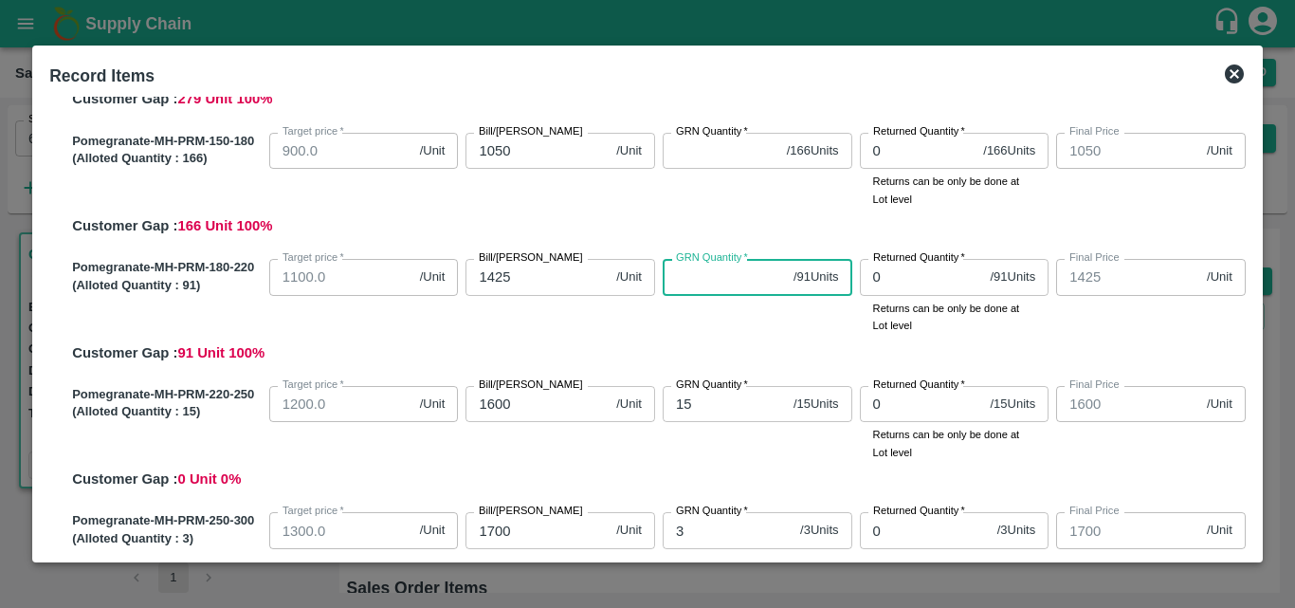
click at [705, 281] on input "GRN Quantity   *" at bounding box center [724, 277] width 123 height 36
type input "91"
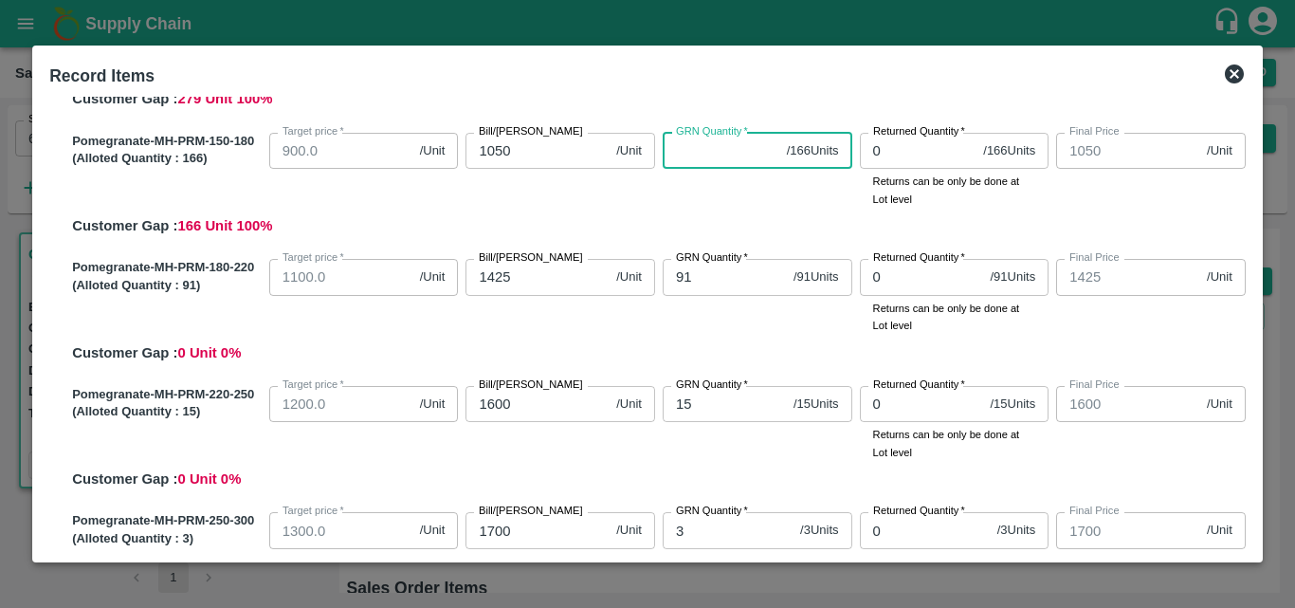
click at [714, 155] on input "GRN Quantity   *" at bounding box center [721, 151] width 117 height 36
type input "166"
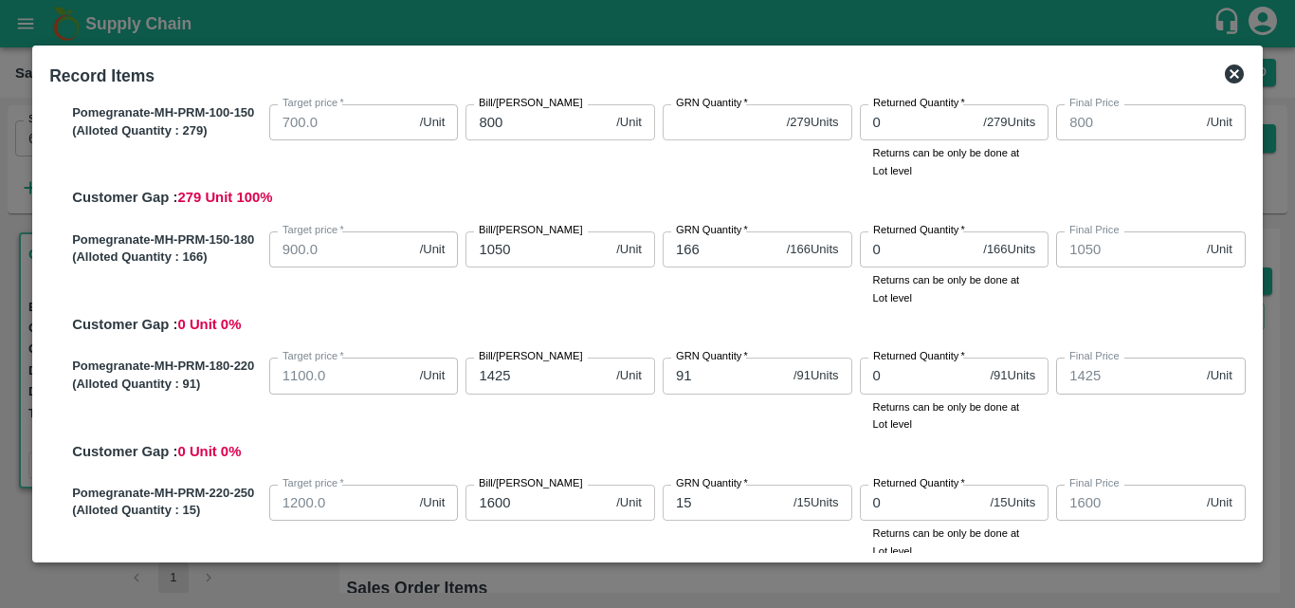
scroll to position [0, 0]
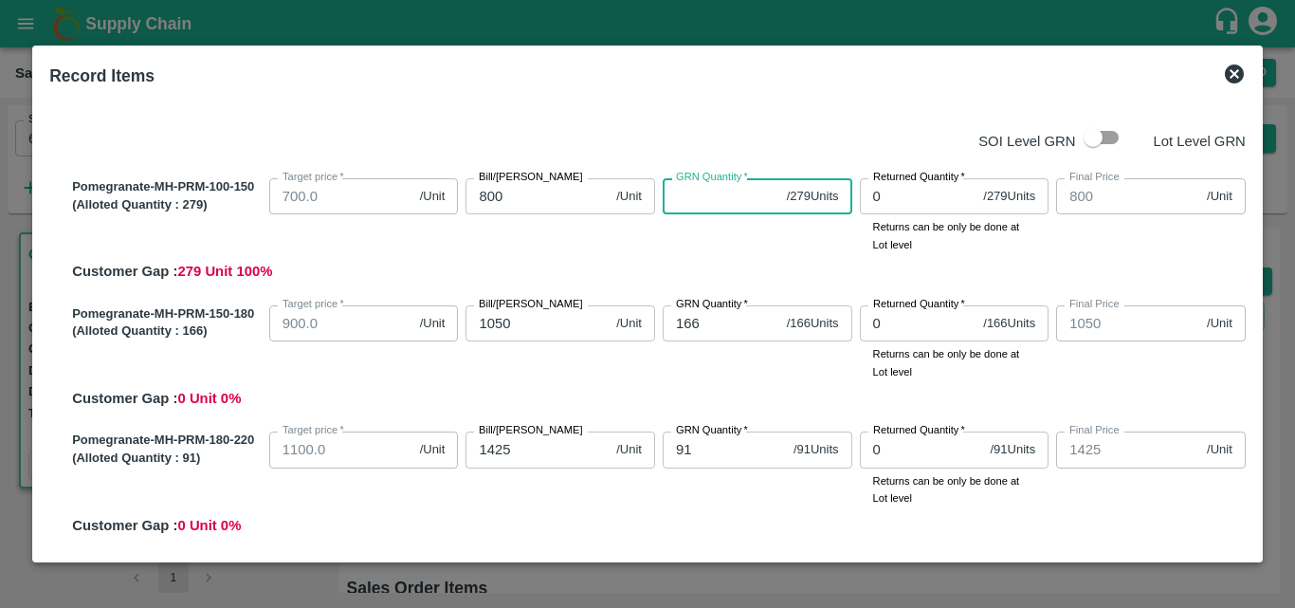
click at [702, 192] on input "GRN Quantity   *" at bounding box center [721, 196] width 117 height 36
type input "279"
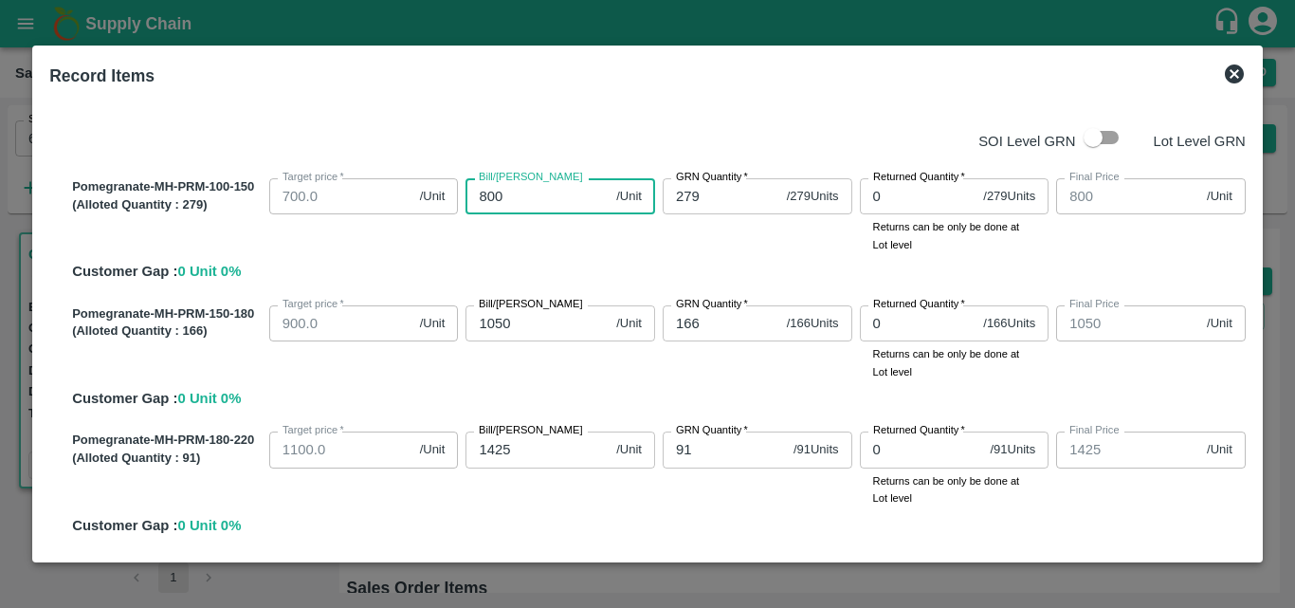
click at [535, 200] on input "800" at bounding box center [537, 196] width 143 height 36
type input "80"
type input "8"
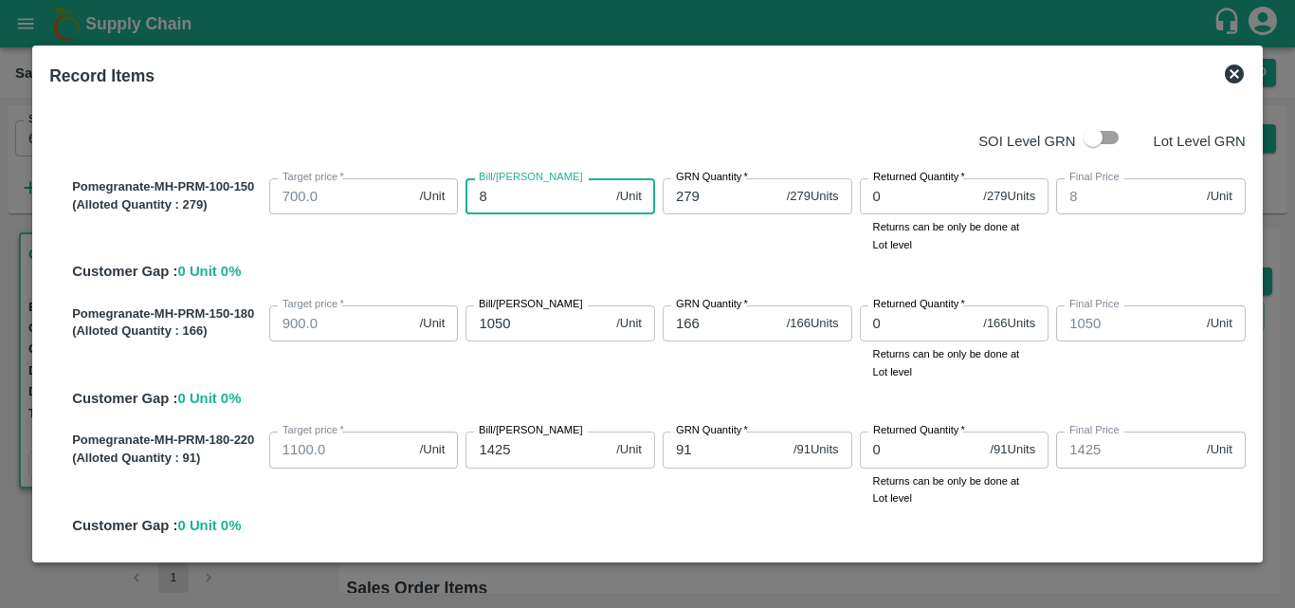
type input "81"
type input "816"
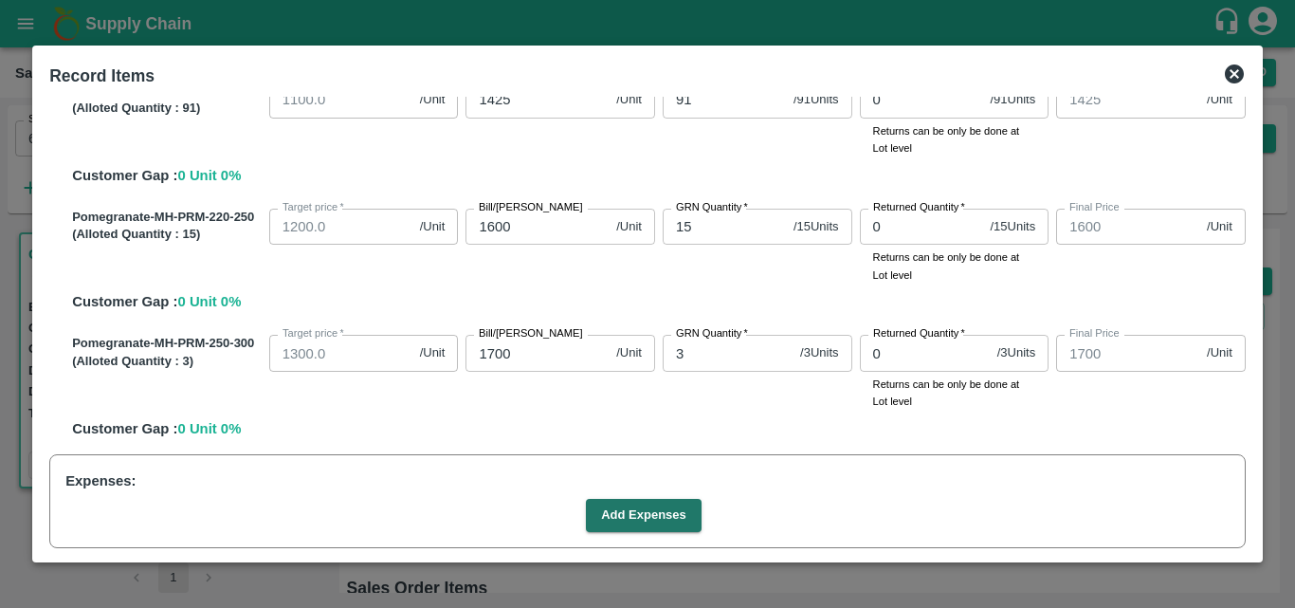
scroll to position [461, 0]
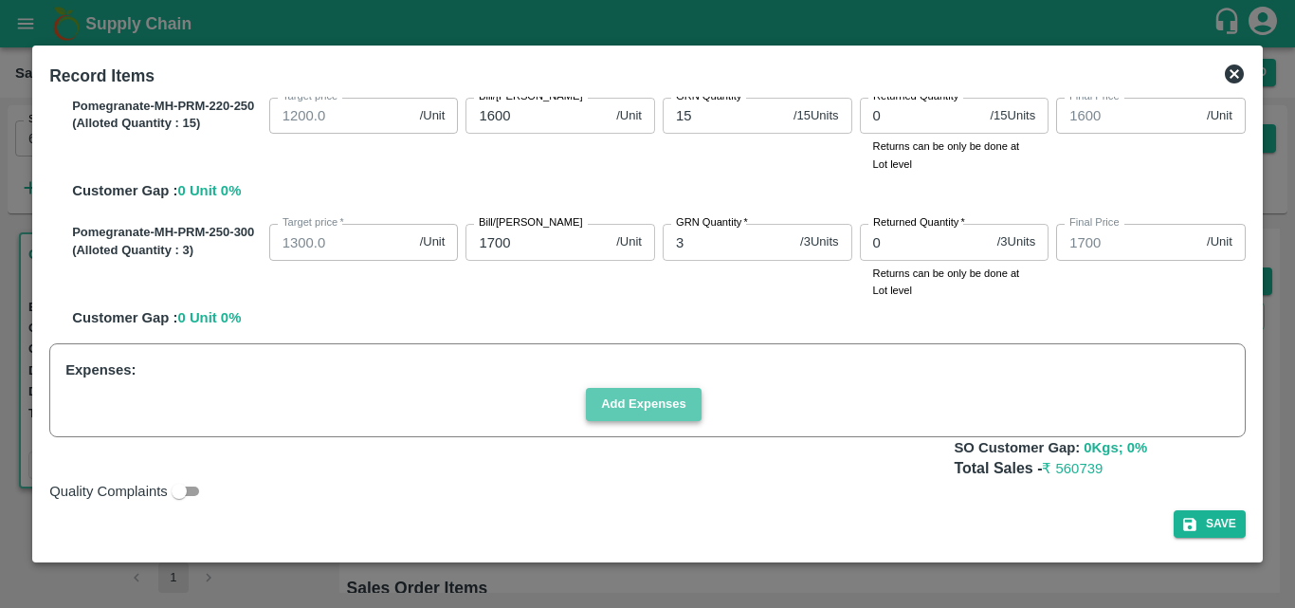
click at [661, 405] on button "Add Expenses" at bounding box center [644, 404] width 116 height 33
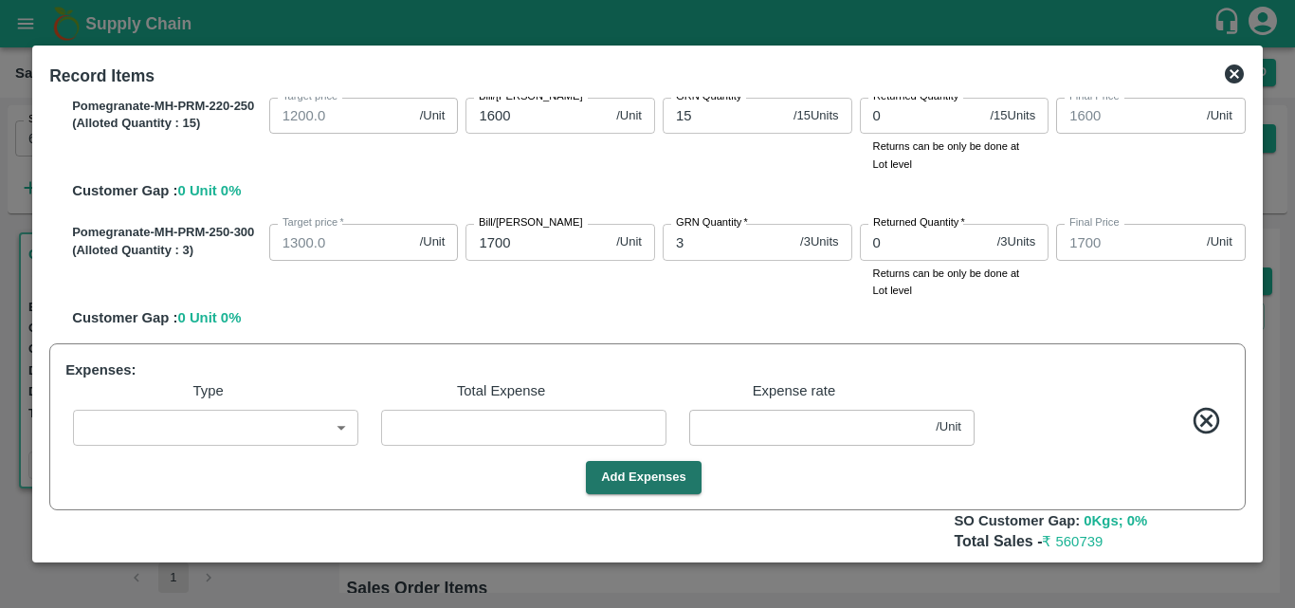
click at [269, 440] on body "Supply Chain Sales Orders Direct Customer Add SO ID 602579 SO ID Start Date Sta…" at bounding box center [647, 304] width 1295 height 608
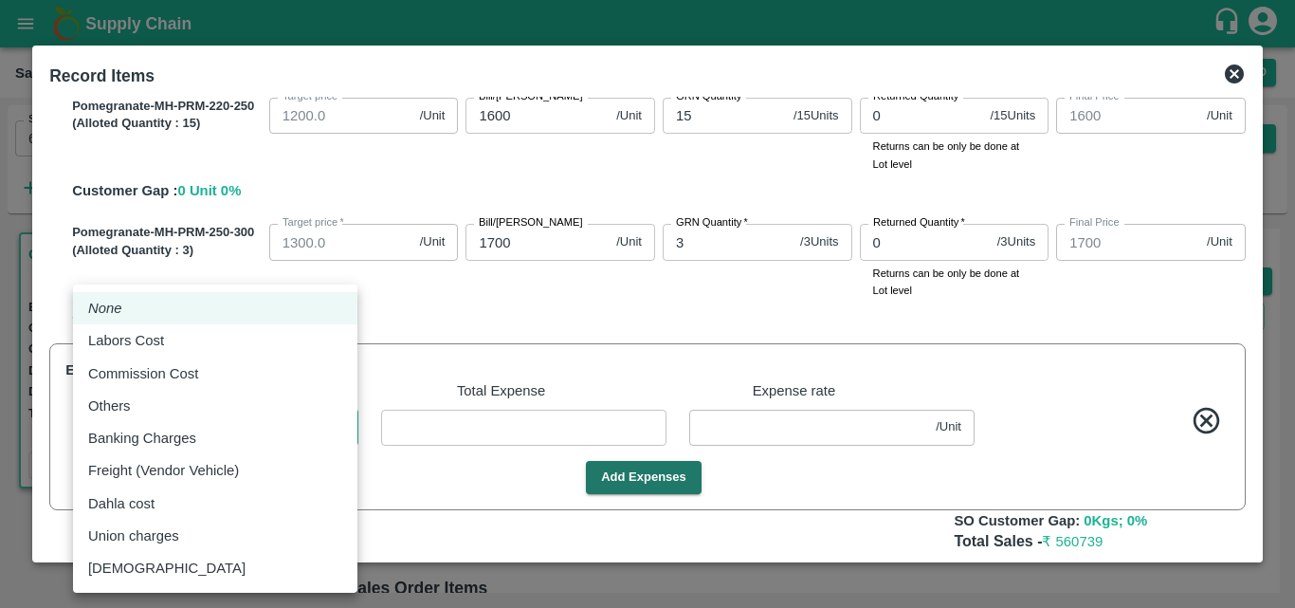
click at [421, 320] on div at bounding box center [647, 304] width 1295 height 608
click at [265, 423] on body "Supply Chain Sales Orders Direct Customer Add SO ID 602579 SO ID Start Date Sta…" at bounding box center [647, 304] width 1295 height 608
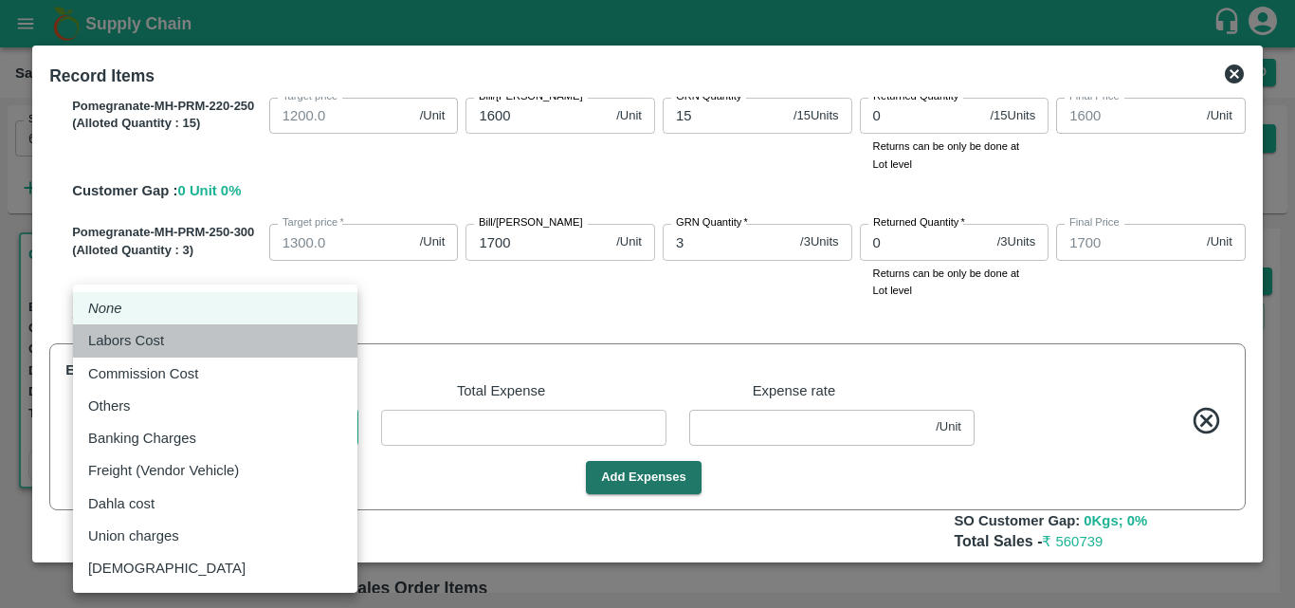
click at [153, 350] on p "Labors Cost" at bounding box center [126, 340] width 76 height 21
type input "Labors Cost"
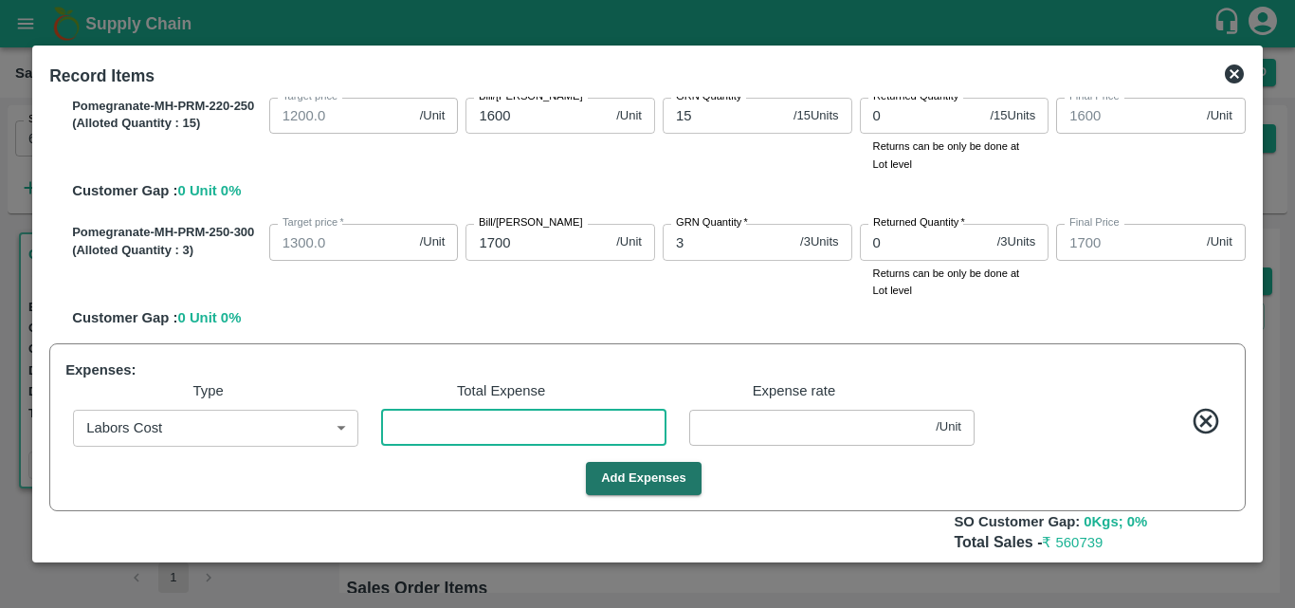
click at [454, 421] on input "number" at bounding box center [523, 428] width 285 height 36
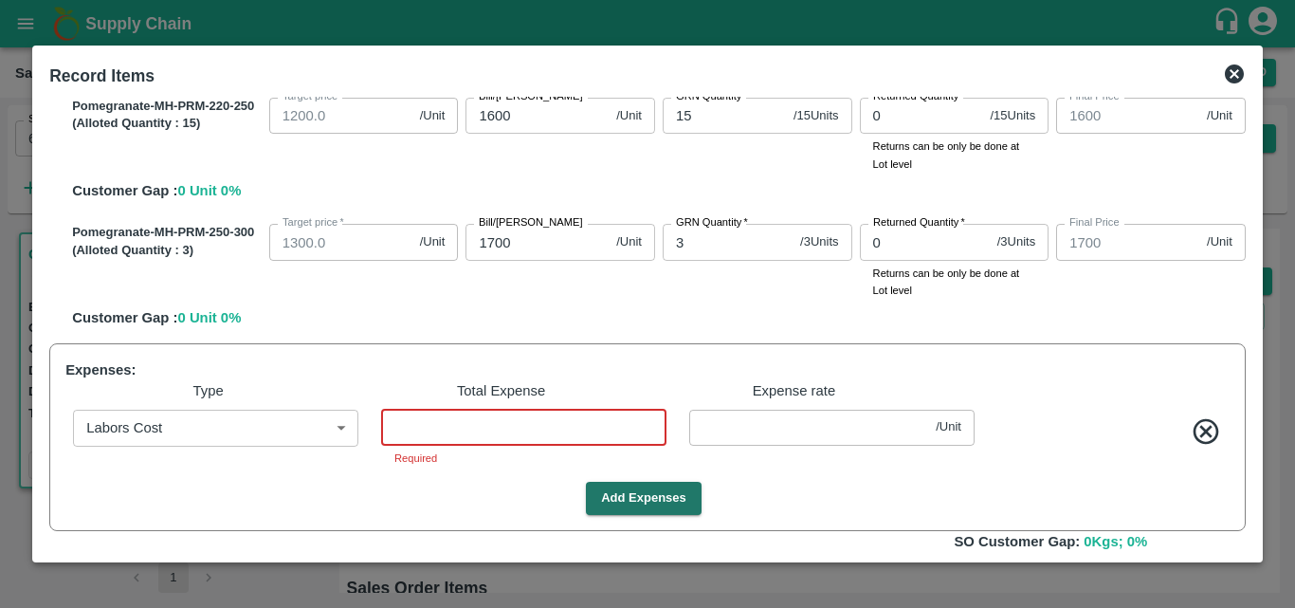
click at [501, 430] on input "number" at bounding box center [523, 428] width 285 height 36
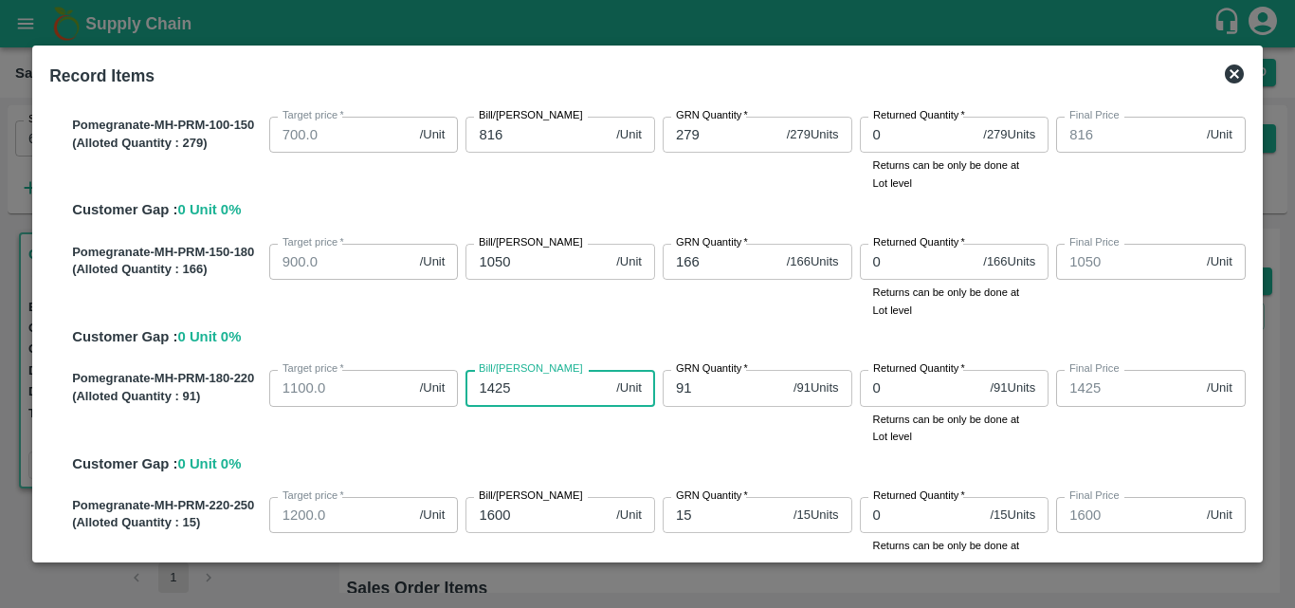
click at [509, 385] on input "1425" at bounding box center [537, 388] width 143 height 36
type input "142"
type input "14"
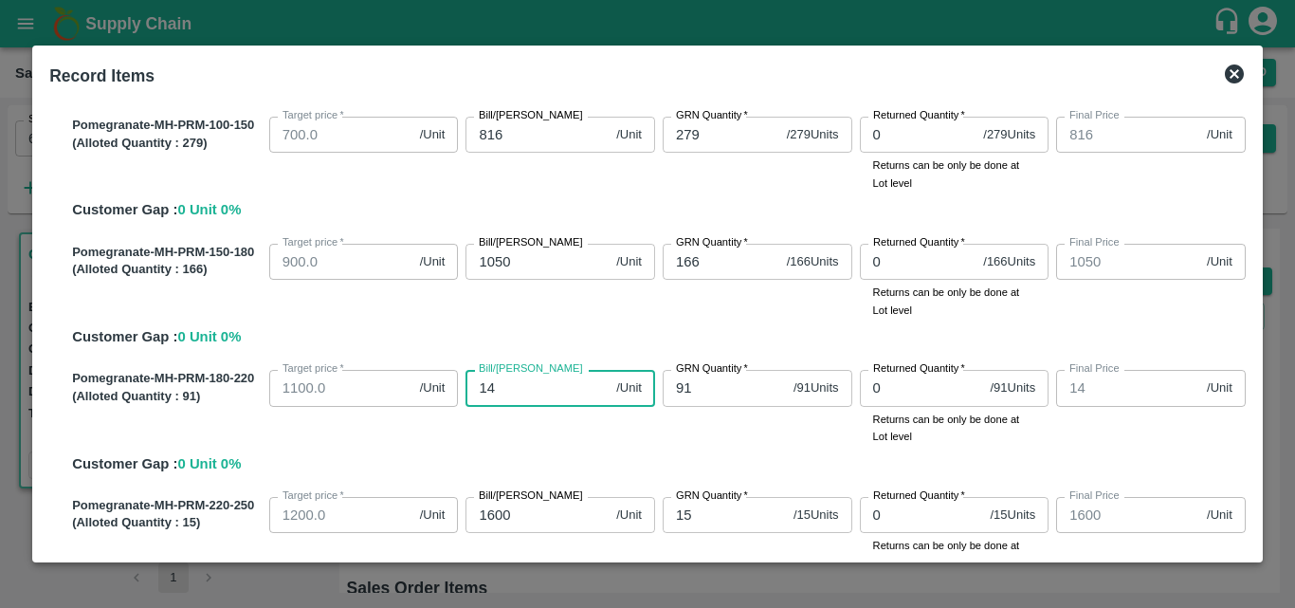
type input "140"
type input "1400"
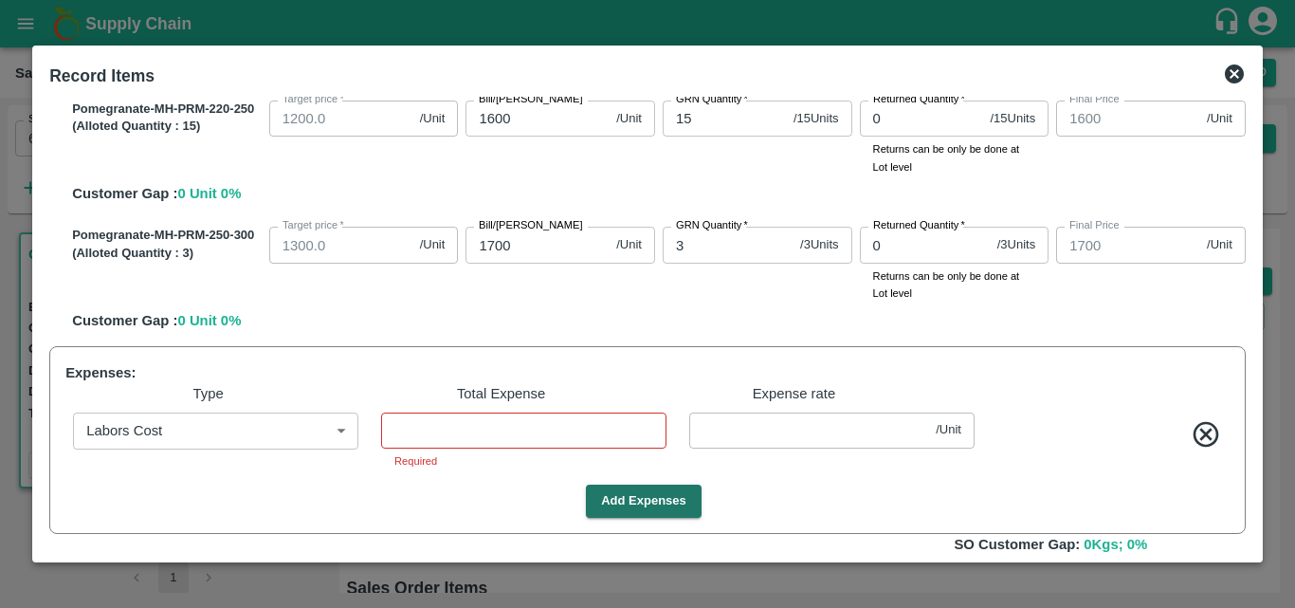
scroll to position [461, 0]
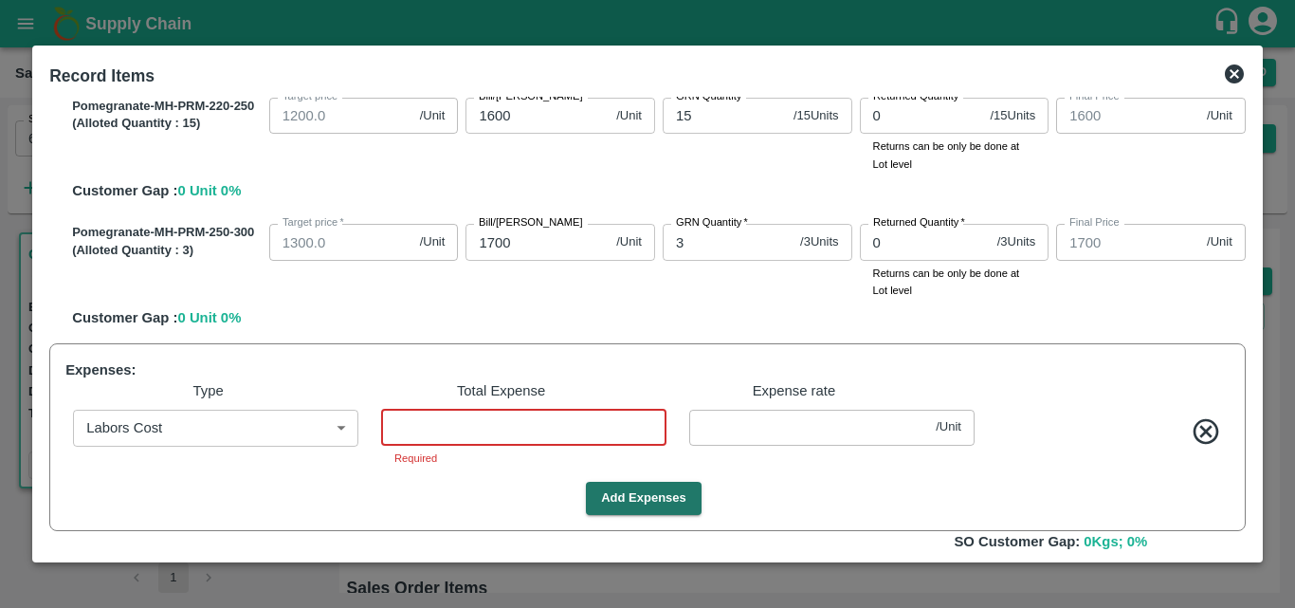
click at [461, 434] on input "number" at bounding box center [523, 428] width 285 height 36
